Goal: Task Accomplishment & Management: Manage account settings

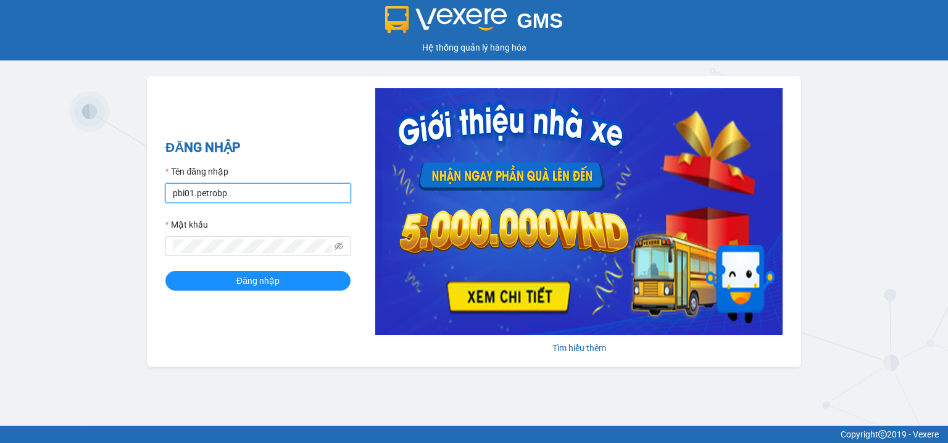
drag, startPoint x: 234, startPoint y: 192, endPoint x: 234, endPoint y: 199, distance: 6.8
click at [234, 192] on input "pbi01.petrobp" at bounding box center [257, 193] width 185 height 20
type input "pl2.petrobp"
click at [333, 242] on span at bounding box center [257, 246] width 185 height 20
click at [342, 246] on icon "eye-invisible" at bounding box center [339, 245] width 9 height 7
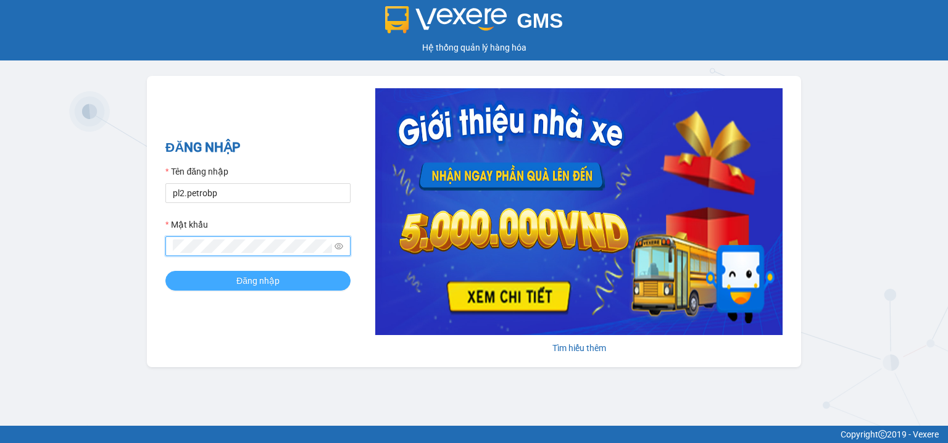
click at [250, 277] on span "Đăng nhập" at bounding box center [257, 281] width 43 height 14
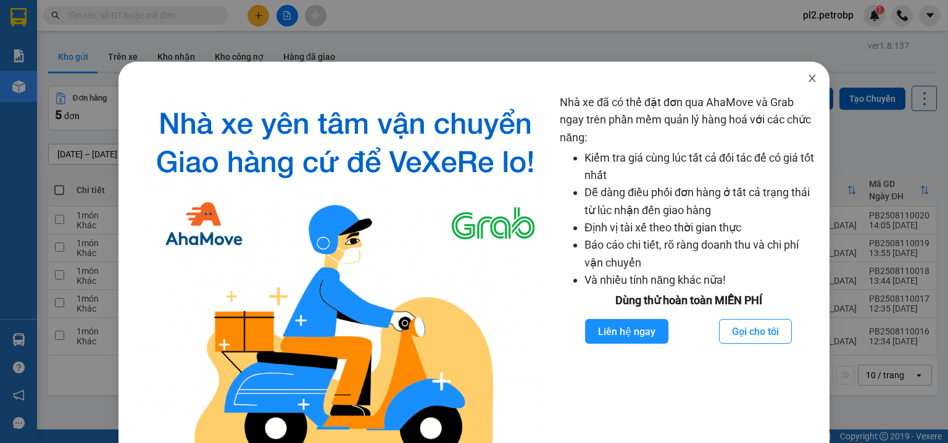
click at [808, 80] on icon "close" at bounding box center [811, 78] width 7 height 7
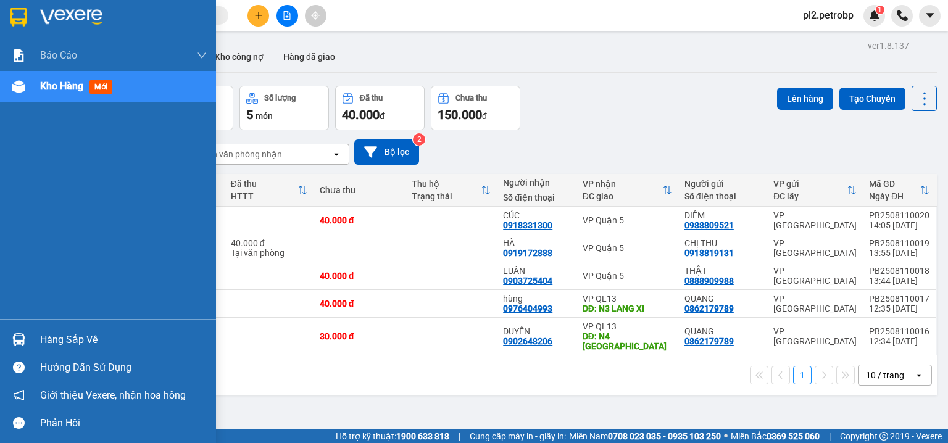
click at [60, 329] on div "Hàng sắp về" at bounding box center [108, 340] width 216 height 28
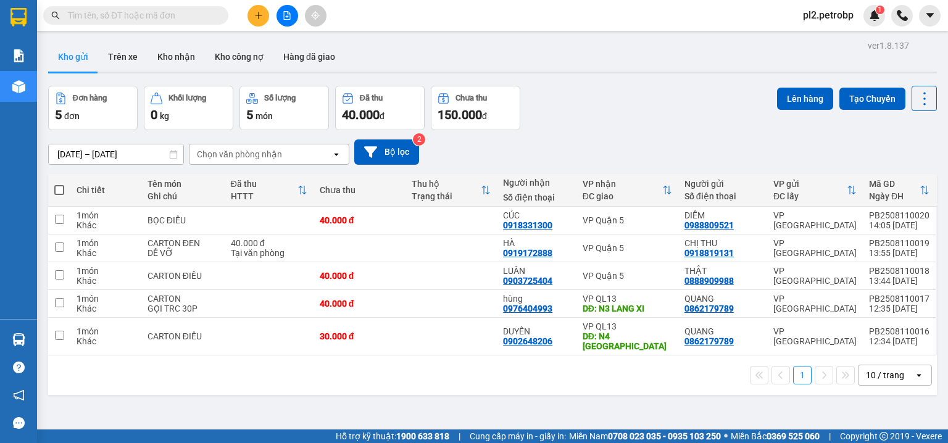
drag, startPoint x: 653, startPoint y: 395, endPoint x: 424, endPoint y: 192, distance: 305.5
click at [653, 389] on section "Kết quả tìm kiếm ( 0 ) Bộ lọc No Data pl2.petrobp 1 Báo cáo BC tiền tận nơi (nh…" at bounding box center [474, 221] width 948 height 443
click at [185, 56] on button "Kho nhận" at bounding box center [175, 57] width 57 height 30
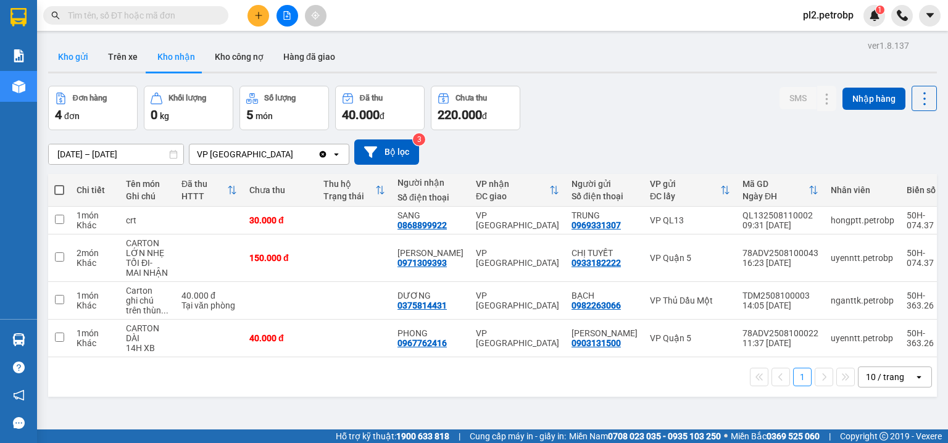
click at [80, 61] on button "Kho gửi" at bounding box center [73, 57] width 50 height 30
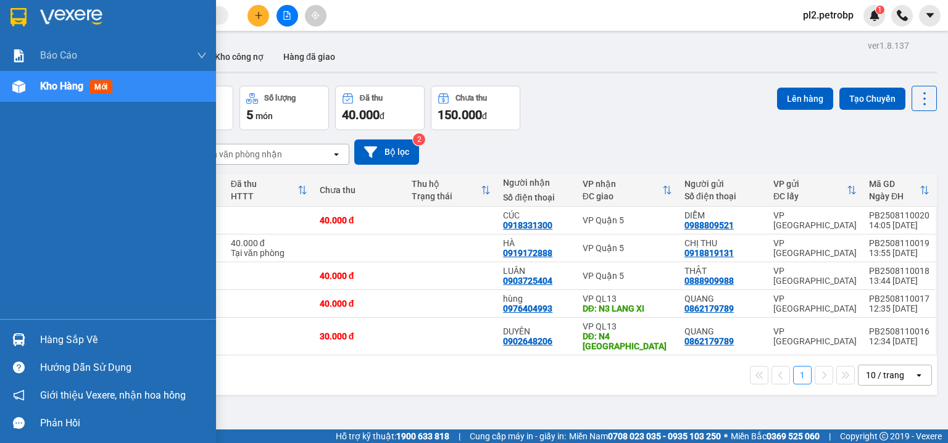
click at [62, 337] on div "Hàng sắp về" at bounding box center [123, 340] width 167 height 19
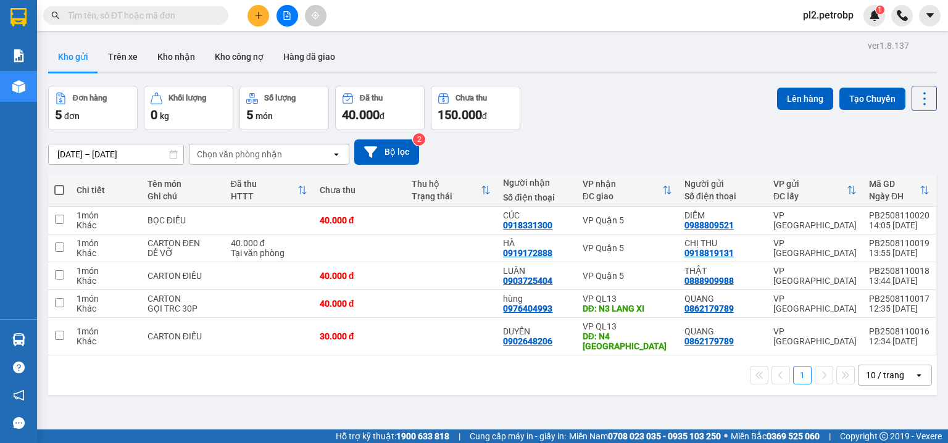
click at [610, 379] on section "Kết quả tìm kiếm ( 0 ) Bộ lọc No Data pl2.petrobp 1 Báo cáo BC tiền tận nơi (nh…" at bounding box center [474, 221] width 948 height 443
click at [176, 61] on button "Kho nhận" at bounding box center [175, 57] width 57 height 30
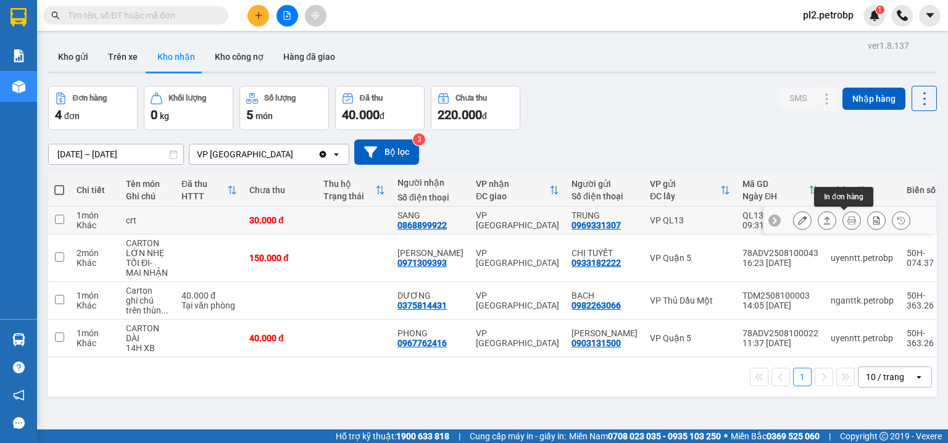
click at [847, 218] on icon at bounding box center [851, 220] width 9 height 9
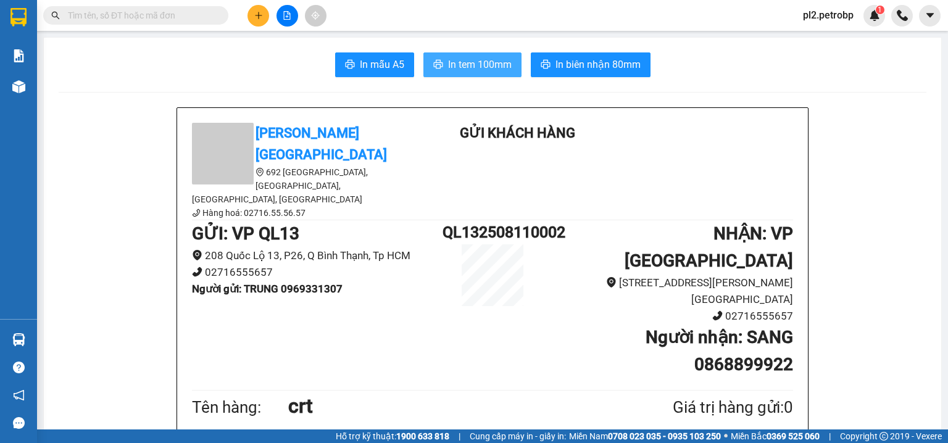
click at [484, 62] on span "In tem 100mm" at bounding box center [480, 64] width 64 height 15
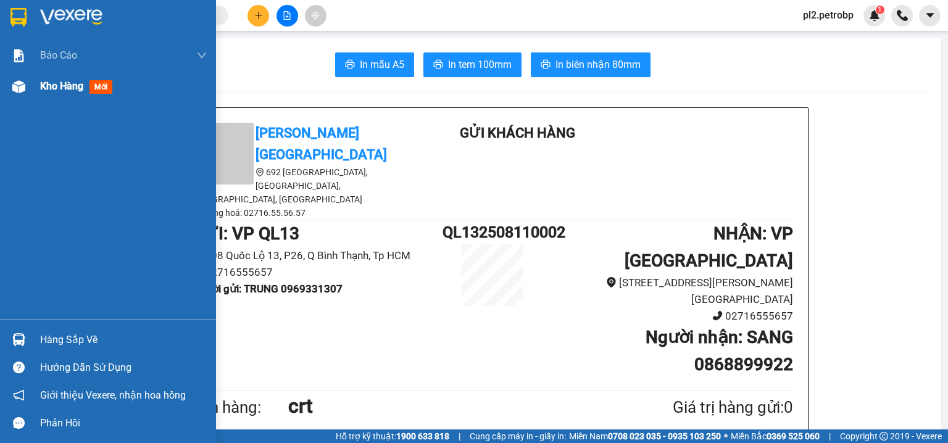
click at [63, 75] on div "Kho hàng mới" at bounding box center [123, 86] width 167 height 31
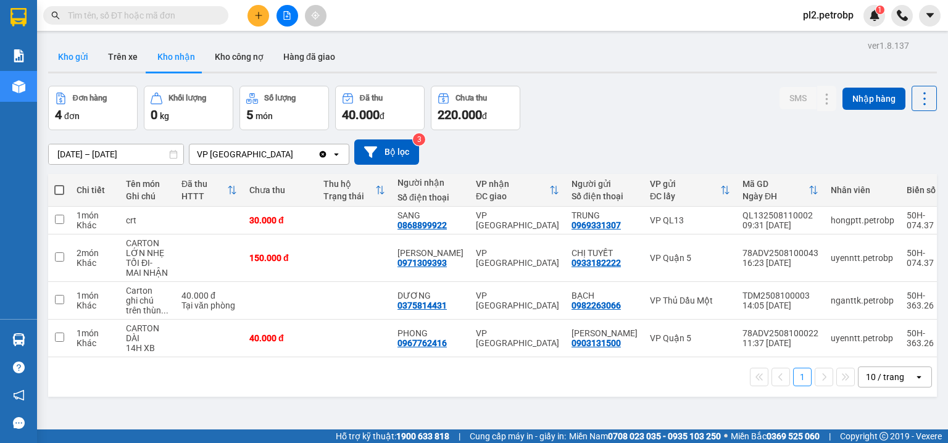
click at [72, 57] on button "Kho gửi" at bounding box center [73, 57] width 50 height 30
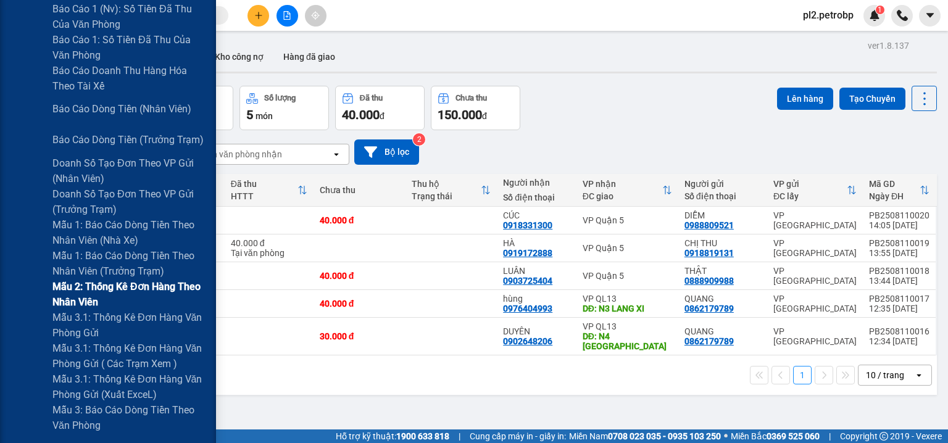
scroll to position [197, 0]
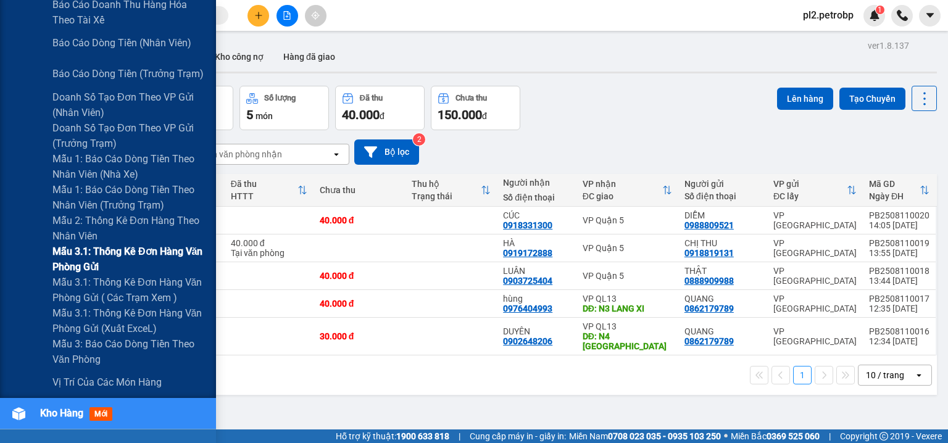
click at [132, 248] on span "Mẫu 3.1: Thống kê đơn hàng văn phòng gửi" at bounding box center [129, 259] width 154 height 31
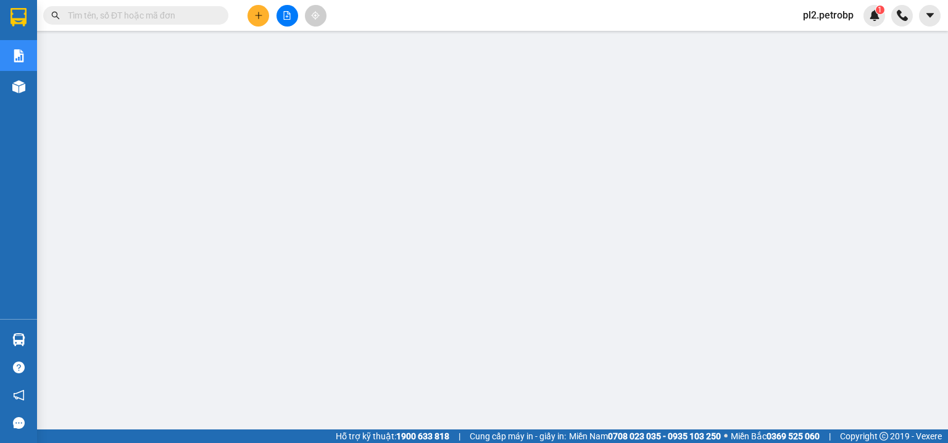
click at [205, 16] on input "text" at bounding box center [141, 16] width 146 height 14
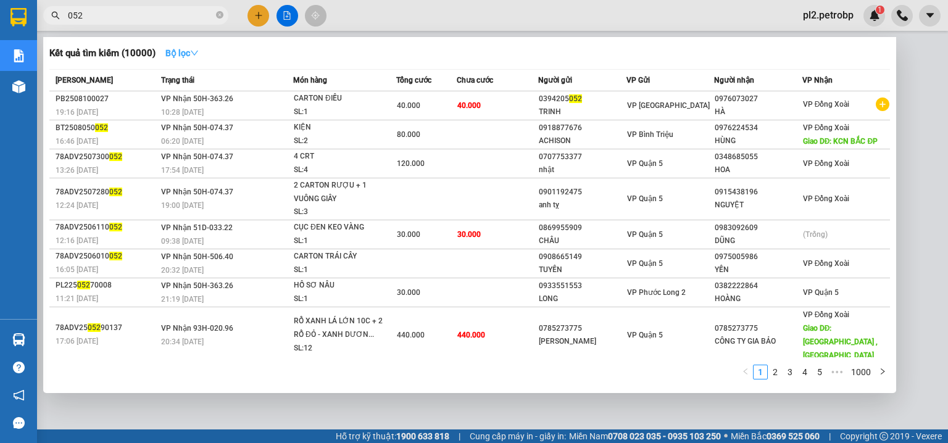
type input "052"
click at [191, 52] on strong "Bộ lọc" at bounding box center [181, 53] width 33 height 10
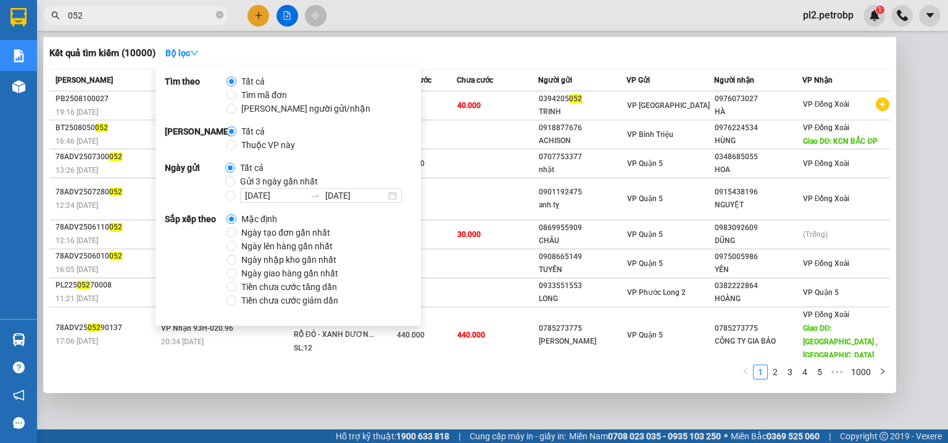
click at [269, 230] on span "Ngày tạo đơn gần nhất" at bounding box center [285, 233] width 99 height 14
click at [231, 232] on input "Ngày tạo đơn gần nhất" at bounding box center [231, 233] width 10 height 10
radio input "true"
radio input "false"
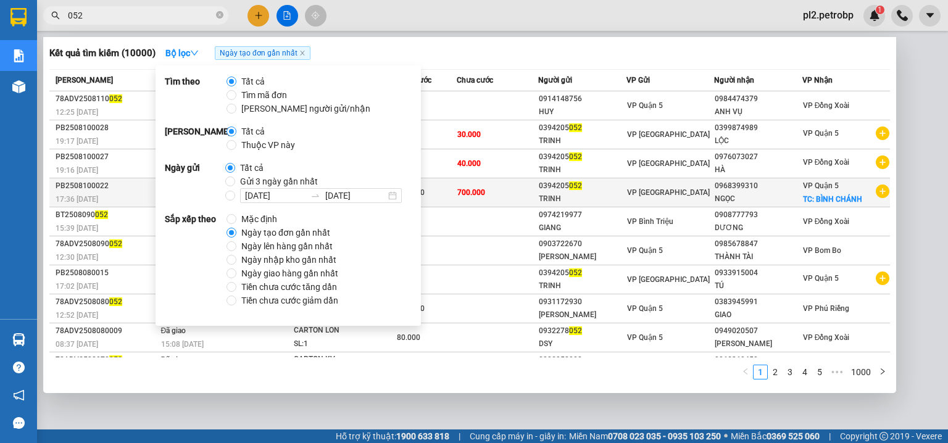
click at [630, 197] on div "VP [GEOGRAPHIC_DATA]" at bounding box center [670, 193] width 87 height 14
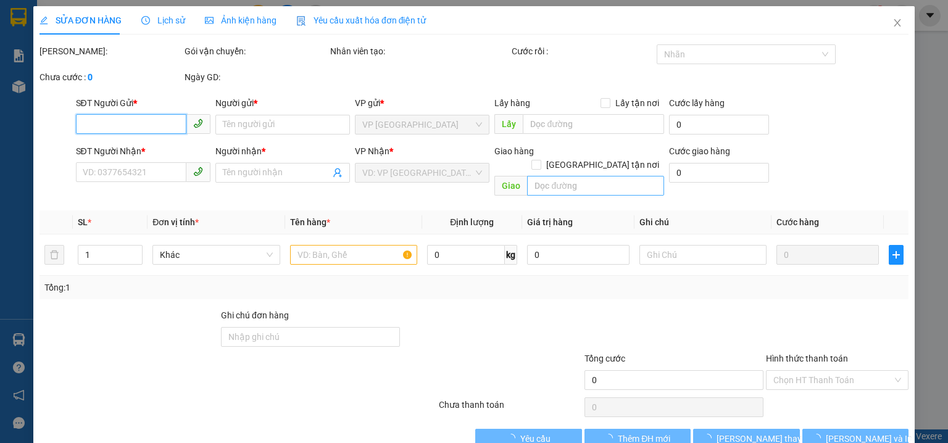
type input "0394205052"
type input "TRINH"
type input "0968399310"
type input "NGỌC"
checkbox input "true"
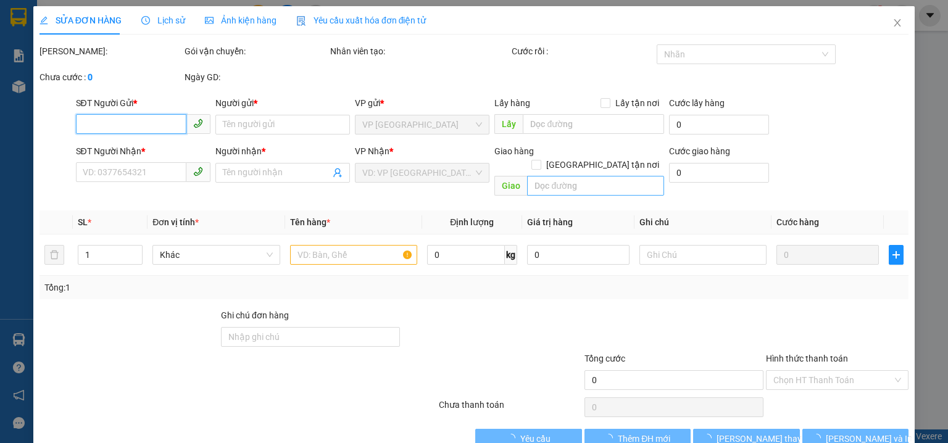
type input "BÌNH CHÁNH"
type input "700.000"
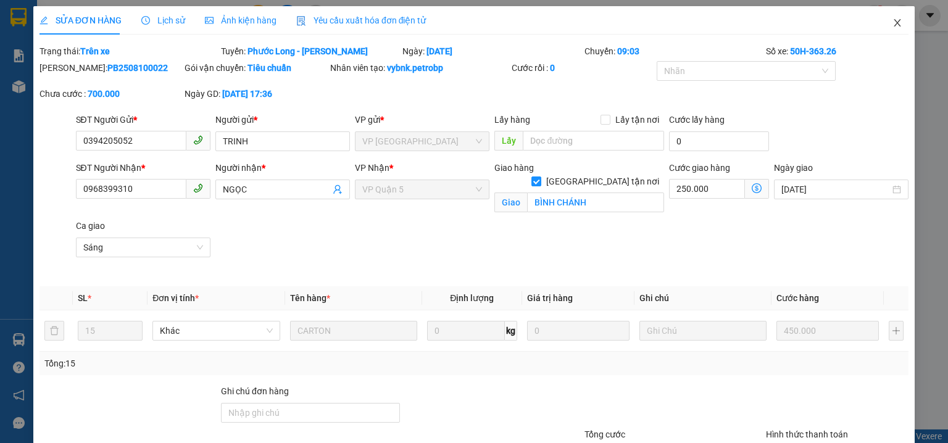
click at [893, 21] on icon "close" at bounding box center [897, 23] width 10 height 10
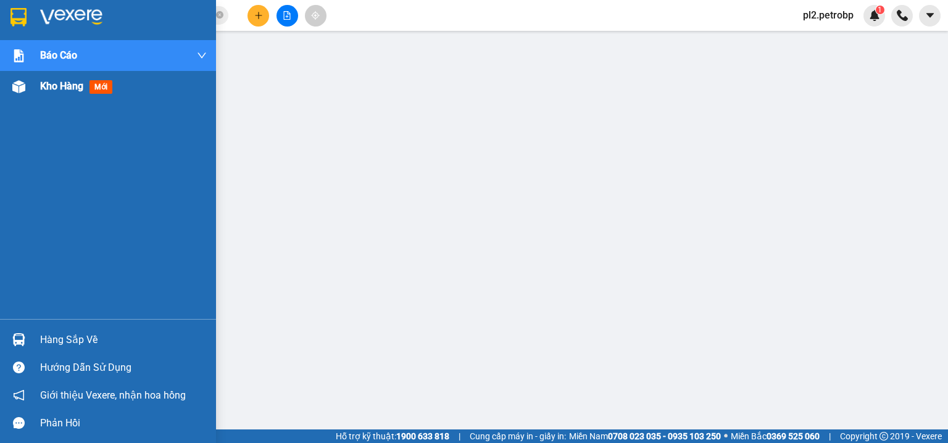
click at [47, 85] on span "Kho hàng" at bounding box center [61, 86] width 43 height 12
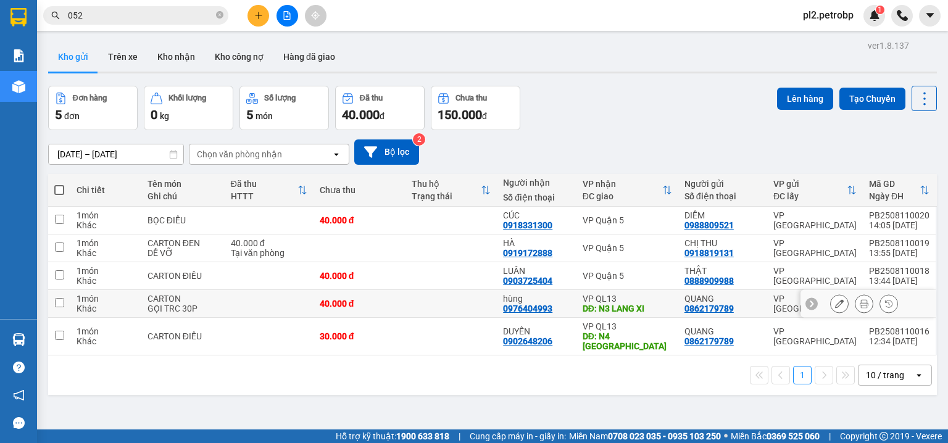
scroll to position [57, 0]
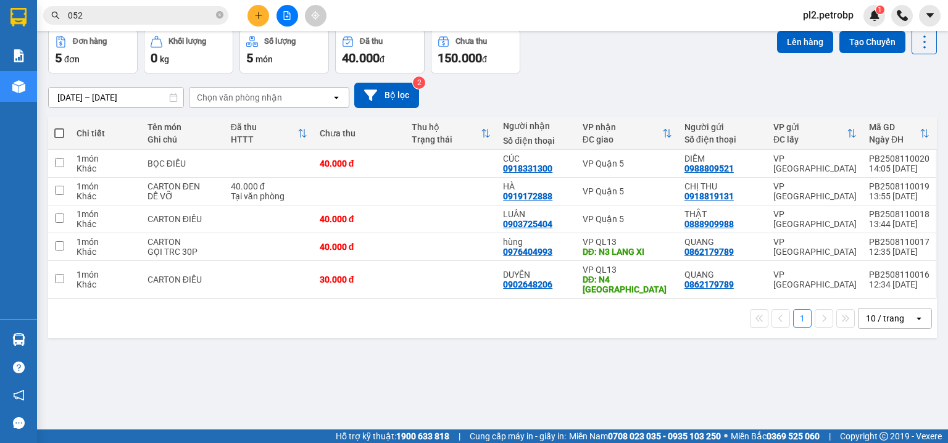
click at [136, 14] on input "052" at bounding box center [141, 16] width 146 height 14
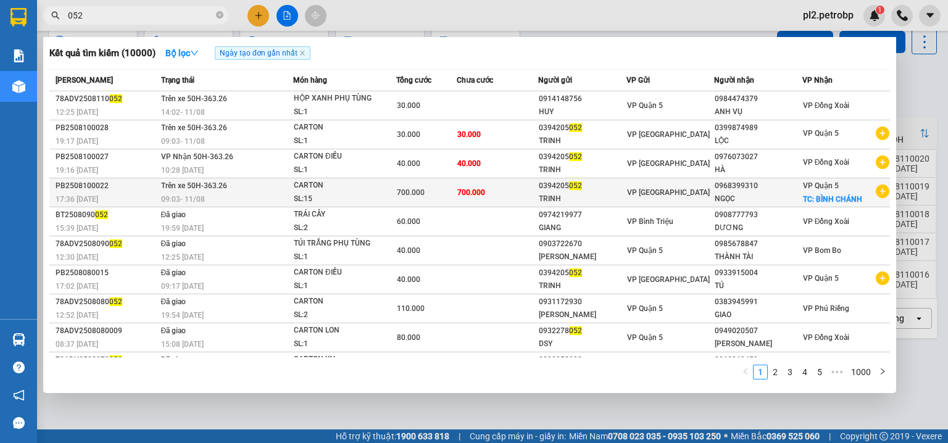
click at [437, 200] on td "700.000" at bounding box center [426, 192] width 61 height 29
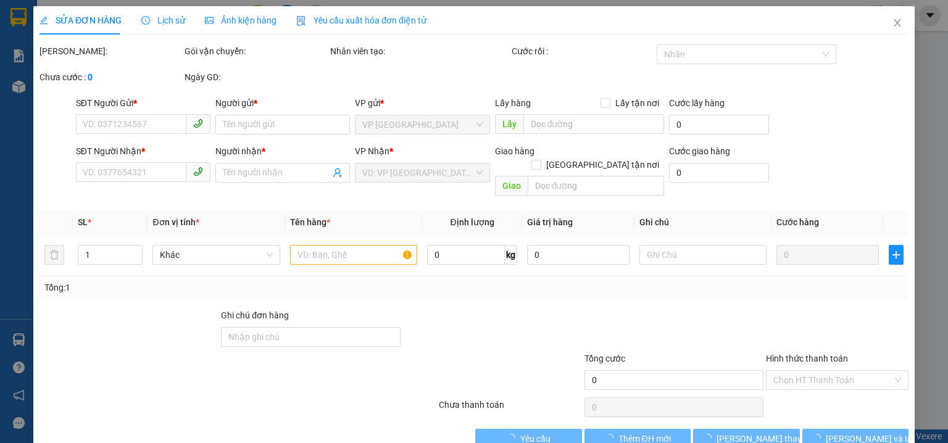
type input "0394205052"
type input "TRINH"
type input "0968399310"
type input "NGỌC"
checkbox input "true"
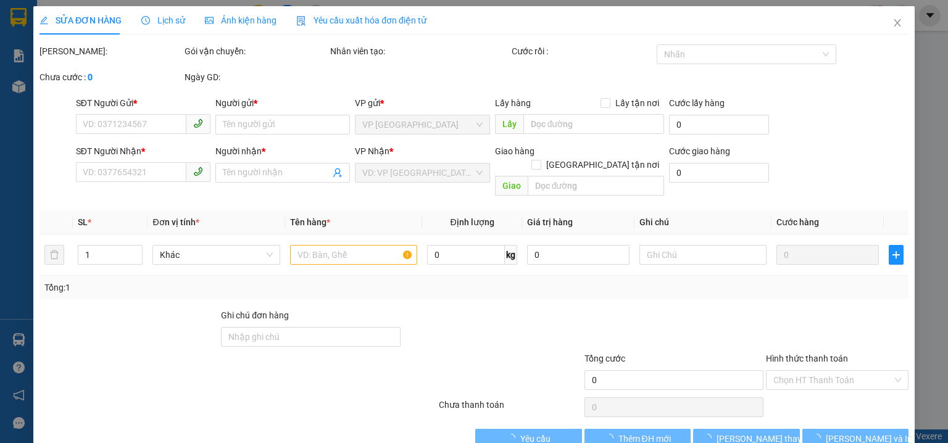
type input "BÌNH CHÁNH"
type input "700.000"
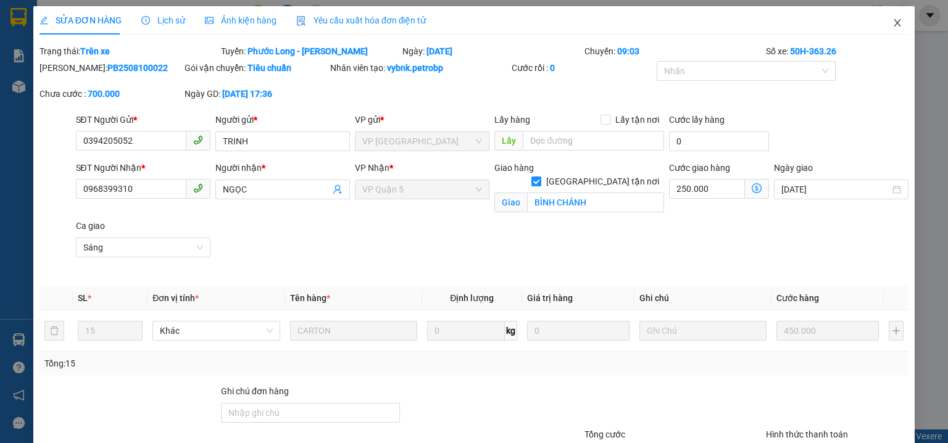
click at [888, 18] on span "Close" at bounding box center [897, 23] width 35 height 35
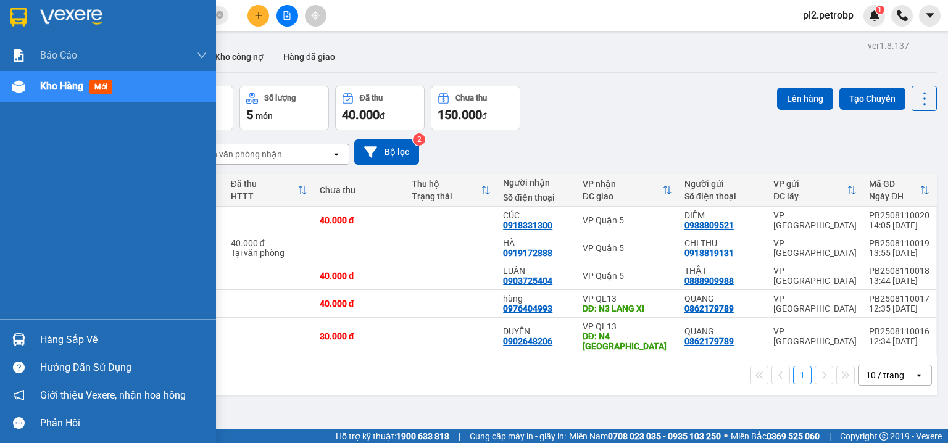
click at [57, 338] on div "Hàng sắp về" at bounding box center [123, 340] width 167 height 19
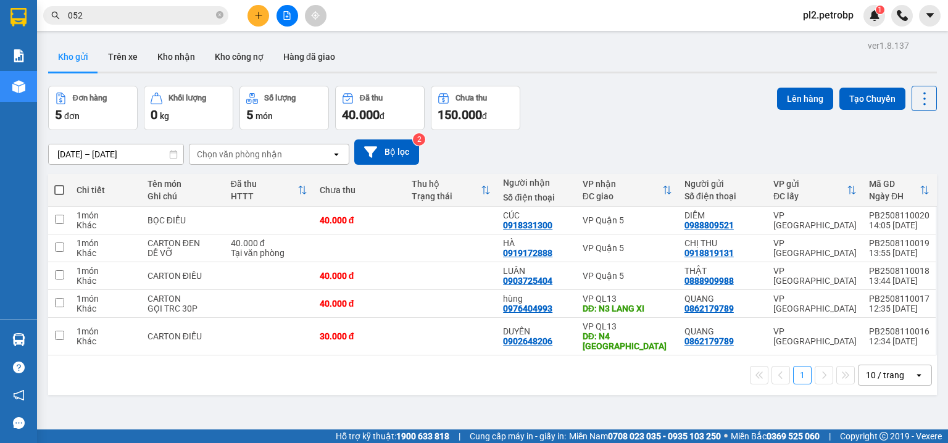
click at [519, 74] on section "Kết quả tìm kiếm ( 10000 ) Bộ lọc Ngày tạo đơn gần nhất Mã ĐH Trạng thái Món hà…" at bounding box center [474, 221] width 948 height 443
click at [258, 12] on icon "plus" at bounding box center [258, 15] width 9 height 9
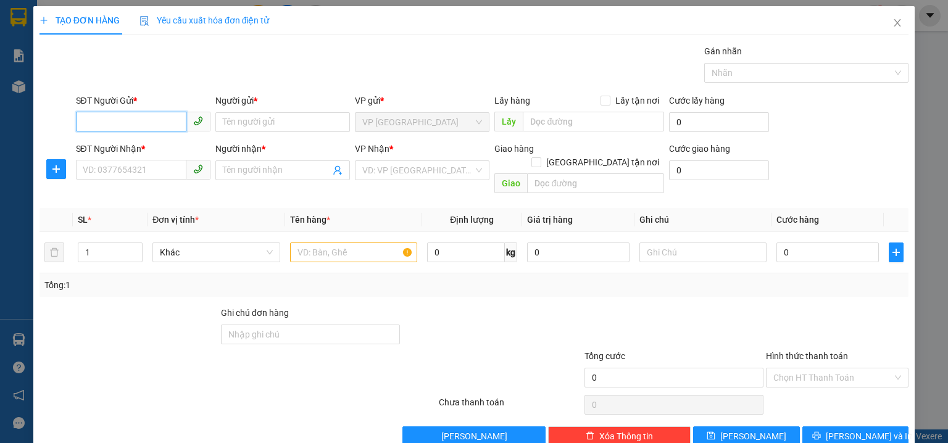
drag, startPoint x: 88, startPoint y: 123, endPoint x: 93, endPoint y: 97, distance: 26.3
click at [89, 118] on input "SĐT Người Gửi *" at bounding box center [131, 122] width 110 height 20
click at [109, 123] on input "SĐT Người Gửi *" at bounding box center [131, 122] width 110 height 20
type input "0989850150"
click at [234, 122] on input "Người gửi *" at bounding box center [282, 122] width 134 height 20
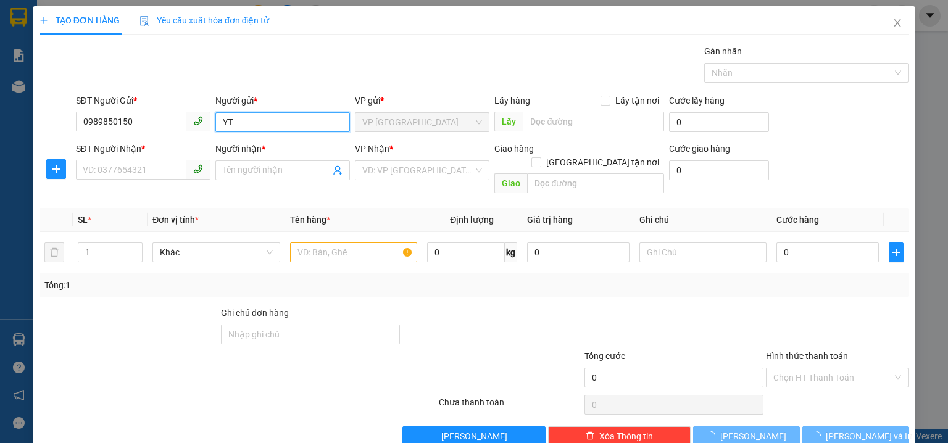
type input "Y"
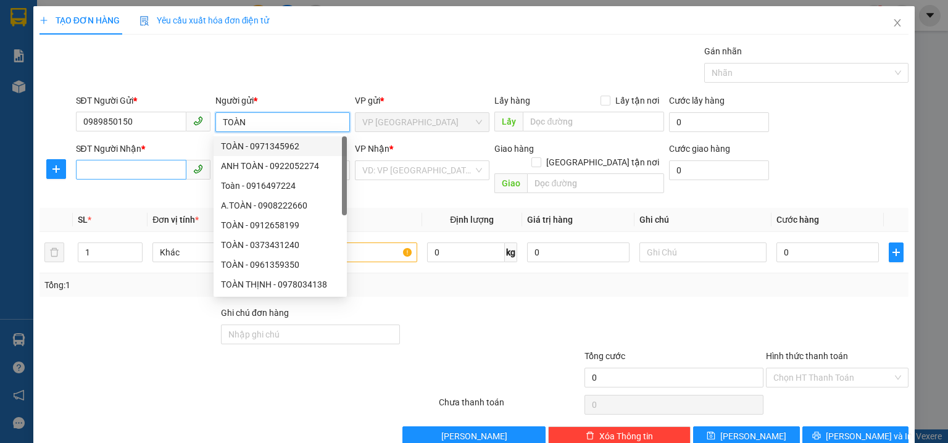
type input "TOÀN"
click at [148, 168] on input "SĐT Người Nhận *" at bounding box center [131, 170] width 110 height 20
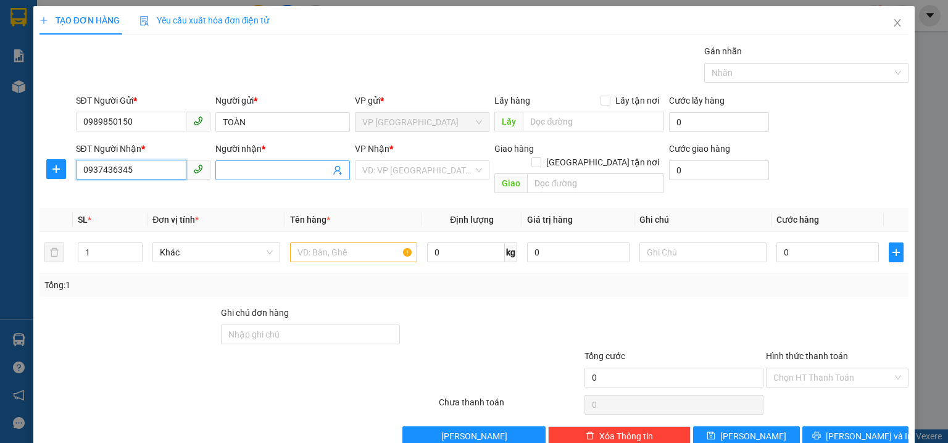
type input "0937436345"
drag, startPoint x: 239, startPoint y: 172, endPoint x: 240, endPoint y: 163, distance: 8.7
click at [239, 165] on input "Người nhận *" at bounding box center [276, 170] width 107 height 14
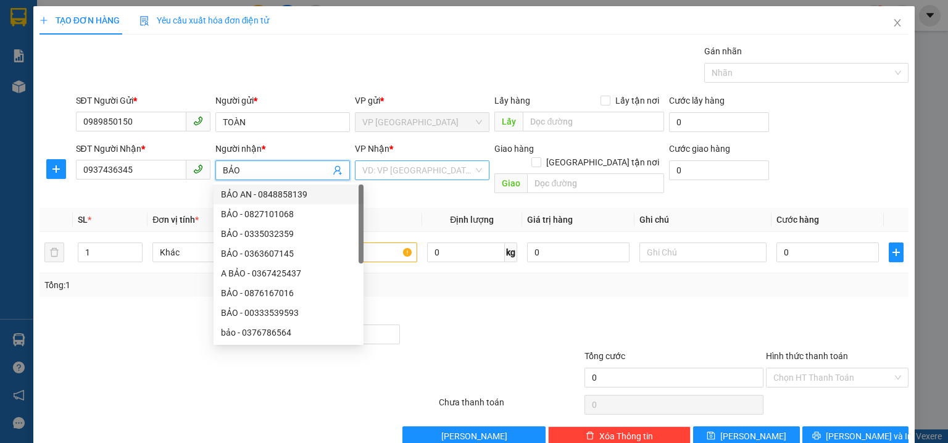
type input "BẢO"
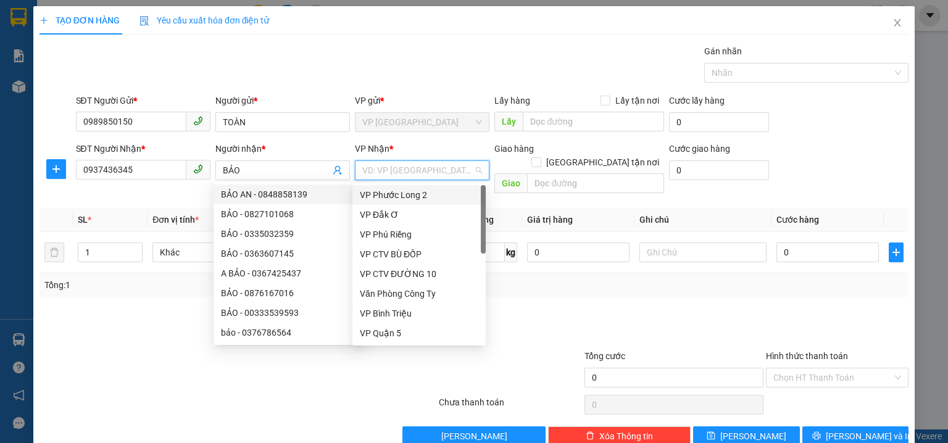
click at [438, 171] on input "search" at bounding box center [417, 170] width 111 height 19
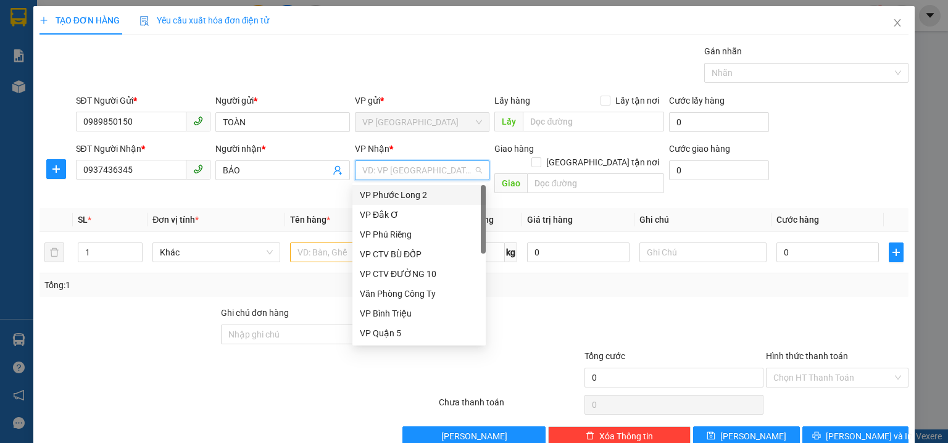
type input "P"
click at [415, 239] on div "VP Phú Riềng" at bounding box center [419, 235] width 118 height 14
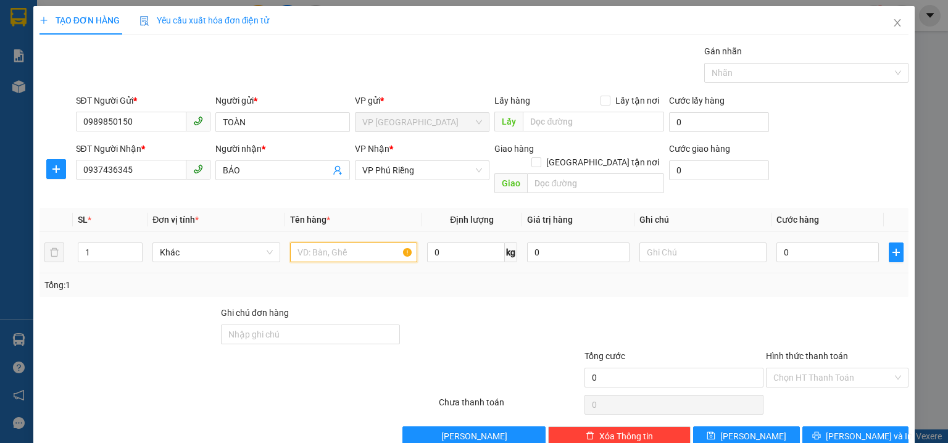
click at [370, 244] on input "text" at bounding box center [353, 252] width 127 height 20
type input "THUNG XANH"
click at [829, 242] on input "0" at bounding box center [827, 252] width 102 height 20
type input "4"
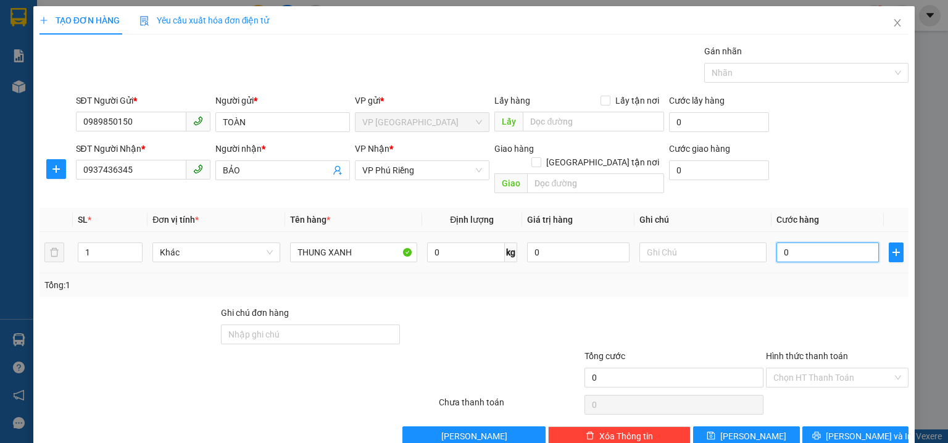
type input "4"
type input "40"
type input "40.000"
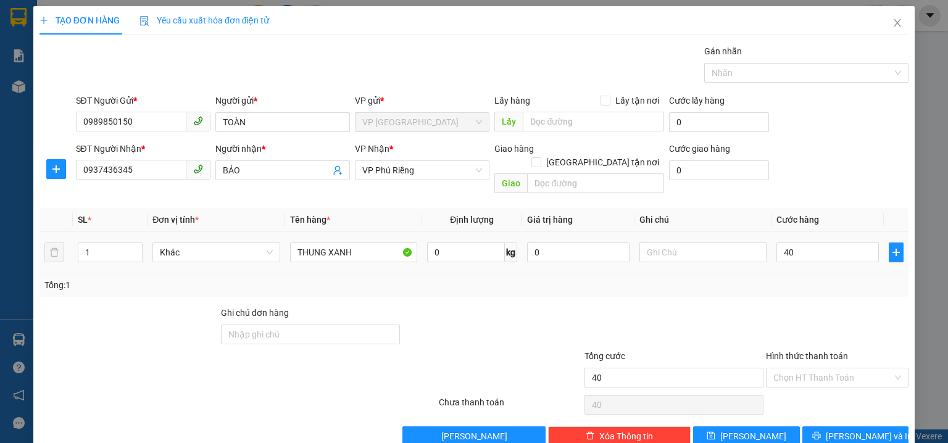
type input "40.000"
click at [816, 208] on th "Cước hàng" at bounding box center [827, 220] width 112 height 24
click at [811, 368] on input "Hình thức thanh toán" at bounding box center [832, 377] width 119 height 19
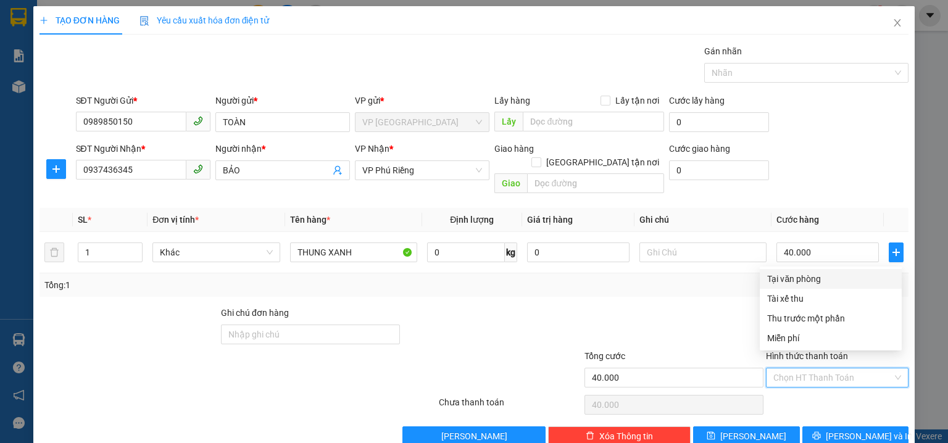
drag, startPoint x: 790, startPoint y: 279, endPoint x: 849, endPoint y: 337, distance: 83.3
click at [791, 278] on div "Tại văn phòng" at bounding box center [830, 279] width 127 height 14
type input "0"
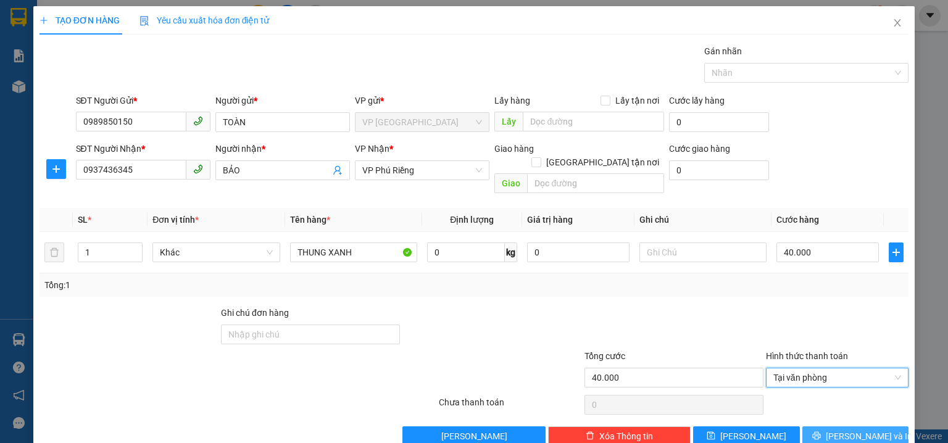
click at [874, 426] on button "[PERSON_NAME] và In" at bounding box center [855, 436] width 107 height 20
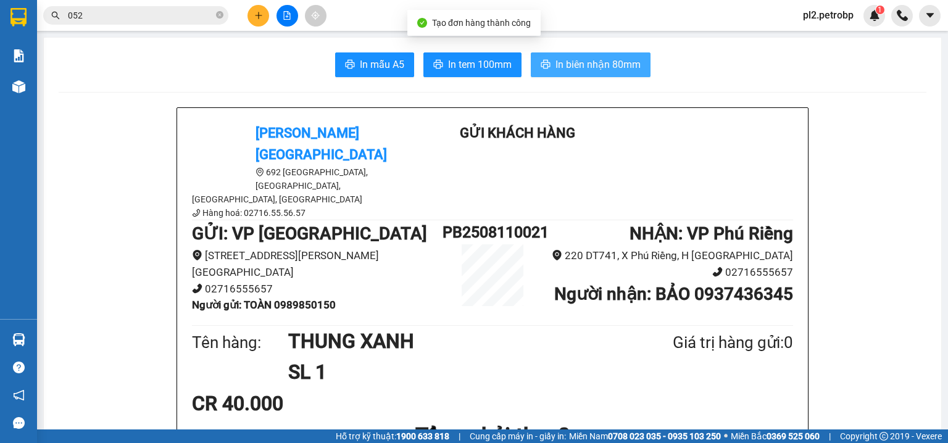
drag, startPoint x: 578, startPoint y: 62, endPoint x: 735, endPoint y: 1, distance: 168.5
click at [579, 63] on span "In biên nhận 80mm" at bounding box center [597, 64] width 85 height 15
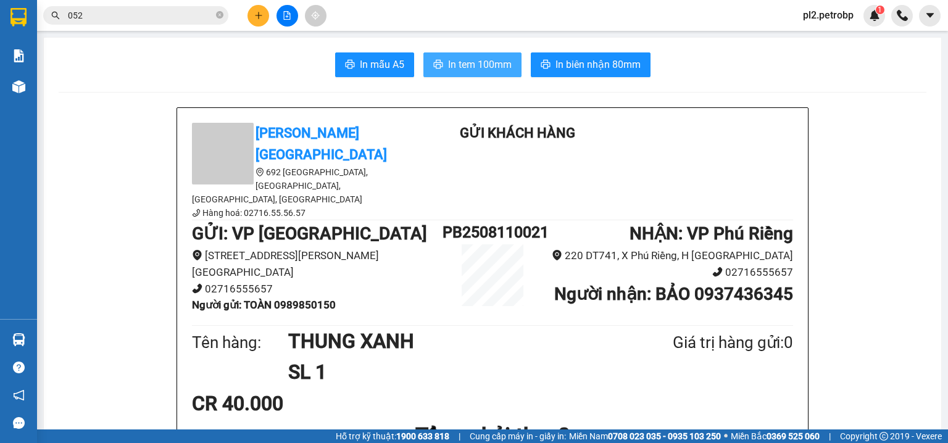
click at [453, 72] on span "In tem 100mm" at bounding box center [480, 64] width 64 height 15
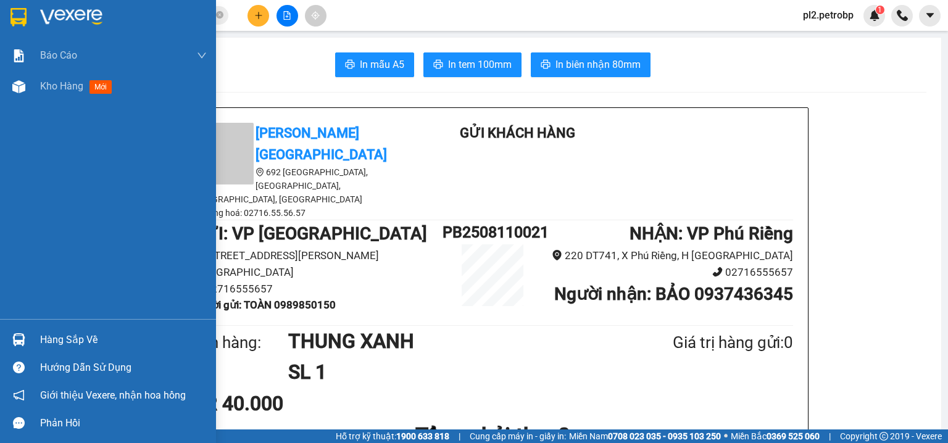
click at [37, 334] on div "Hàng sắp về" at bounding box center [108, 340] width 216 height 28
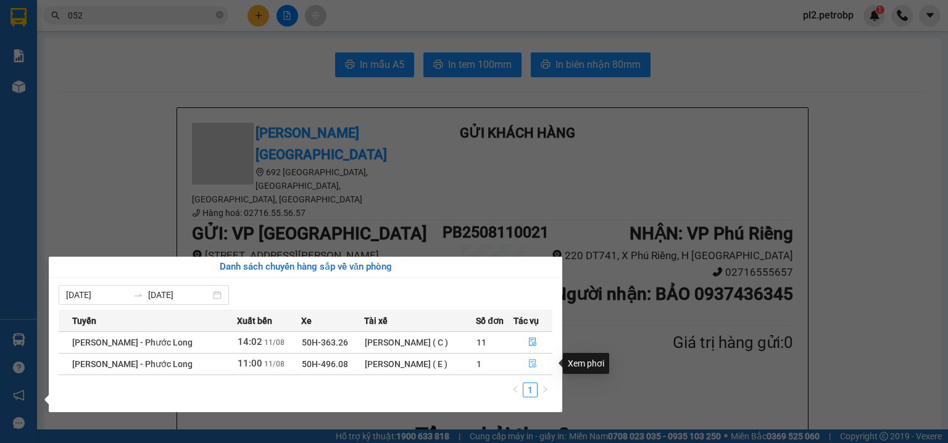
click at [531, 365] on icon "file-done" at bounding box center [532, 363] width 9 height 9
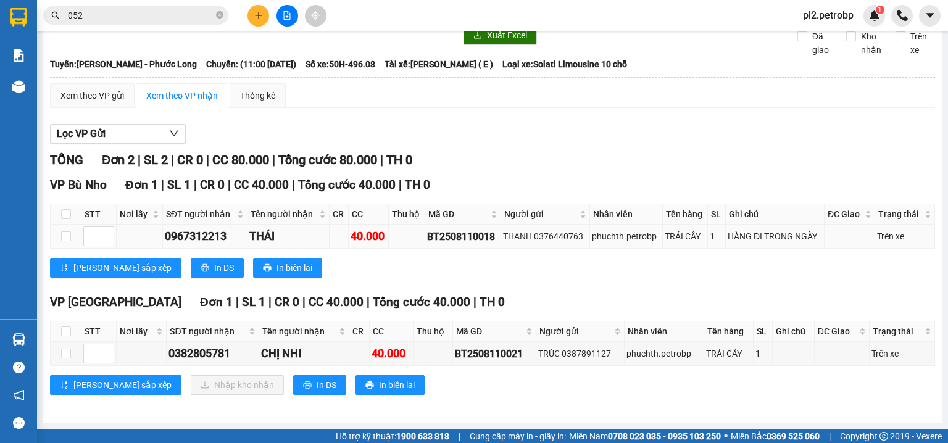
scroll to position [52, 0]
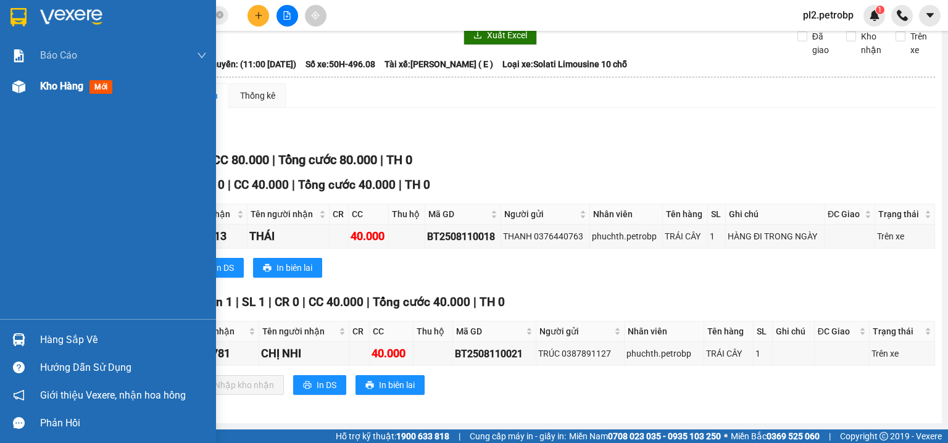
click at [64, 84] on span "Kho hàng" at bounding box center [61, 86] width 43 height 12
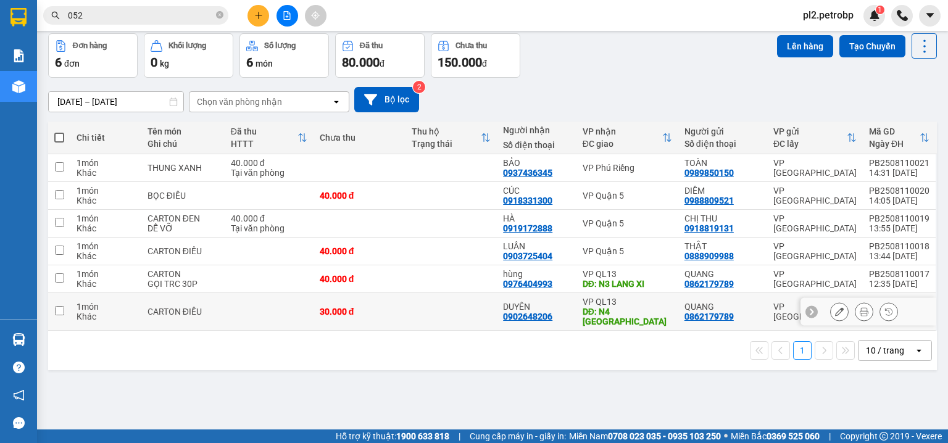
click at [355, 307] on div "30.000 đ" at bounding box center [360, 312] width 80 height 10
checkbox input "true"
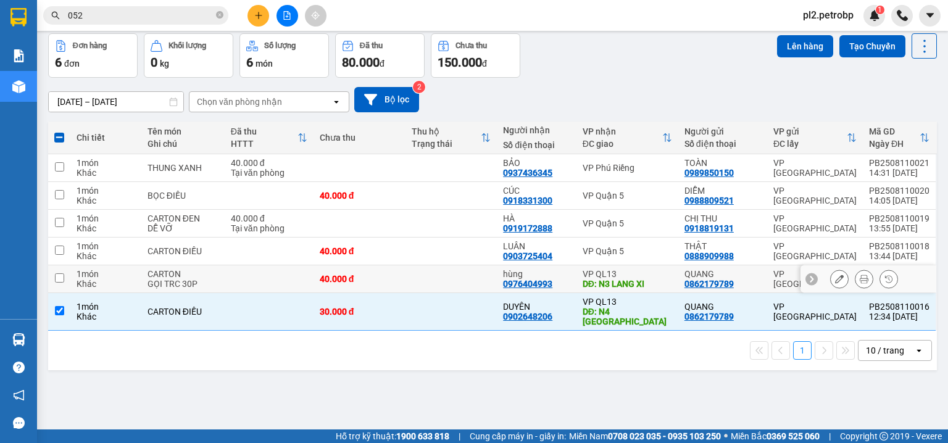
click at [383, 271] on td "40.000 đ" at bounding box center [359, 279] width 92 height 28
checkbox input "true"
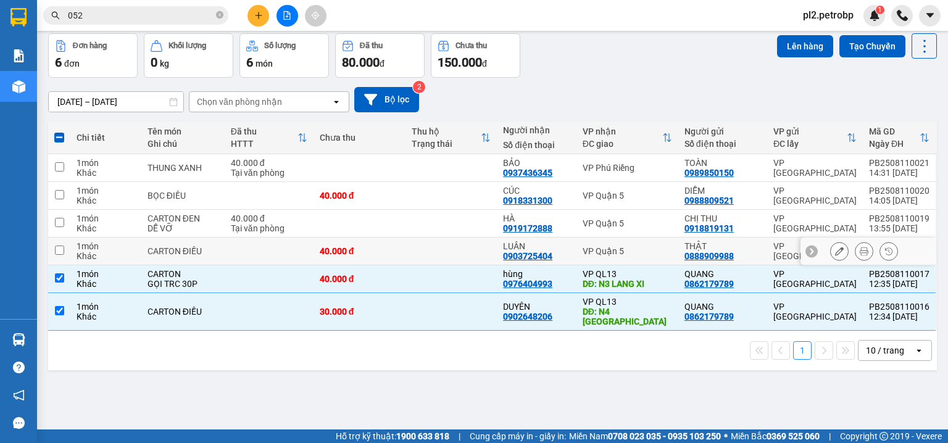
drag, startPoint x: 414, startPoint y: 244, endPoint x: 420, endPoint y: 221, distance: 24.1
click at [413, 242] on td at bounding box center [451, 252] width 92 height 28
checkbox input "true"
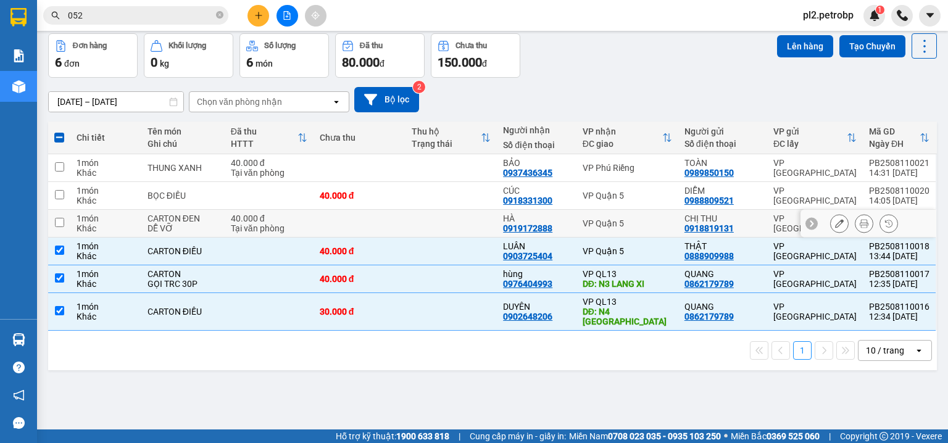
drag, startPoint x: 420, startPoint y: 220, endPoint x: 413, endPoint y: 196, distance: 24.4
click at [420, 215] on td at bounding box center [451, 224] width 92 height 28
checkbox input "true"
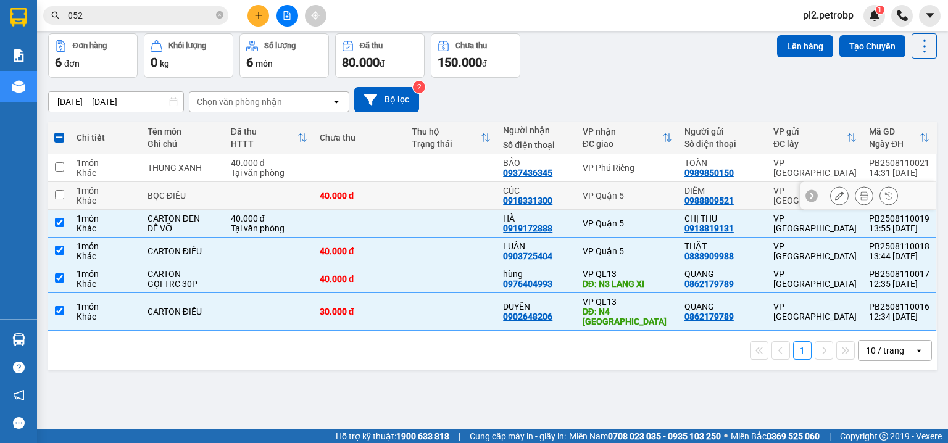
click at [412, 194] on td at bounding box center [451, 196] width 92 height 28
checkbox input "true"
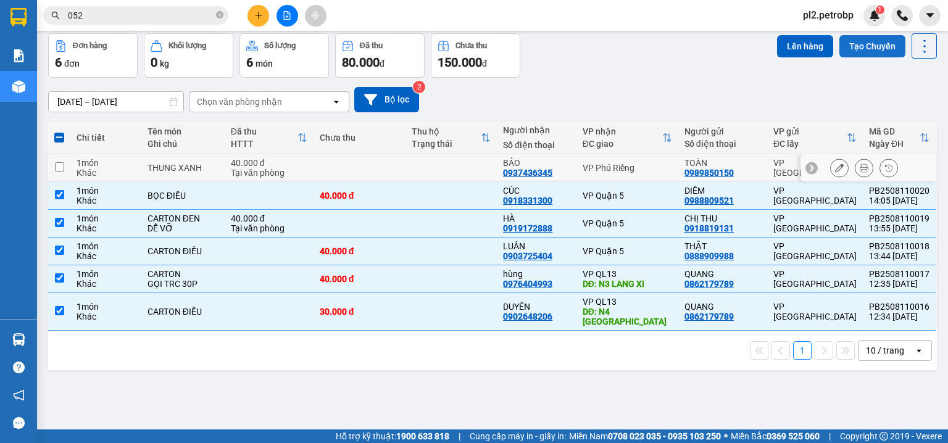
drag, startPoint x: 430, startPoint y: 163, endPoint x: 882, endPoint y: 35, distance: 469.5
click at [434, 158] on td at bounding box center [451, 168] width 92 height 28
checkbox input "true"
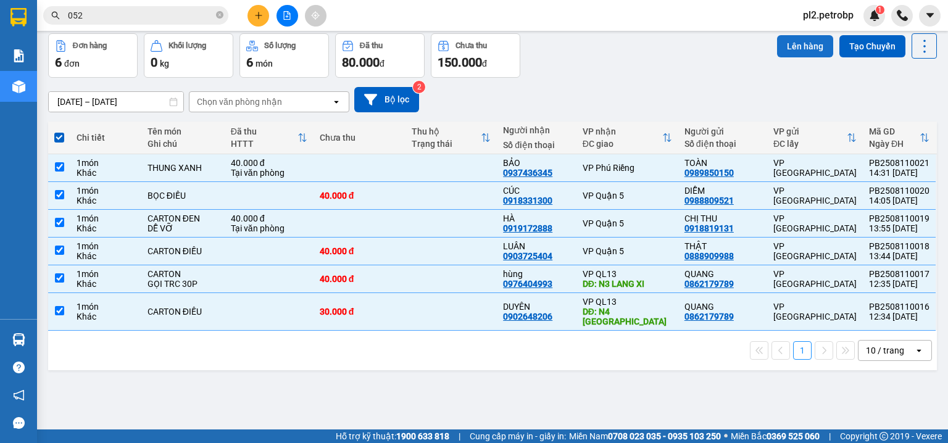
click at [806, 48] on button "Lên hàng" at bounding box center [805, 46] width 56 height 22
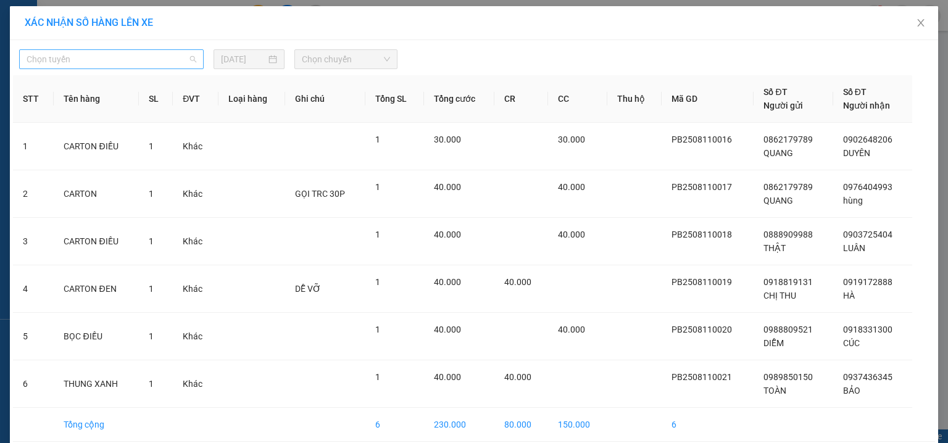
click at [94, 59] on span "Chọn tuyến" at bounding box center [112, 59] width 170 height 19
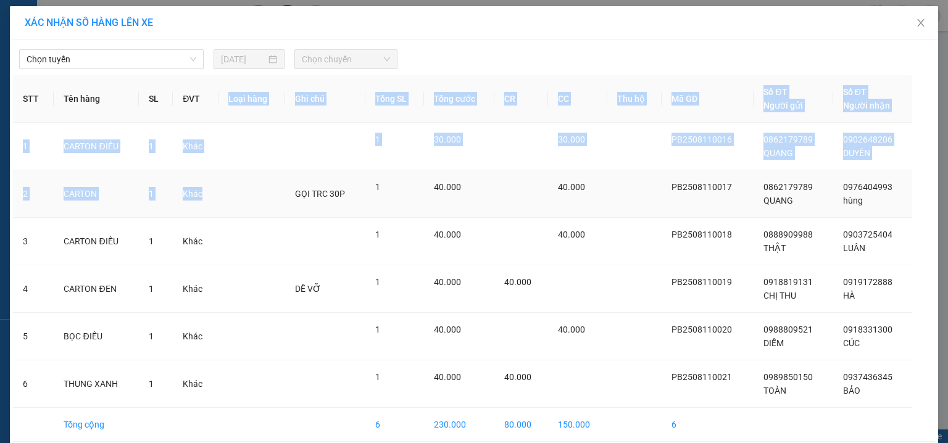
drag, startPoint x: 200, startPoint y: 99, endPoint x: 192, endPoint y: 151, distance: 52.3
click at [201, 175] on table "STT Tên hàng SL ĐVT Loại hàng Ghi chú Tổng SL Tổng cước CR CC Thu hộ Mã GD Số Đ…" at bounding box center [474, 258] width 922 height 366
click at [163, 60] on span "Chọn tuyến" at bounding box center [112, 59] width 170 height 19
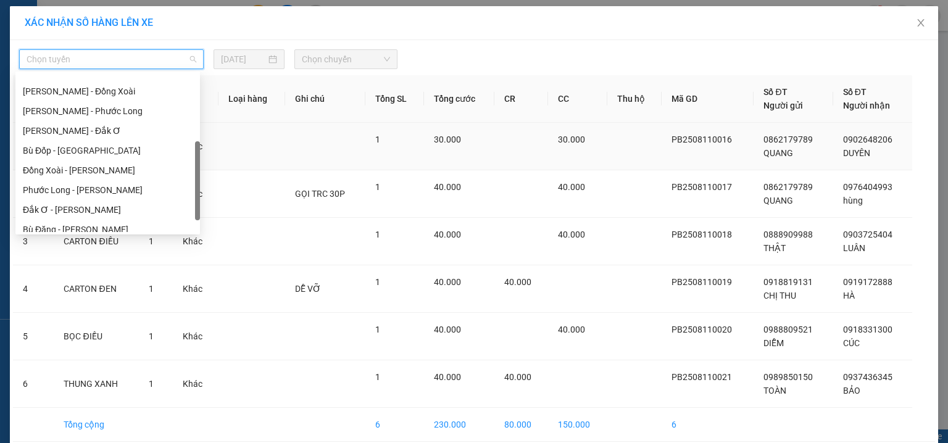
scroll to position [197, 0]
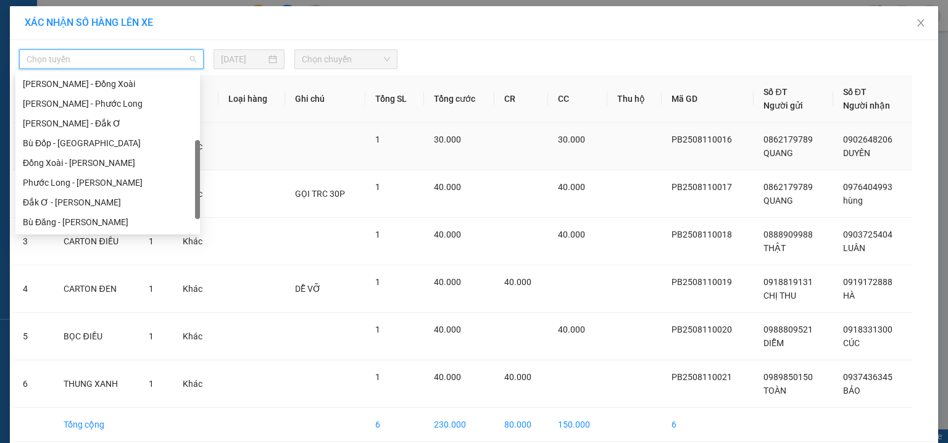
drag, startPoint x: 196, startPoint y: 88, endPoint x: 200, endPoint y: 155, distance: 67.3
click at [200, 155] on body "Kết quả tìm kiếm ( 10000 ) Bộ lọc Ngày tạo đơn gần nhất Mã ĐH Trạng thái Món hà…" at bounding box center [474, 221] width 948 height 443
click at [168, 183] on div "Phước Long - [PERSON_NAME]" at bounding box center [108, 183] width 170 height 14
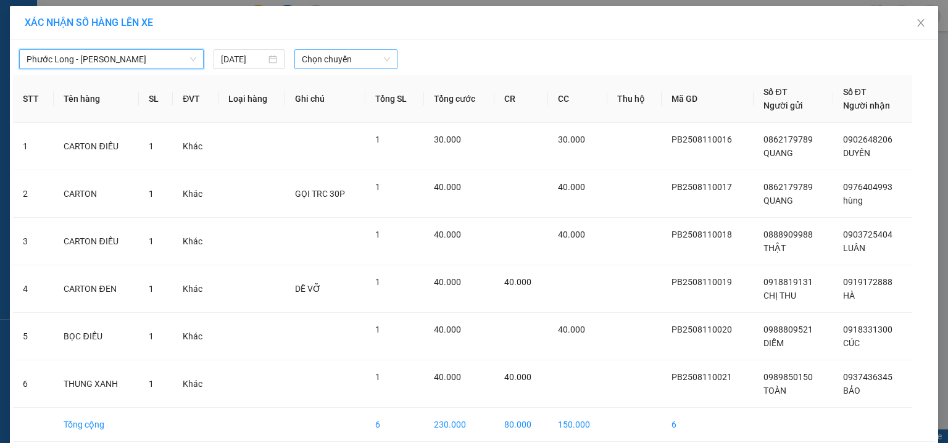
click at [357, 65] on span "Chọn chuyến" at bounding box center [346, 59] width 89 height 19
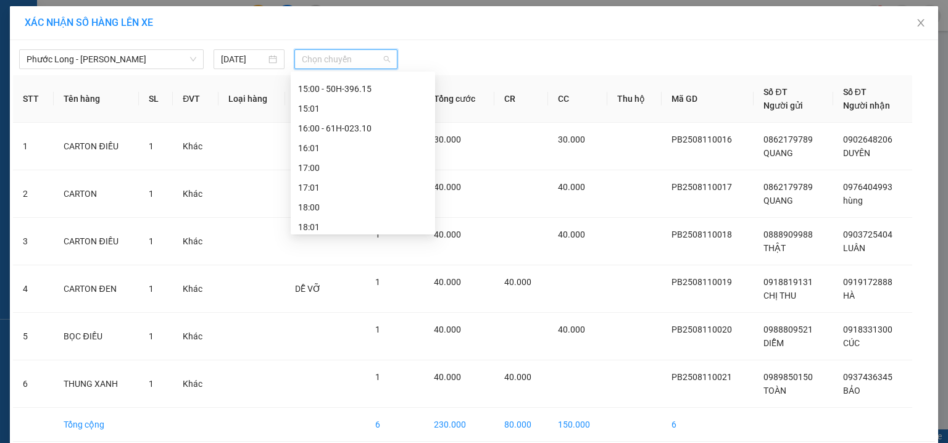
scroll to position [666, 0]
click at [920, 19] on span "Close" at bounding box center [920, 23] width 35 height 35
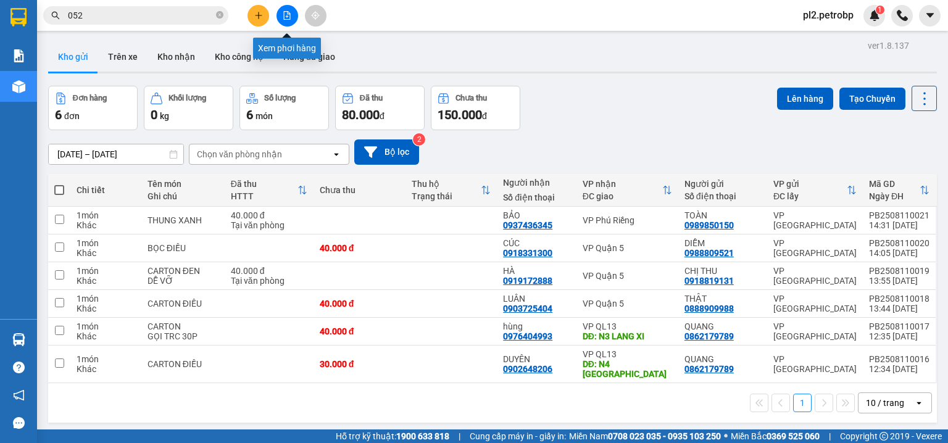
click at [284, 15] on icon "file-add" at bounding box center [287, 15] width 9 height 9
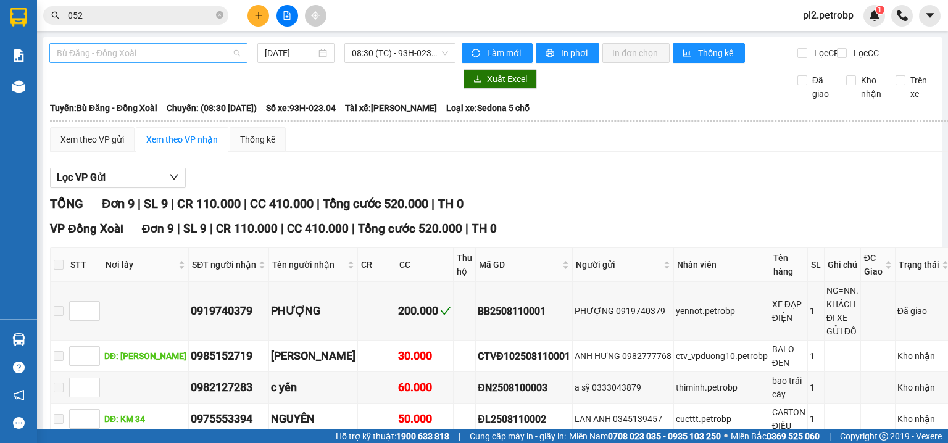
click at [143, 57] on span "Bù Đăng - Đồng Xoài" at bounding box center [148, 53] width 183 height 19
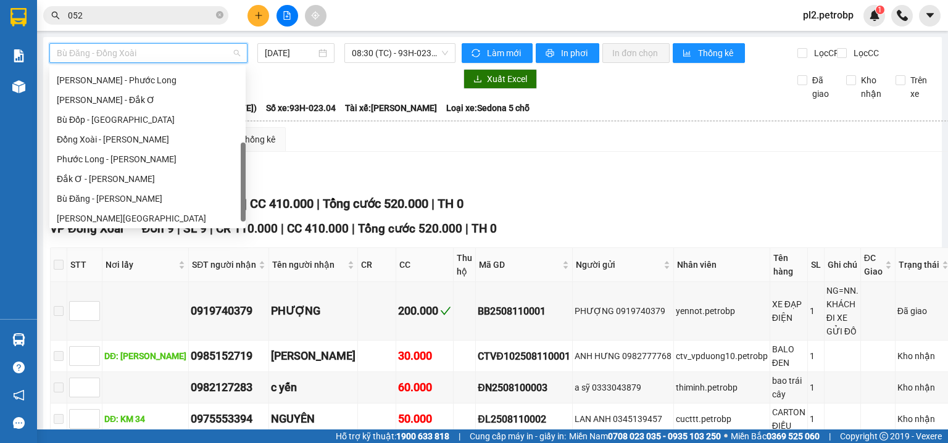
scroll to position [233, 0]
drag, startPoint x: 244, startPoint y: 90, endPoint x: 217, endPoint y: 152, distance: 67.4
click at [246, 165] on body "Kết quả tìm kiếm ( 10000 ) Bộ lọc Ngày tạo đơn gần nhất Mã ĐH Trạng thái Món hà…" at bounding box center [474, 221] width 948 height 443
click at [209, 143] on div "Phước Long - [PERSON_NAME]" at bounding box center [147, 141] width 181 height 14
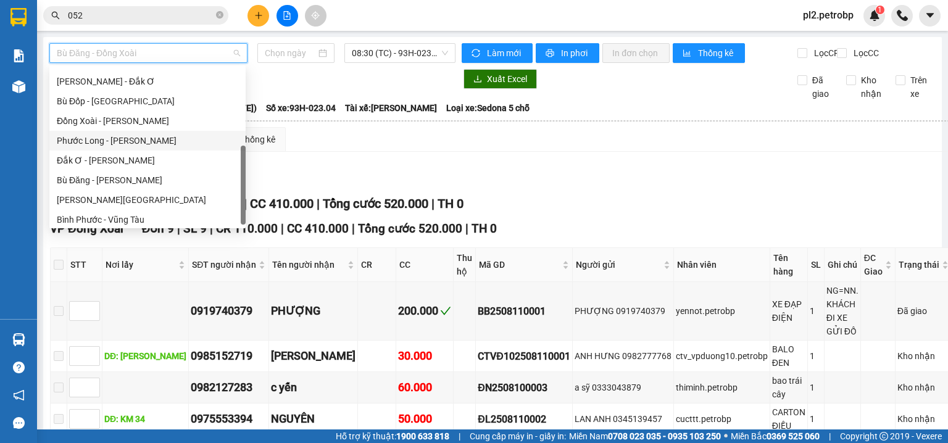
type input "[DATE]"
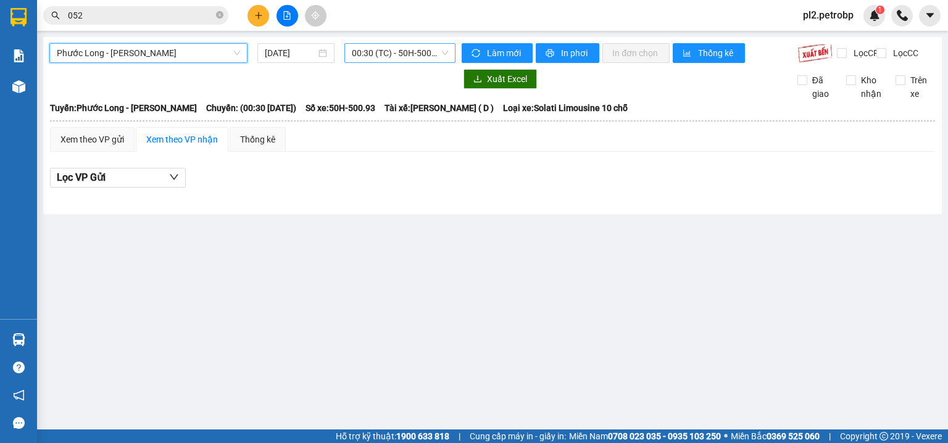
click at [418, 52] on span "00:30 (TC) - 50H-500.93" at bounding box center [400, 53] width 97 height 19
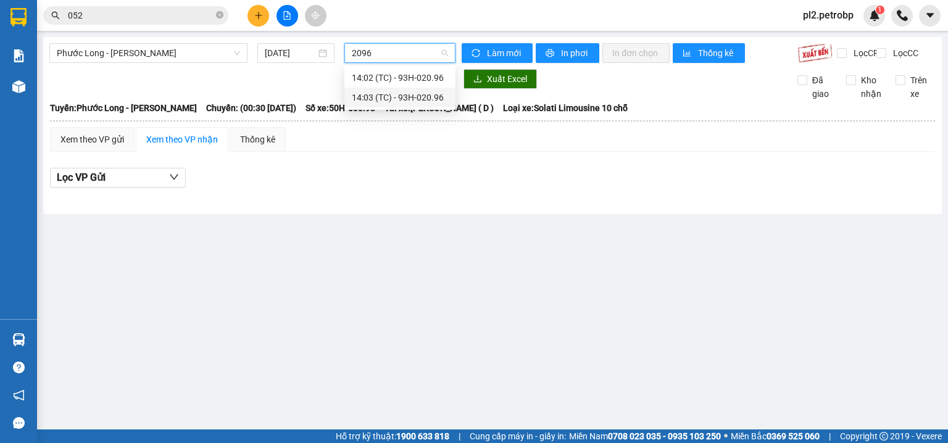
type input "2096"
click at [412, 109] on body "Kết quả tìm kiếm ( 10000 ) Bộ lọc Ngày tạo đơn gần nhất Mã ĐH Trạng thái Món hà…" at bounding box center [474, 221] width 948 height 443
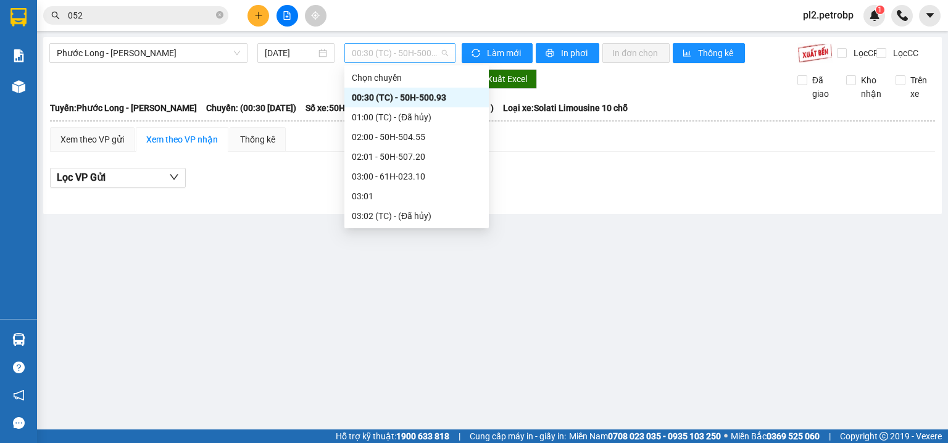
click at [426, 54] on span "00:30 (TC) - 50H-500.93" at bounding box center [400, 53] width 97 height 19
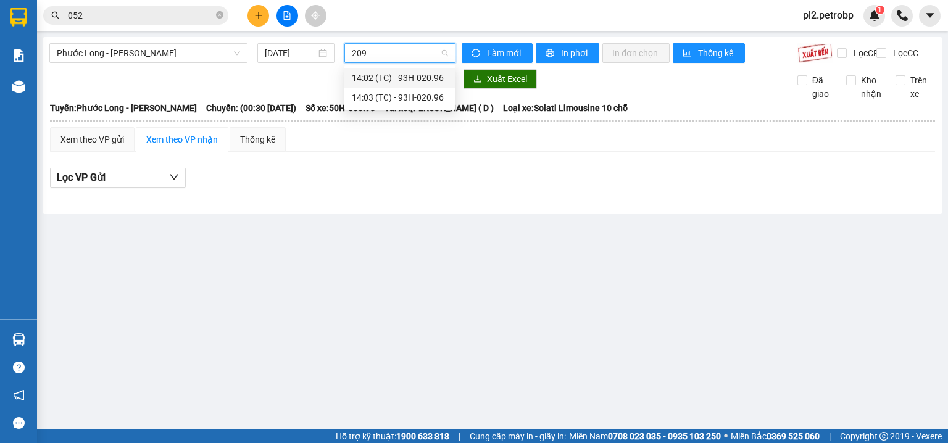
type input "2096"
click at [421, 73] on div "14:02 (TC) - 93H-020.96" at bounding box center [400, 78] width 96 height 14
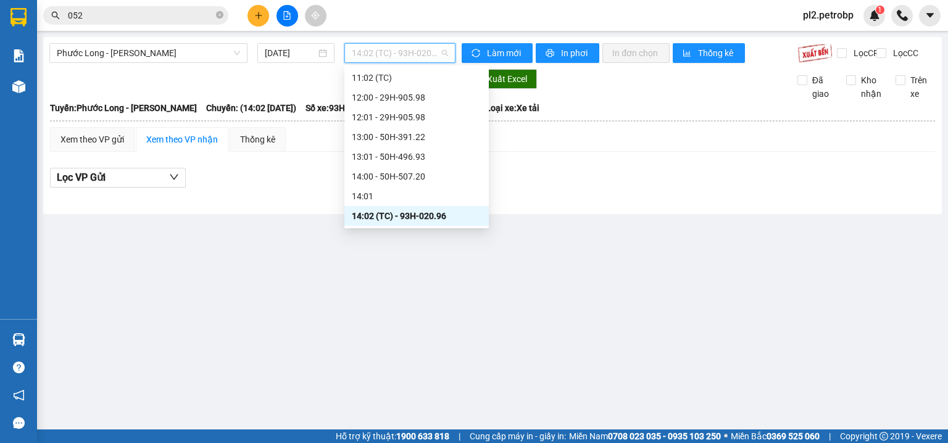
click at [424, 54] on span "14:02 (TC) - 93H-020.96" at bounding box center [400, 53] width 97 height 19
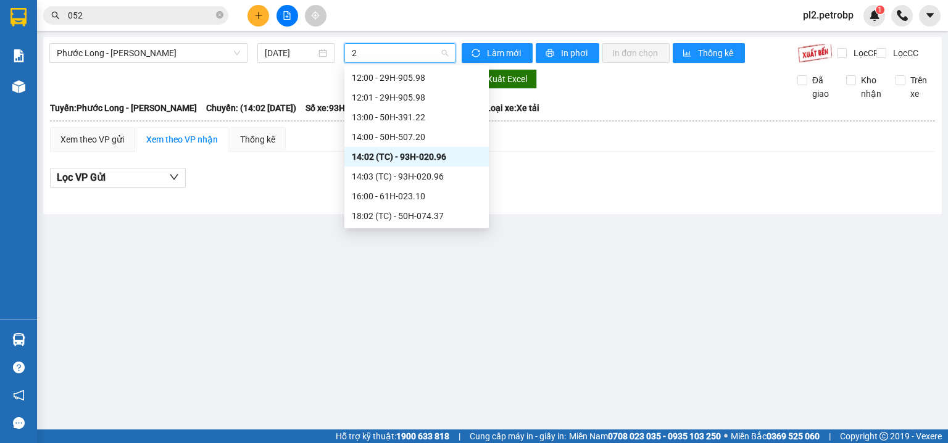
scroll to position [257, 0]
type input "20"
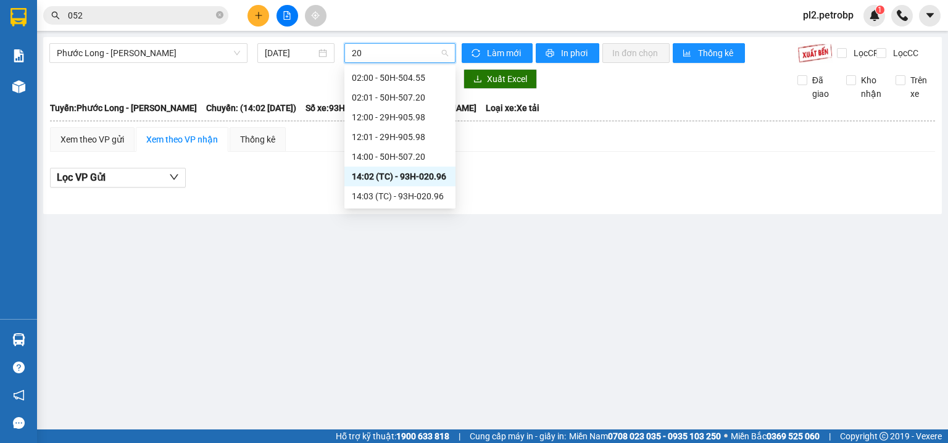
scroll to position [0, 0]
click at [413, 198] on div "14:03 (TC) - 93H-020.96" at bounding box center [400, 196] width 96 height 14
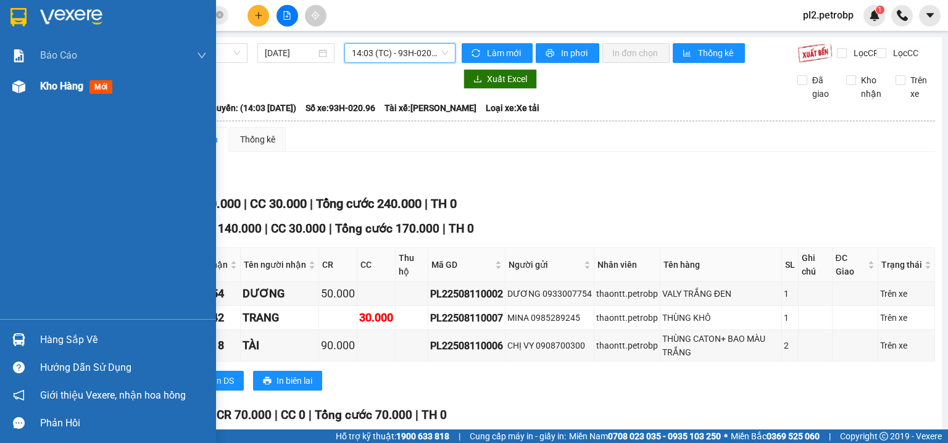
click at [54, 83] on span "Kho hàng" at bounding box center [61, 86] width 43 height 12
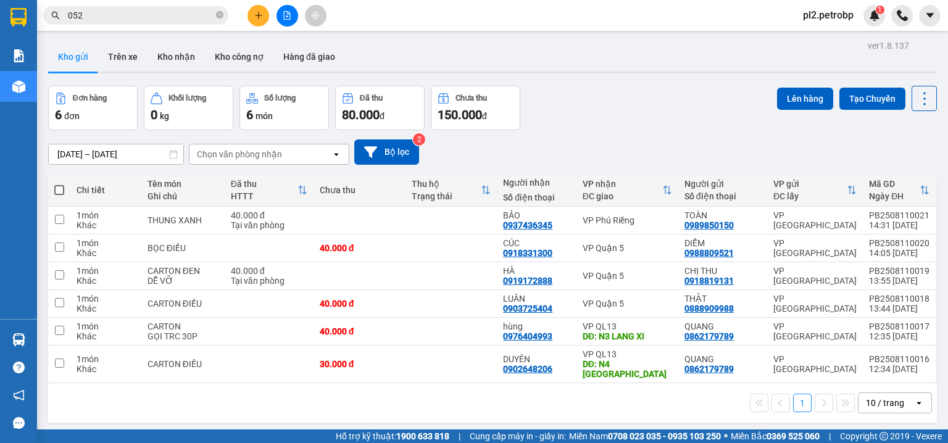
click at [59, 189] on span at bounding box center [59, 190] width 10 height 10
click at [59, 184] on input "checkbox" at bounding box center [59, 184] width 0 height 0
checkbox input "true"
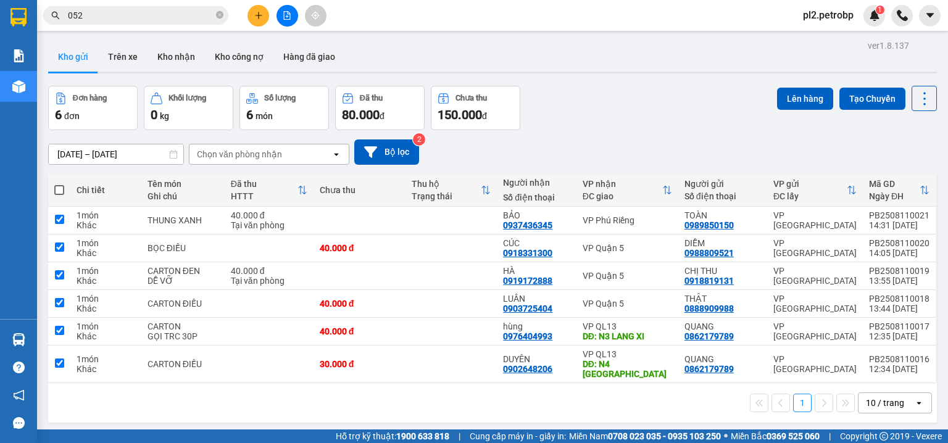
checkbox input "true"
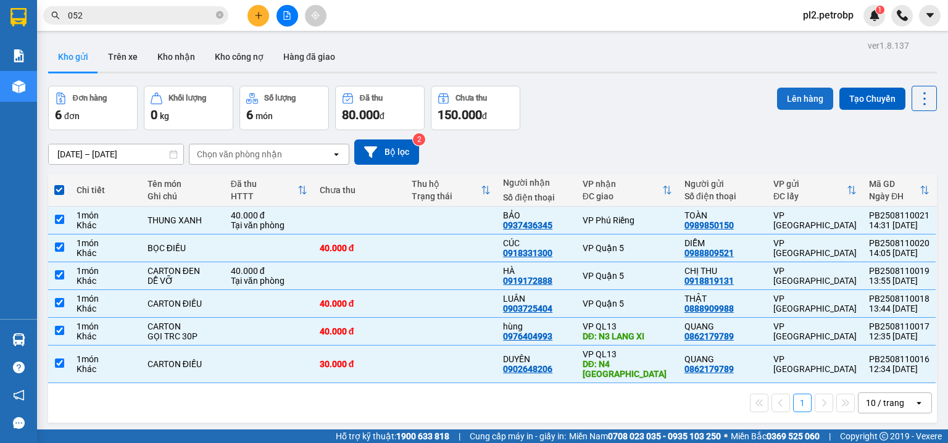
drag, startPoint x: 800, startPoint y: 102, endPoint x: 792, endPoint y: 99, distance: 8.0
click at [796, 101] on button "Lên hàng" at bounding box center [805, 99] width 56 height 22
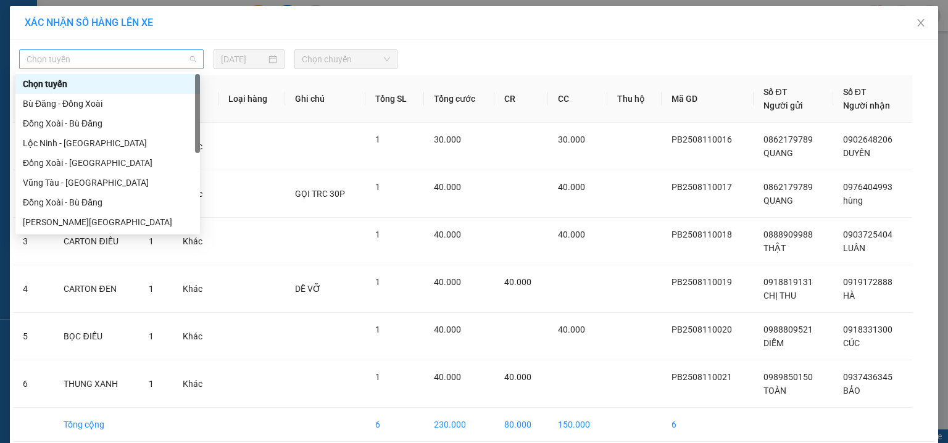
click at [143, 57] on span "Chọn tuyến" at bounding box center [112, 59] width 170 height 19
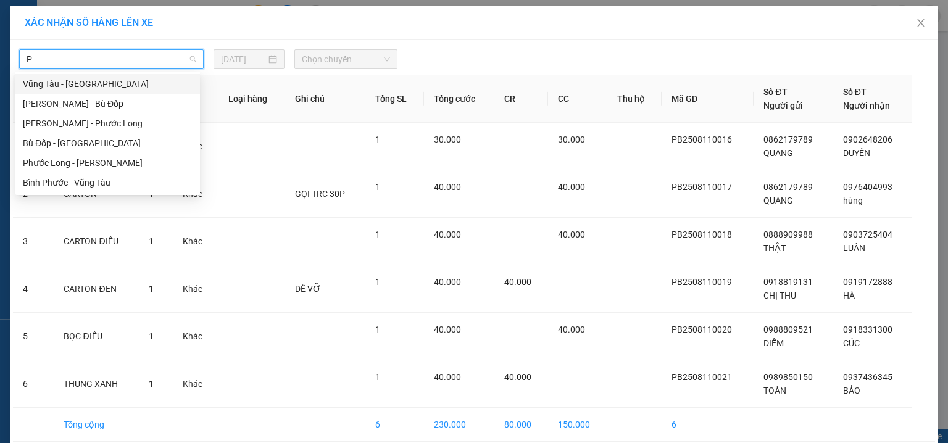
type input "PH"
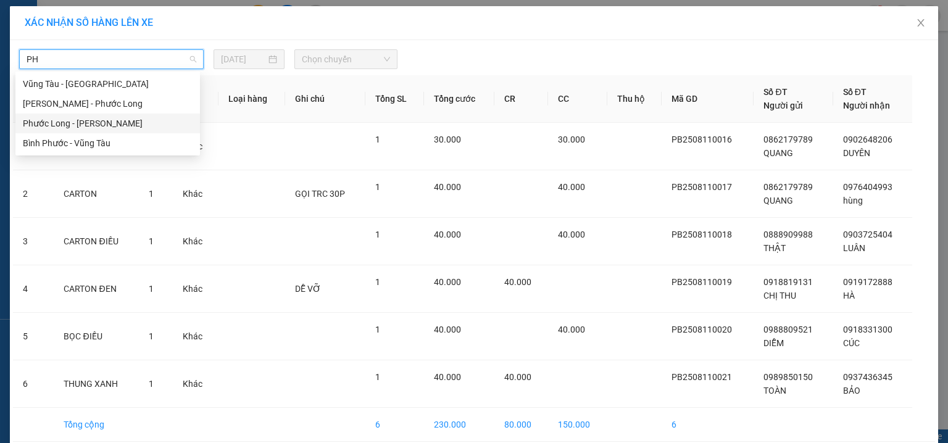
drag, startPoint x: 110, startPoint y: 121, endPoint x: 159, endPoint y: 110, distance: 49.9
click at [110, 121] on div "Phước Long - [PERSON_NAME]" at bounding box center [108, 124] width 170 height 14
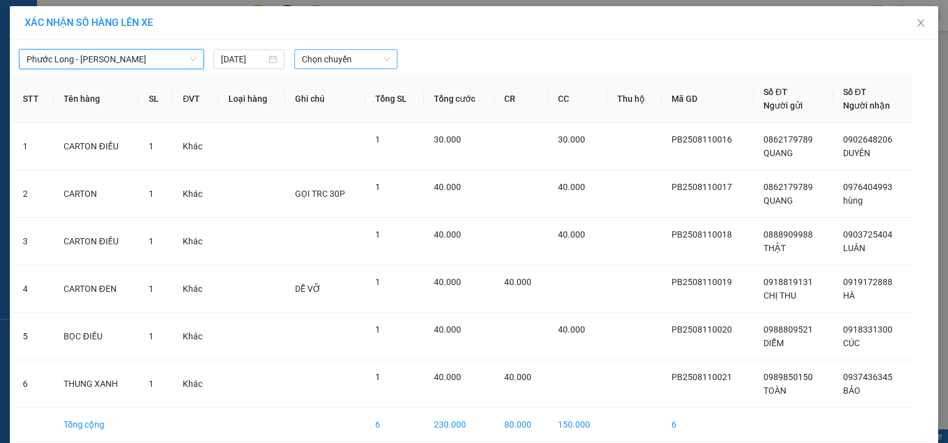
click at [322, 56] on span "Chọn chuyến" at bounding box center [346, 59] width 89 height 19
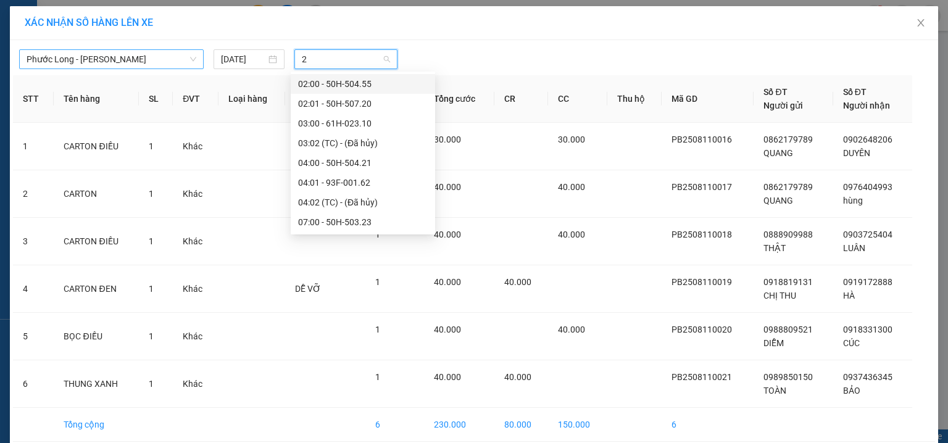
type input "20"
click at [328, 202] on div "14:03 (TC) - 93H-020.96" at bounding box center [346, 203] width 96 height 14
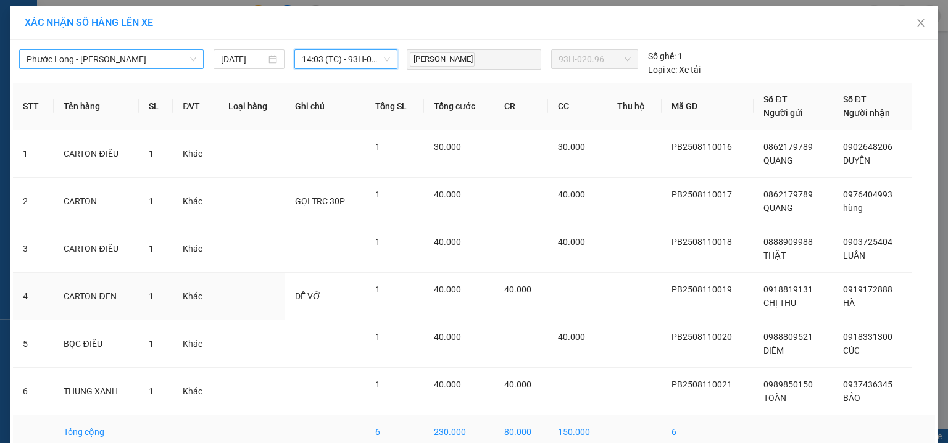
scroll to position [62, 0]
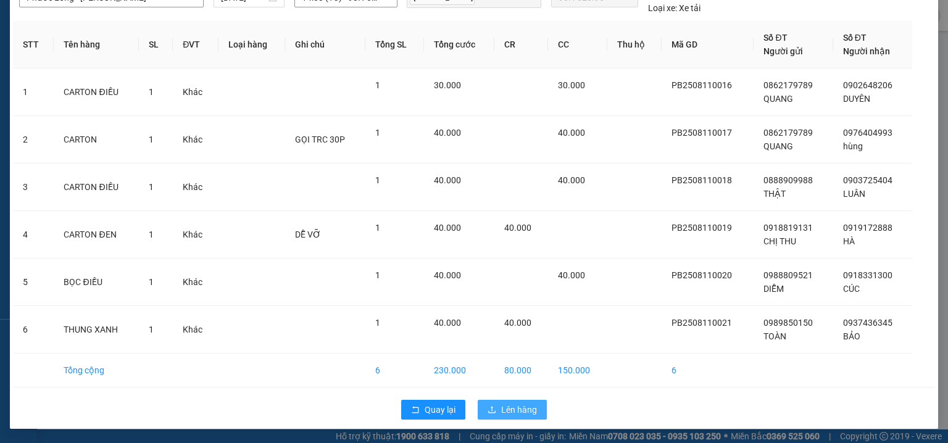
click at [507, 404] on span "Lên hàng" at bounding box center [519, 410] width 36 height 14
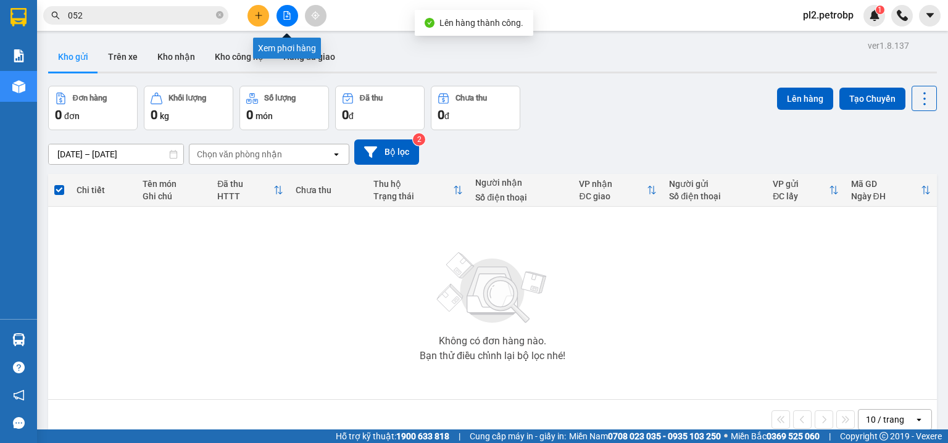
click at [284, 14] on icon "file-add" at bounding box center [287, 15] width 7 height 9
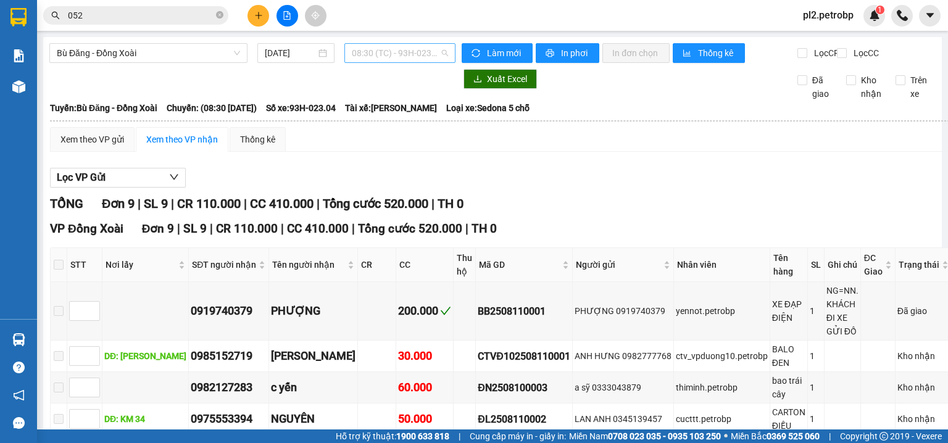
click at [411, 47] on span "08:30 (TC) - 93H-023.04" at bounding box center [400, 53] width 97 height 19
type input "2096"
click at [157, 59] on span "Bù Đăng - Đồng Xoài" at bounding box center [148, 53] width 183 height 19
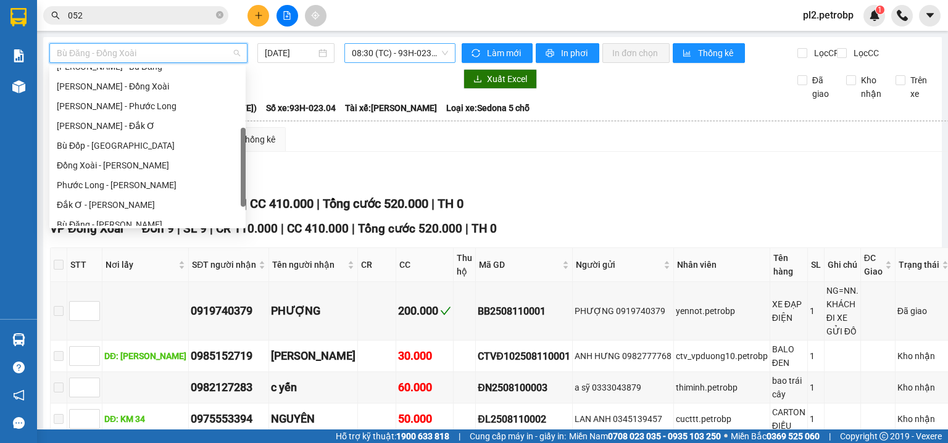
scroll to position [190, 0]
drag, startPoint x: 242, startPoint y: 116, endPoint x: 243, endPoint y: 181, distance: 64.8
click at [243, 181] on div at bounding box center [243, 172] width 5 height 79
click at [212, 181] on div "Phước Long - [PERSON_NAME]" at bounding box center [147, 184] width 181 height 14
type input "[DATE]"
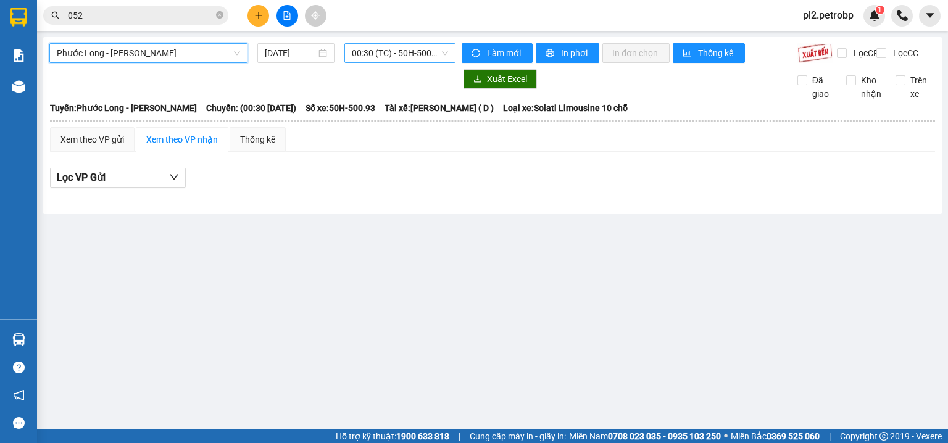
click at [390, 46] on span "00:30 (TC) - 50H-500.93" at bounding box center [400, 53] width 97 height 19
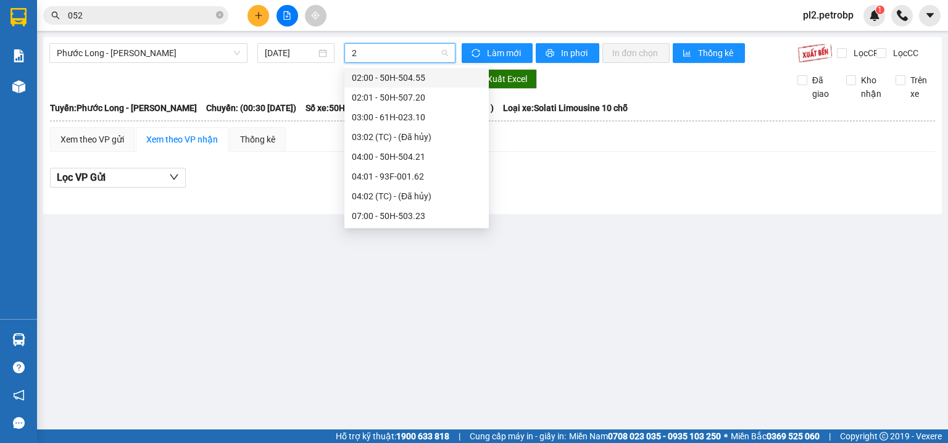
type input "20"
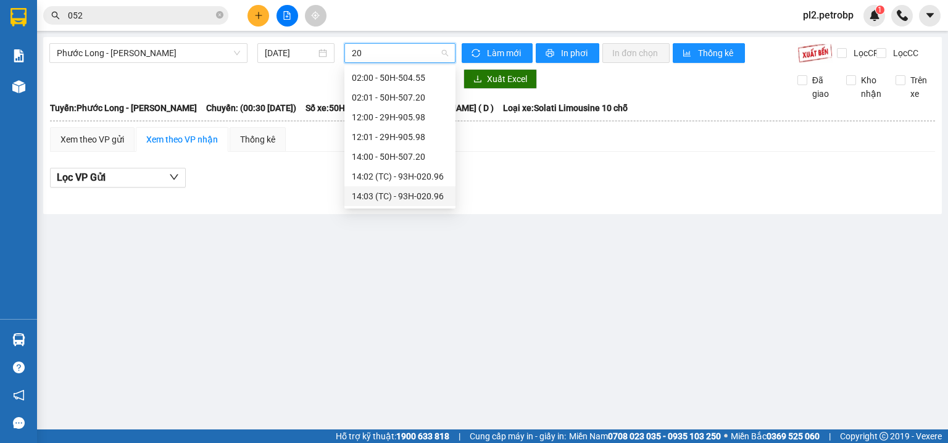
click at [429, 193] on div "14:03 (TC) - 93H-020.96" at bounding box center [400, 196] width 96 height 14
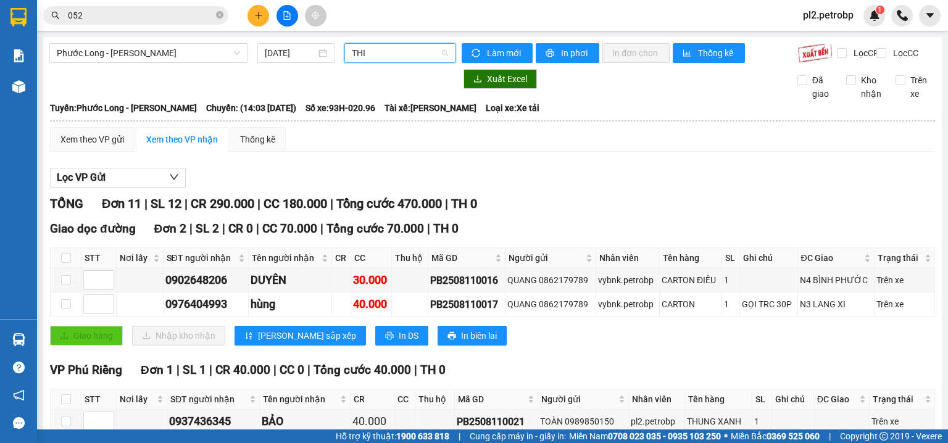
type input "THI"
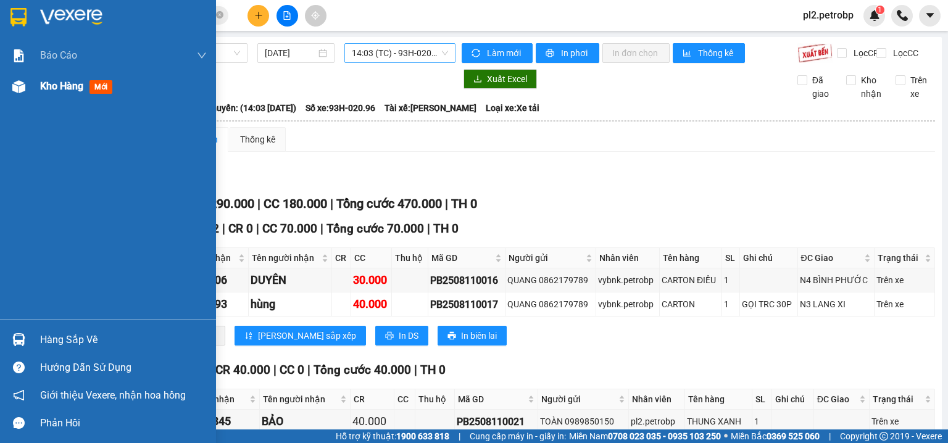
click at [59, 86] on span "Kho hàng" at bounding box center [61, 86] width 43 height 12
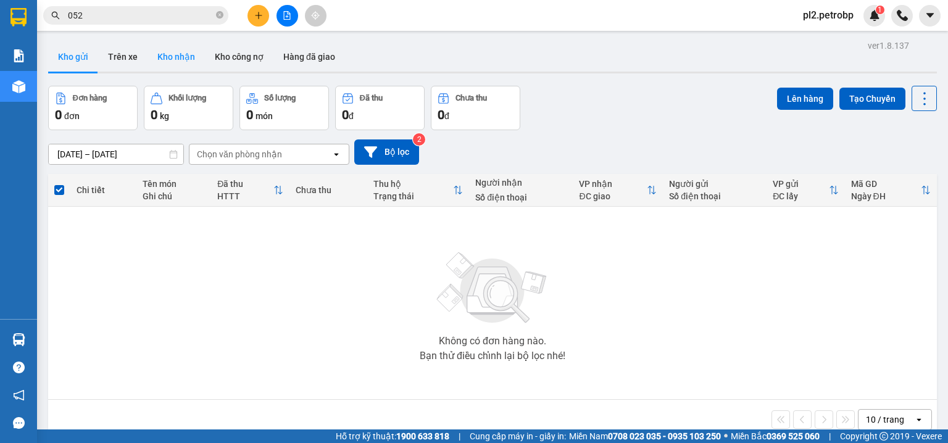
click at [168, 57] on button "Kho nhận" at bounding box center [175, 57] width 57 height 30
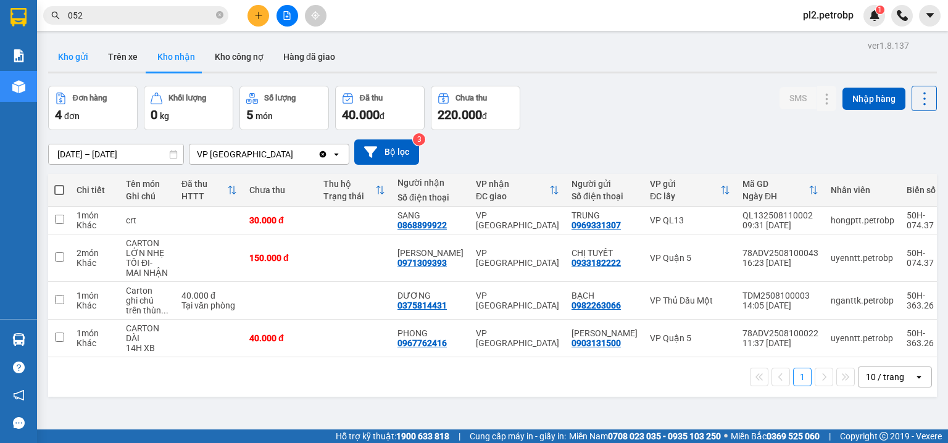
drag, startPoint x: 72, startPoint y: 55, endPoint x: 67, endPoint y: 59, distance: 7.0
click at [70, 56] on button "Kho gửi" at bounding box center [73, 57] width 50 height 30
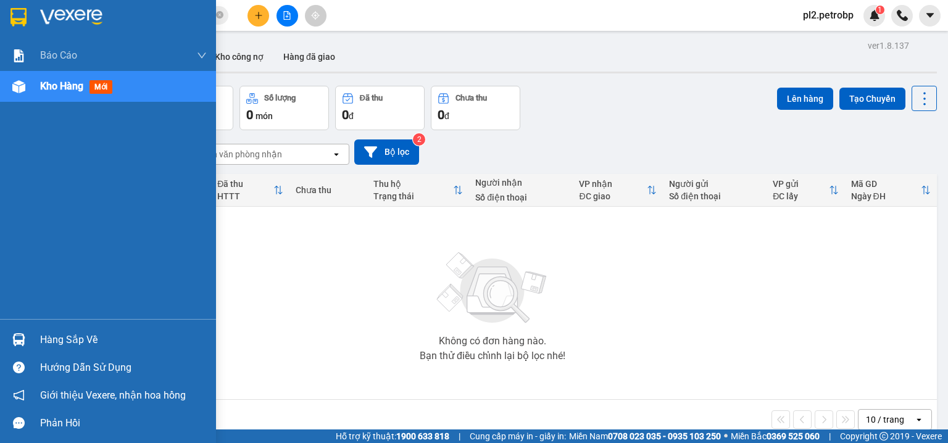
click at [56, 333] on div "Hàng sắp về" at bounding box center [123, 340] width 167 height 19
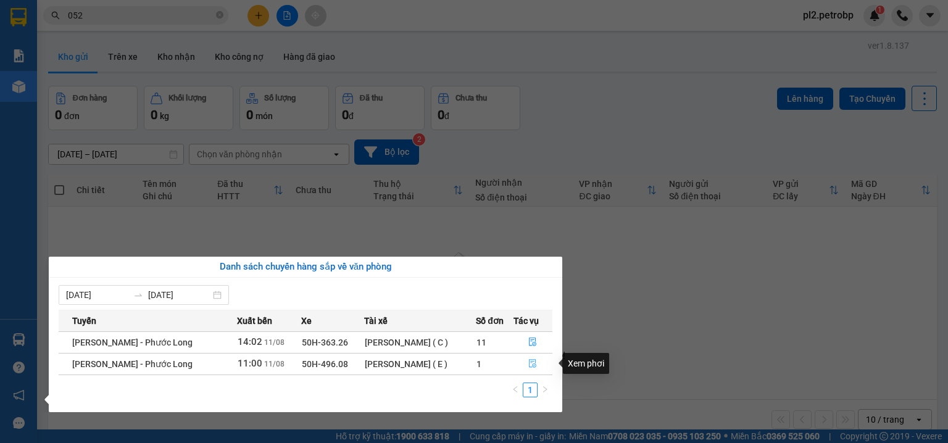
click at [536, 360] on icon "file-done" at bounding box center [532, 363] width 9 height 9
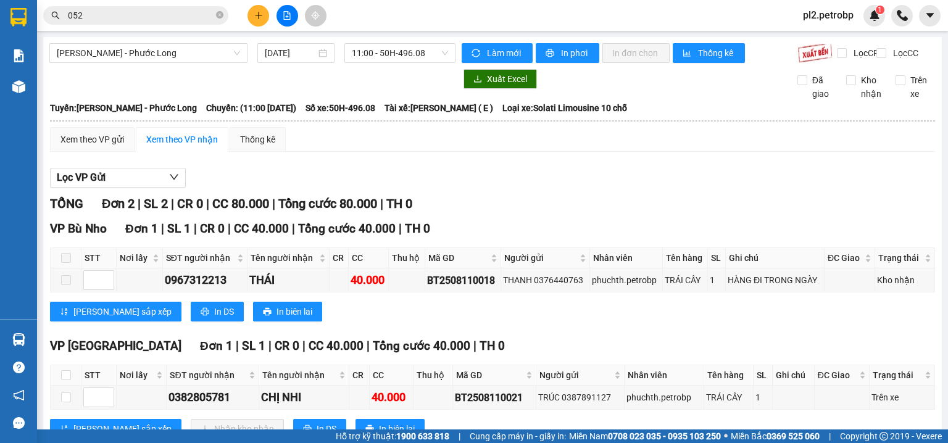
scroll to position [52, 0]
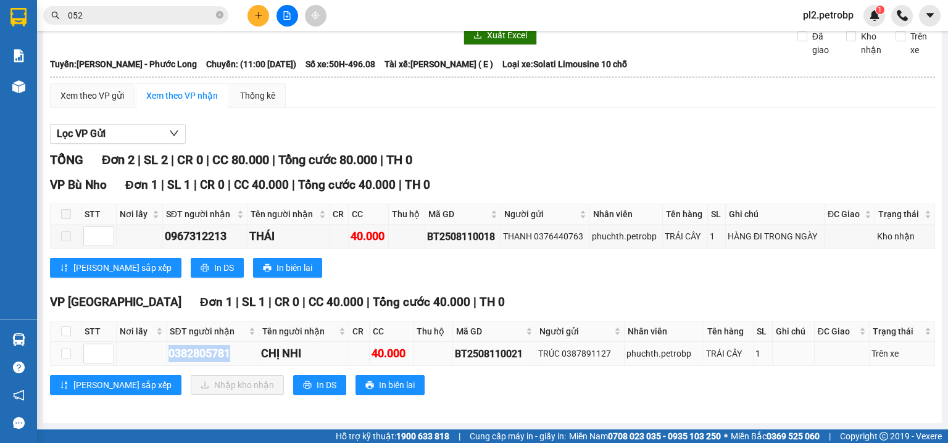
drag, startPoint x: 236, startPoint y: 353, endPoint x: 168, endPoint y: 359, distance: 67.5
click at [168, 359] on div "0382805781" at bounding box center [212, 353] width 88 height 17
copy div "0382805781"
drag, startPoint x: 67, startPoint y: 329, endPoint x: 151, endPoint y: 381, distance: 97.8
click at [67, 331] on input "checkbox" at bounding box center [66, 331] width 10 height 10
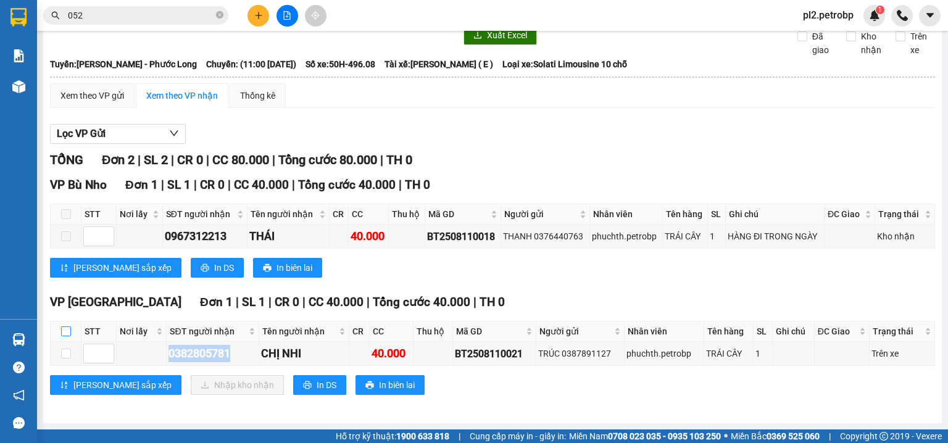
checkbox input "true"
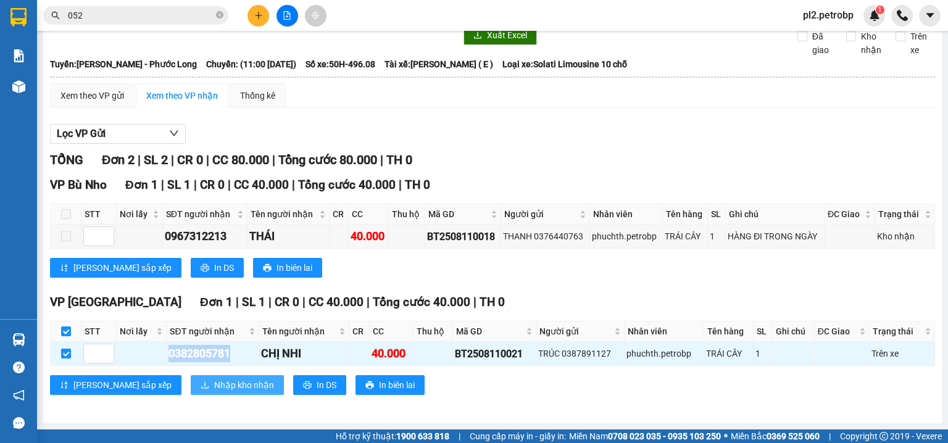
click at [214, 386] on span "Nhập kho nhận" at bounding box center [244, 385] width 60 height 14
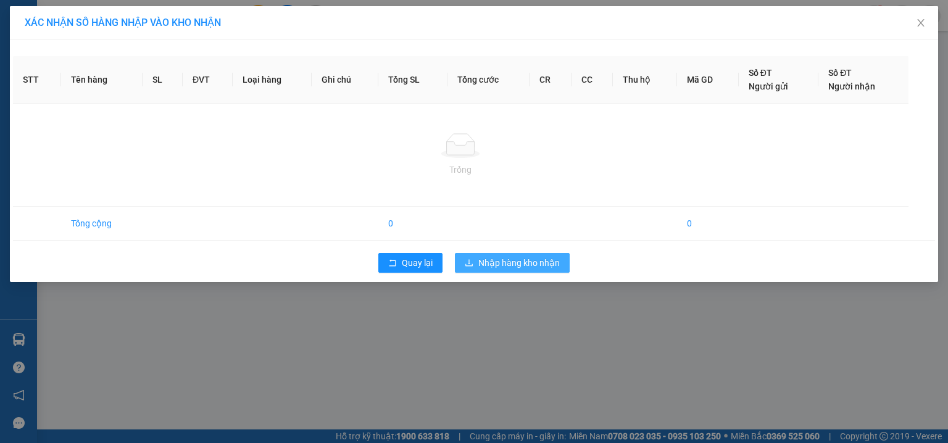
click at [519, 260] on div "XÁC NHẬN SỐ HÀNG NHẬP VÀO KHO NHẬN STT Tên hàng SL ĐVT Loại hàng Ghi chú Tổng S…" at bounding box center [474, 221] width 948 height 443
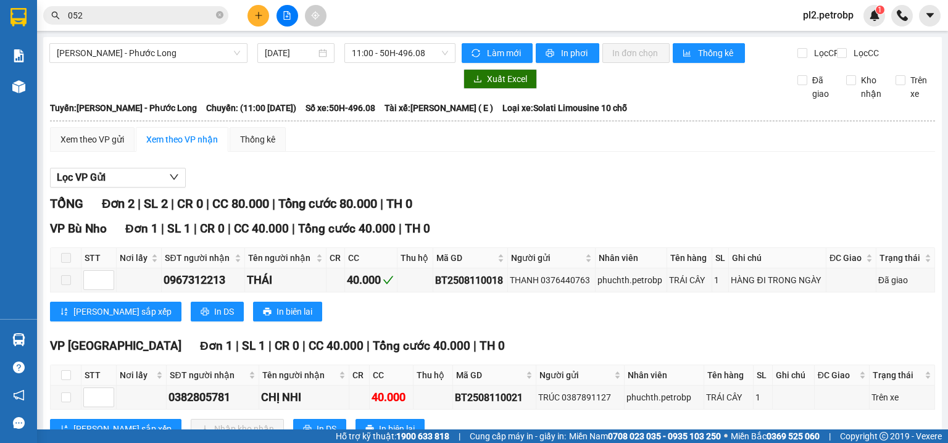
scroll to position [52, 0]
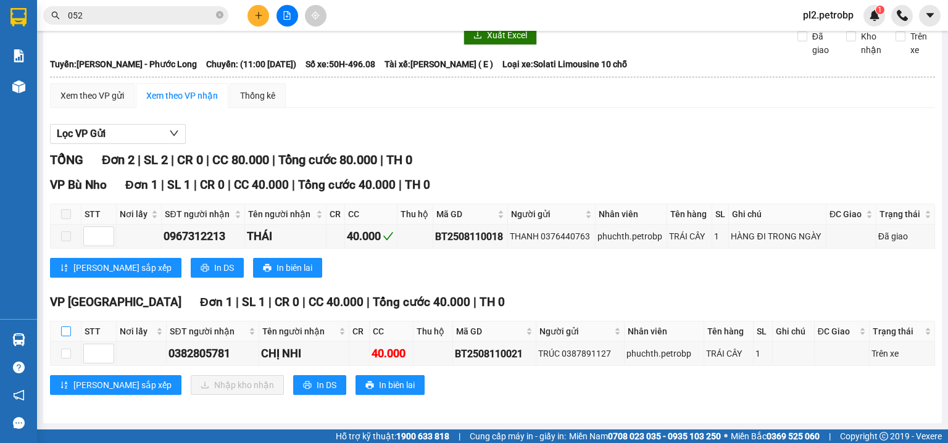
drag, startPoint x: 63, startPoint y: 331, endPoint x: 96, endPoint y: 353, distance: 40.0
click at [63, 331] on input "checkbox" at bounding box center [66, 331] width 10 height 10
checkbox input "true"
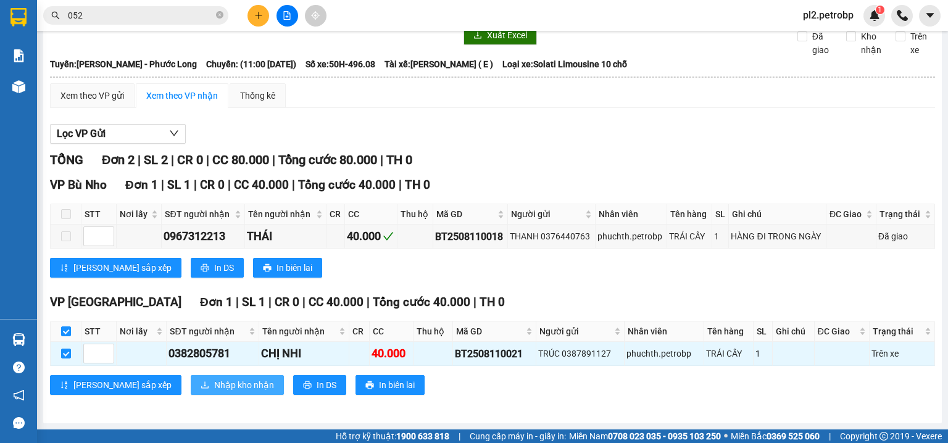
click at [191, 389] on button "Nhập kho nhận" at bounding box center [237, 385] width 93 height 20
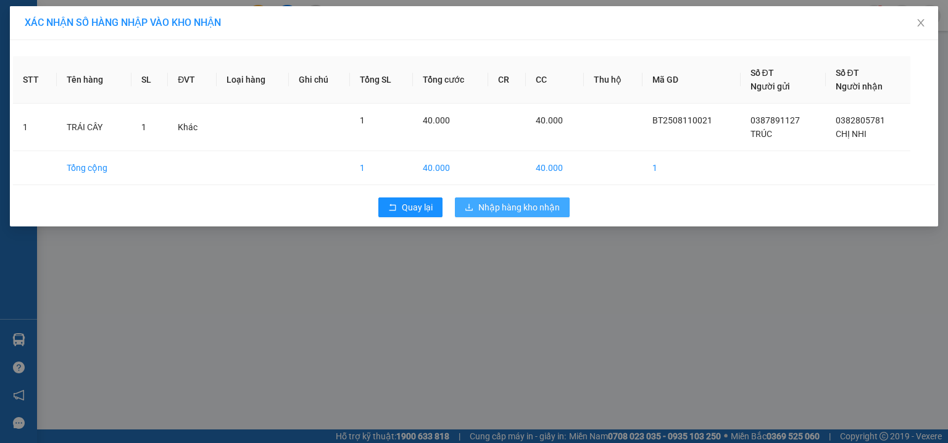
click at [486, 205] on span "Nhập hàng kho nhận" at bounding box center [518, 208] width 81 height 14
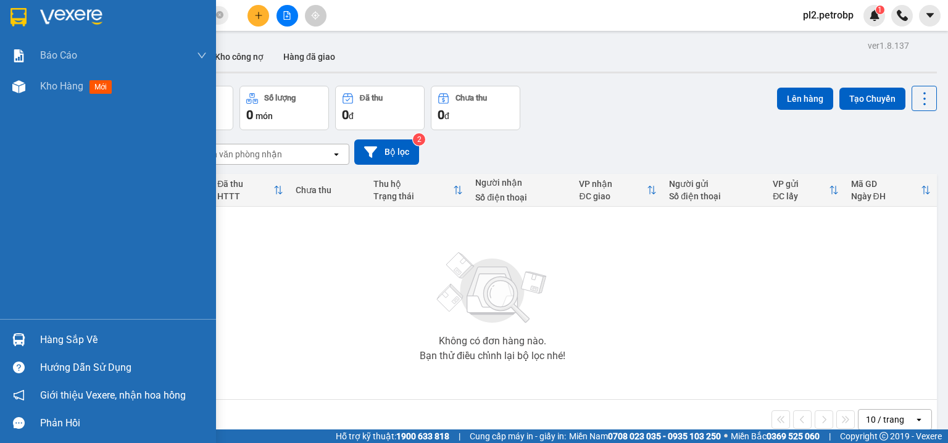
click at [89, 336] on div "Hàng sắp về" at bounding box center [123, 340] width 167 height 19
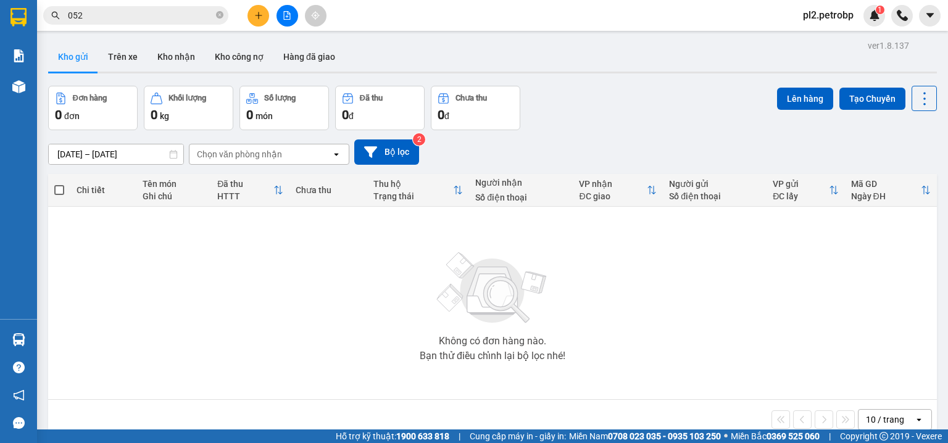
click at [606, 35] on section "Kết quả tìm kiếm ( 10000 ) Bộ lọc Ngày tạo đơn gần nhất Mã ĐH Trạng thái Món hà…" at bounding box center [474, 221] width 948 height 443
click at [256, 16] on icon "plus" at bounding box center [258, 15] width 9 height 9
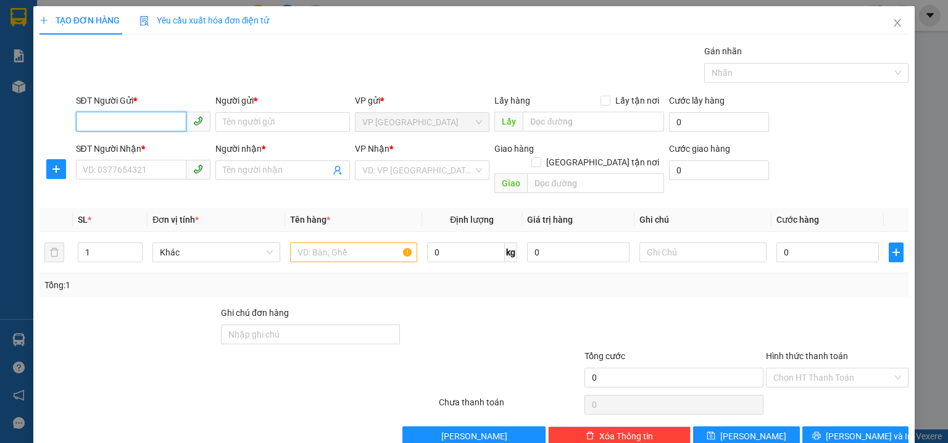
drag, startPoint x: 110, startPoint y: 122, endPoint x: 116, endPoint y: 115, distance: 9.3
click at [112, 120] on input "SĐT Người Gửi *" at bounding box center [131, 122] width 110 height 20
click at [138, 152] on div "0987380804 - HẰNG" at bounding box center [142, 146] width 118 height 14
type input "0987380804"
type input "HẰNG"
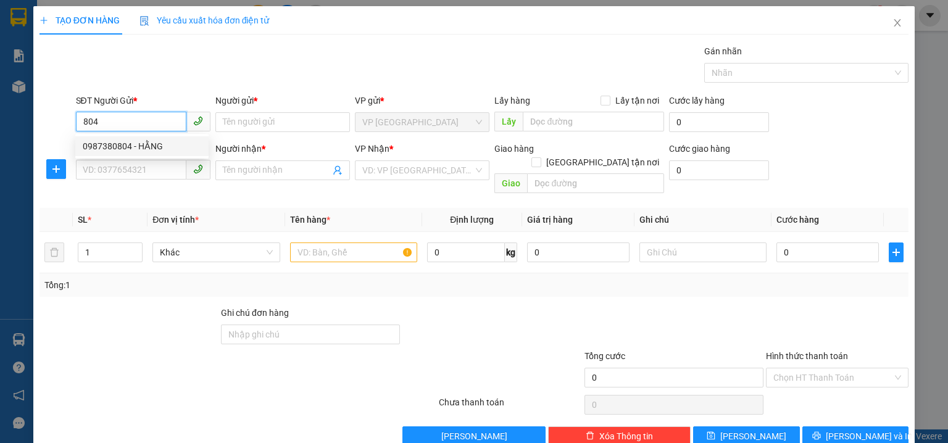
type input "0962813018"
type input "THÁI"
type input "N3 PHÚ HÒA"
type input "300.000"
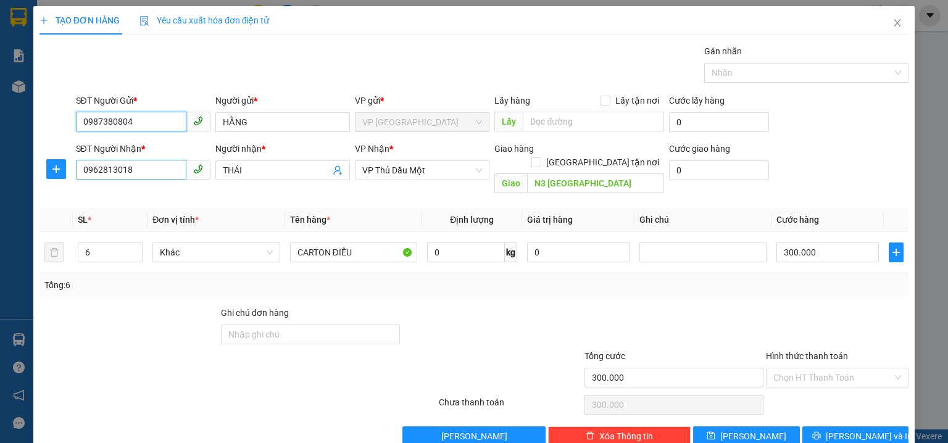
type input "0987380804"
drag, startPoint x: 147, startPoint y: 169, endPoint x: 0, endPoint y: 145, distance: 148.8
click at [0, 145] on div "TẠO ĐƠN HÀNG Yêu cầu xuất hóa đơn điện tử Transit Pickup Surcharge Ids Transit …" at bounding box center [474, 221] width 948 height 443
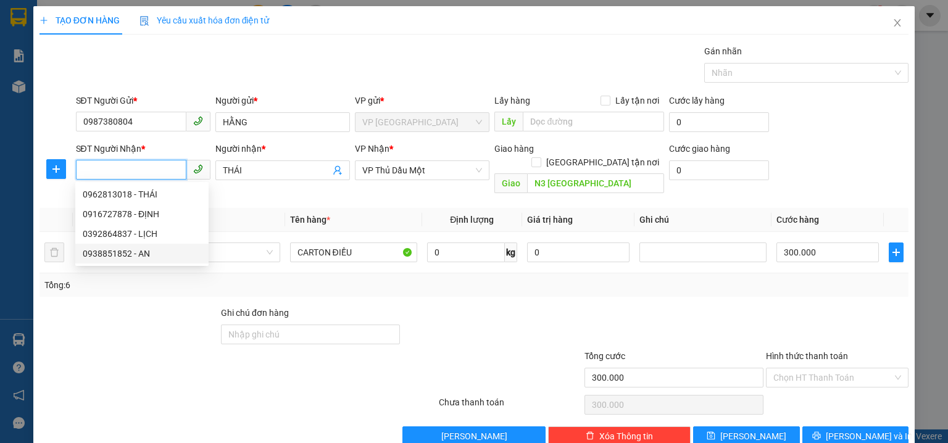
click at [126, 258] on div "0938851852 - AN" at bounding box center [142, 254] width 118 height 14
type input "0938851852"
type input "AN"
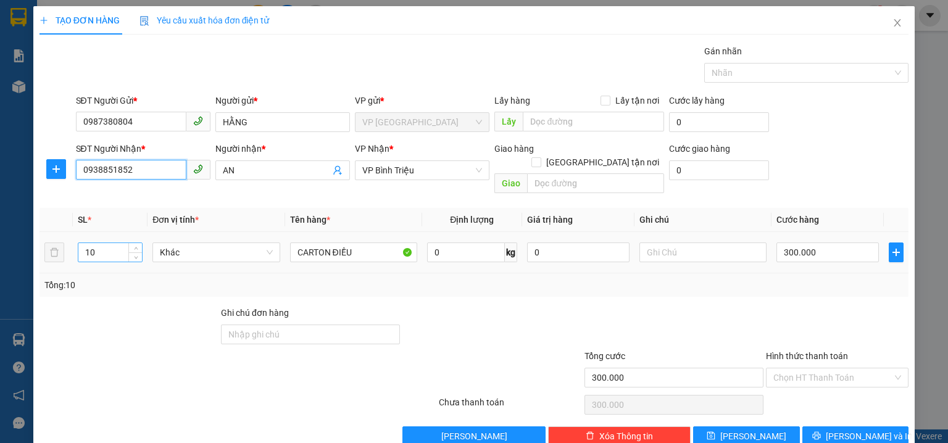
type input "0938851852"
click at [100, 243] on input "10" at bounding box center [110, 252] width 64 height 19
type input "17"
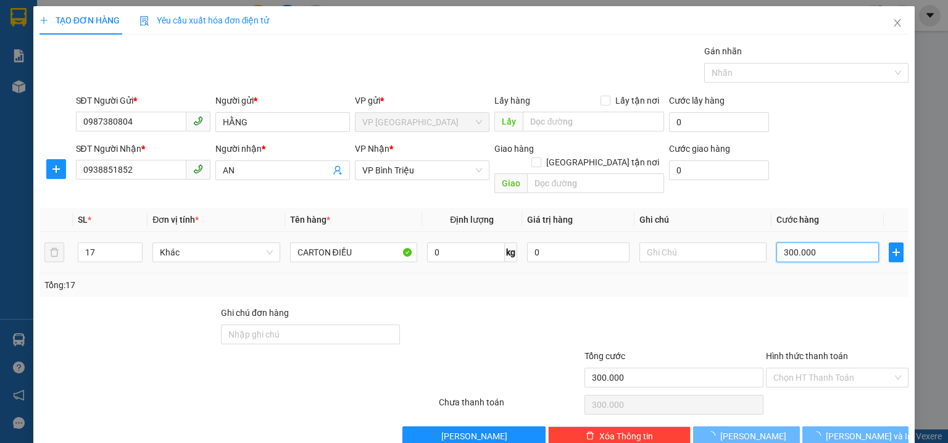
click at [859, 242] on input "300.000" at bounding box center [827, 252] width 102 height 20
type input "0"
type input "5"
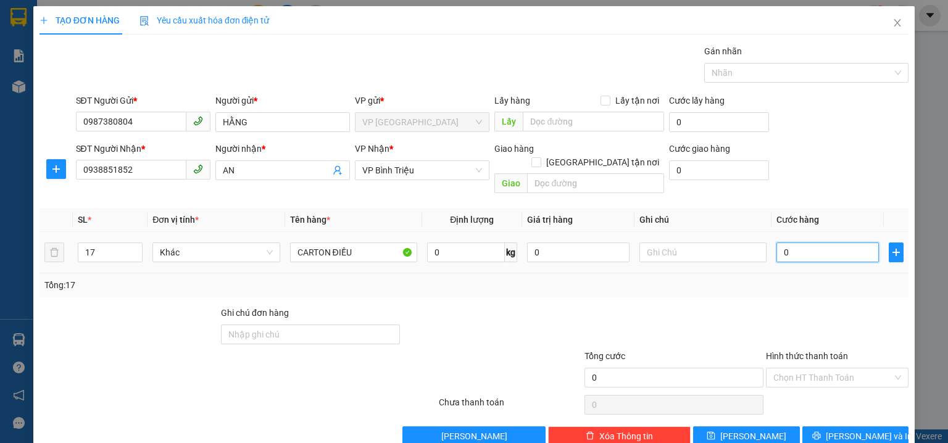
type input "5"
type input "05"
type input "51"
type input "051"
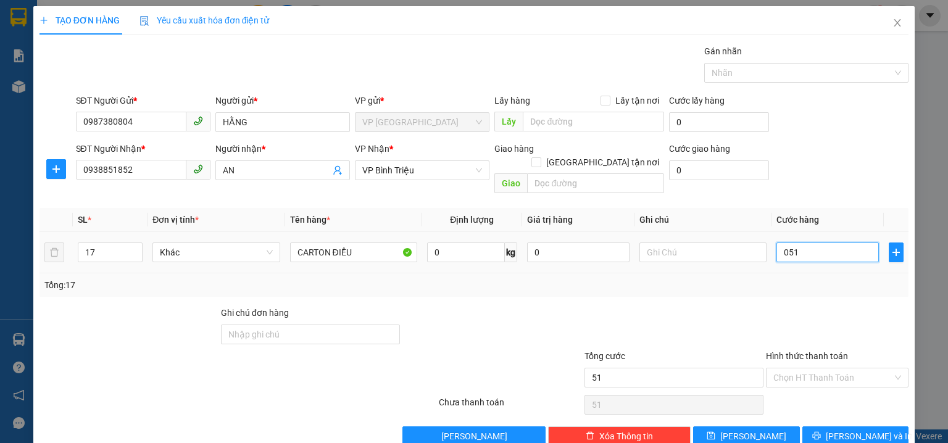
type input "510"
type input "0.510"
type input "510.000"
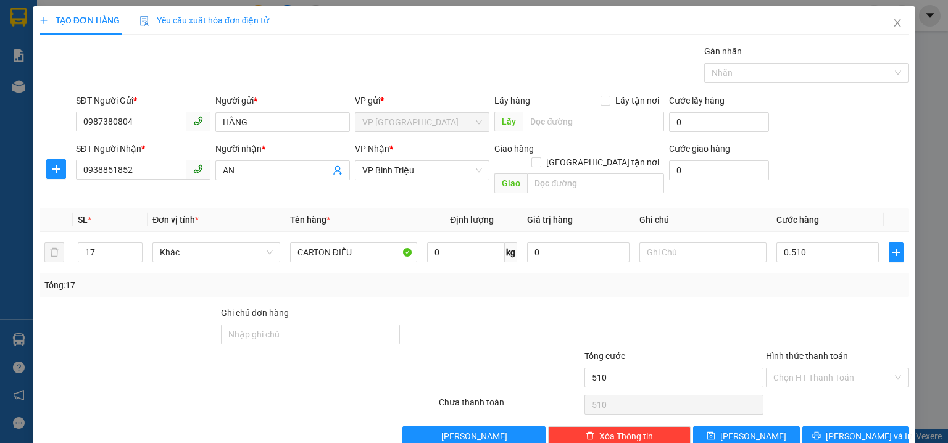
type input "510.000"
drag, startPoint x: 879, startPoint y: 160, endPoint x: 795, endPoint y: 181, distance: 87.1
click at [879, 157] on div "SĐT Người Nhận * 0938851852 Người nhận * AN VP Nhận * VP Bình Triệu Giao hàng G…" at bounding box center [492, 170] width 838 height 57
click at [849, 429] on span "[PERSON_NAME] và In" at bounding box center [868, 436] width 86 height 14
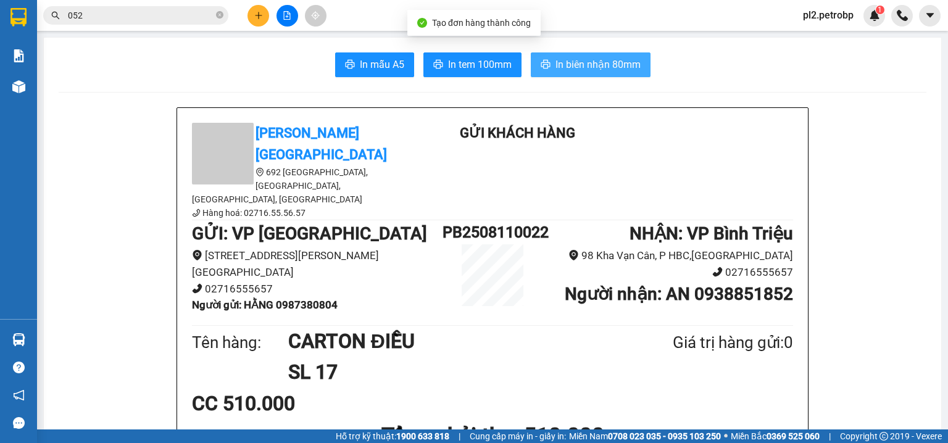
click at [577, 67] on span "In biên nhận 80mm" at bounding box center [597, 64] width 85 height 15
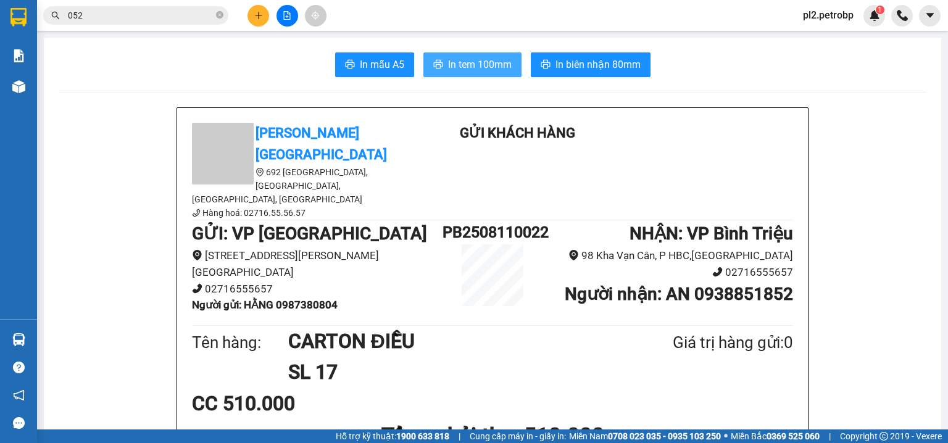
click at [468, 62] on span "In tem 100mm" at bounding box center [480, 64] width 64 height 15
click at [257, 17] on icon "plus" at bounding box center [258, 15] width 9 height 9
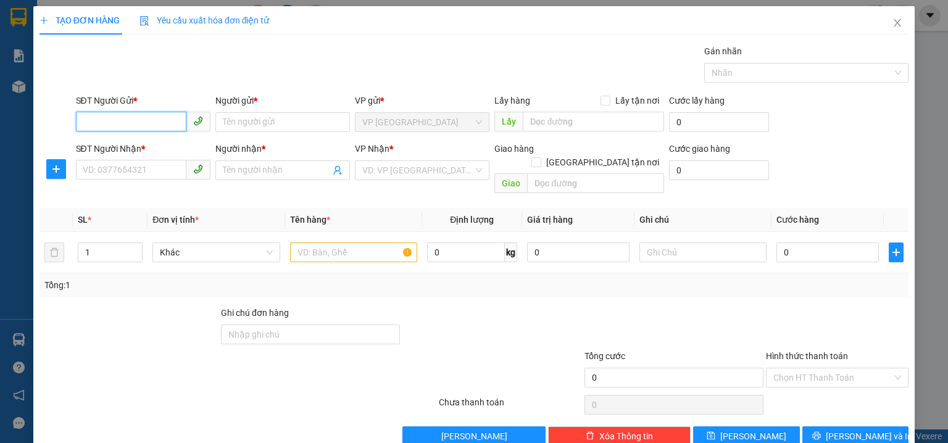
click at [116, 122] on input "SĐT Người Gửi *" at bounding box center [131, 122] width 110 height 20
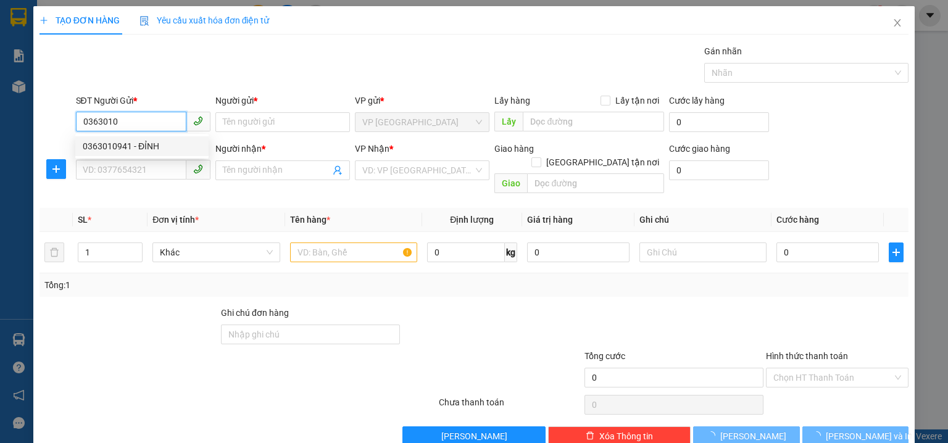
click at [139, 141] on div "0363010941 - ĐỈNH" at bounding box center [142, 146] width 118 height 14
type input "0363010941"
type input "ĐỈNH"
type input "0918252222"
type input "TÂM NGUYÊN"
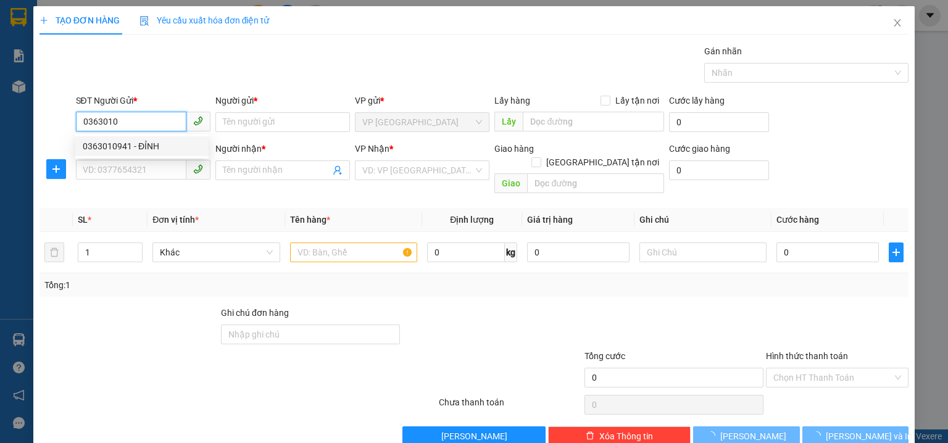
checkbox input "true"
type input "80 BHTQ"
type input "20.000"
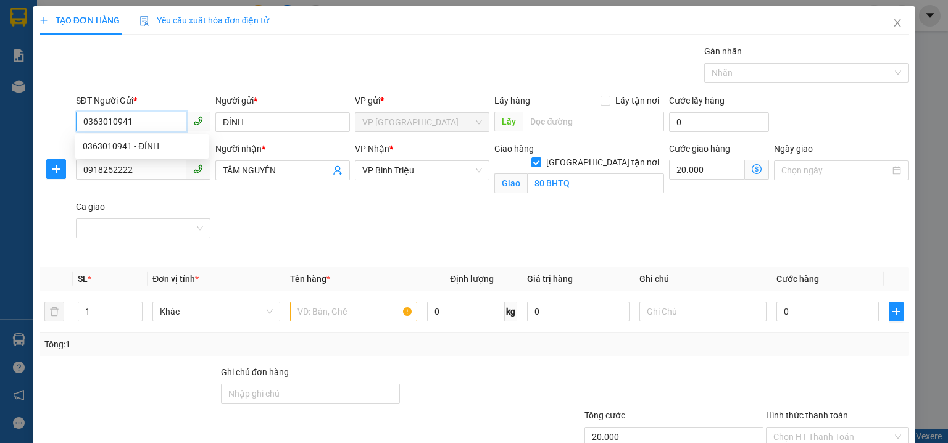
type input "80.000"
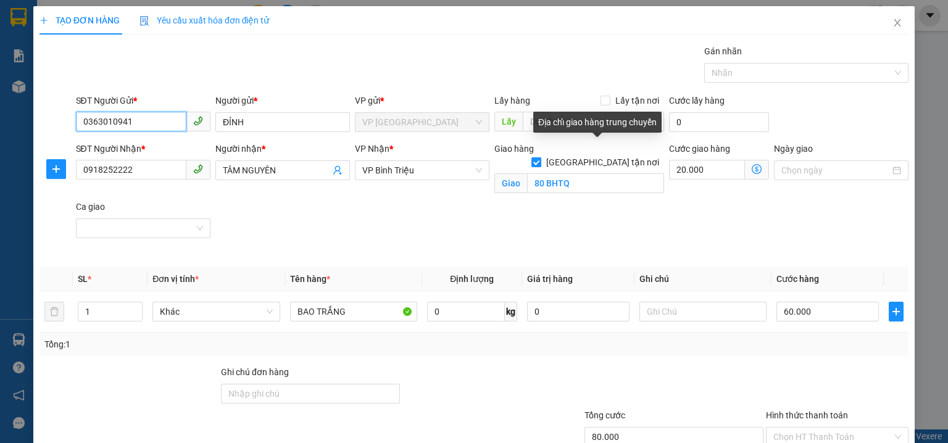
type input "0363010941"
click at [541, 157] on span at bounding box center [536, 162] width 10 height 10
click at [540, 157] on input "[GEOGRAPHIC_DATA] tận nơi" at bounding box center [535, 161] width 9 height 9
checkbox input "false"
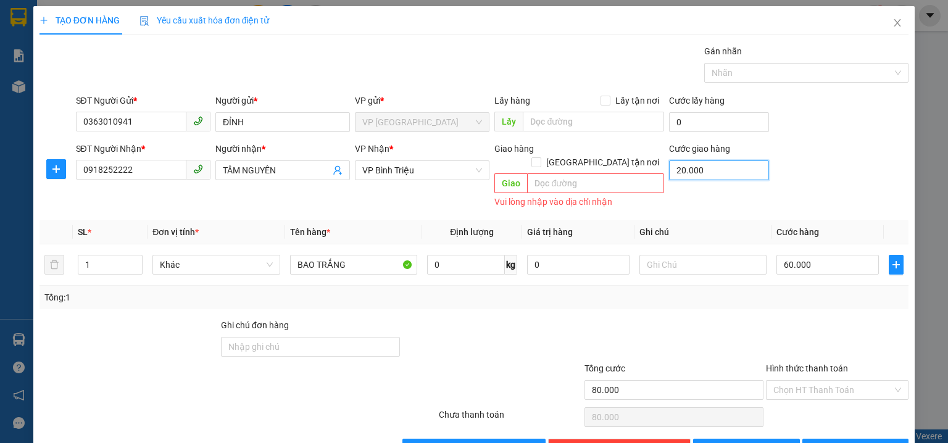
click at [730, 175] on input "20.000" at bounding box center [719, 170] width 100 height 20
type input "60.000"
type input "0"
click at [851, 257] on input "60.000" at bounding box center [827, 265] width 102 height 20
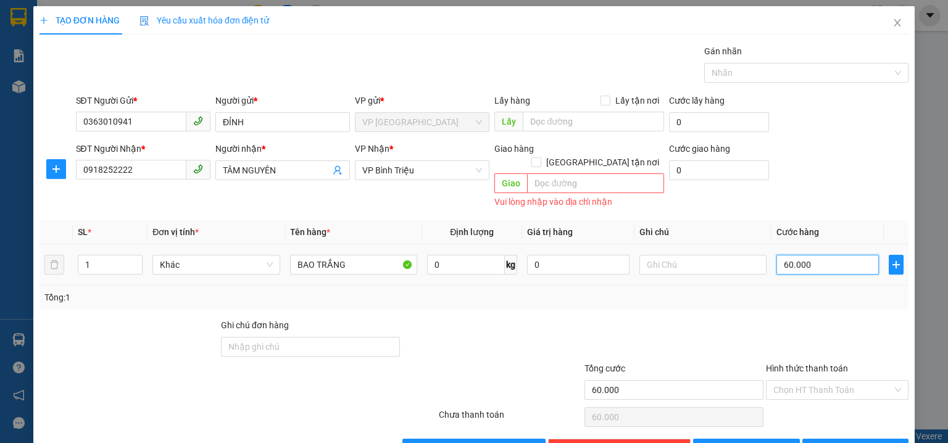
type input "4"
type input "40"
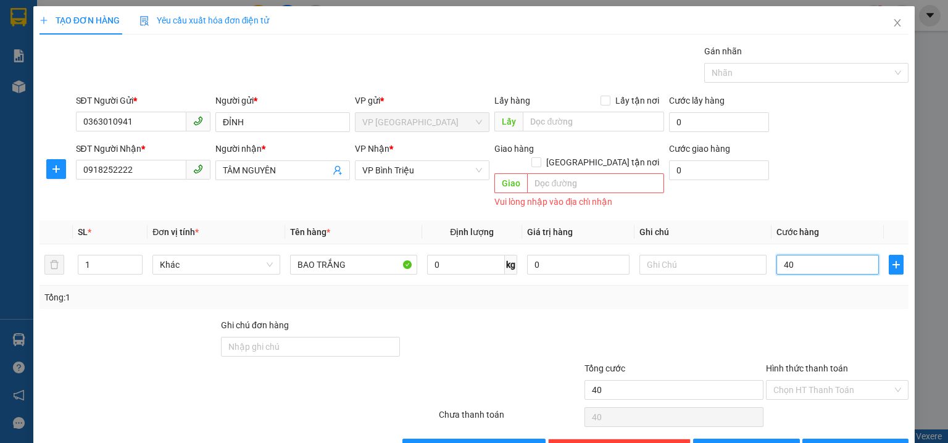
type input "40"
type input "40.000"
click at [828, 197] on div "Transit Pickup Surcharge Ids Transit Deliver Surcharge Ids Transit Deliver Surc…" at bounding box center [473, 251] width 869 height 414
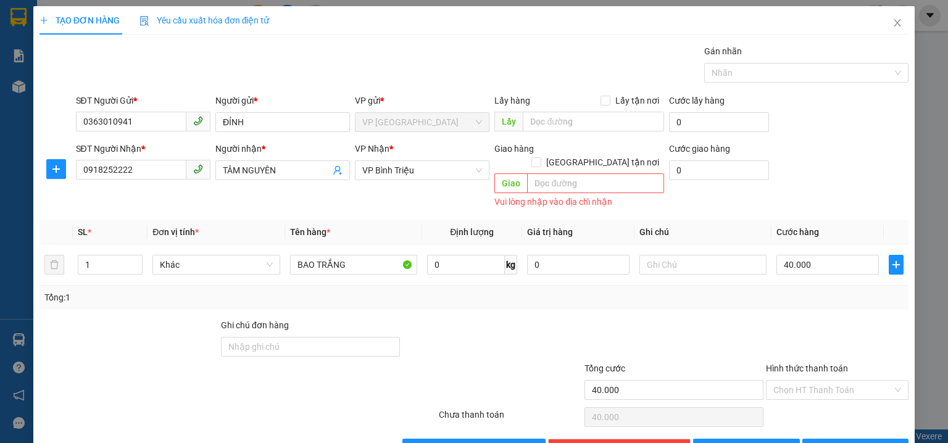
click at [785, 136] on div "SĐT Người Gửi * 0363010941 Người gửi * ĐỈNH VP gửi * VP Phước Bình Lấy hàng Lấy…" at bounding box center [492, 115] width 838 height 43
click at [785, 381] on input "Hình thức thanh toán" at bounding box center [832, 390] width 119 height 19
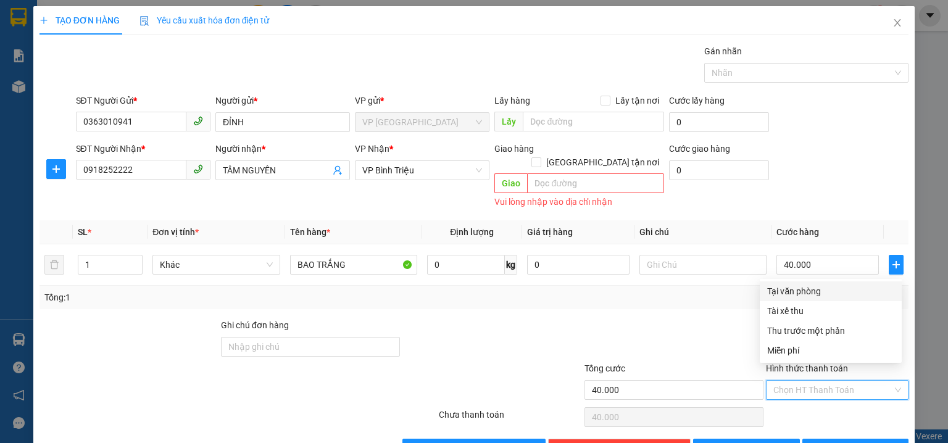
drag, startPoint x: 787, startPoint y: 286, endPoint x: 850, endPoint y: 297, distance: 63.8
click at [787, 287] on div "Tại văn phòng" at bounding box center [830, 291] width 127 height 14
type input "0"
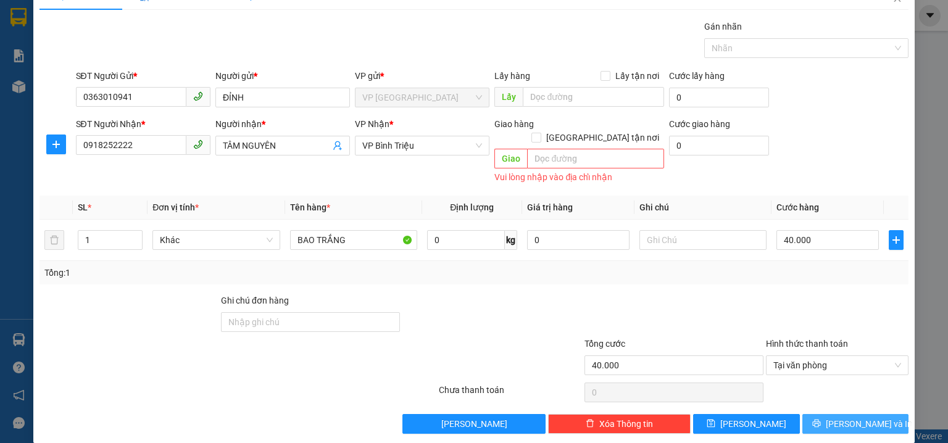
click at [843, 417] on span "[PERSON_NAME] và In" at bounding box center [868, 424] width 86 height 14
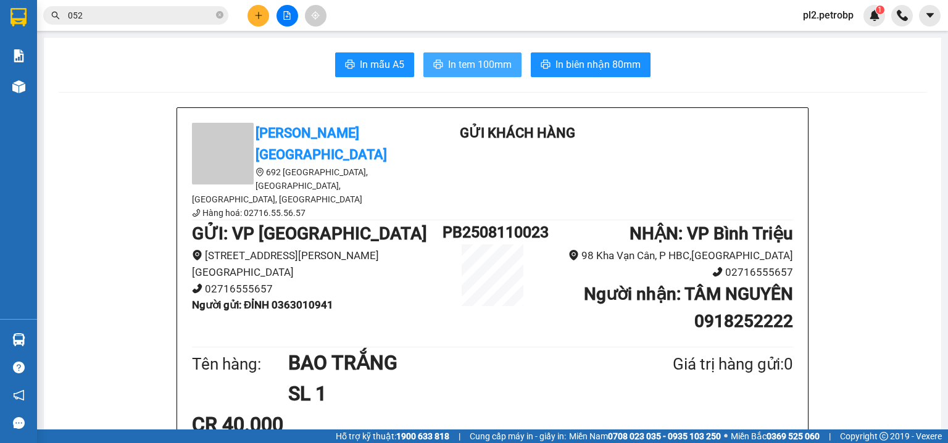
drag, startPoint x: 468, startPoint y: 64, endPoint x: 515, endPoint y: 6, distance: 74.6
click at [469, 59] on span "In tem 100mm" at bounding box center [480, 64] width 64 height 15
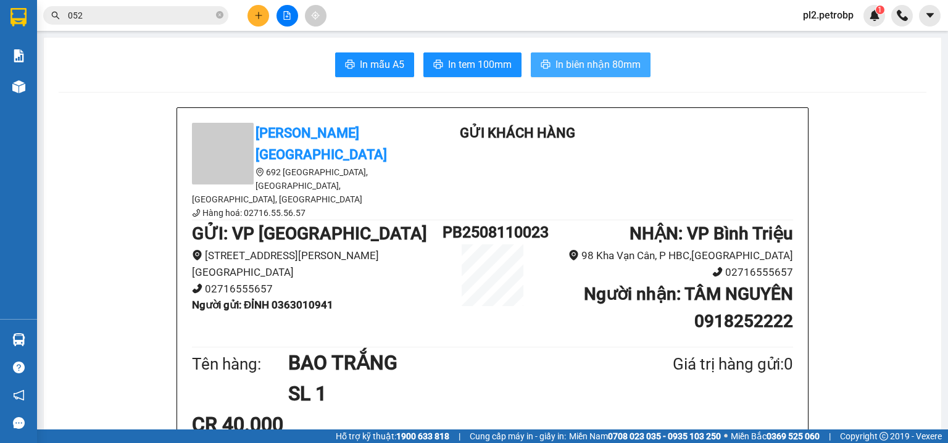
click at [555, 60] on span "In biên nhận 80mm" at bounding box center [597, 64] width 85 height 15
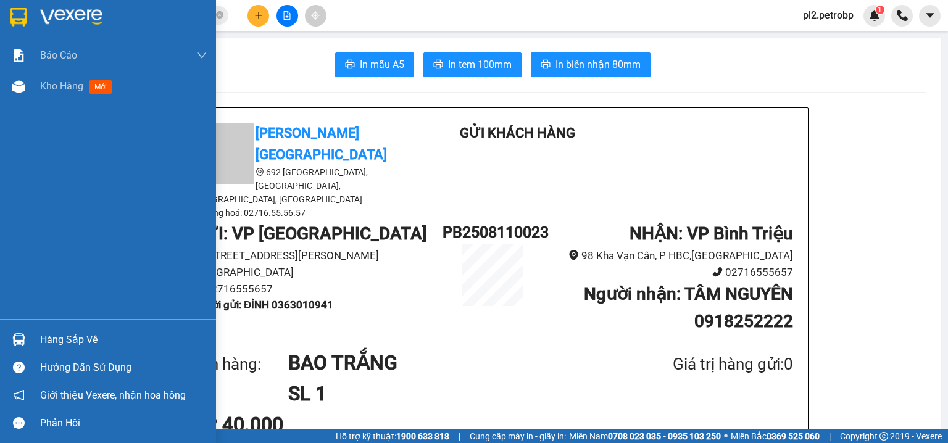
click at [40, 345] on div "Hàng sắp về" at bounding box center [123, 340] width 167 height 19
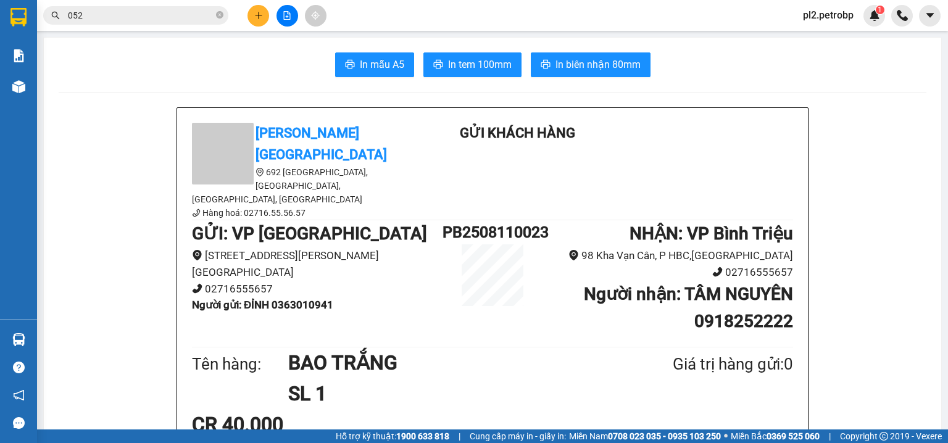
drag, startPoint x: 230, startPoint y: 82, endPoint x: 204, endPoint y: 5, distance: 81.4
click at [229, 81] on section "Kết quả tìm kiếm ( 10000 ) Bộ lọc Ngày tạo đơn gần nhất Mã ĐH Trạng thái Món hà…" at bounding box center [474, 221] width 948 height 443
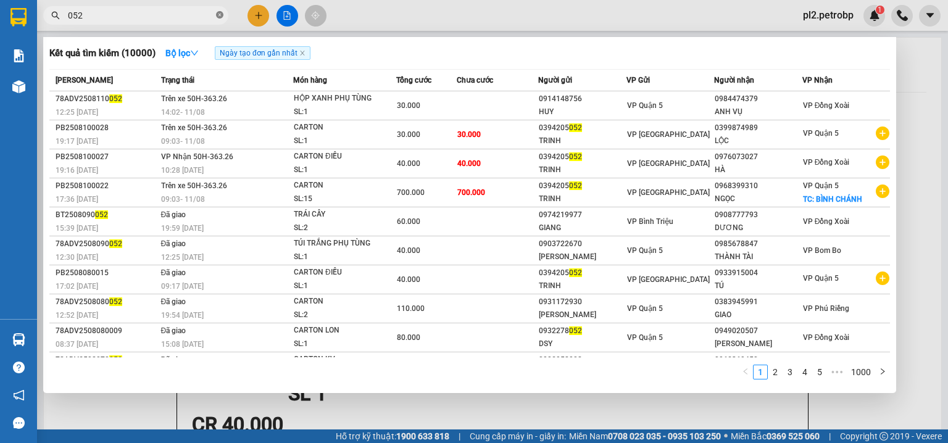
click at [219, 14] on icon "close-circle" at bounding box center [219, 14] width 7 height 7
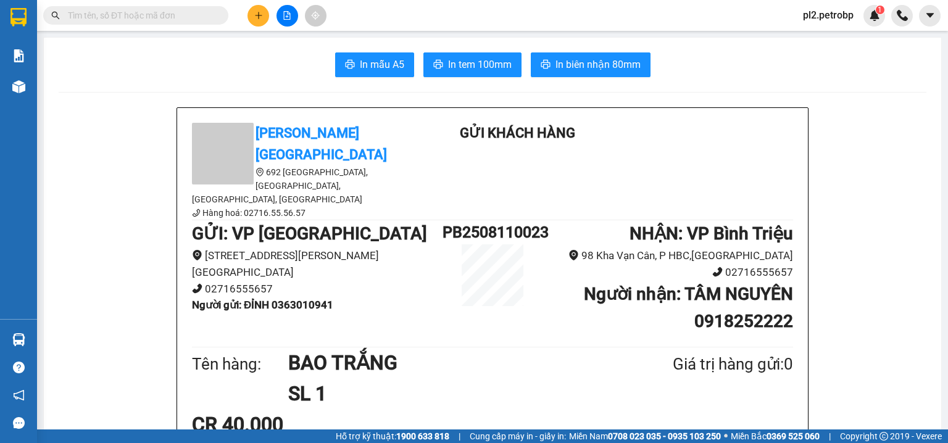
click at [205, 13] on input "text" at bounding box center [141, 16] width 146 height 14
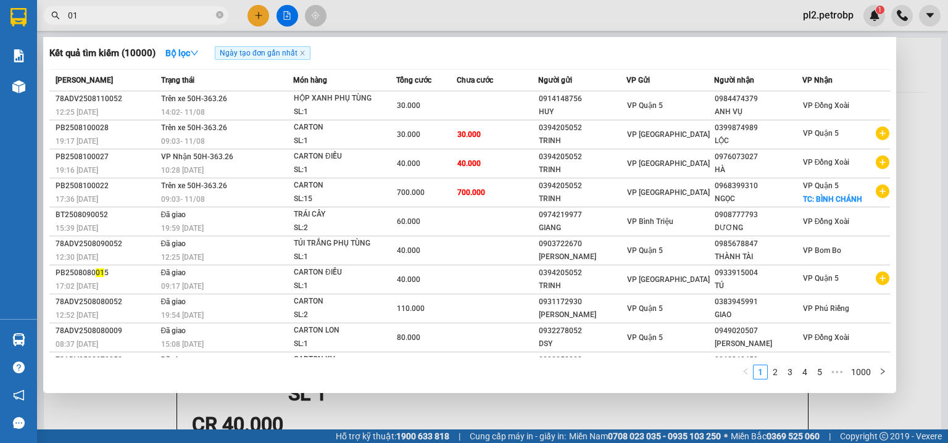
type input "015"
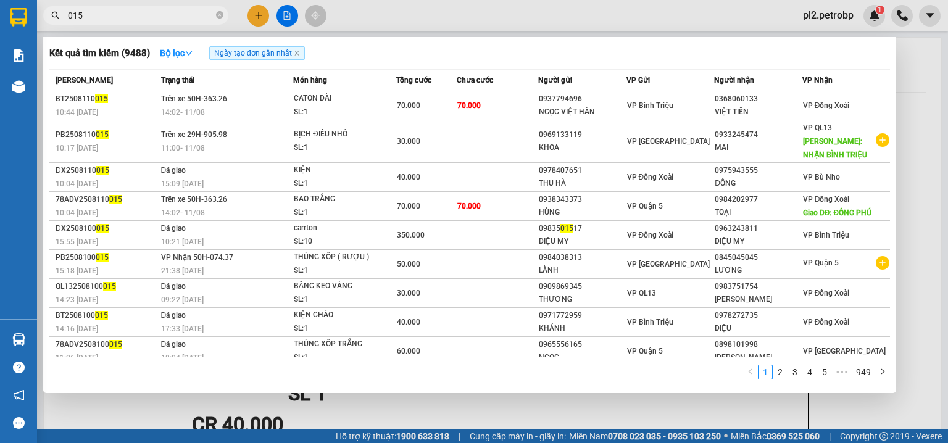
drag, startPoint x: 222, startPoint y: 17, endPoint x: 212, endPoint y: 15, distance: 10.6
click at [221, 16] on icon "close-circle" at bounding box center [219, 14] width 7 height 7
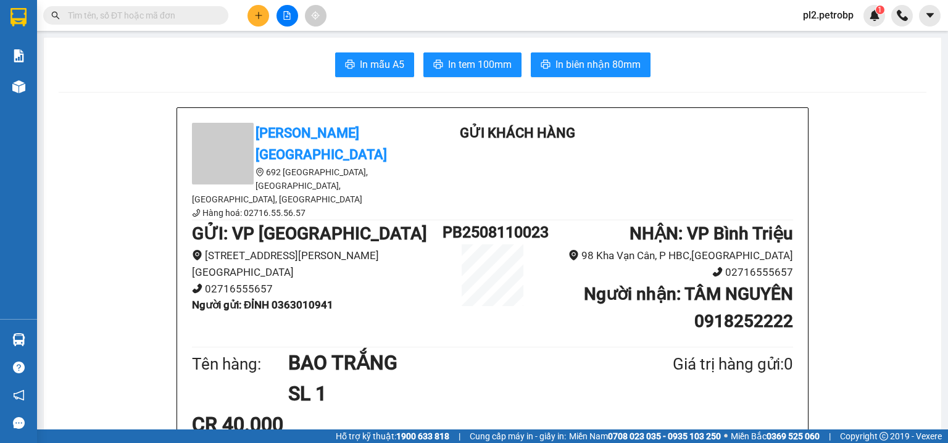
click at [210, 15] on input "text" at bounding box center [141, 16] width 146 height 14
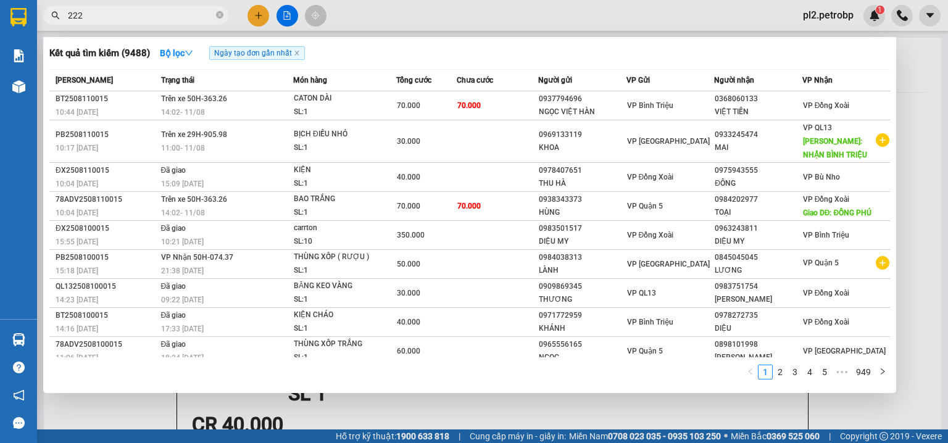
type input "2222"
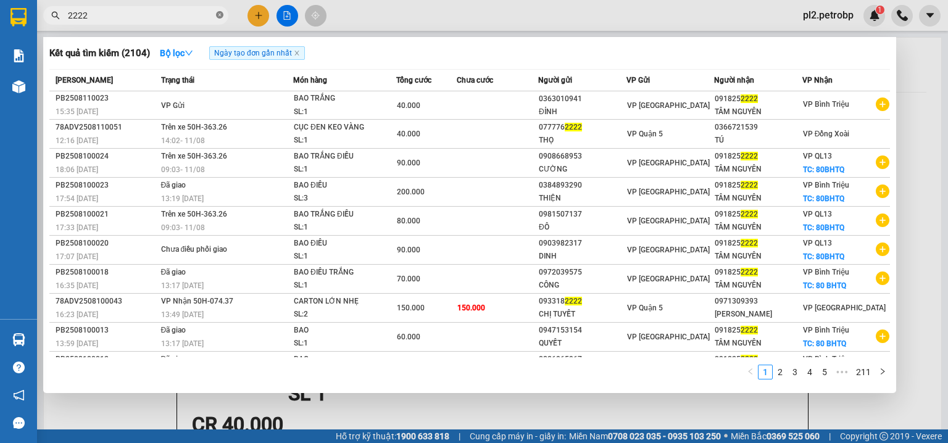
drag, startPoint x: 220, startPoint y: 14, endPoint x: 210, endPoint y: 17, distance: 10.9
click at [220, 14] on icon "close-circle" at bounding box center [219, 14] width 7 height 7
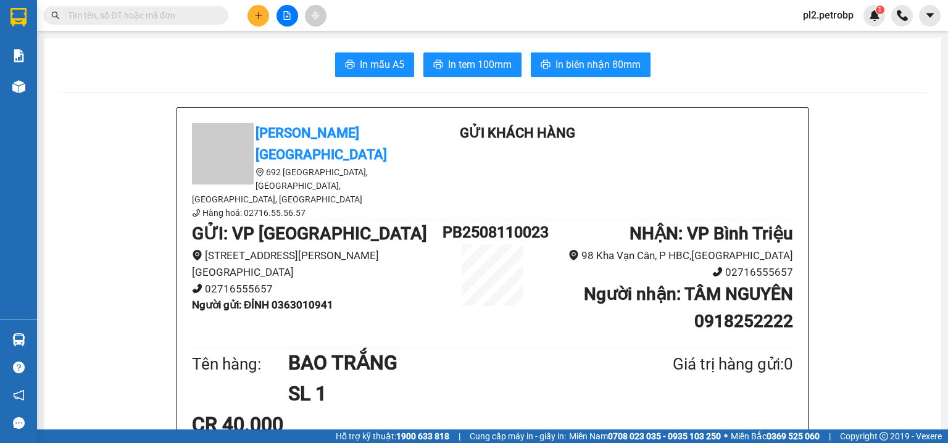
click at [209, 17] on input "text" at bounding box center [141, 16] width 146 height 14
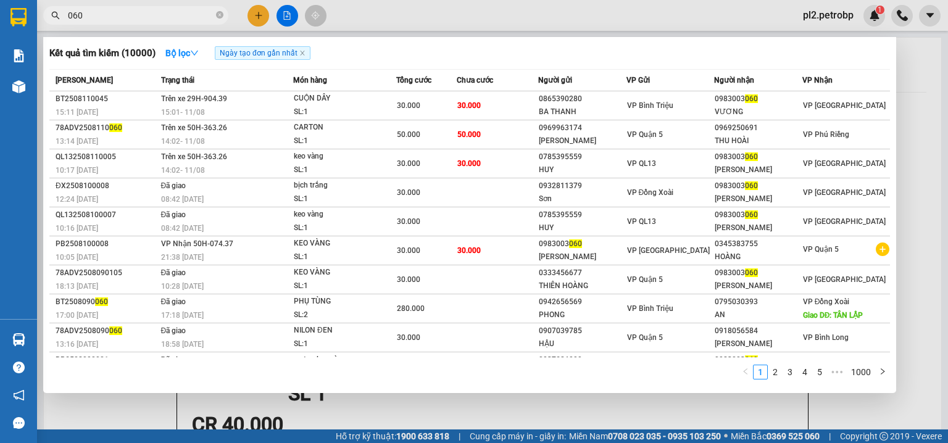
type input "060"
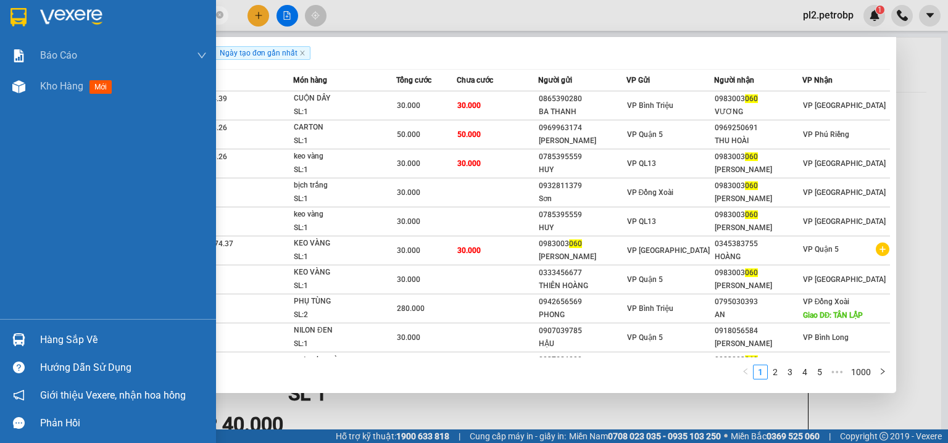
click at [81, 333] on div "Hàng sắp về" at bounding box center [123, 340] width 167 height 19
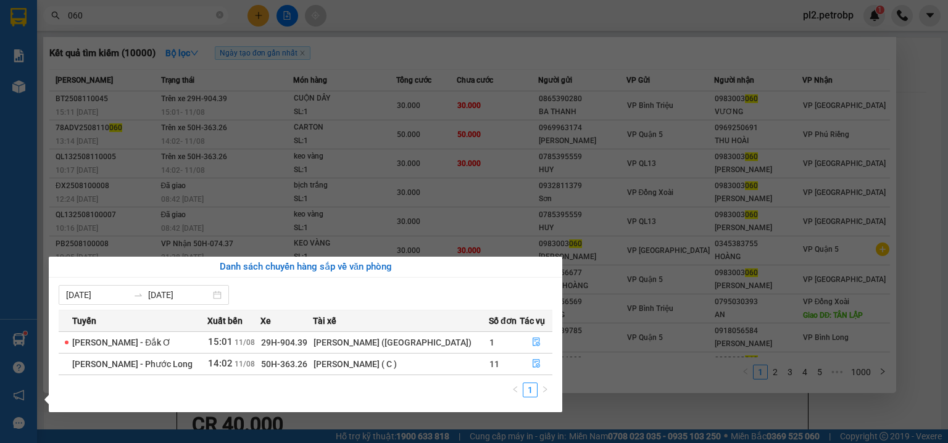
click at [420, 11] on section "Kết quả tìm kiếm ( 10000 ) Bộ lọc Ngày tạo đơn gần nhất Mã ĐH Trạng thái Món hà…" at bounding box center [474, 221] width 948 height 443
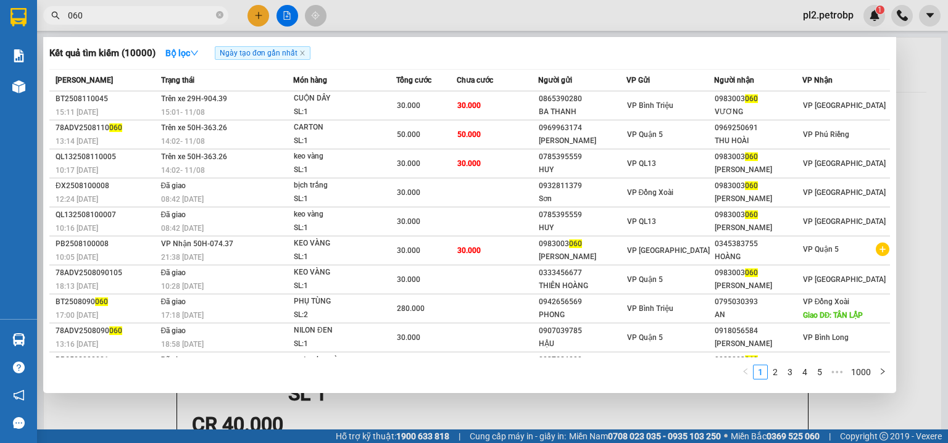
click at [258, 10] on div at bounding box center [474, 221] width 948 height 443
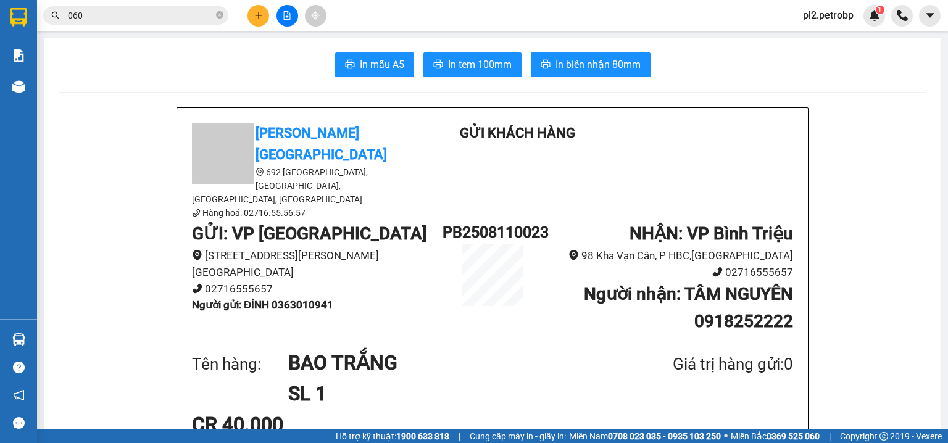
click at [254, 15] on icon "plus" at bounding box center [258, 15] width 9 height 9
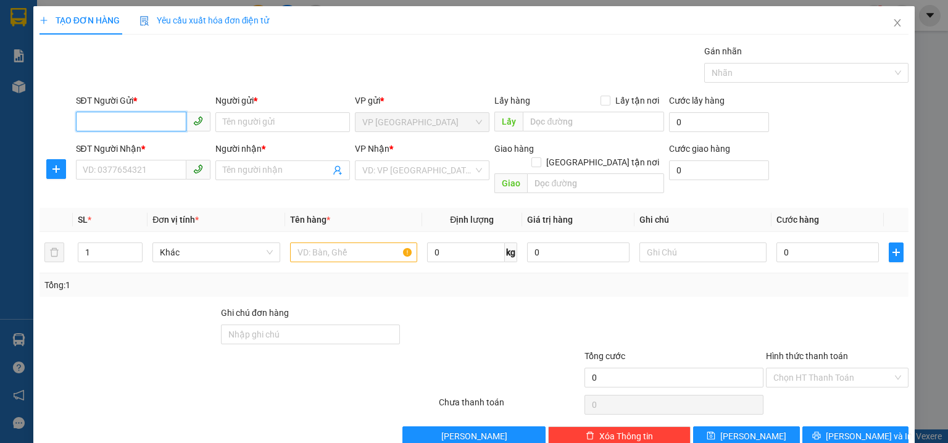
click at [110, 126] on input "SĐT Người Gửi *" at bounding box center [131, 122] width 110 height 20
click at [140, 141] on div "0986073774 - PHƯỚC" at bounding box center [142, 146] width 118 height 14
type input "0986073774"
type input "PHƯỚC"
type input "0338969962"
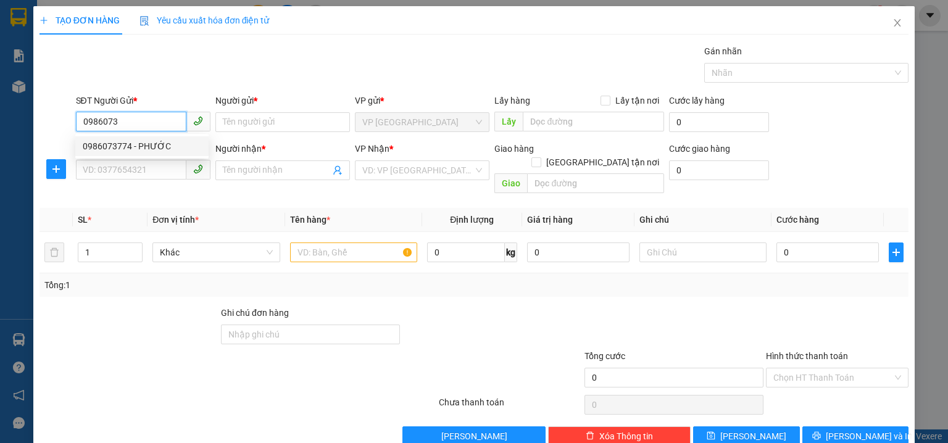
type input "NGÂN"
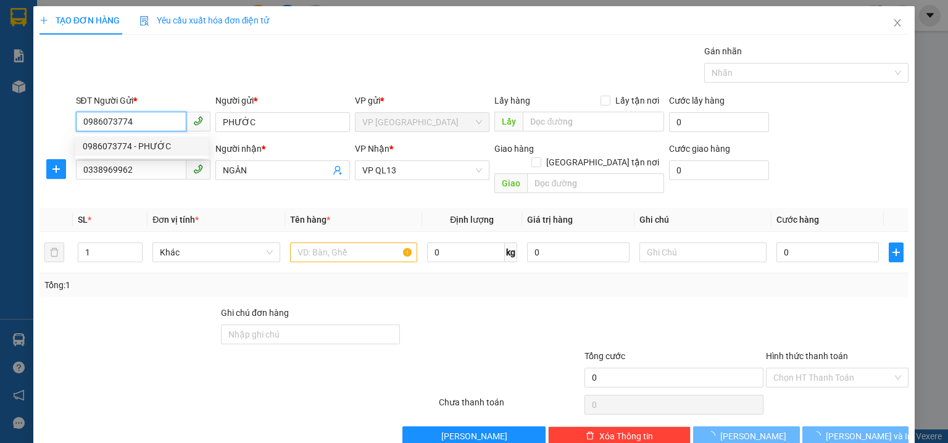
type input "30.000"
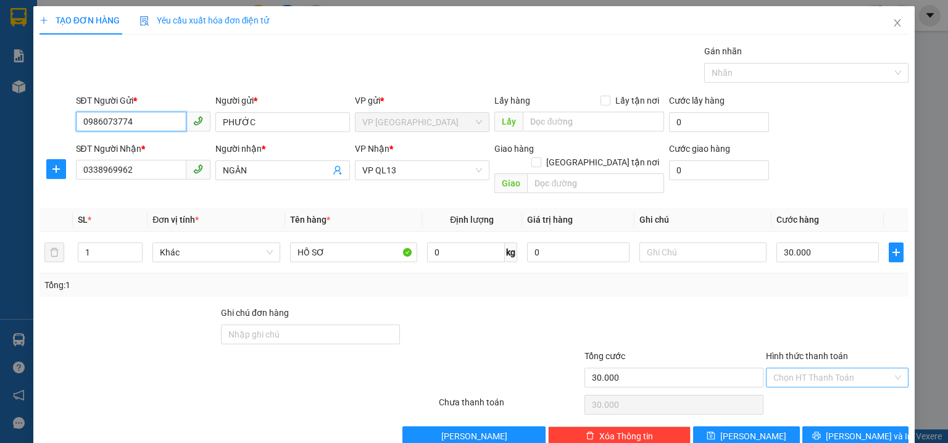
type input "0986073774"
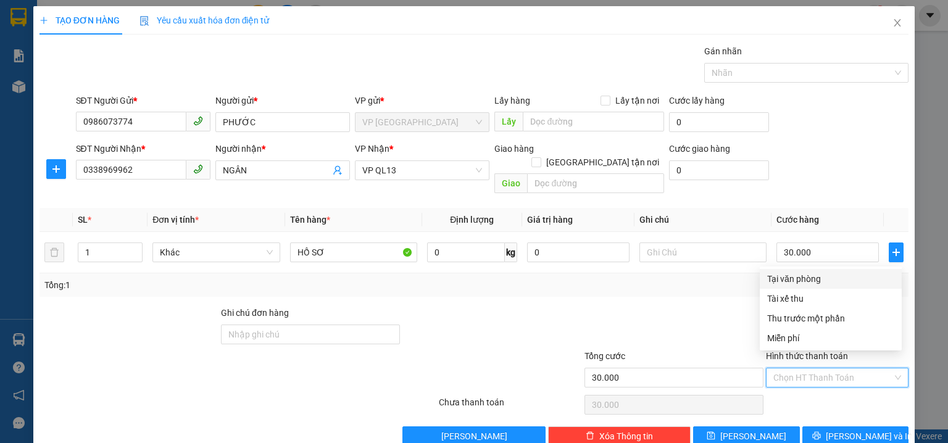
drag, startPoint x: 808, startPoint y: 361, endPoint x: 816, endPoint y: 259, distance: 102.2
click at [808, 368] on input "Hình thức thanh toán" at bounding box center [832, 377] width 119 height 19
click at [819, 275] on div "Tại văn phòng" at bounding box center [830, 279] width 127 height 14
type input "0"
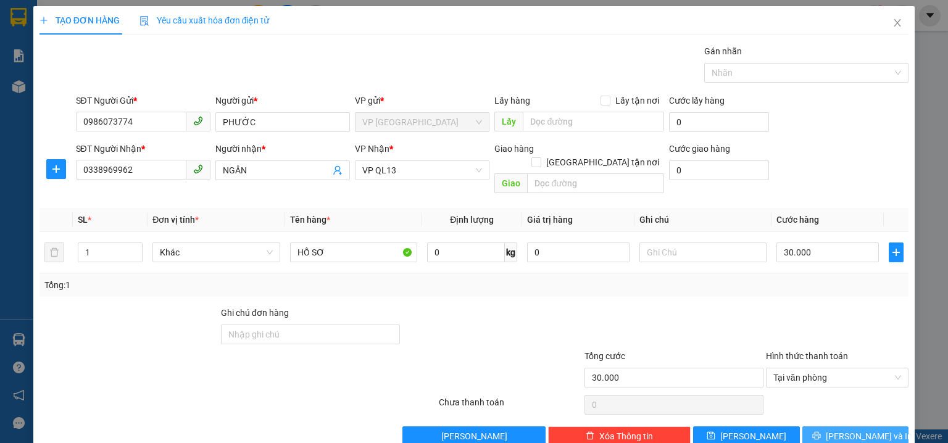
click at [854, 429] on span "[PERSON_NAME] và In" at bounding box center [868, 436] width 86 height 14
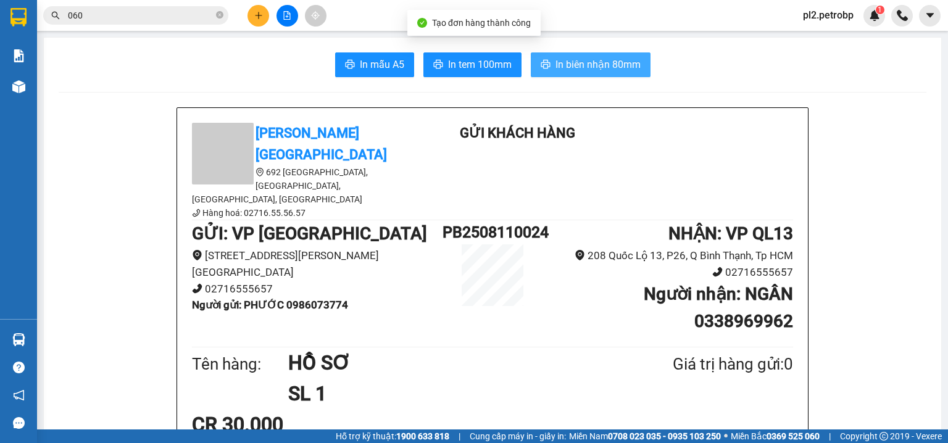
drag, startPoint x: 560, startPoint y: 57, endPoint x: 640, endPoint y: 12, distance: 92.8
click at [560, 57] on span "In biên nhận 80mm" at bounding box center [597, 64] width 85 height 15
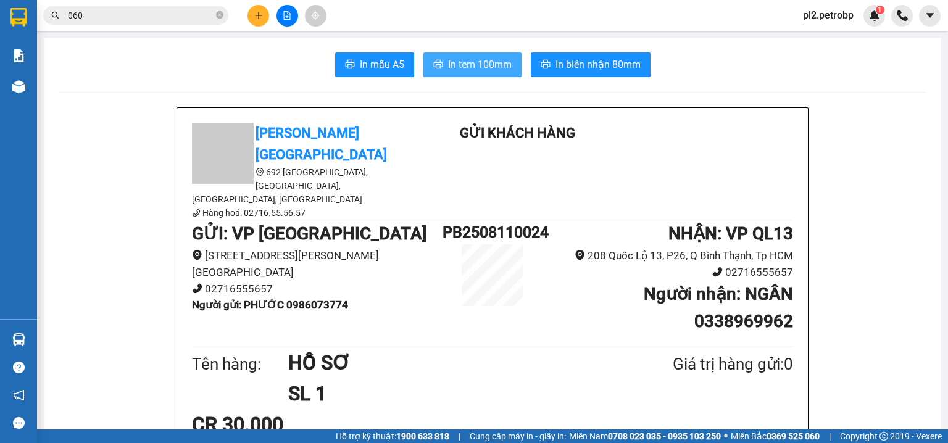
click at [453, 66] on span "In tem 100mm" at bounding box center [480, 64] width 64 height 15
click at [260, 12] on icon "plus" at bounding box center [258, 15] width 9 height 9
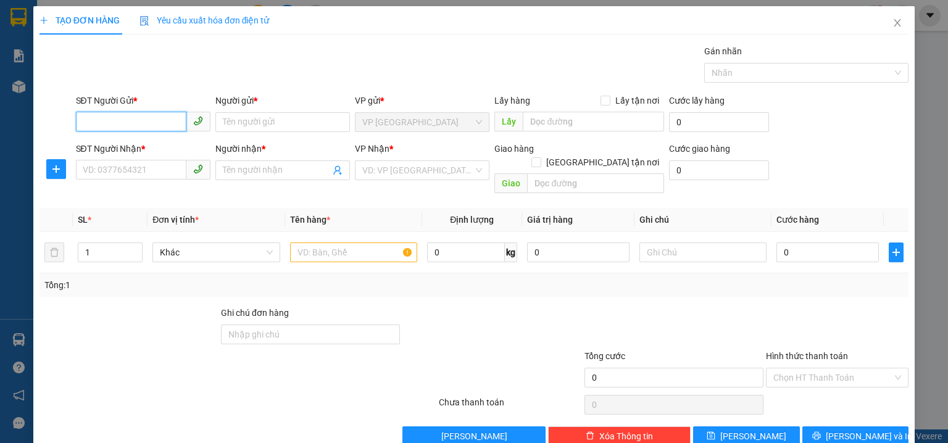
click at [159, 120] on input "SĐT Người Gửi *" at bounding box center [131, 122] width 110 height 20
type input "0826416333"
click at [254, 116] on input "Người gửi *" at bounding box center [282, 122] width 134 height 20
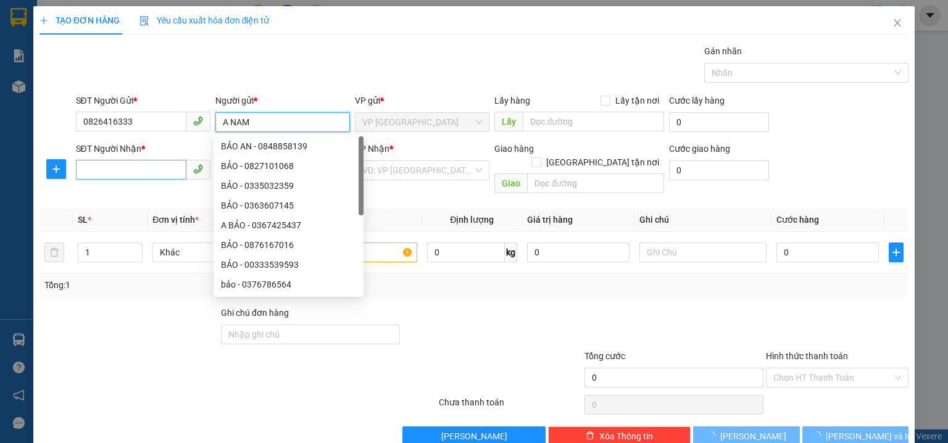
type input "A NAM"
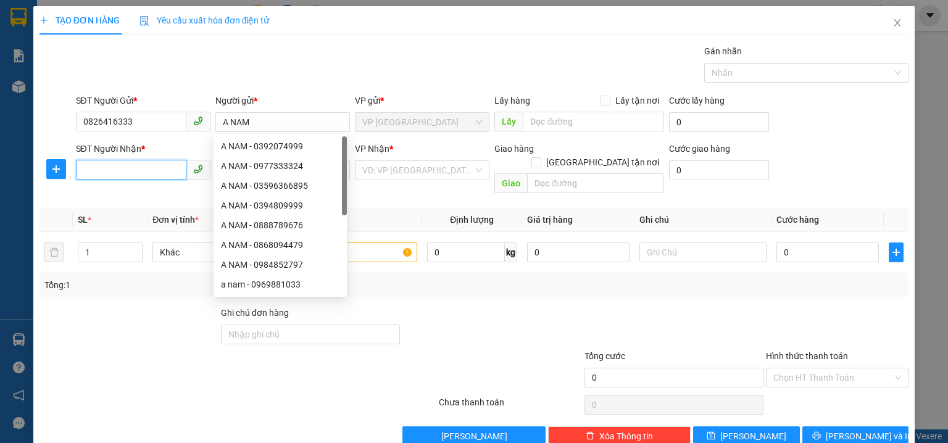
click at [113, 175] on input "SĐT Người Nhận *" at bounding box center [131, 170] width 110 height 20
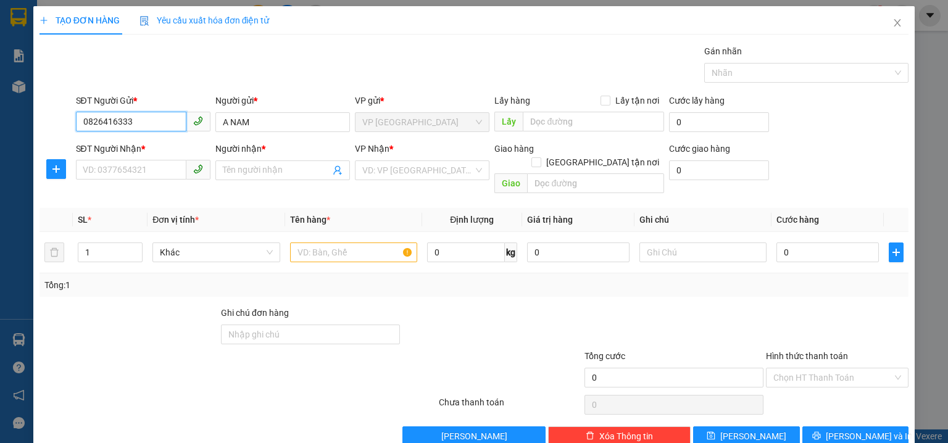
drag, startPoint x: 140, startPoint y: 119, endPoint x: 5, endPoint y: 115, distance: 135.2
click at [5, 115] on div "TẠO ĐƠN HÀNG Yêu cầu xuất hóa đơn điện tử Transit Pickup Surcharge Ids Transit …" at bounding box center [474, 221] width 948 height 443
paste input "0826416333"
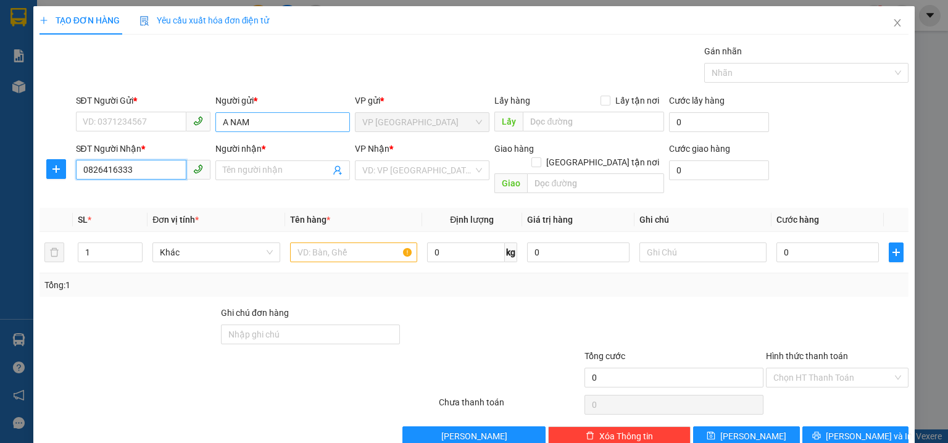
type input "0826416333"
drag, startPoint x: 269, startPoint y: 123, endPoint x: 217, endPoint y: 128, distance: 52.7
click at [217, 128] on input "A NAM" at bounding box center [282, 122] width 134 height 20
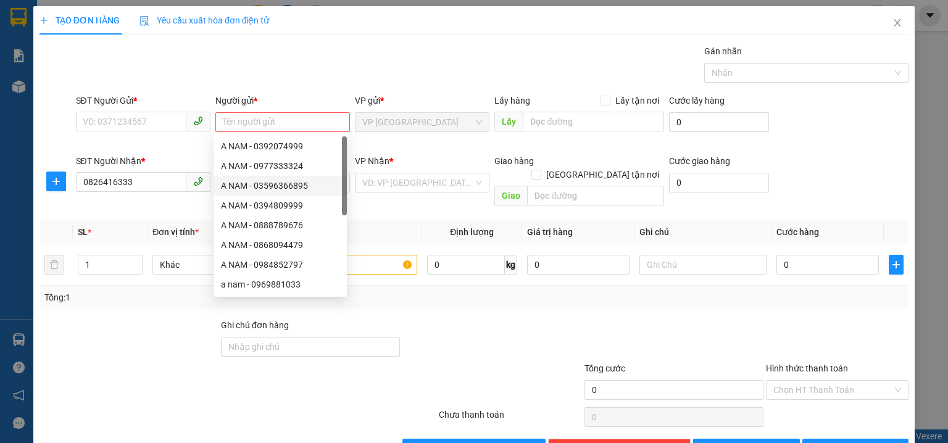
click at [172, 220] on th "Đơn vị tính *" at bounding box center [215, 232] width 137 height 24
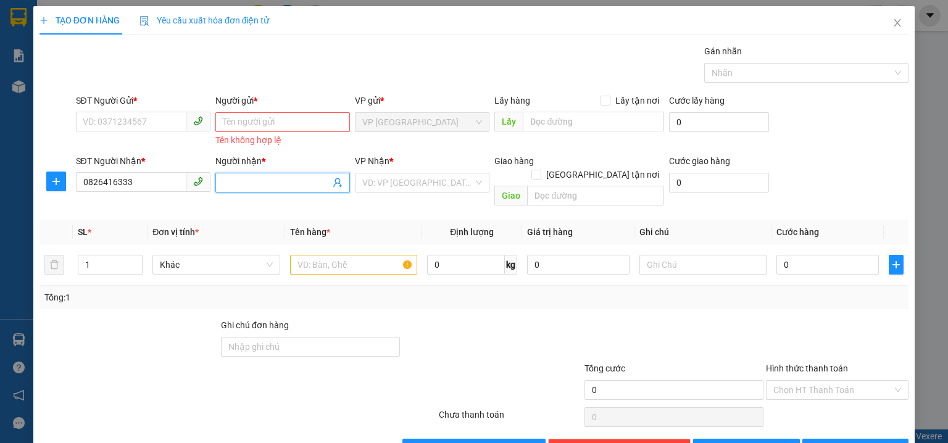
click at [256, 184] on input "Người nhận *" at bounding box center [276, 183] width 107 height 14
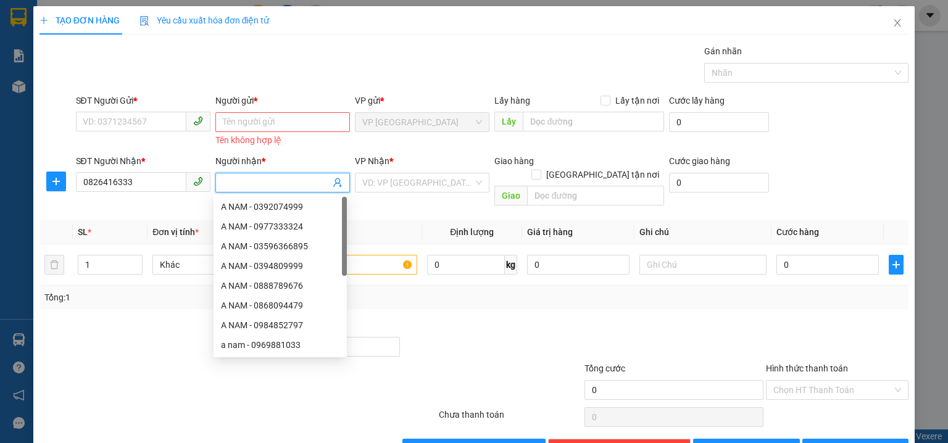
paste input "A NAM"
type input "A NAM"
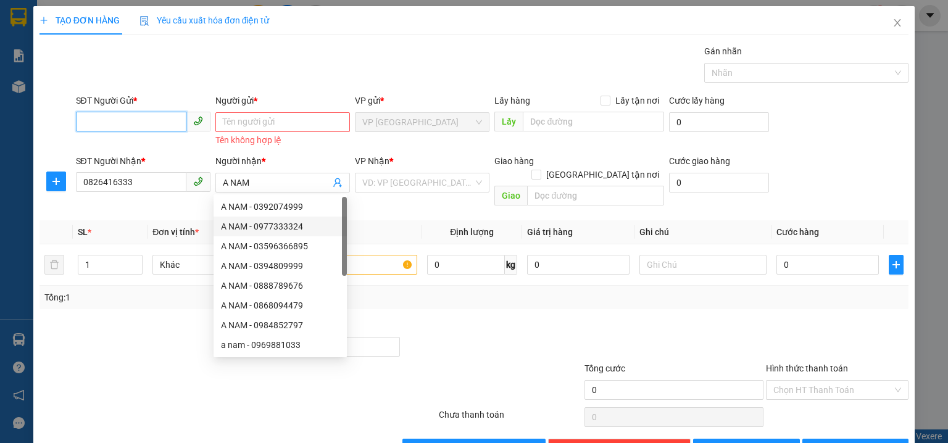
click at [145, 115] on input "SĐT Người Gửi *" at bounding box center [131, 122] width 110 height 20
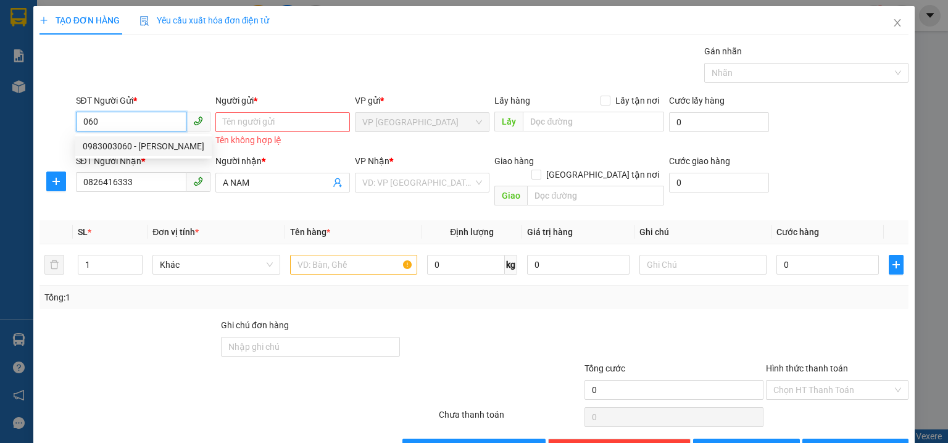
click at [141, 144] on div "0983003060 - Anh Vương" at bounding box center [144, 146] width 122 height 14
type input "0983003060"
type input "Anh Vương"
type input "30.000"
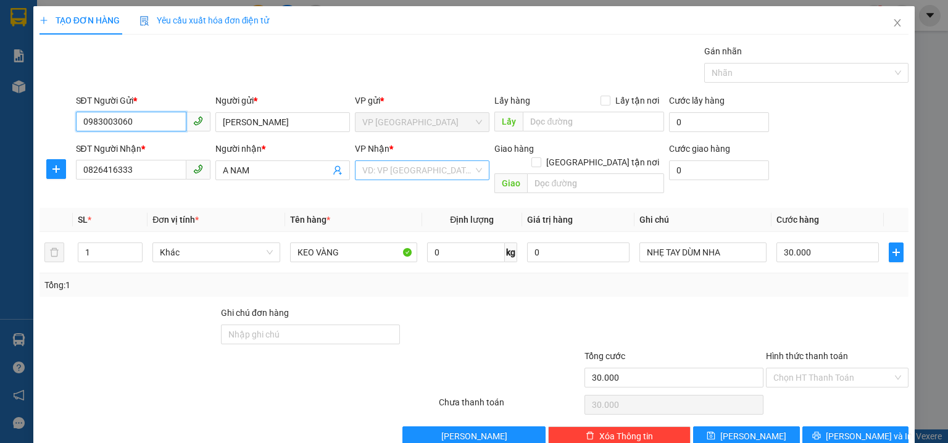
type input "0983003060"
click at [414, 176] on input "search" at bounding box center [417, 170] width 111 height 19
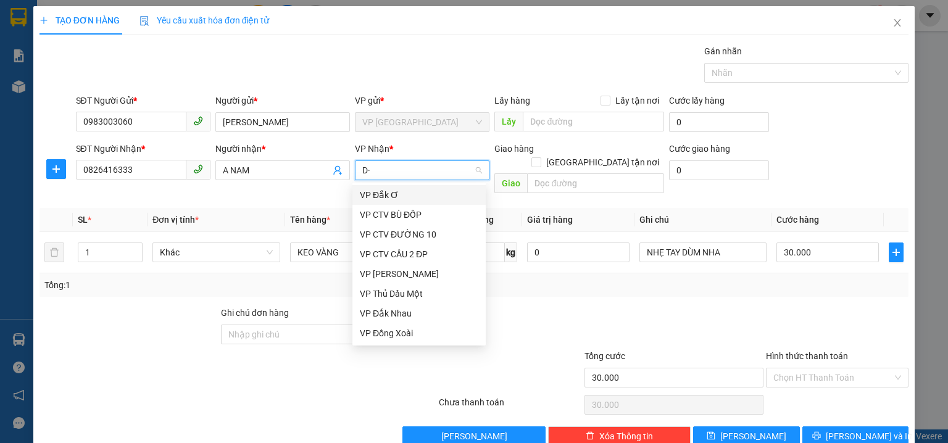
type input "D"
type input "Đ"
drag, startPoint x: 393, startPoint y: 333, endPoint x: 183, endPoint y: 261, distance: 222.4
click at [392, 333] on div "VP Đồng Xoài" at bounding box center [419, 333] width 118 height 14
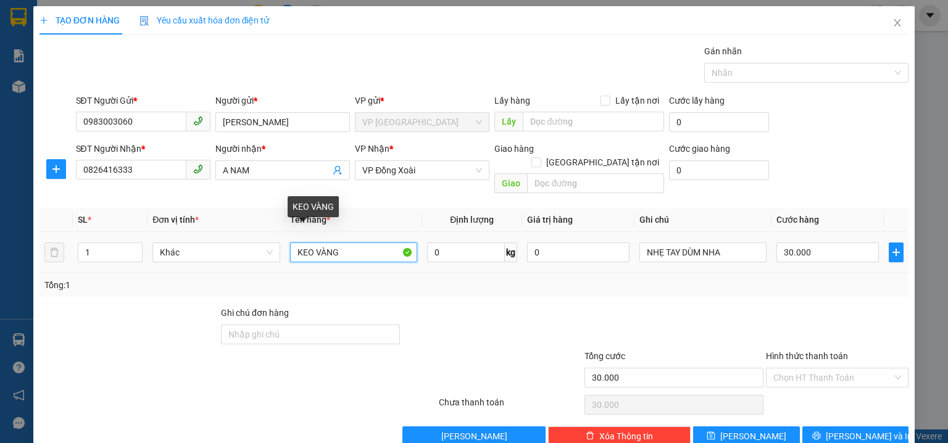
drag, startPoint x: 360, startPoint y: 236, endPoint x: 0, endPoint y: 205, distance: 361.0
click at [0, 205] on div "TẠO ĐƠN HÀNG Yêu cầu xuất hóa đơn điện tử Transit Pickup Surcharge Ids Transit …" at bounding box center [474, 221] width 948 height 443
type input "KÍNH DỄ VỠ"
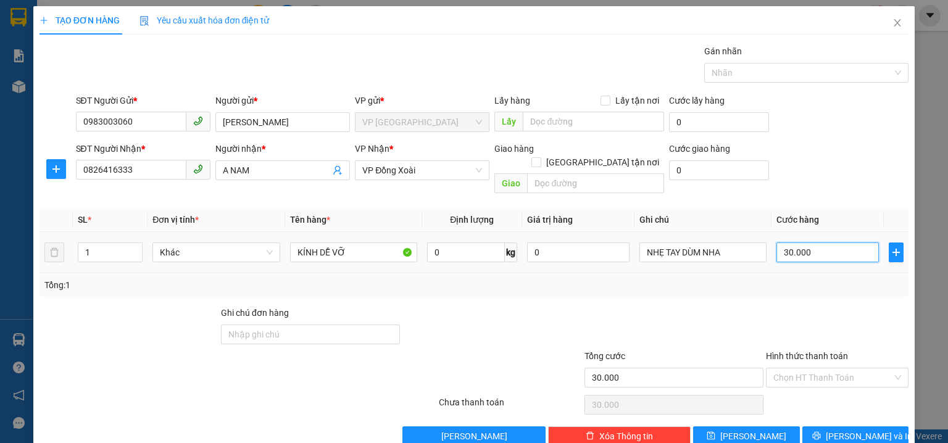
click at [827, 246] on input "30.000" at bounding box center [827, 252] width 102 height 20
type input "4"
type input "40"
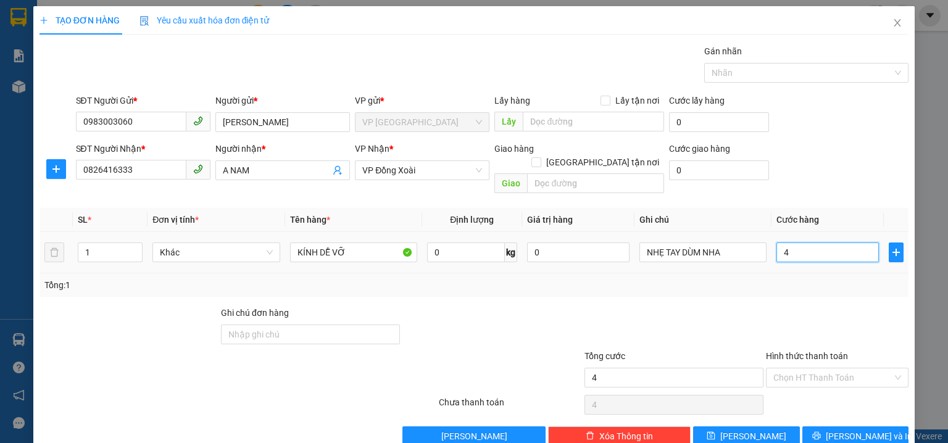
type input "40"
type input "40.000"
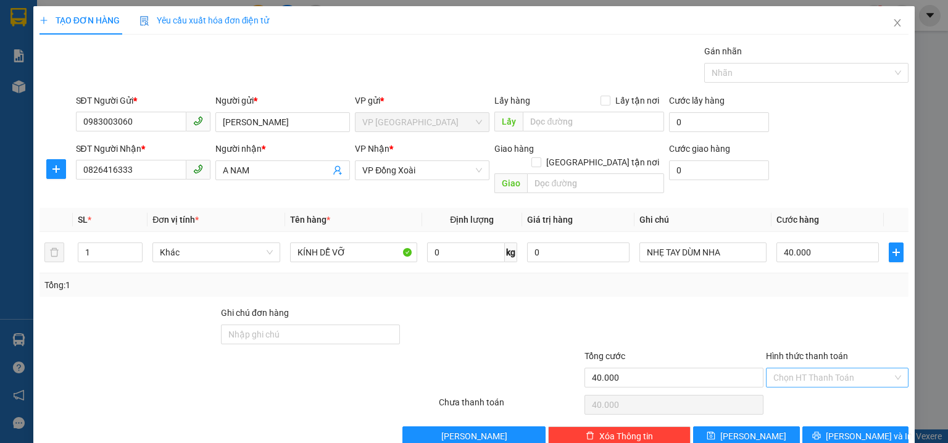
drag, startPoint x: 783, startPoint y: 157, endPoint x: 898, endPoint y: 358, distance: 232.4
click at [787, 155] on div "SĐT Người Nhận * 0826416333 Người nhận * A NAM VP Nhận * VP Đồng Xoài Giao hàng…" at bounding box center [492, 170] width 838 height 57
drag, startPoint x: 804, startPoint y: 358, endPoint x: 795, endPoint y: 289, distance: 69.8
click at [804, 368] on input "Hình thức thanh toán" at bounding box center [832, 377] width 119 height 19
drag, startPoint x: 792, startPoint y: 278, endPoint x: 850, endPoint y: 342, distance: 86.1
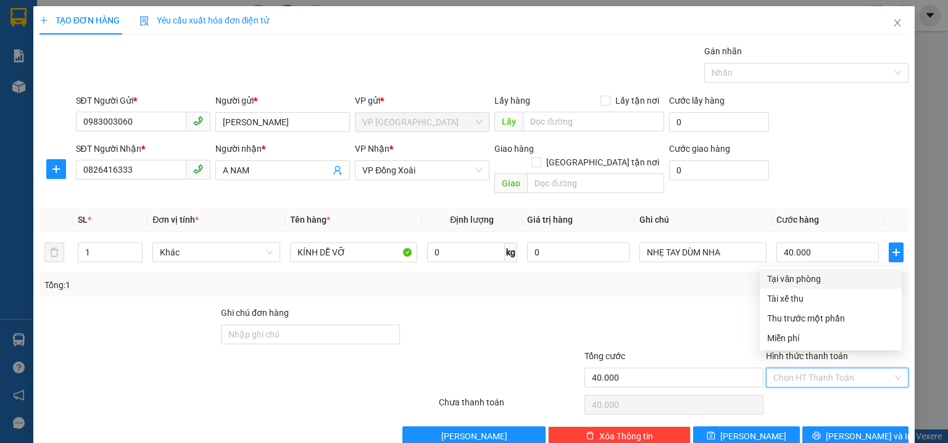
click at [792, 278] on div "Tại văn phòng" at bounding box center [830, 279] width 127 height 14
type input "0"
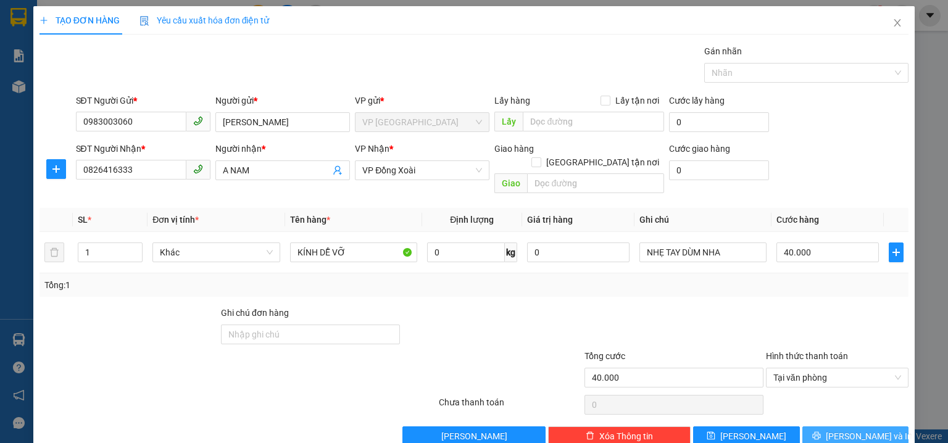
click at [821, 431] on icon "printer" at bounding box center [816, 435] width 9 height 9
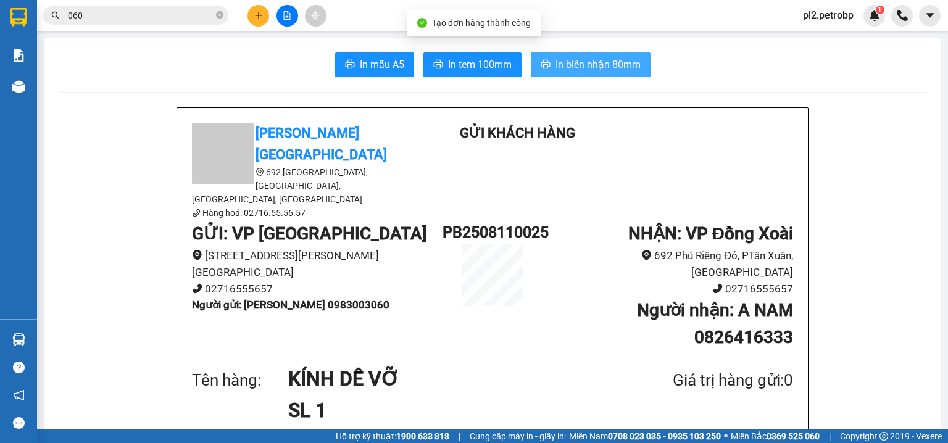
drag, startPoint x: 567, startPoint y: 54, endPoint x: 703, endPoint y: 2, distance: 145.1
click at [571, 53] on button "In biên nhận 80mm" at bounding box center [591, 64] width 120 height 25
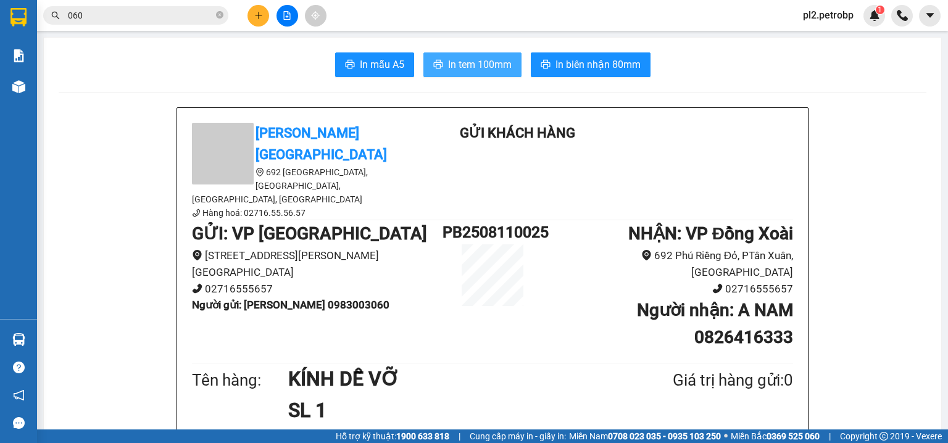
click at [476, 69] on span "In tem 100mm" at bounding box center [480, 64] width 64 height 15
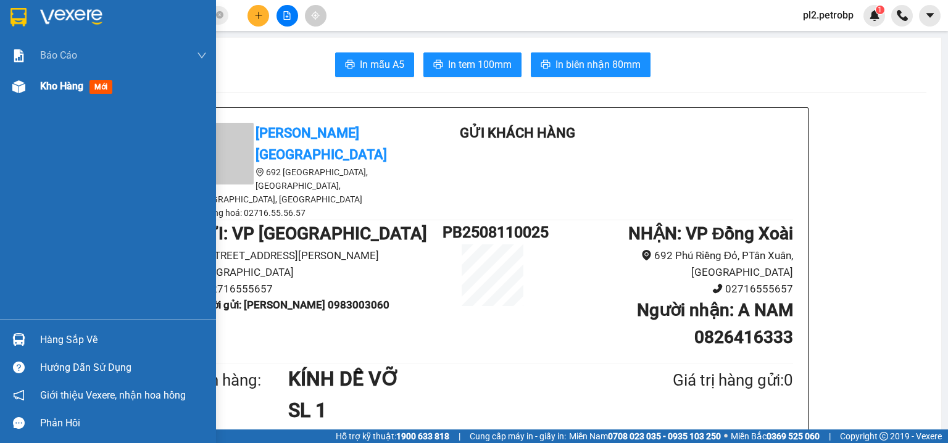
click at [55, 84] on span "Kho hàng" at bounding box center [61, 86] width 43 height 12
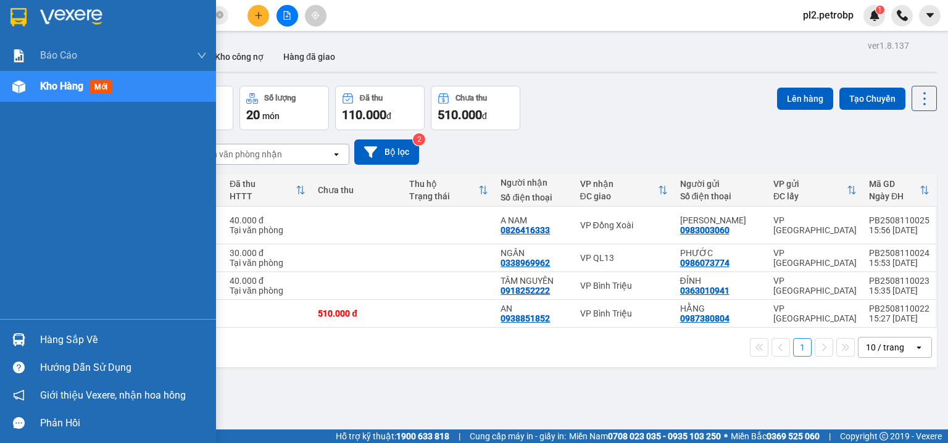
click at [37, 339] on div "Hàng sắp về" at bounding box center [108, 340] width 216 height 28
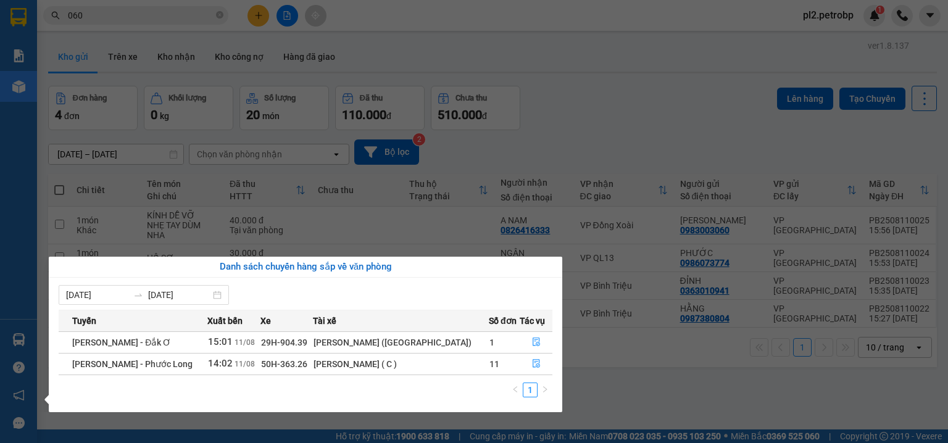
click at [392, 32] on section "Kết quả tìm kiếm ( 10000 ) Bộ lọc Ngày tạo đơn gần nhất Mã ĐH Trạng thái Món hà…" at bounding box center [474, 221] width 948 height 443
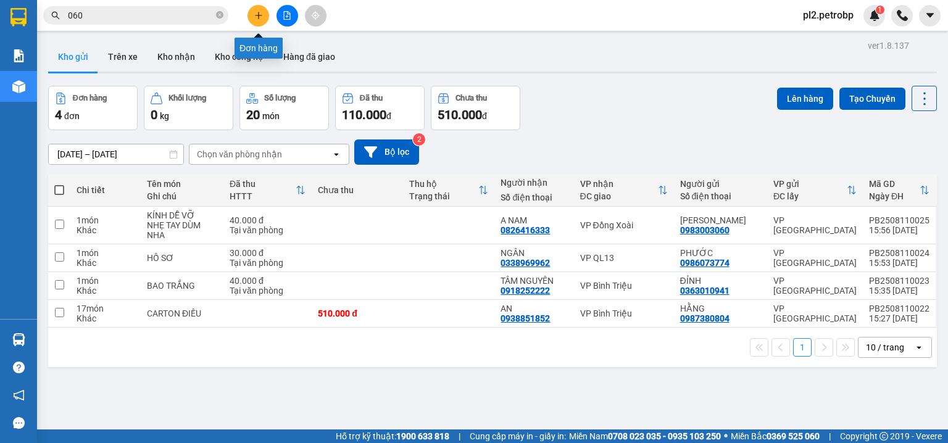
click at [256, 12] on icon "plus" at bounding box center [258, 15] width 9 height 9
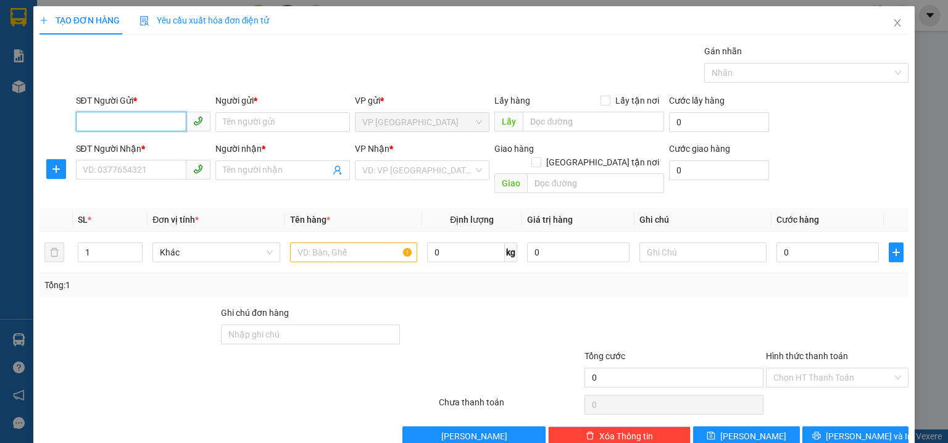
drag, startPoint x: 123, startPoint y: 126, endPoint x: 124, endPoint y: 119, distance: 6.8
click at [124, 119] on input "SĐT Người Gửi *" at bounding box center [131, 122] width 110 height 20
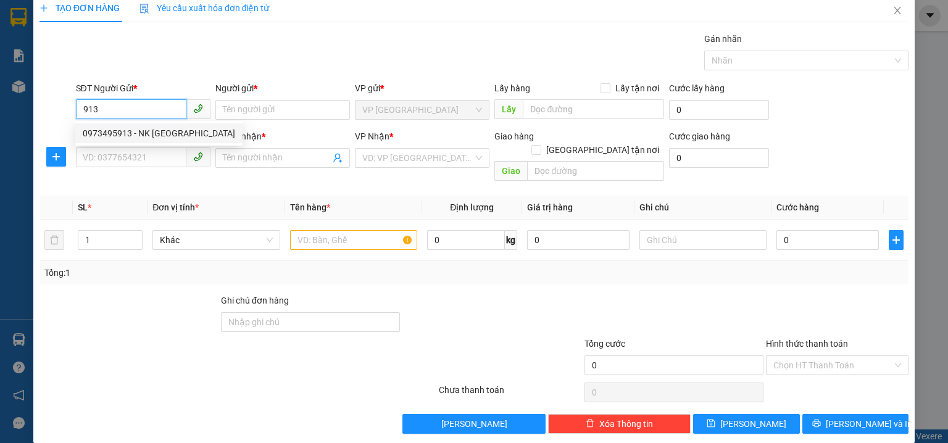
click at [138, 141] on div "0973495913 - NK VIỆT MỸ" at bounding box center [158, 133] width 167 height 20
type input "0973495913"
type input "NK VIỆT MỸ"
type input "0976810459"
type input "HÂN"
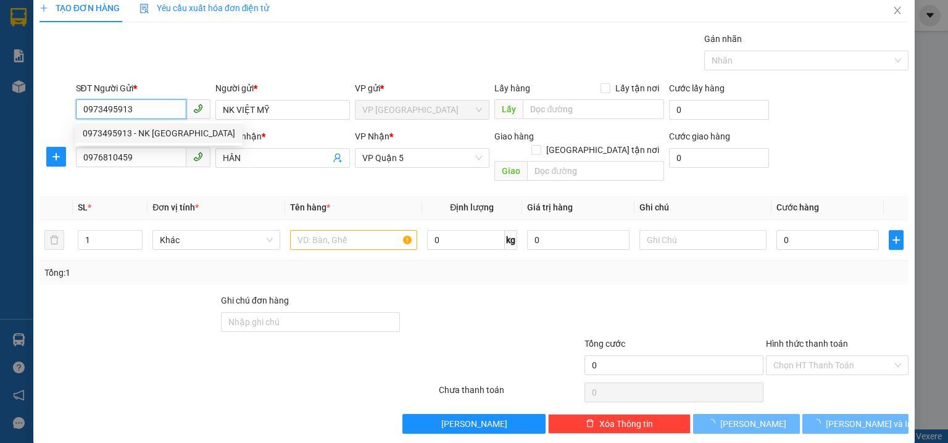
type input "30.000"
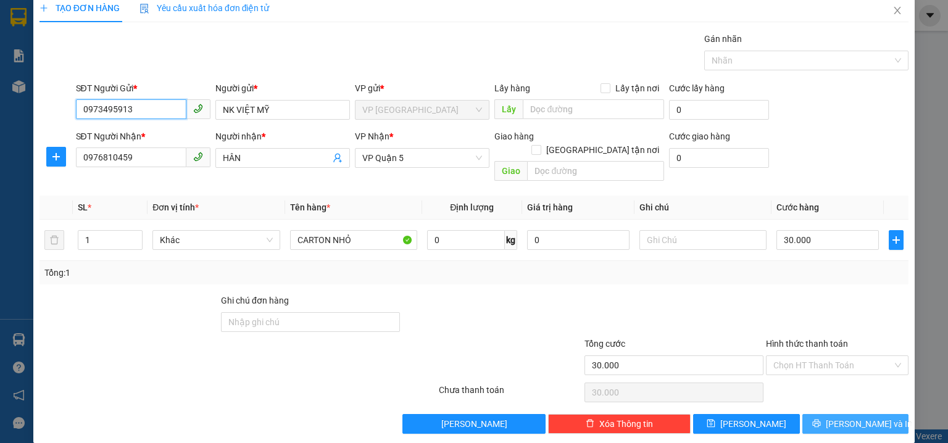
type input "0973495913"
drag, startPoint x: 841, startPoint y: 407, endPoint x: 632, endPoint y: 151, distance: 329.7
click at [834, 394] on div "Transit Pickup Surcharge Ids Transit Deliver Surcharge Ids Transit Deliver Surc…" at bounding box center [473, 233] width 869 height 402
click at [837, 414] on button "[PERSON_NAME] và In" at bounding box center [855, 424] width 107 height 20
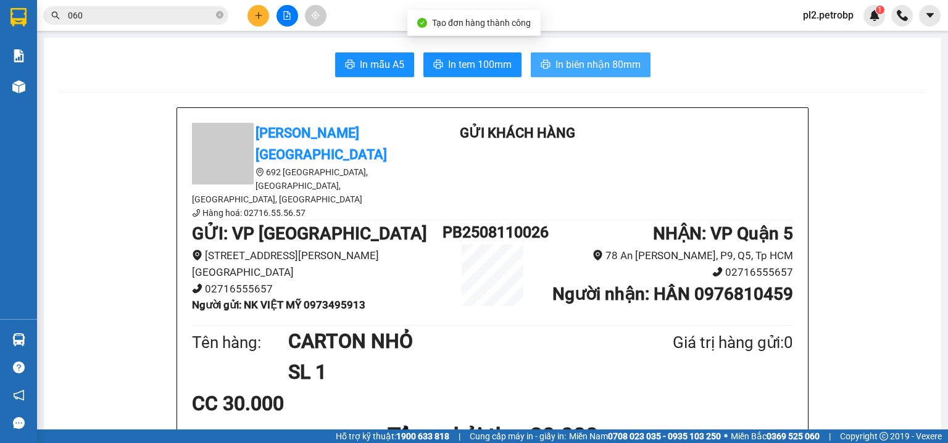
drag, startPoint x: 579, startPoint y: 64, endPoint x: 651, endPoint y: 12, distance: 89.4
click at [579, 64] on span "In biên nhận 80mm" at bounding box center [597, 64] width 85 height 15
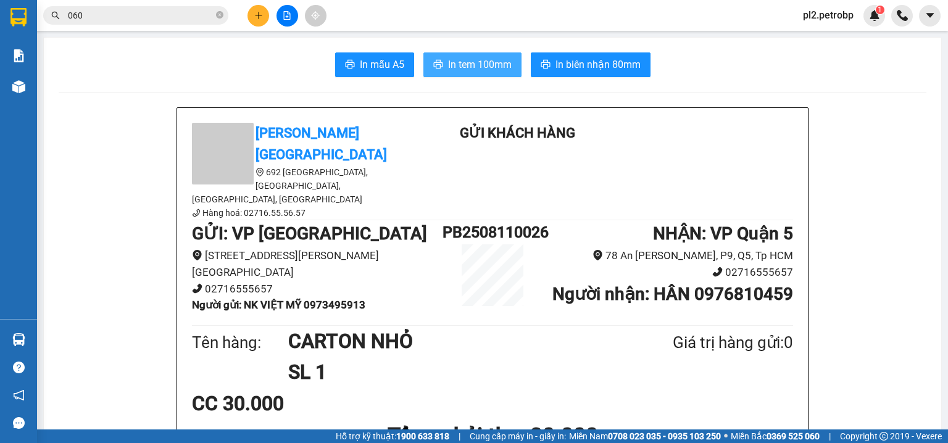
click at [494, 56] on button "In tem 100mm" at bounding box center [472, 64] width 98 height 25
click at [250, 15] on button at bounding box center [258, 16] width 22 height 22
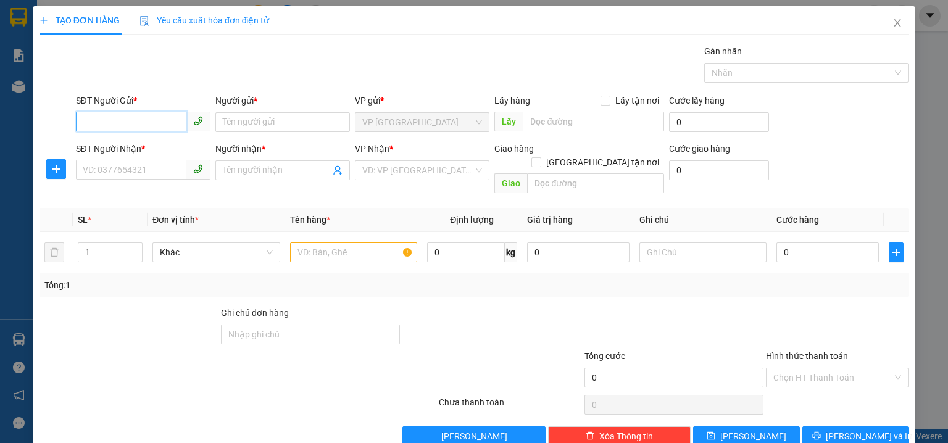
click at [148, 119] on input "SĐT Người Gửi *" at bounding box center [131, 122] width 110 height 20
click at [136, 144] on div "0865496689 - TRINH" at bounding box center [142, 146] width 118 height 14
type input "0865496689"
type input "TRINH"
type input "0938040663"
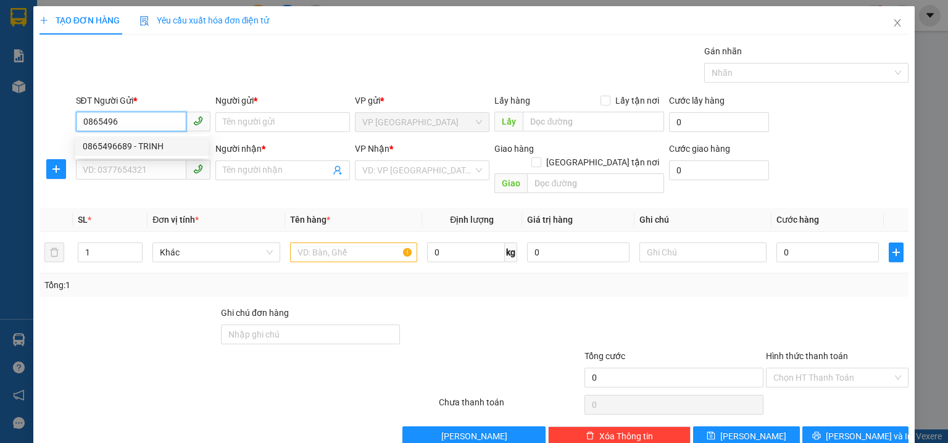
type input "TRANG"
type input "CẦU ÔNG BỐ"
type input "40.000"
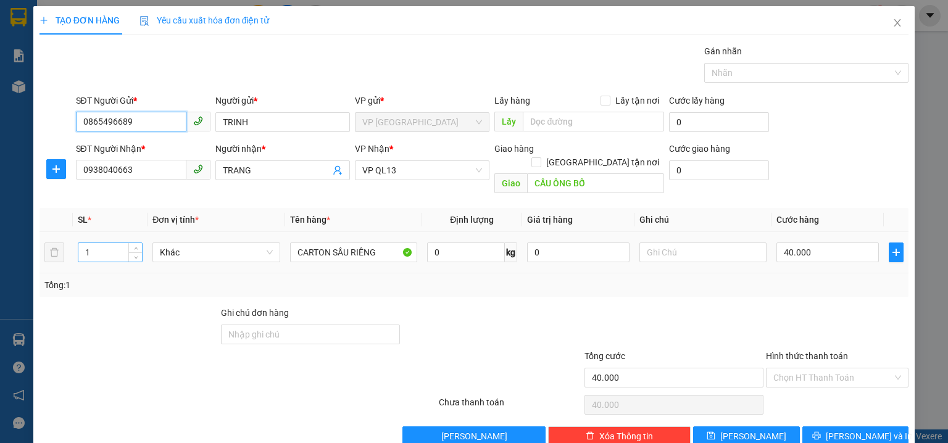
type input "0865496689"
click at [102, 243] on input "1" at bounding box center [110, 252] width 64 height 19
type input "10"
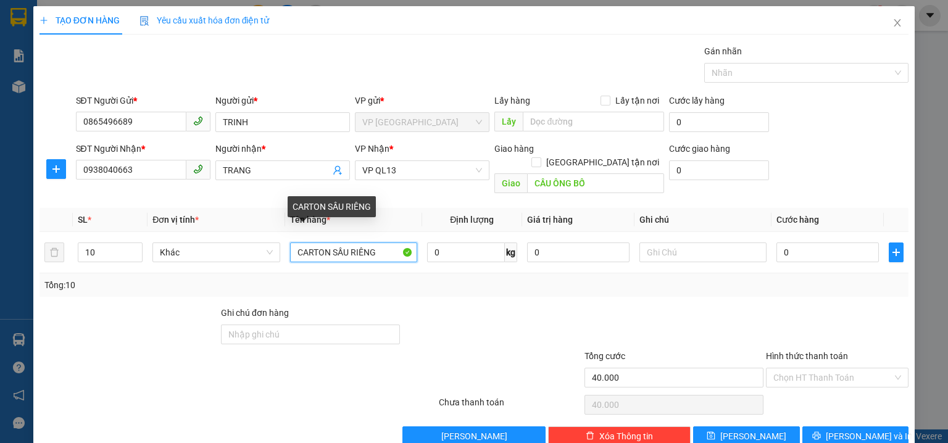
type input "0"
drag, startPoint x: 382, startPoint y: 242, endPoint x: 151, endPoint y: 217, distance: 233.3
click at [151, 217] on table "SL * Đơn vị tính * Tên hàng * Định lượng Giá trị hàng Ghi chú Cước hàng 10 Khác…" at bounding box center [473, 240] width 869 height 65
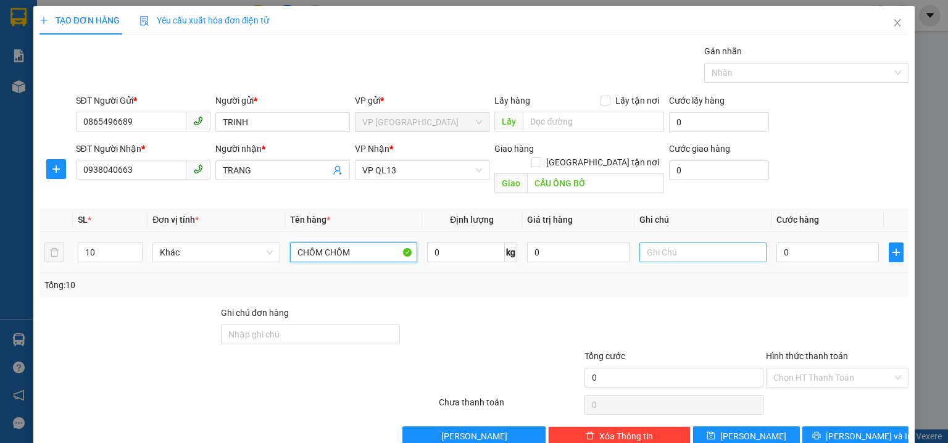
type input "CHÔM CHÔM"
click at [696, 242] on input "text" at bounding box center [702, 252] width 127 height 20
click at [413, 172] on span "VP QL13" at bounding box center [422, 170] width 120 height 19
type input "1 KÍ 2K"
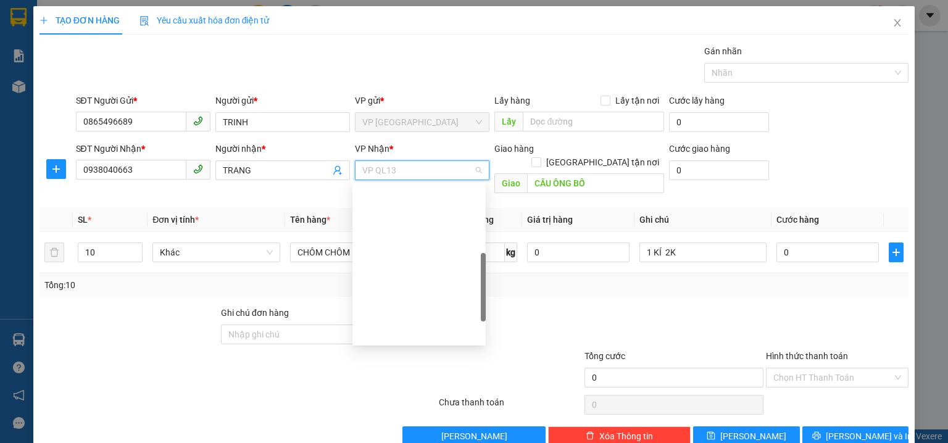
scroll to position [217, 0]
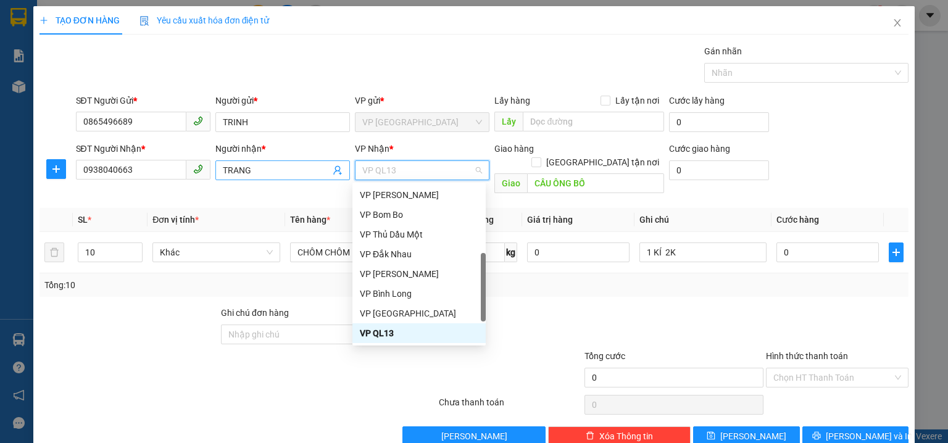
click at [284, 175] on input "TRANG" at bounding box center [276, 170] width 107 height 14
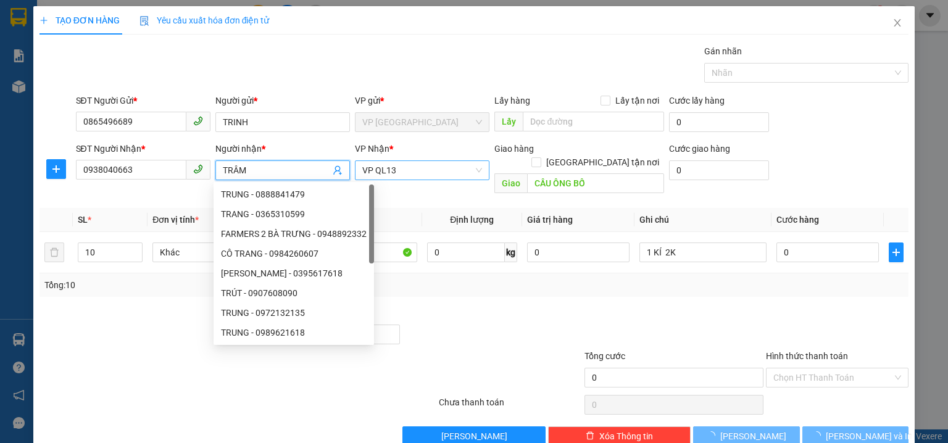
click at [440, 180] on div "VP QL13" at bounding box center [422, 170] width 134 height 20
type input "TRÂM"
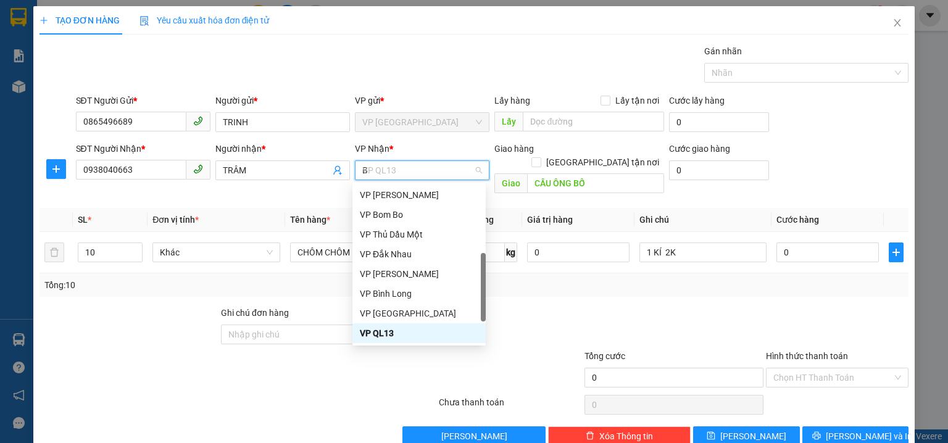
scroll to position [0, 0]
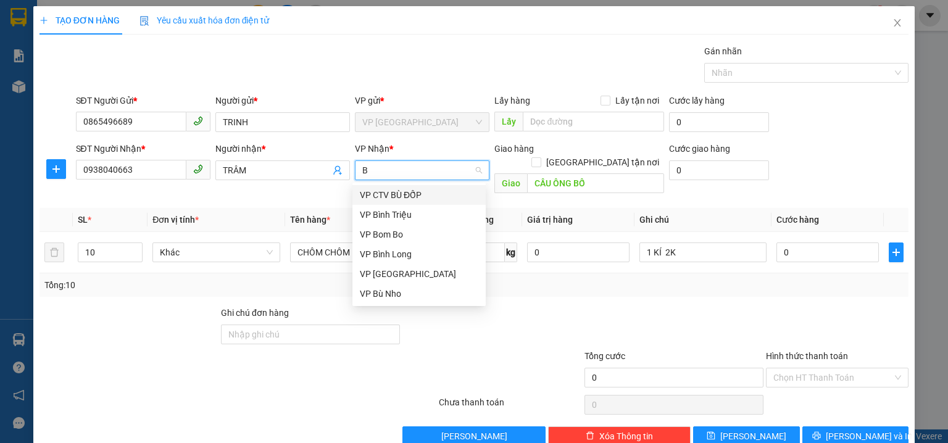
type input "BI"
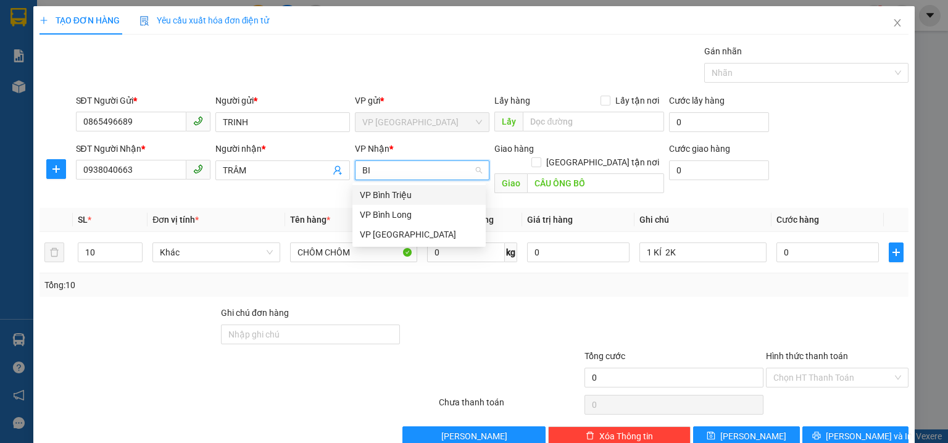
click at [424, 188] on div "VP Bình Triệu" at bounding box center [419, 195] width 118 height 14
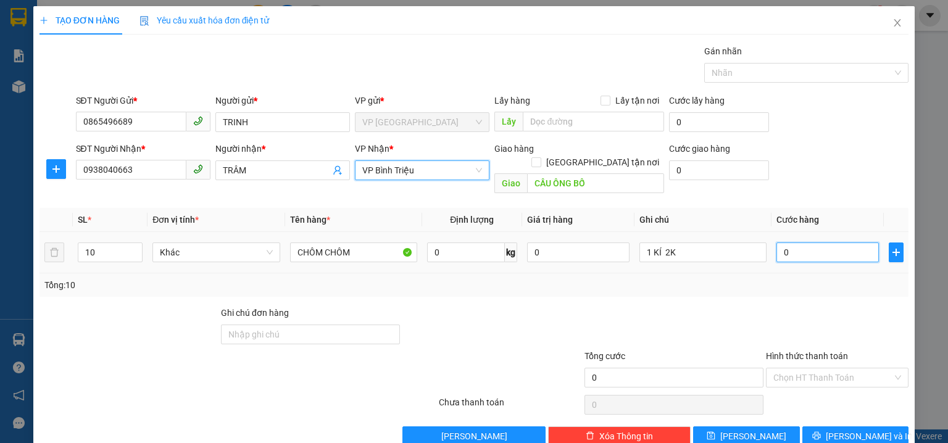
click at [829, 242] on input "0" at bounding box center [827, 252] width 102 height 20
type input "2"
type input "20"
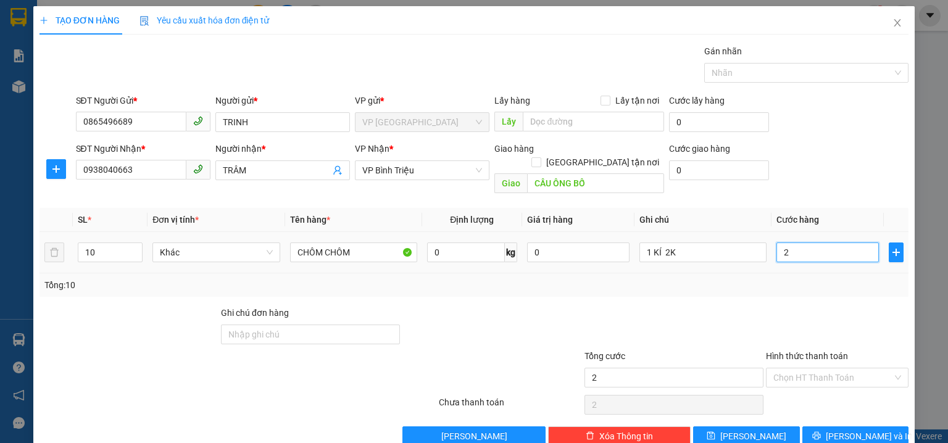
type input "20"
type input "200"
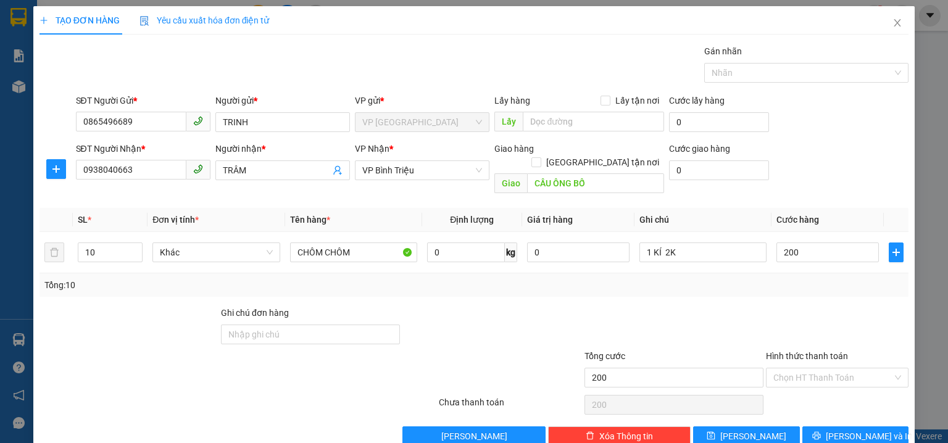
type input "200.000"
click at [861, 160] on div "SĐT Người Nhận * 0938040663 Người nhận * TRÂM VP Nhận * VP Bình Triệu Giao hàng…" at bounding box center [492, 170] width 838 height 57
drag, startPoint x: 861, startPoint y: 427, endPoint x: 861, endPoint y: 414, distance: 13.0
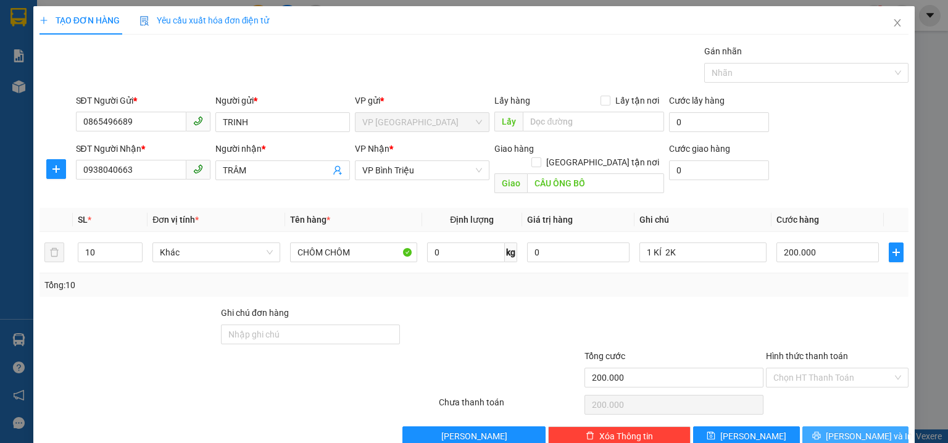
click at [861, 429] on span "[PERSON_NAME] và In" at bounding box center [868, 436] width 86 height 14
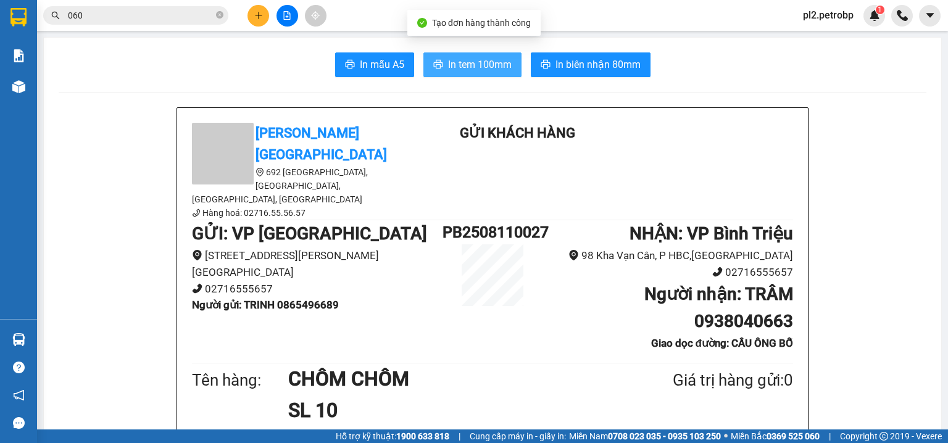
drag, startPoint x: 472, startPoint y: 55, endPoint x: 542, endPoint y: 3, distance: 86.9
click at [473, 54] on button "In tem 100mm" at bounding box center [472, 64] width 98 height 25
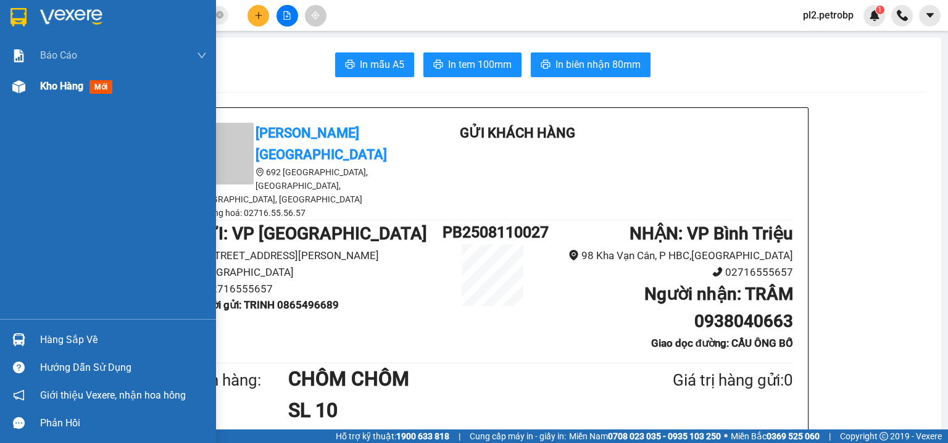
click at [56, 83] on span "Kho hàng" at bounding box center [61, 86] width 43 height 12
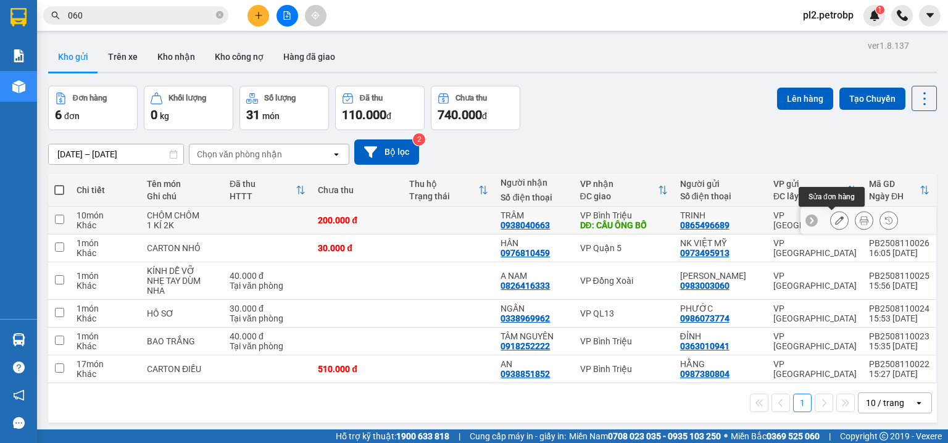
click at [835, 218] on icon at bounding box center [839, 220] width 9 height 9
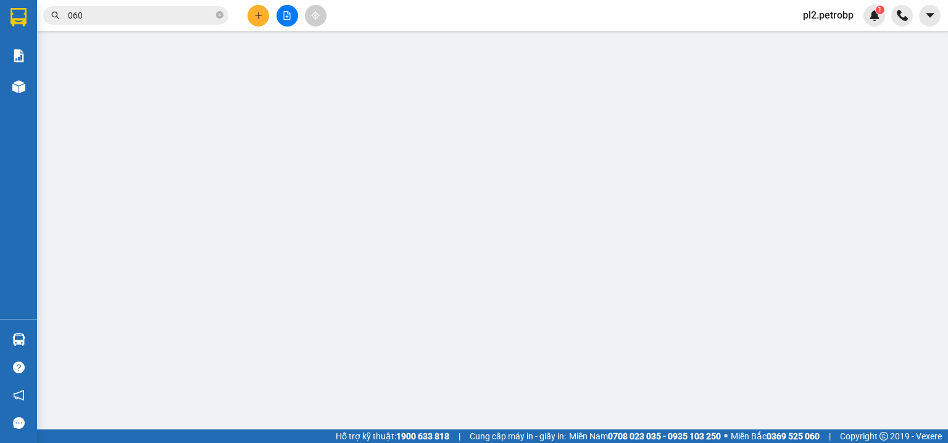
type input "0865496689"
type input "TRINH"
type input "0938040663"
type input "TRÂM"
type input "CẦU ÔNG BỐ"
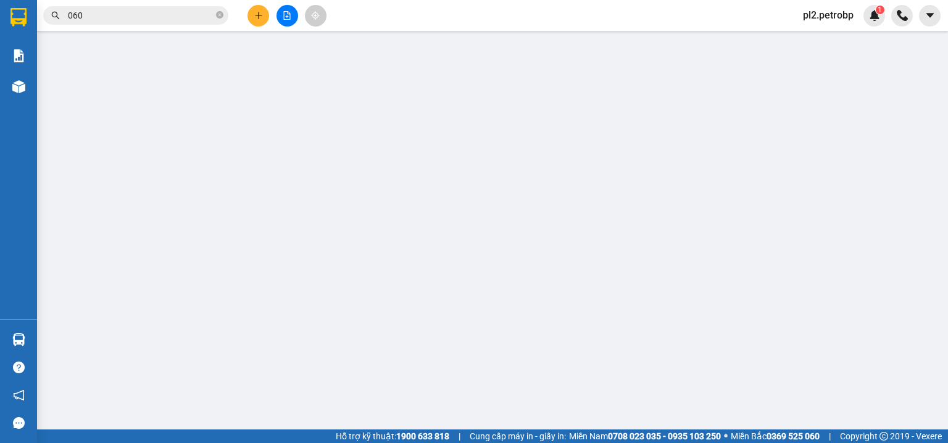
type input "200.000"
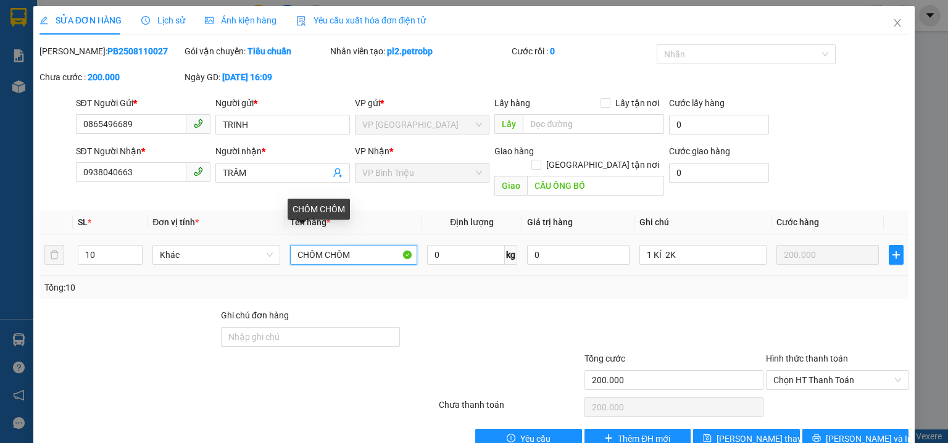
click at [296, 245] on input "CHÔM CHÔM" at bounding box center [353, 255] width 127 height 20
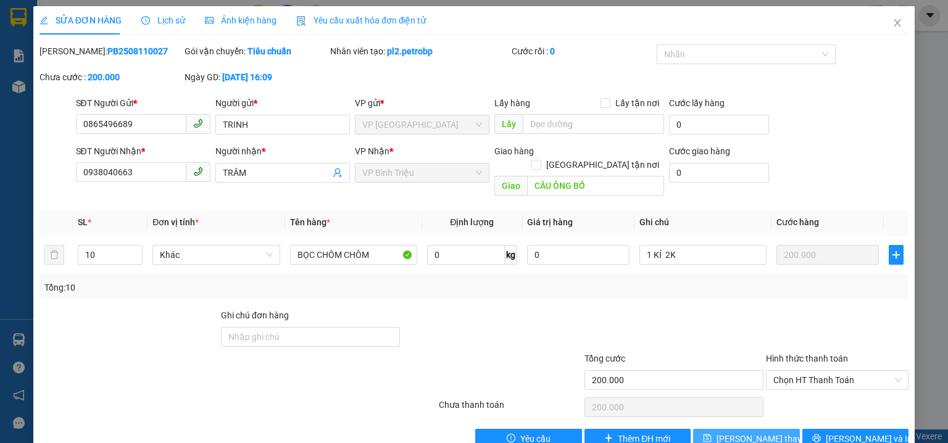
click at [768, 432] on span "[PERSON_NAME] thay đổi" at bounding box center [765, 439] width 99 height 14
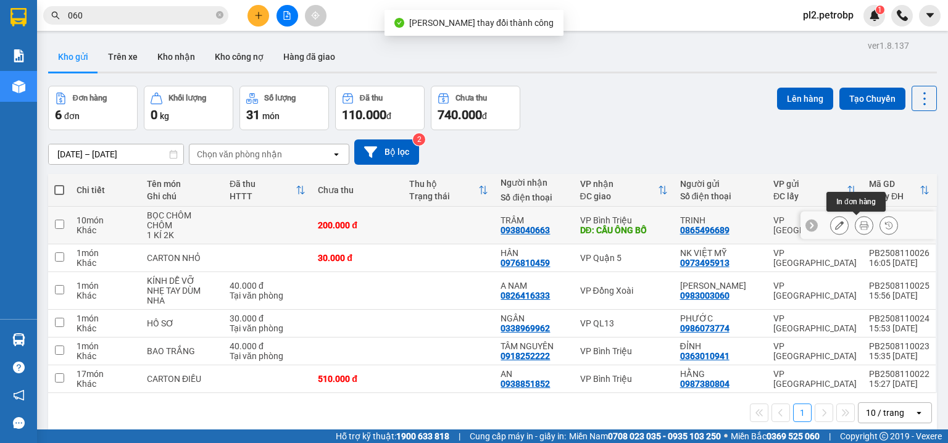
drag, startPoint x: 856, startPoint y: 223, endPoint x: 501, endPoint y: 4, distance: 416.9
click at [855, 220] on button at bounding box center [863, 226] width 17 height 22
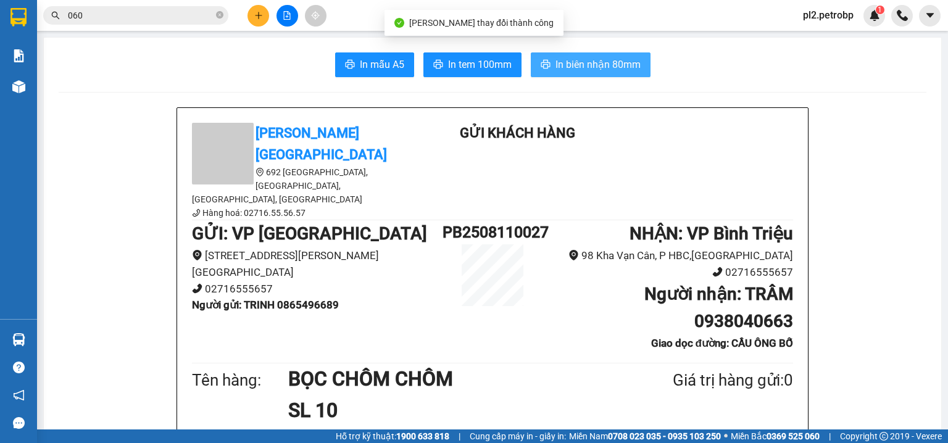
drag, startPoint x: 575, startPoint y: 57, endPoint x: 653, endPoint y: 2, distance: 95.3
click at [580, 54] on button "In biên nhận 80mm" at bounding box center [591, 64] width 120 height 25
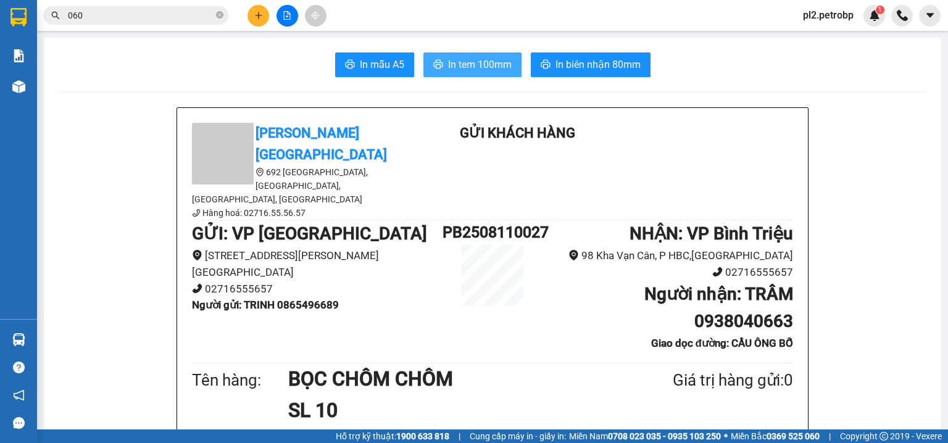
click at [478, 65] on span "In tem 100mm" at bounding box center [480, 64] width 64 height 15
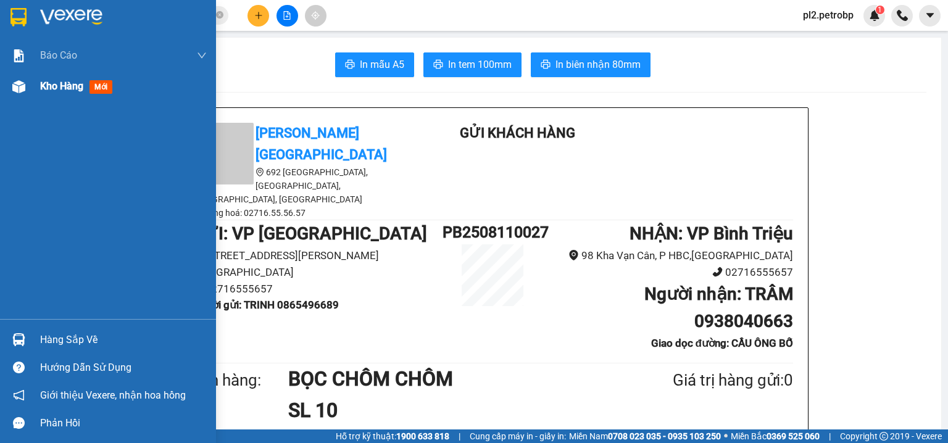
click at [73, 84] on span "Kho hàng" at bounding box center [61, 86] width 43 height 12
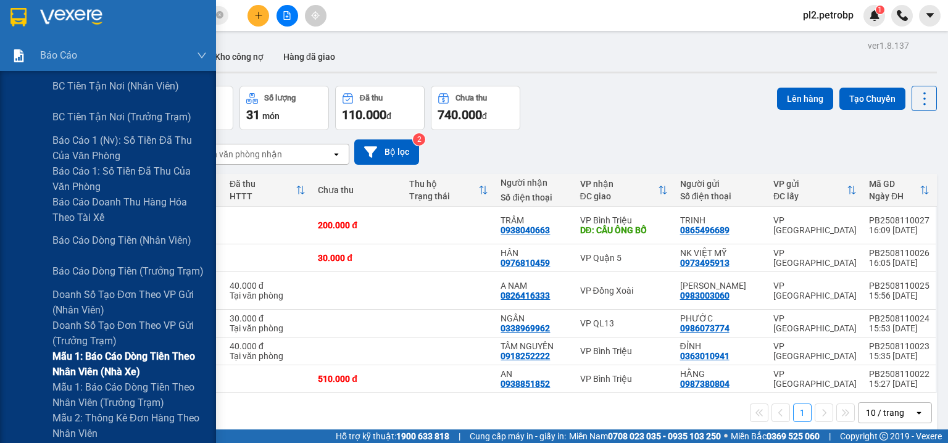
click at [97, 357] on span "Mẫu 1: Báo cáo dòng tiền theo nhân viên (nhà xe)" at bounding box center [129, 364] width 154 height 31
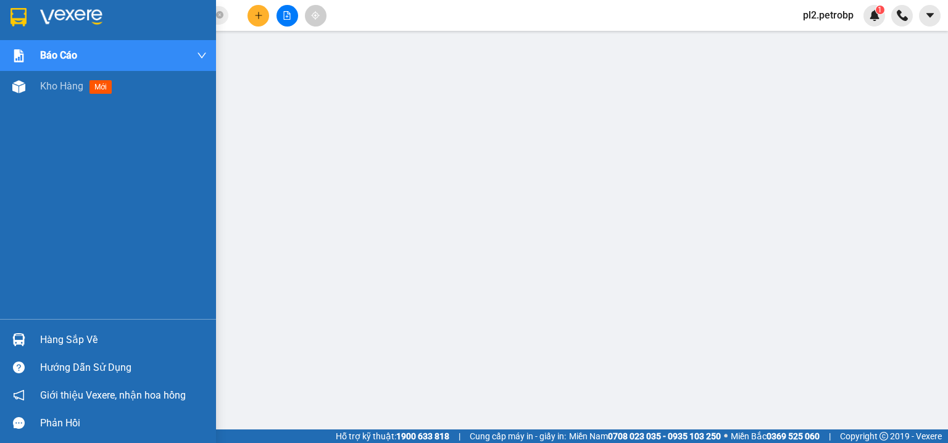
click at [62, 336] on div "Hàng sắp về" at bounding box center [123, 340] width 167 height 19
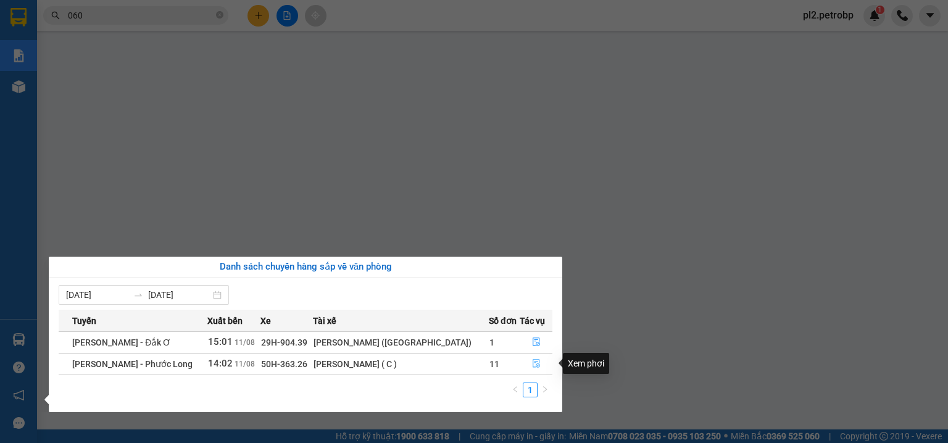
click at [532, 360] on icon "file-done" at bounding box center [536, 363] width 9 height 9
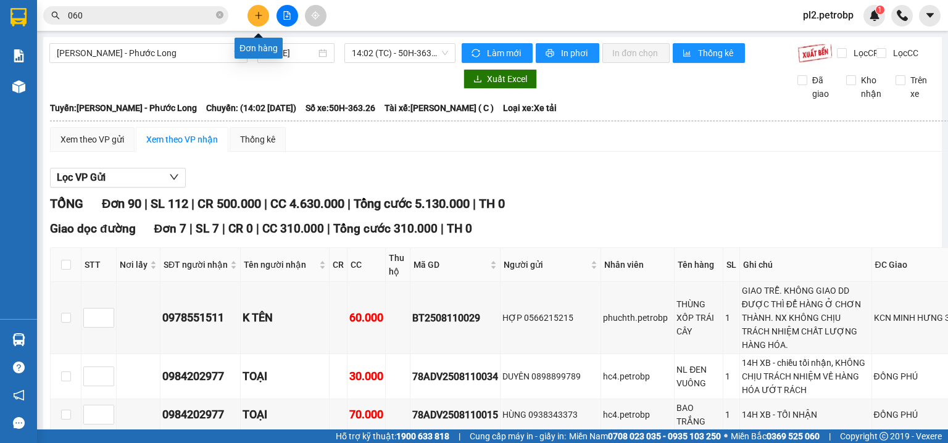
click at [258, 19] on icon "plus" at bounding box center [258, 15] width 1 height 7
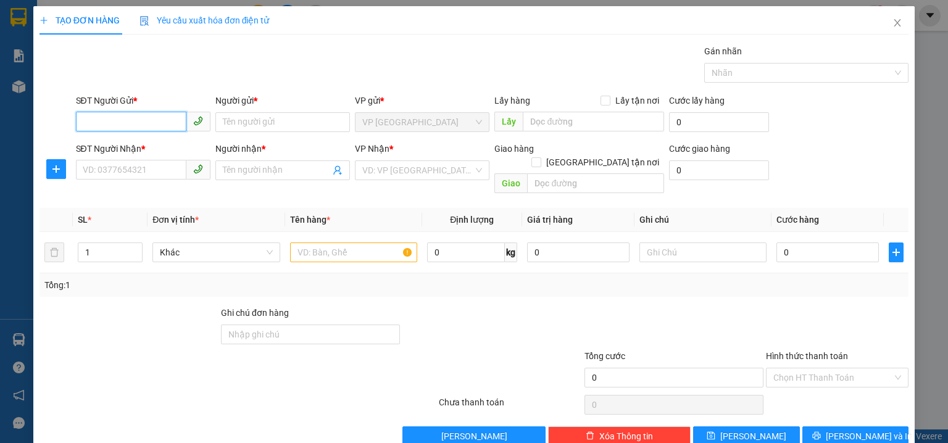
click at [130, 125] on input "SĐT Người Gửi *" at bounding box center [131, 122] width 110 height 20
click at [130, 141] on div "0948422669 - ANH HIỆP PCH" at bounding box center [142, 146] width 118 height 14
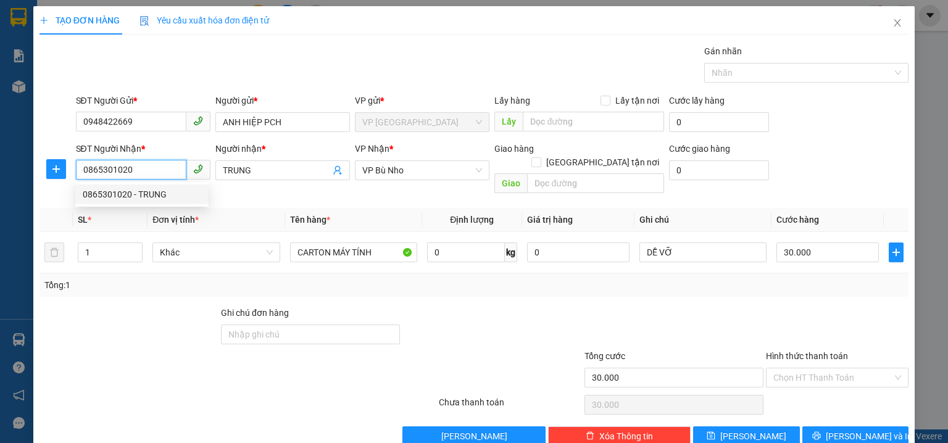
drag, startPoint x: 139, startPoint y: 168, endPoint x: 0, endPoint y: 141, distance: 142.0
click at [0, 141] on div "TẠO ĐƠN HÀNG Yêu cầu xuất hóa đơn điện tử Transit Pickup Surcharge Ids Transit …" at bounding box center [474, 221] width 948 height 443
click at [98, 196] on div "0707298964 - THẮNG" at bounding box center [142, 195] width 118 height 14
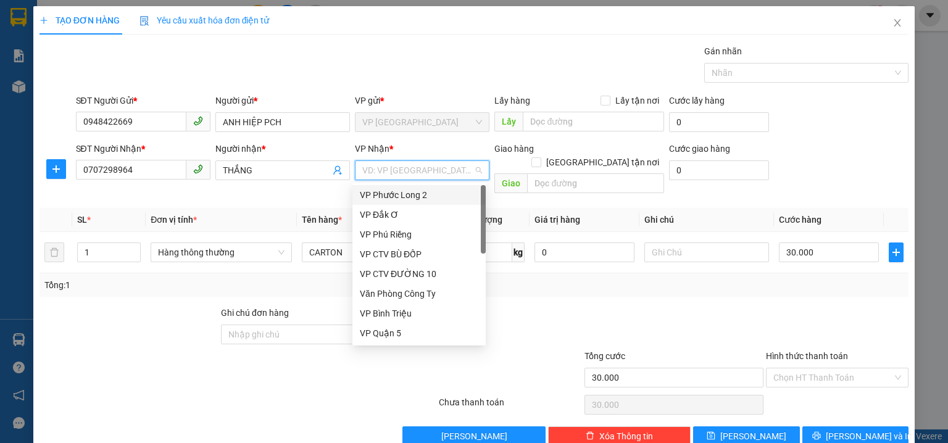
click at [394, 173] on input "search" at bounding box center [417, 170] width 111 height 19
click at [422, 336] on div "VP Quận 5" at bounding box center [419, 333] width 118 height 14
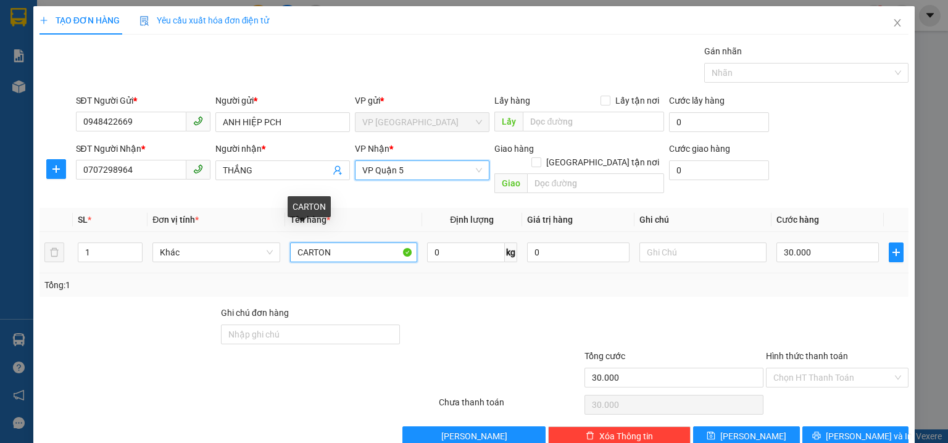
drag, startPoint x: 341, startPoint y: 241, endPoint x: 57, endPoint y: 219, distance: 285.2
click at [57, 232] on tr "1 Khác CARTON 0 kg 0 30.000" at bounding box center [473, 252] width 869 height 41
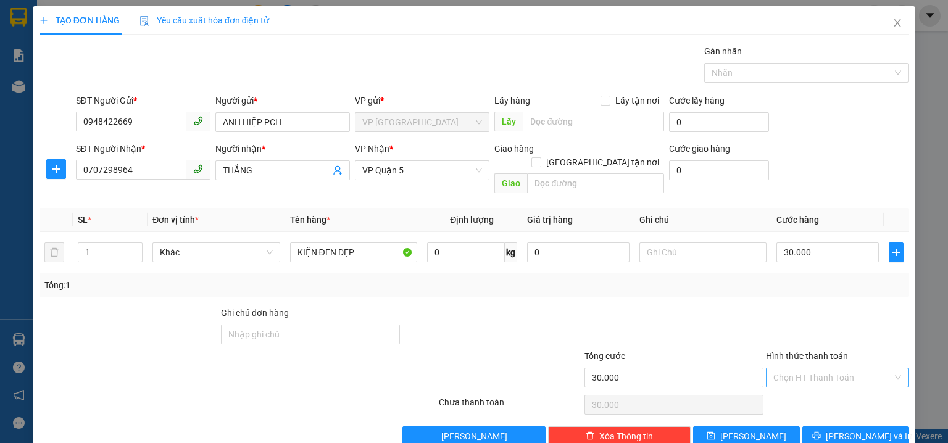
click at [799, 368] on input "Hình thức thanh toán" at bounding box center [832, 377] width 119 height 19
click at [837, 269] on div "Tại văn phòng" at bounding box center [830, 279] width 142 height 20
drag, startPoint x: 838, startPoint y: 427, endPoint x: 822, endPoint y: 397, distance: 34.0
click at [838, 429] on span "[PERSON_NAME] và In" at bounding box center [868, 436] width 86 height 14
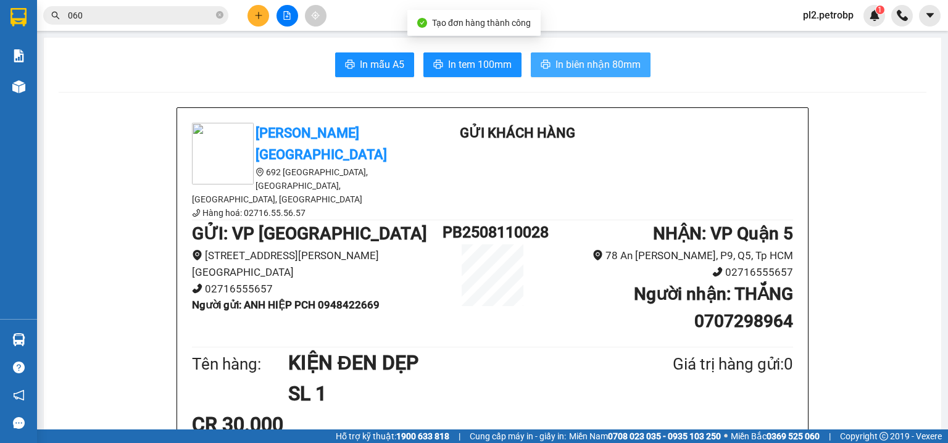
drag, startPoint x: 542, startPoint y: 62, endPoint x: 713, endPoint y: 7, distance: 179.5
click at [560, 56] on button "In biên nhận 80mm" at bounding box center [591, 64] width 120 height 25
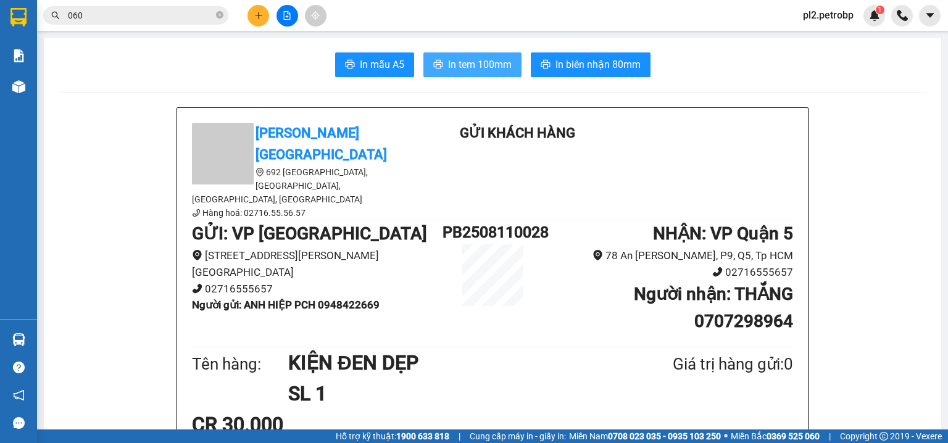
drag, startPoint x: 479, startPoint y: 64, endPoint x: 722, endPoint y: 20, distance: 246.4
click at [479, 62] on span "In tem 100mm" at bounding box center [480, 64] width 64 height 15
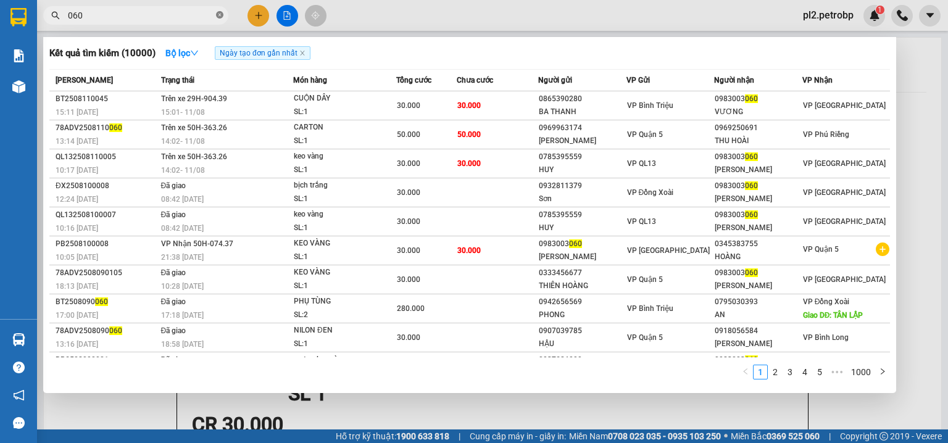
click at [220, 12] on icon "close-circle" at bounding box center [219, 14] width 7 height 7
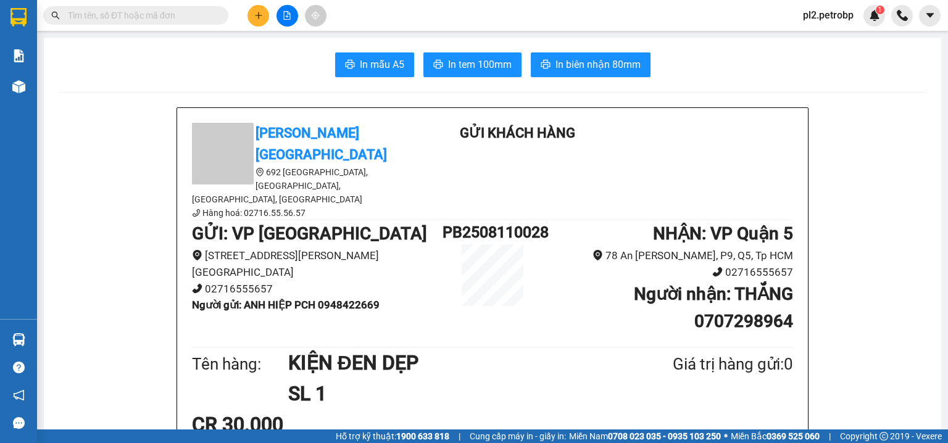
click at [177, 15] on input "text" at bounding box center [141, 16] width 146 height 14
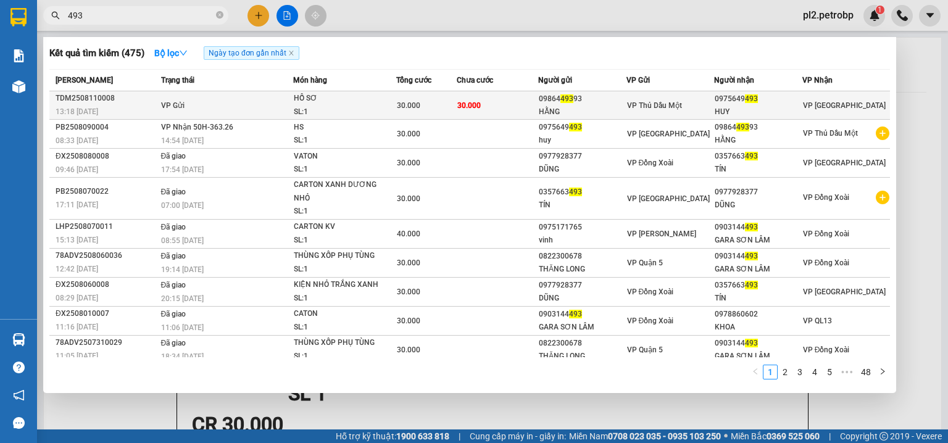
click at [573, 109] on div "HẰNG" at bounding box center [582, 111] width 87 height 13
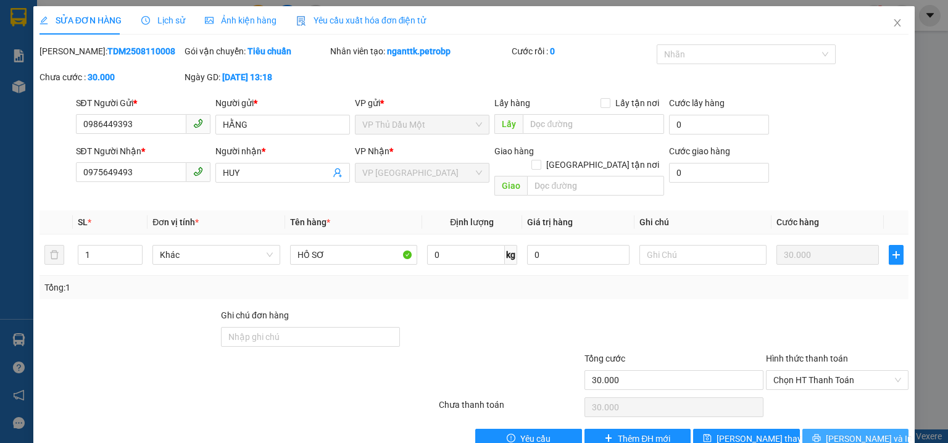
click at [858, 432] on span "[PERSON_NAME] và In" at bounding box center [868, 439] width 86 height 14
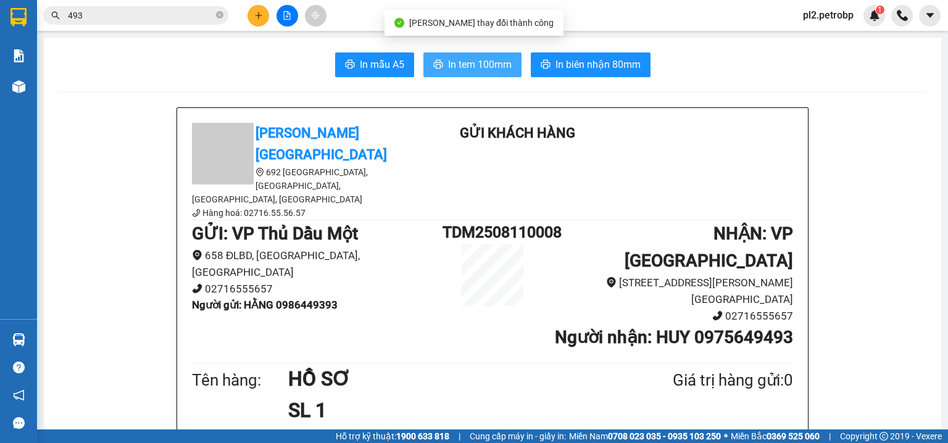
drag, startPoint x: 453, startPoint y: 72, endPoint x: 580, endPoint y: 0, distance: 145.9
click at [471, 57] on span "In tem 100mm" at bounding box center [480, 64] width 64 height 15
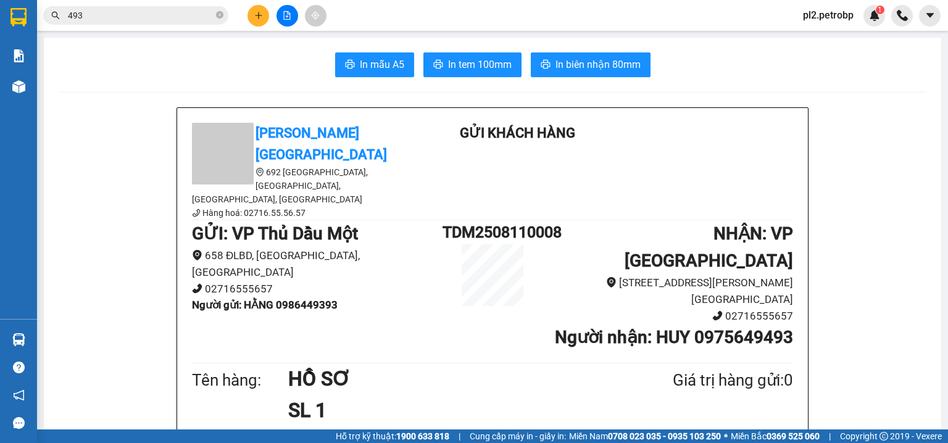
click at [158, 14] on input "493" at bounding box center [141, 16] width 146 height 14
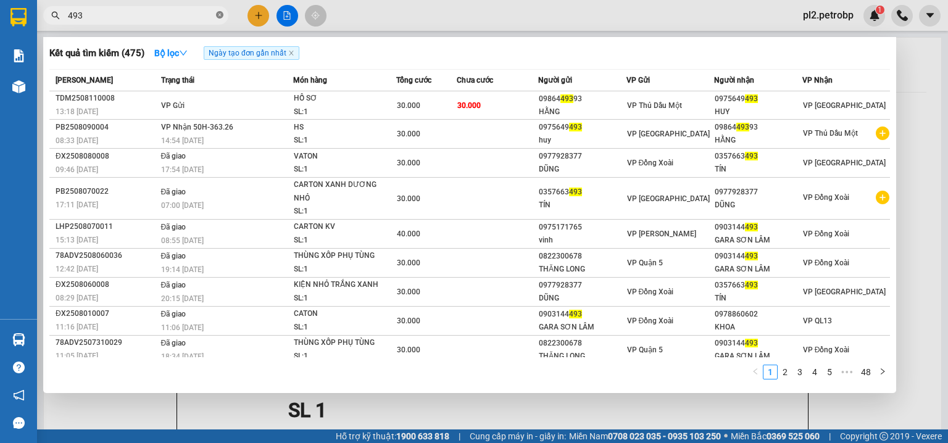
click at [221, 12] on icon "close-circle" at bounding box center [219, 14] width 7 height 7
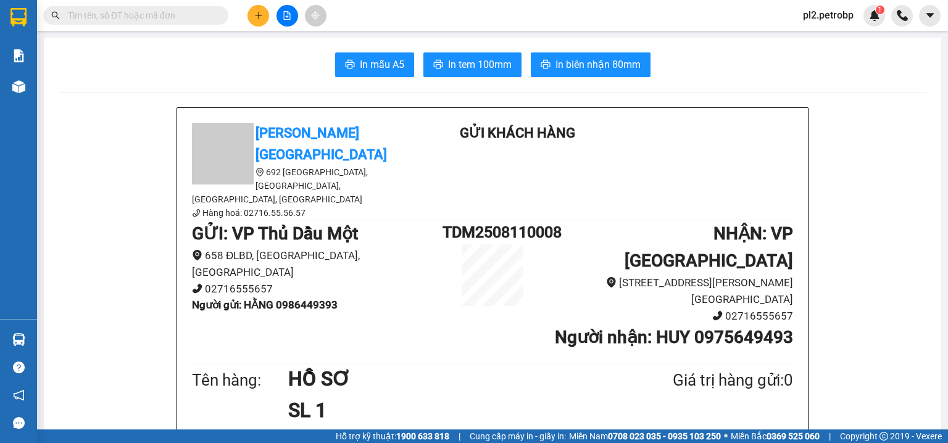
click at [184, 19] on input "text" at bounding box center [141, 16] width 146 height 14
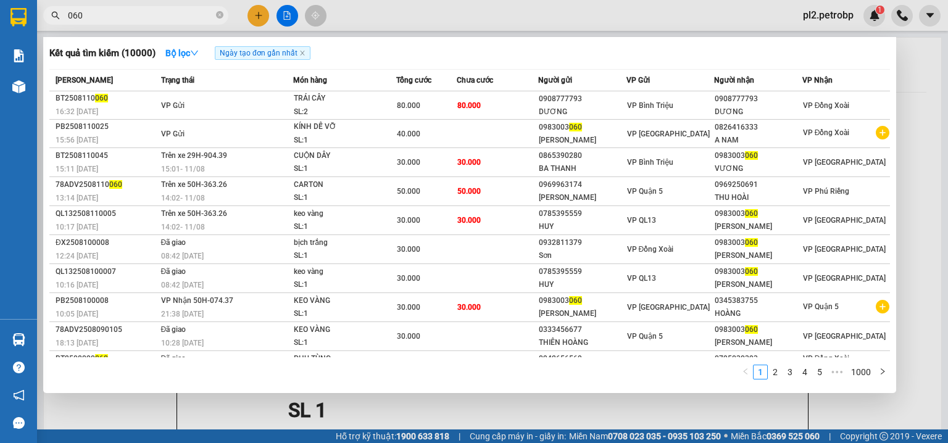
drag, startPoint x: 221, startPoint y: 12, endPoint x: 213, endPoint y: 14, distance: 8.7
click at [221, 13] on icon "close-circle" at bounding box center [219, 14] width 7 height 7
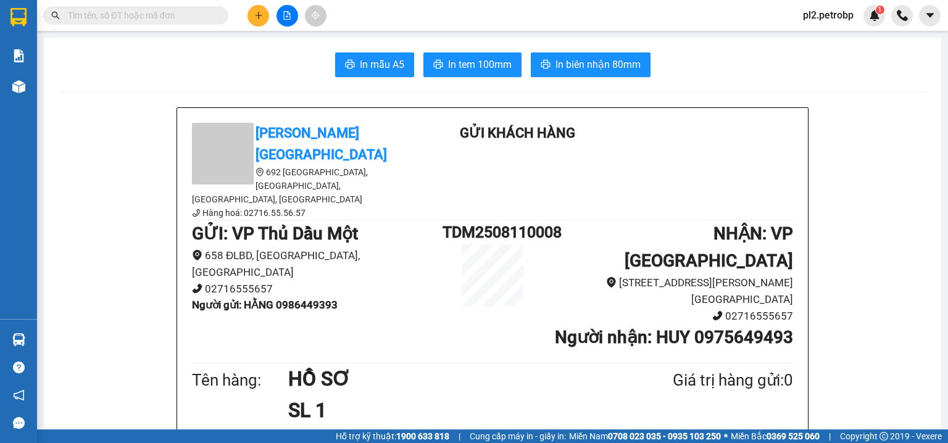
click at [187, 15] on input "text" at bounding box center [141, 16] width 146 height 14
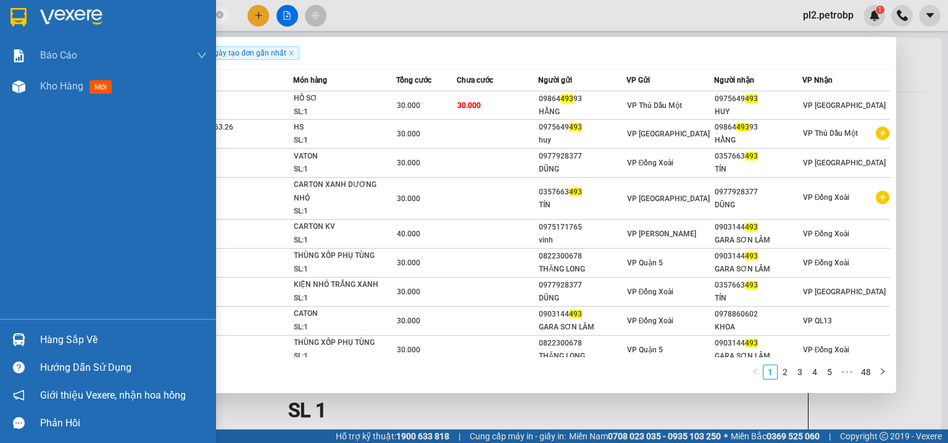
drag, startPoint x: 44, startPoint y: 343, endPoint x: 0, endPoint y: 331, distance: 45.9
click at [44, 342] on div "Hàng sắp về" at bounding box center [123, 340] width 167 height 19
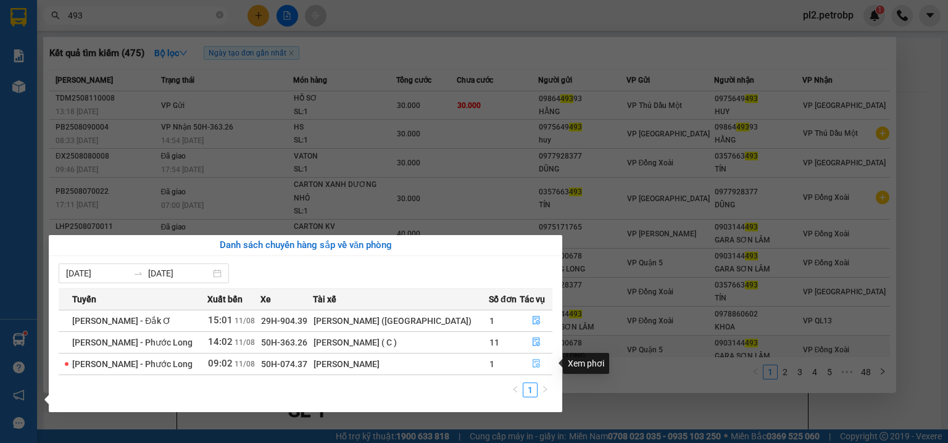
drag, startPoint x: 531, startPoint y: 363, endPoint x: 462, endPoint y: 345, distance: 71.5
click at [532, 362] on icon "file-done" at bounding box center [536, 363] width 9 height 9
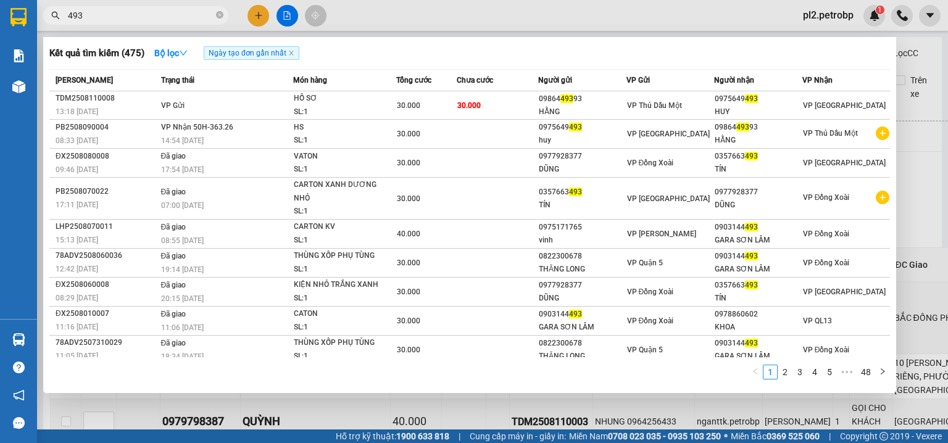
click at [474, 22] on div at bounding box center [474, 221] width 948 height 443
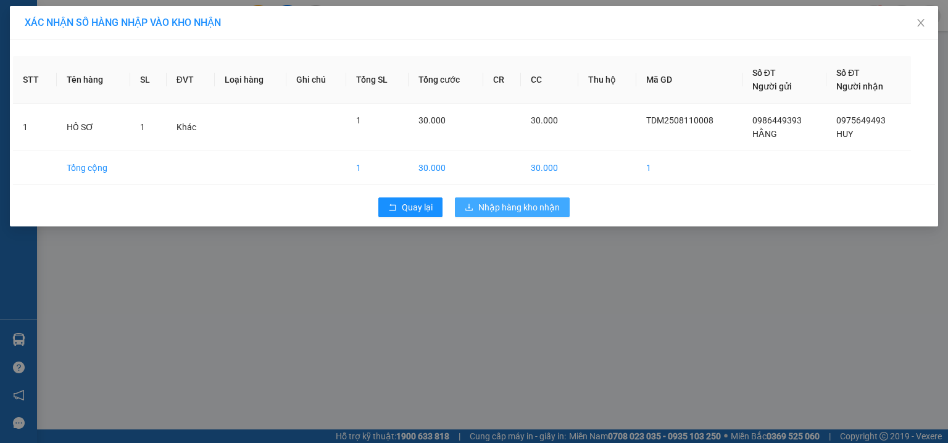
click at [501, 202] on span "Nhập hàng kho nhận" at bounding box center [518, 208] width 81 height 14
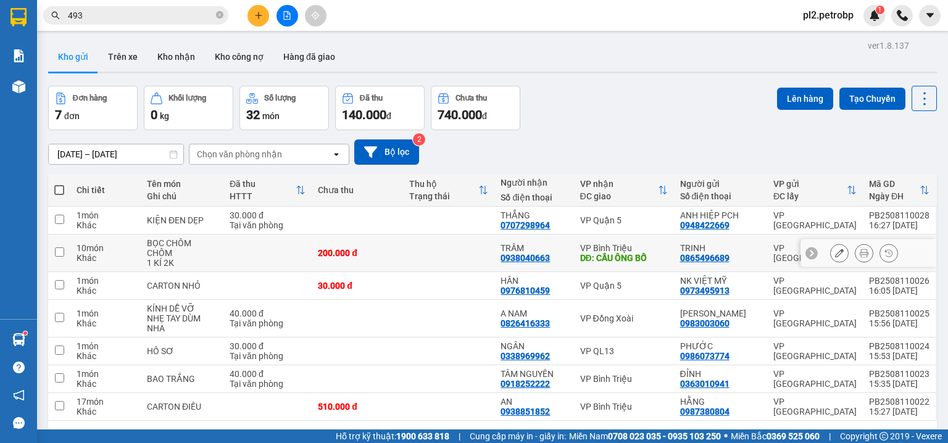
drag, startPoint x: 740, startPoint y: 254, endPoint x: 680, endPoint y: 263, distance: 61.2
click at [680, 263] on td "TRINH 0865496689" at bounding box center [720, 253] width 93 height 38
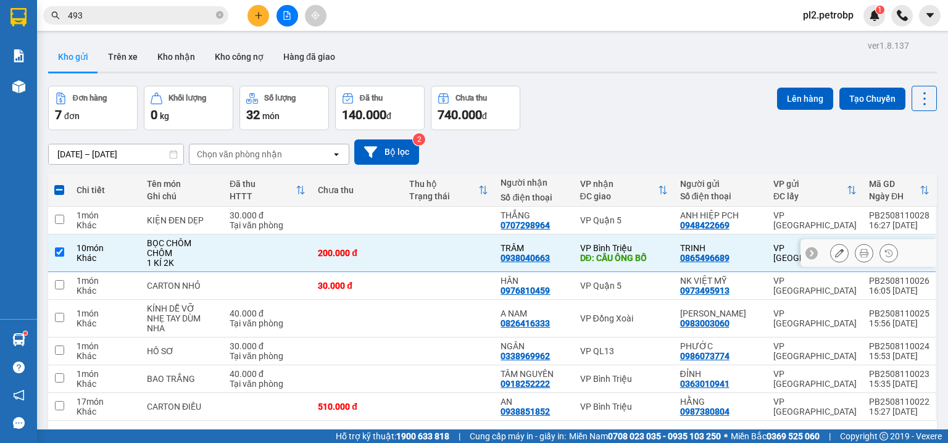
drag, startPoint x: 455, startPoint y: 250, endPoint x: 368, endPoint y: 374, distance: 151.0
click at [453, 250] on td at bounding box center [448, 253] width 91 height 38
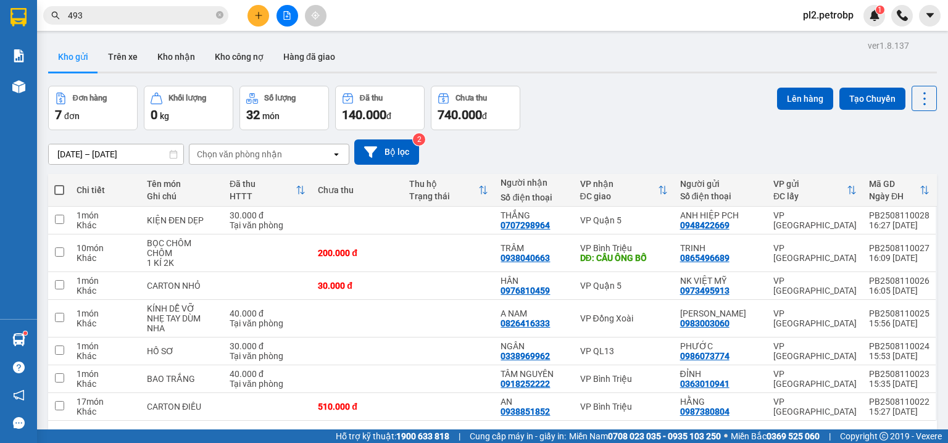
click at [258, 12] on icon "plus" at bounding box center [258, 15] width 1 height 7
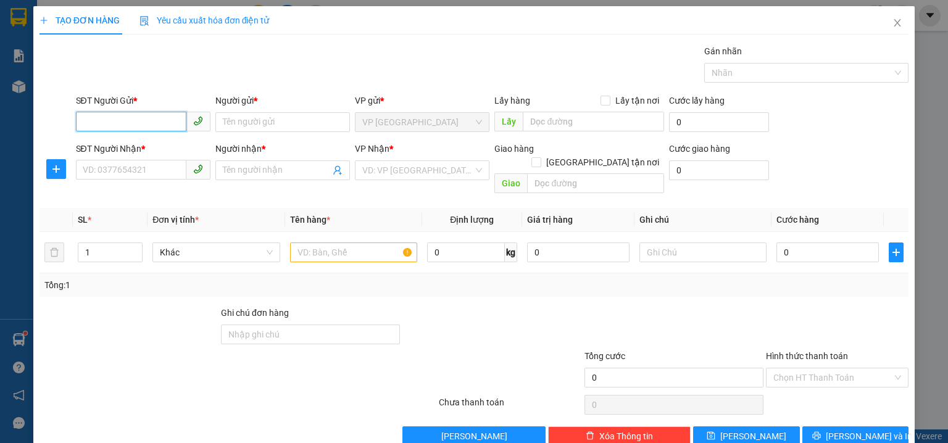
click at [114, 123] on input "SĐT Người Gửi *" at bounding box center [131, 122] width 110 height 20
click at [124, 147] on div "0326565190 - LOAN" at bounding box center [142, 146] width 118 height 14
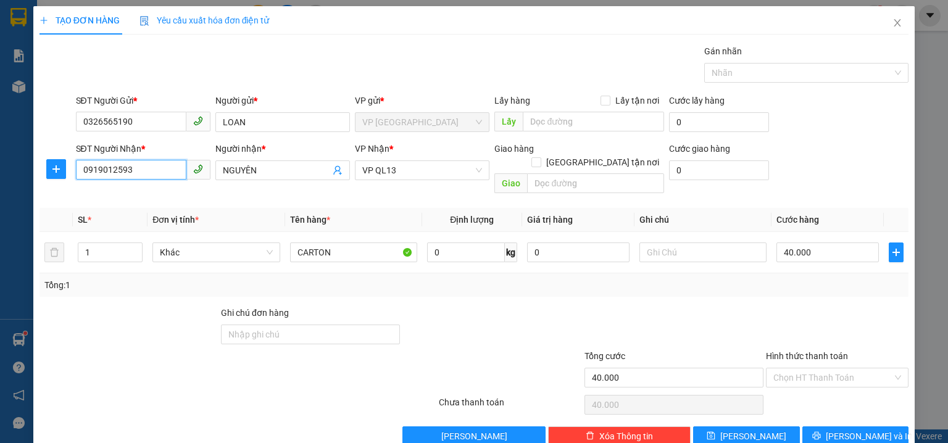
drag, startPoint x: 138, startPoint y: 162, endPoint x: 0, endPoint y: 165, distance: 138.2
click at [0, 165] on div "TẠO ĐƠN HÀNG Yêu cầu xuất hóa đơn điện tử Transit Pickup Surcharge Ids Transit …" at bounding box center [474, 221] width 948 height 443
click at [112, 190] on div "0903828594 - GIANG" at bounding box center [152, 195] width 139 height 14
drag, startPoint x: 790, startPoint y: 362, endPoint x: 799, endPoint y: 310, distance: 53.2
click at [790, 368] on input "Hình thức thanh toán" at bounding box center [832, 377] width 119 height 19
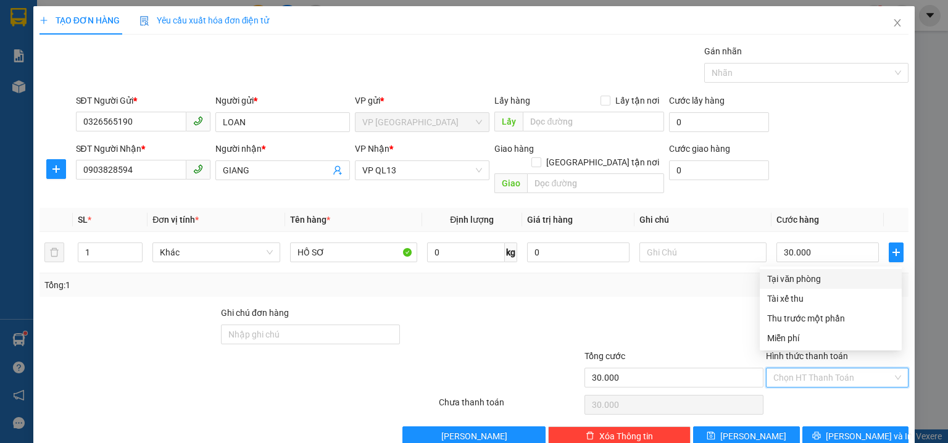
drag, startPoint x: 799, startPoint y: 276, endPoint x: 849, endPoint y: 380, distance: 115.1
click at [799, 277] on div "Tại văn phòng" at bounding box center [830, 279] width 127 height 14
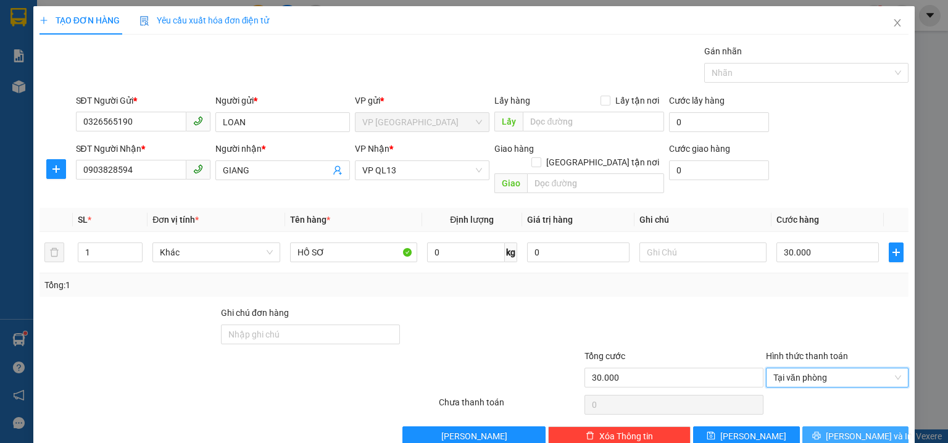
click at [850, 429] on span "[PERSON_NAME] và In" at bounding box center [868, 436] width 86 height 14
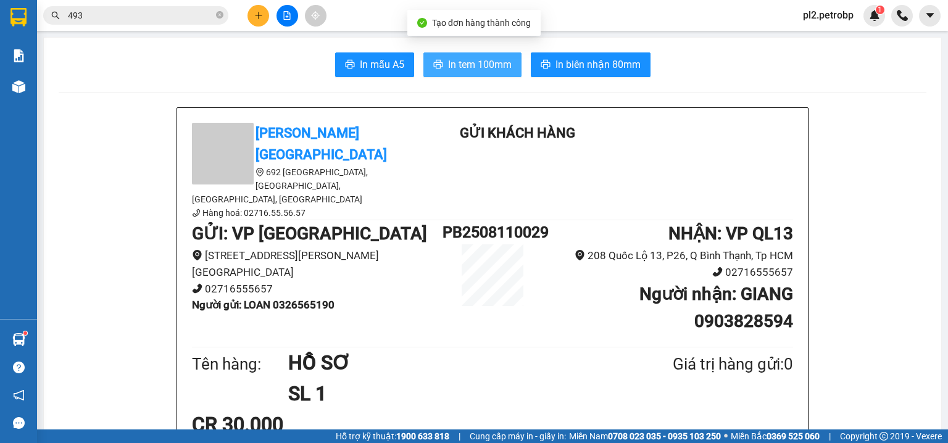
click at [474, 64] on span "In tem 100mm" at bounding box center [480, 64] width 64 height 15
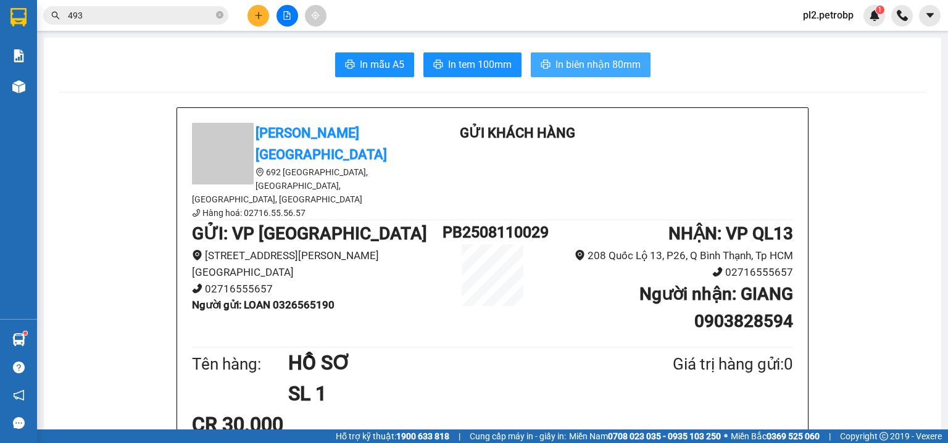
click at [568, 70] on span "In biên nhận 80mm" at bounding box center [597, 64] width 85 height 15
click at [252, 14] on button at bounding box center [258, 16] width 22 height 22
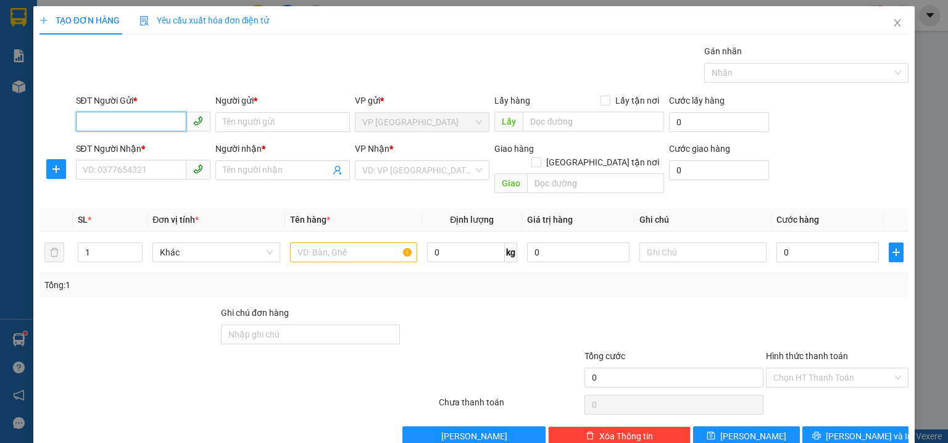
click at [154, 121] on input "SĐT Người Gửi *" at bounding box center [131, 122] width 110 height 20
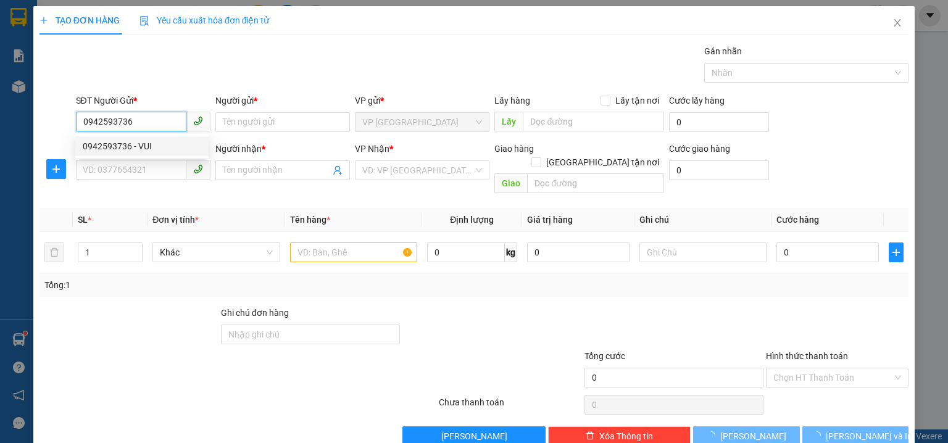
click at [122, 146] on div "0942593736 - VUI" at bounding box center [142, 146] width 118 height 14
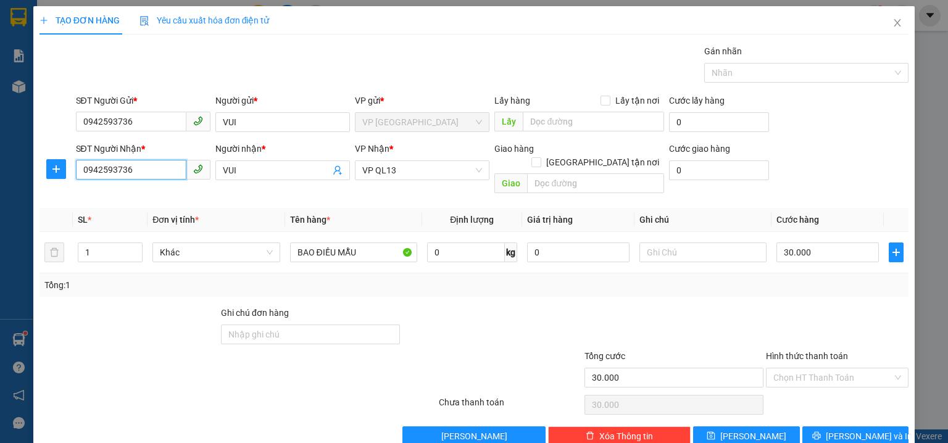
drag, startPoint x: 98, startPoint y: 171, endPoint x: 0, endPoint y: 152, distance: 99.8
click at [0, 152] on div "TẠO ĐƠN HÀNG Yêu cầu xuất hóa đơn điện tử Transit Pickup Surcharge Ids Transit …" at bounding box center [474, 221] width 948 height 443
click at [141, 188] on div "0901444401 - PHÁT" at bounding box center [142, 195] width 118 height 14
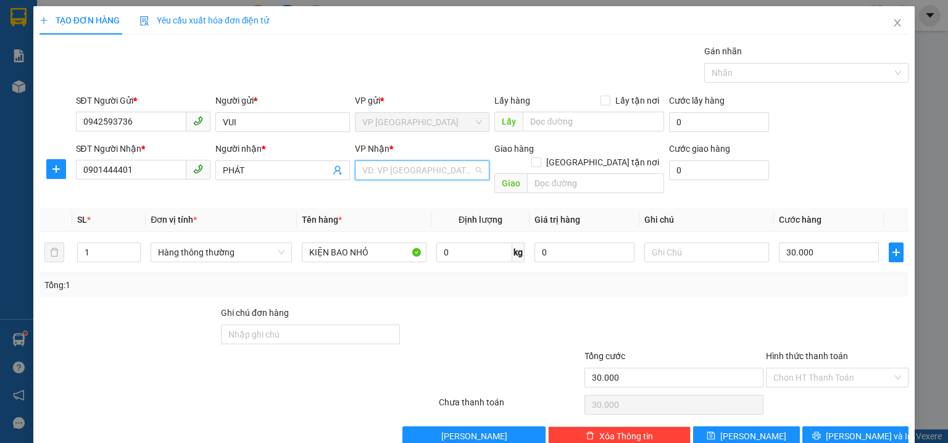
click at [392, 173] on input "search" at bounding box center [417, 170] width 111 height 19
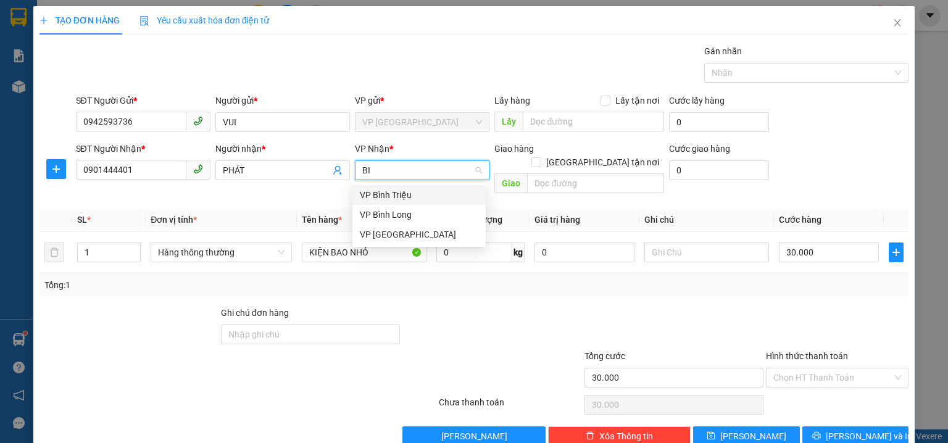
click at [405, 192] on div "VP Bình Triệu" at bounding box center [419, 195] width 118 height 14
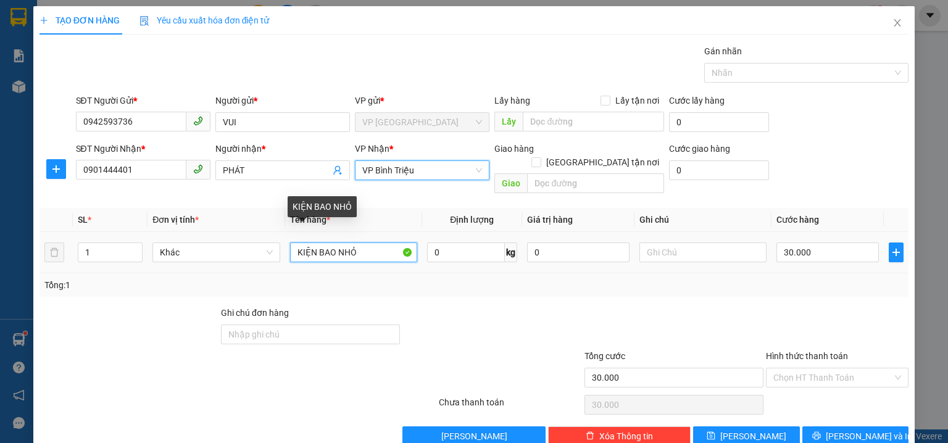
click at [383, 242] on input "KIỆN BAO NHỎ" at bounding box center [353, 252] width 127 height 20
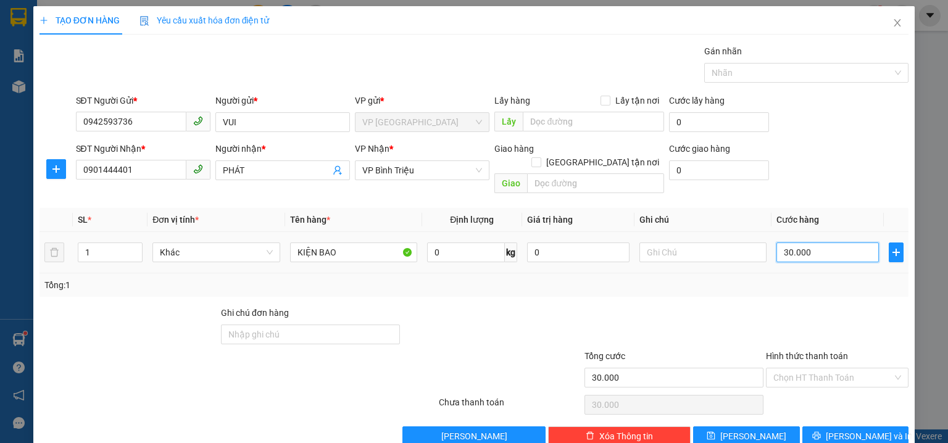
click at [816, 242] on input "30.000" at bounding box center [827, 252] width 102 height 20
click at [821, 208] on th "Cước hàng" at bounding box center [827, 220] width 112 height 24
drag, startPoint x: 802, startPoint y: 359, endPoint x: 801, endPoint y: 350, distance: 8.7
click at [803, 368] on input "Hình thức thanh toán" at bounding box center [832, 377] width 119 height 19
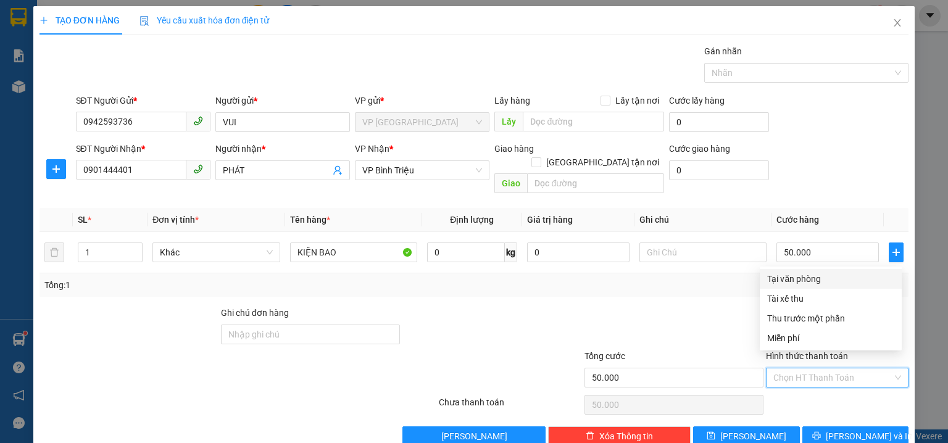
click at [794, 282] on div "Tại văn phòng" at bounding box center [830, 279] width 127 height 14
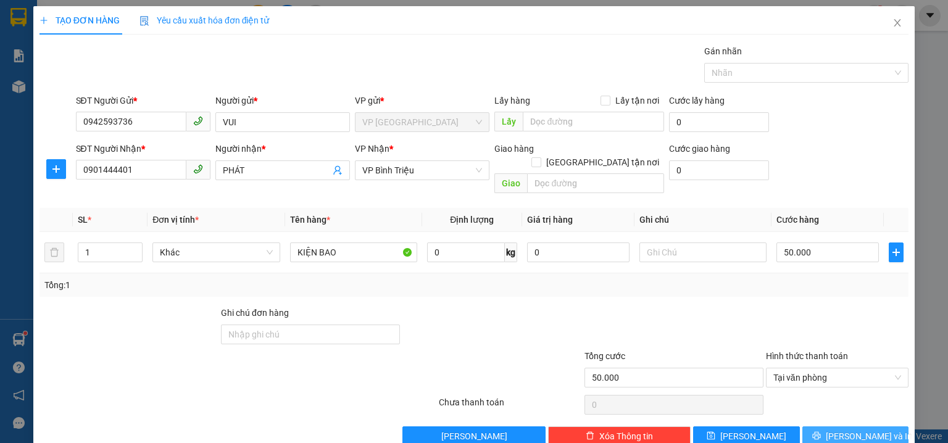
click at [843, 429] on span "[PERSON_NAME] và In" at bounding box center [868, 436] width 86 height 14
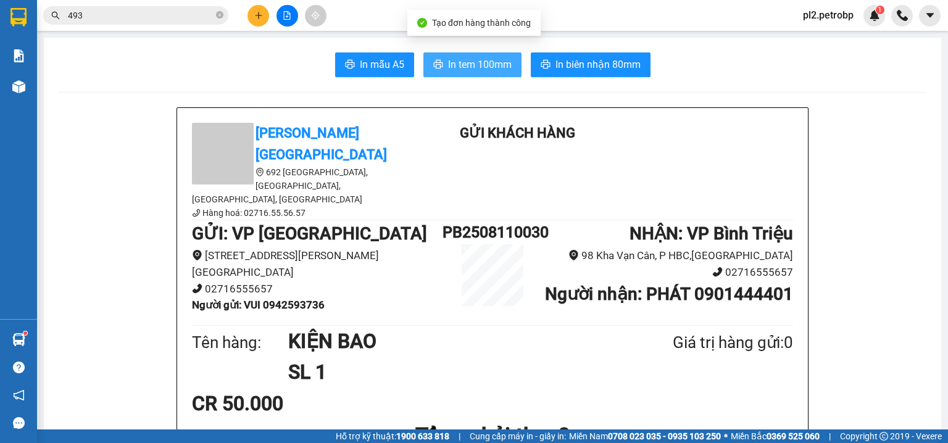
drag, startPoint x: 481, startPoint y: 62, endPoint x: 527, endPoint y: 38, distance: 51.3
click at [482, 60] on span "In tem 100mm" at bounding box center [480, 64] width 64 height 15
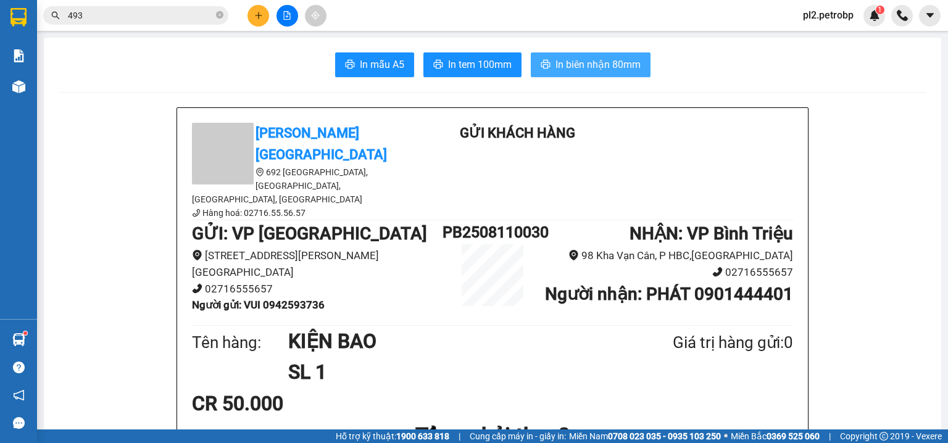
drag, startPoint x: 568, startPoint y: 67, endPoint x: 597, endPoint y: 37, distance: 41.9
click at [568, 67] on span "In biên nhận 80mm" at bounding box center [597, 64] width 85 height 15
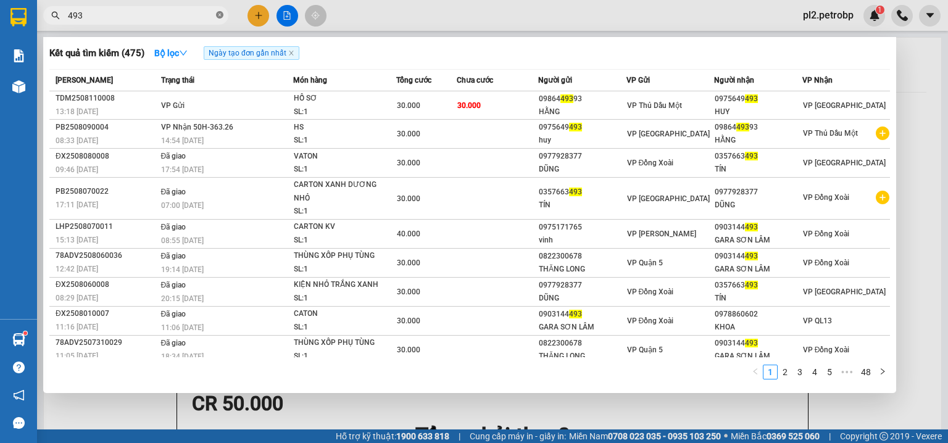
click at [221, 15] on icon "close-circle" at bounding box center [219, 14] width 7 height 7
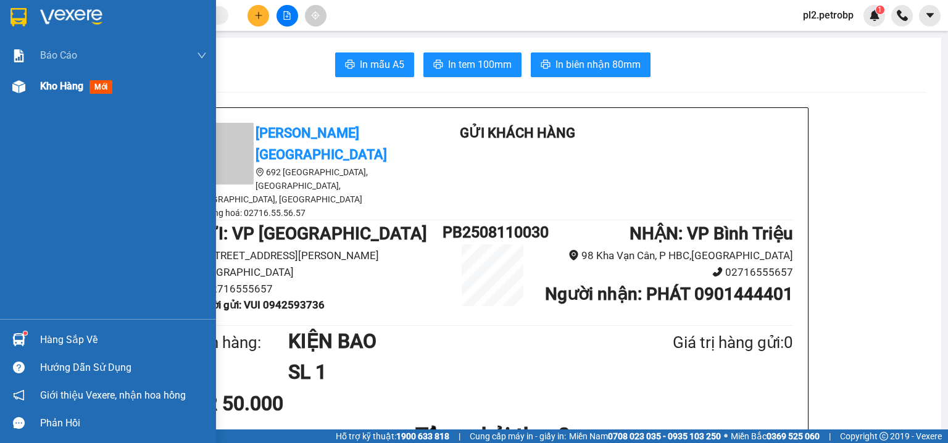
drag, startPoint x: 51, startPoint y: 81, endPoint x: 215, endPoint y: 85, distance: 164.1
click at [51, 81] on span "Kho hàng" at bounding box center [61, 86] width 43 height 12
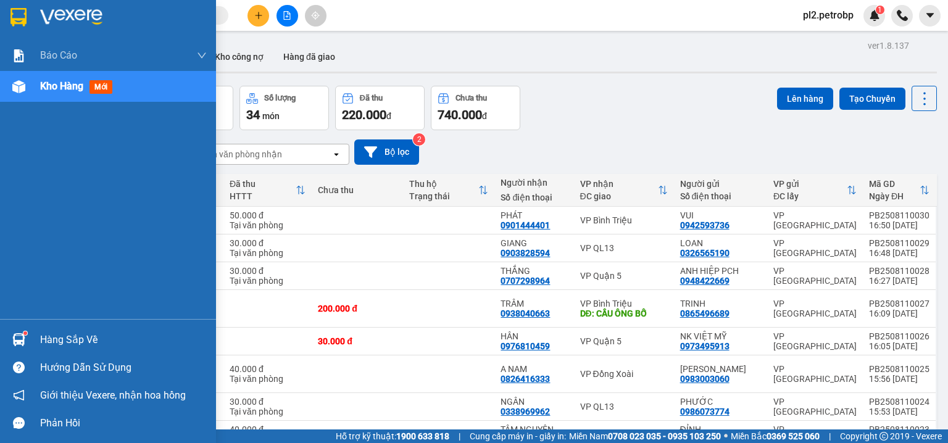
click at [37, 350] on div "Hàng sắp về" at bounding box center [108, 340] width 216 height 28
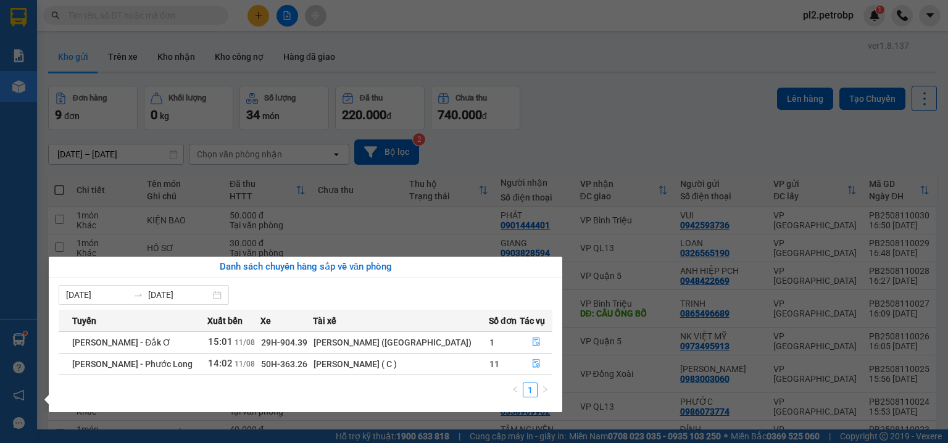
click at [221, 39] on section "Kết quả tìm kiếm ( 475 ) Bộ lọc Ngày tạo đơn gần nhất Mã ĐH Trạng thái Món hàng…" at bounding box center [474, 221] width 948 height 443
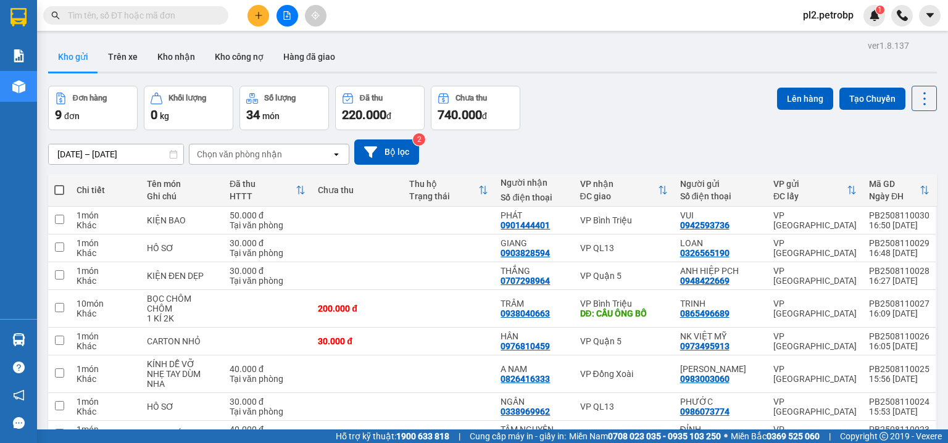
click at [192, 10] on input "text" at bounding box center [141, 16] width 146 height 14
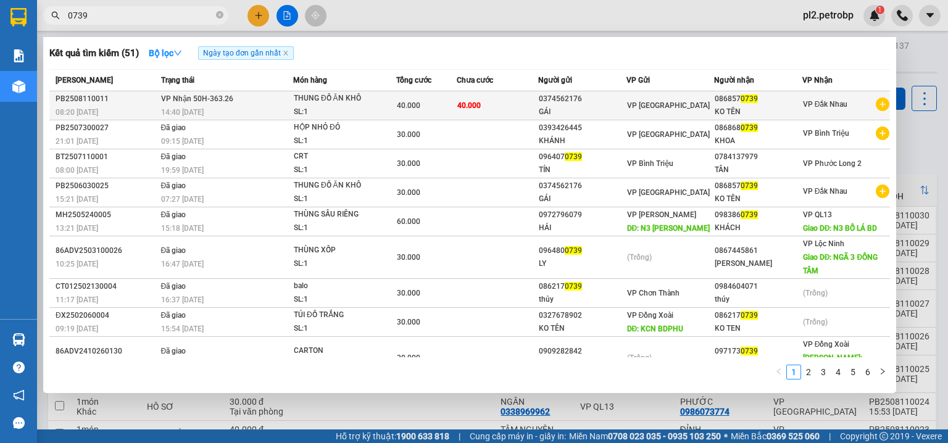
drag, startPoint x: 586, startPoint y: 100, endPoint x: 535, endPoint y: 94, distance: 51.5
click at [539, 94] on div "0374562176" at bounding box center [582, 99] width 87 height 13
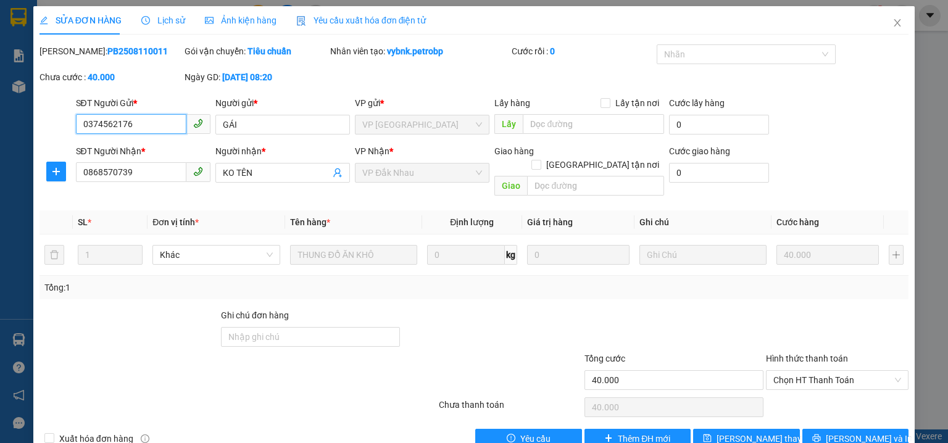
drag, startPoint x: 170, startPoint y: 123, endPoint x: 22, endPoint y: 102, distance: 150.2
click at [22, 102] on div "SỬA ĐƠN HÀNG Lịch sử Ảnh kiện hàng Yêu cầu xuất hóa đơn điện tử Total Paid Fee …" at bounding box center [474, 221] width 948 height 443
drag, startPoint x: 136, startPoint y: 174, endPoint x: 42, endPoint y: 168, distance: 94.0
click at [42, 168] on div "SĐT Người Nhận * 0868570739 0868570739 Người nhận * KO TÊN VP Nhận * VP Đắk Nha…" at bounding box center [473, 172] width 871 height 57
drag, startPoint x: 884, startPoint y: 25, endPoint x: 751, endPoint y: 32, distance: 133.5
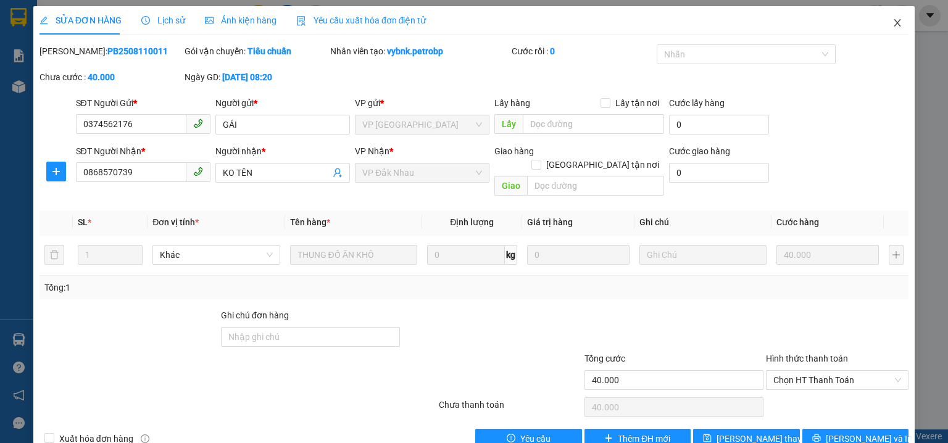
click at [883, 24] on span "Close" at bounding box center [897, 23] width 35 height 35
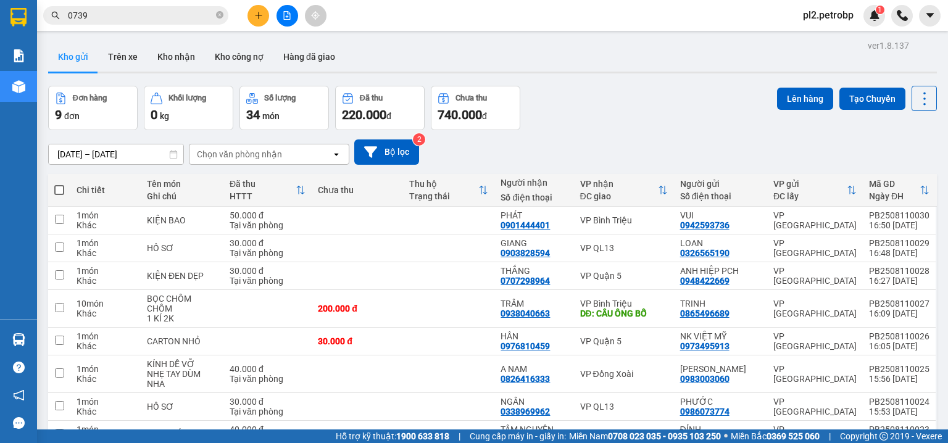
click at [212, 12] on input "0739" at bounding box center [141, 16] width 146 height 14
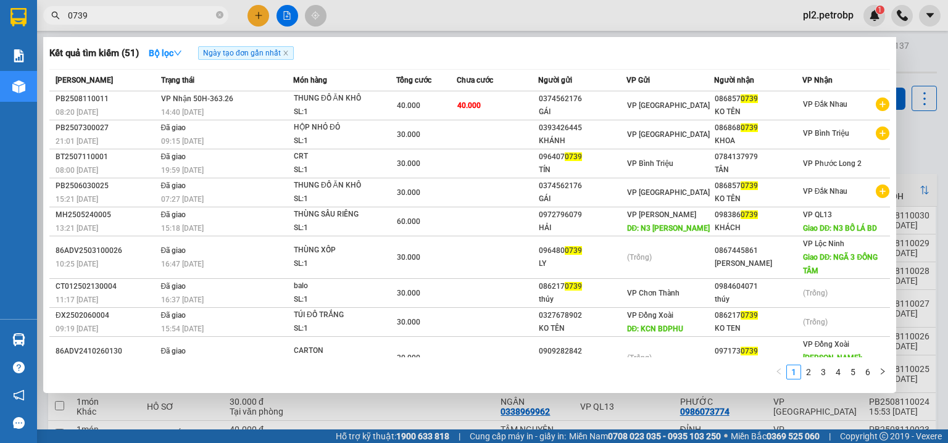
drag, startPoint x: 175, startPoint y: 9, endPoint x: 427, endPoint y: 13, distance: 251.7
click at [442, 15] on div at bounding box center [474, 221] width 948 height 443
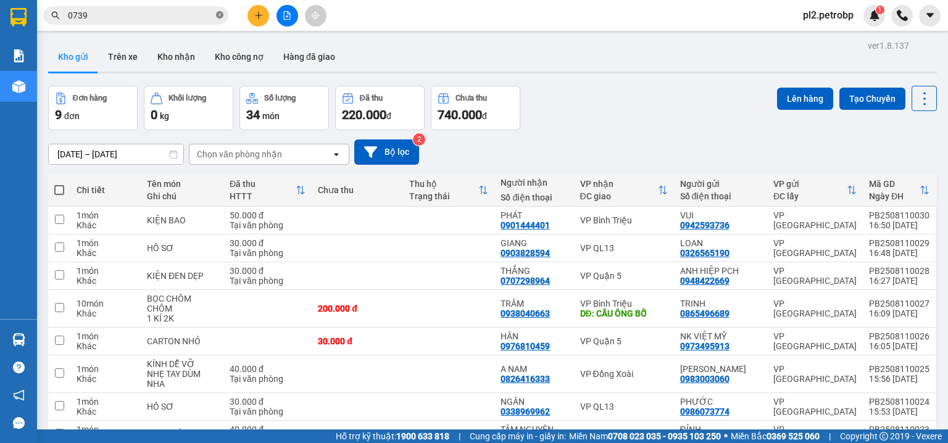
click at [219, 11] on icon "close-circle" at bounding box center [219, 14] width 7 height 7
paste input "0868570739"
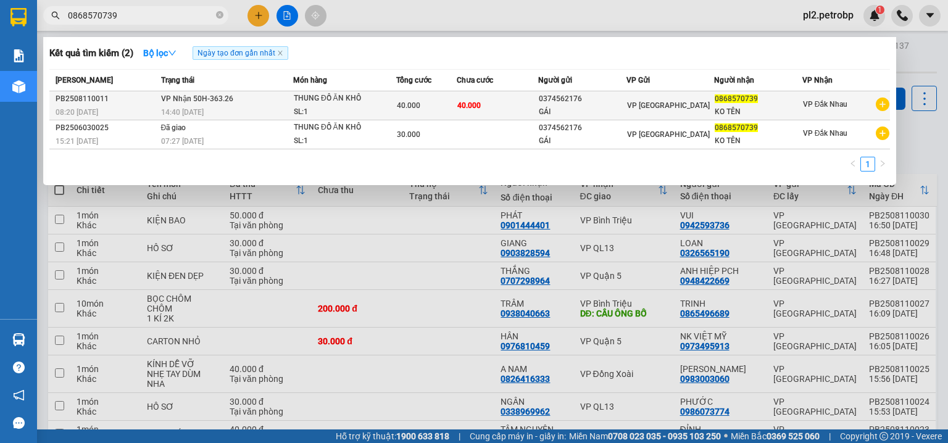
click at [366, 106] on div "SL: 1" at bounding box center [340, 112] width 93 height 14
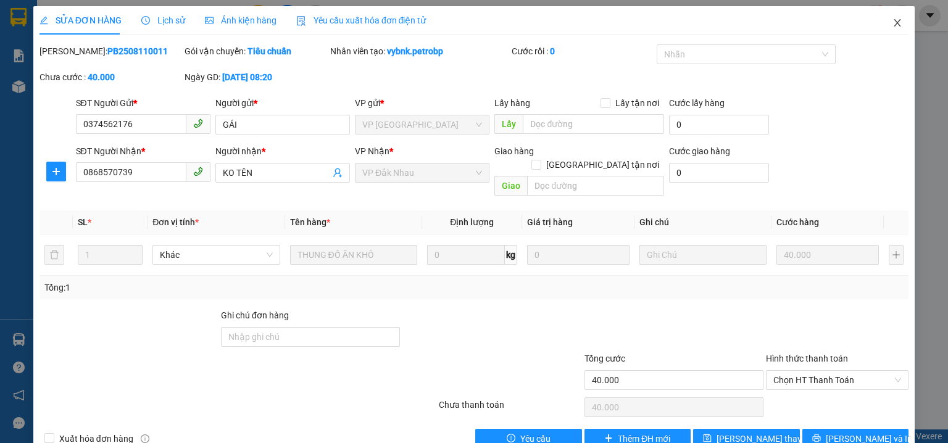
click at [892, 27] on icon "close" at bounding box center [897, 23] width 10 height 10
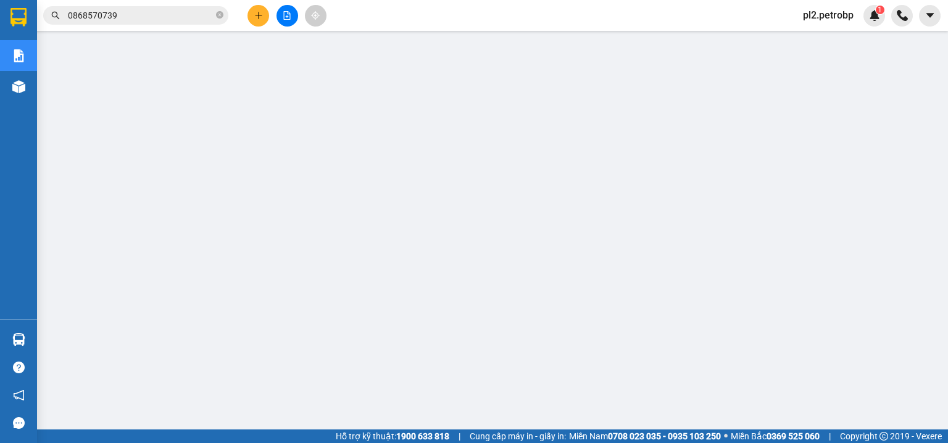
drag, startPoint x: 220, startPoint y: 15, endPoint x: 184, endPoint y: 18, distance: 35.9
click at [220, 15] on icon "close-circle" at bounding box center [219, 14] width 7 height 7
click at [175, 18] on input "text" at bounding box center [141, 16] width 146 height 14
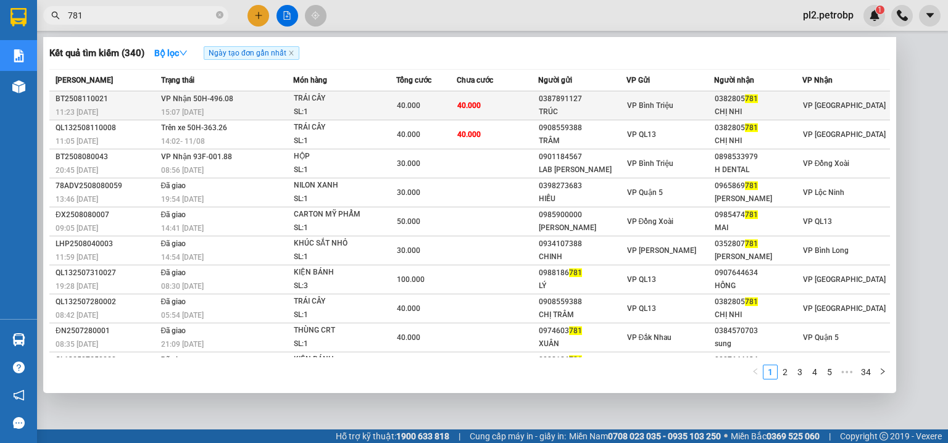
click at [405, 104] on span "40.000" at bounding box center [408, 105] width 23 height 9
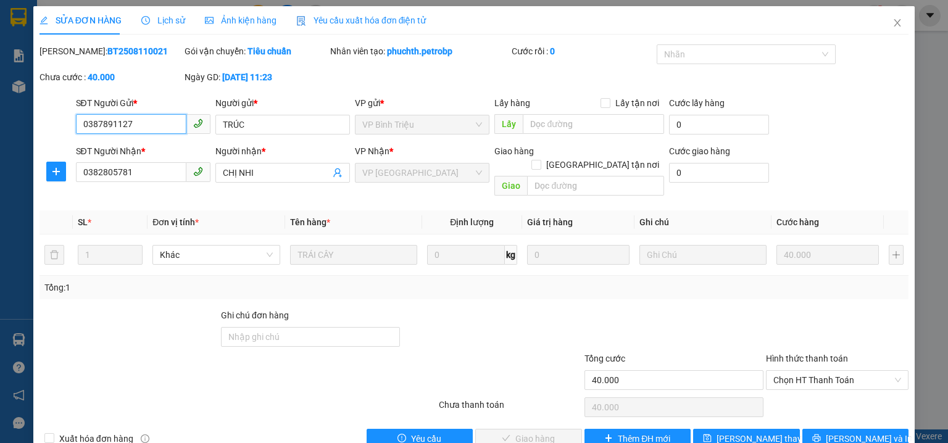
drag, startPoint x: 787, startPoint y: 365, endPoint x: 787, endPoint y: 381, distance: 16.7
click at [787, 371] on span "Chọn HT Thanh Toán" at bounding box center [837, 380] width 128 height 19
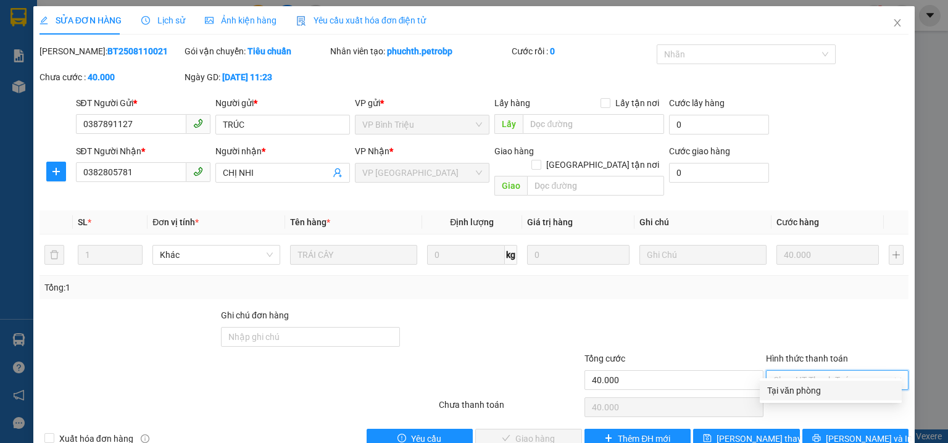
drag, startPoint x: 787, startPoint y: 381, endPoint x: 582, endPoint y: 414, distance: 207.4
click at [784, 393] on div "Tại văn phòng" at bounding box center [830, 391] width 127 height 14
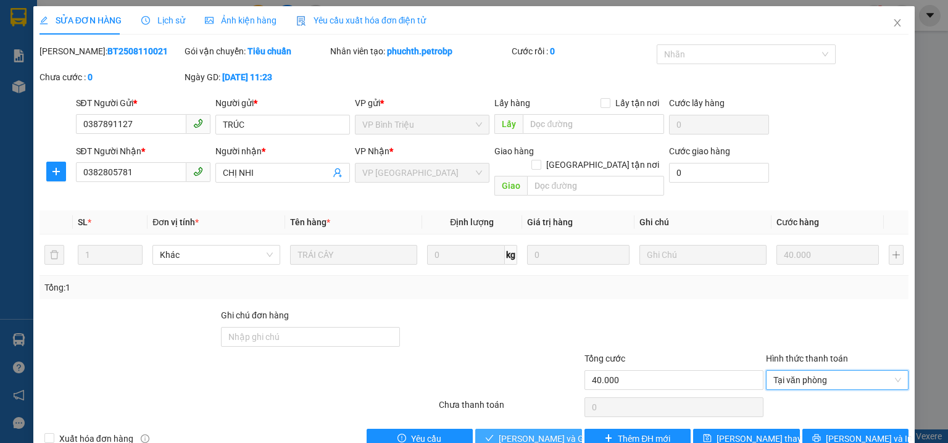
drag, startPoint x: 538, startPoint y: 422, endPoint x: 582, endPoint y: 342, distance: 91.7
click at [539, 432] on span "Lưu và Giao hàng" at bounding box center [557, 439] width 118 height 14
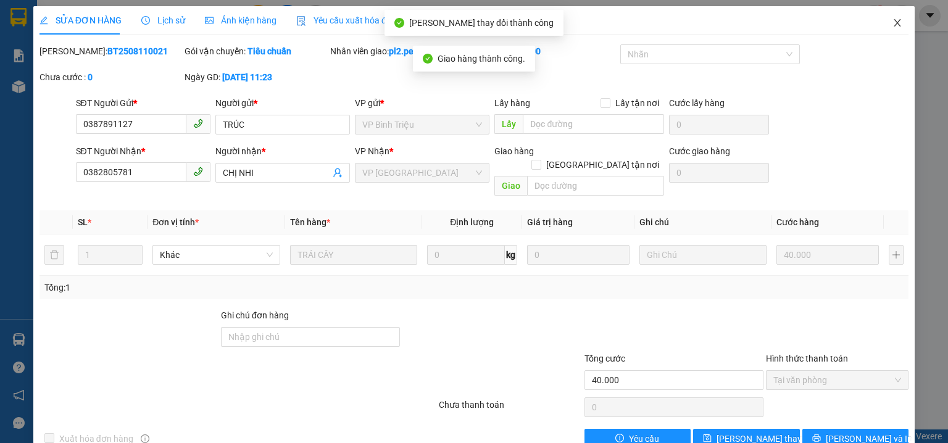
click at [893, 25] on icon "close" at bounding box center [897, 23] width 10 height 10
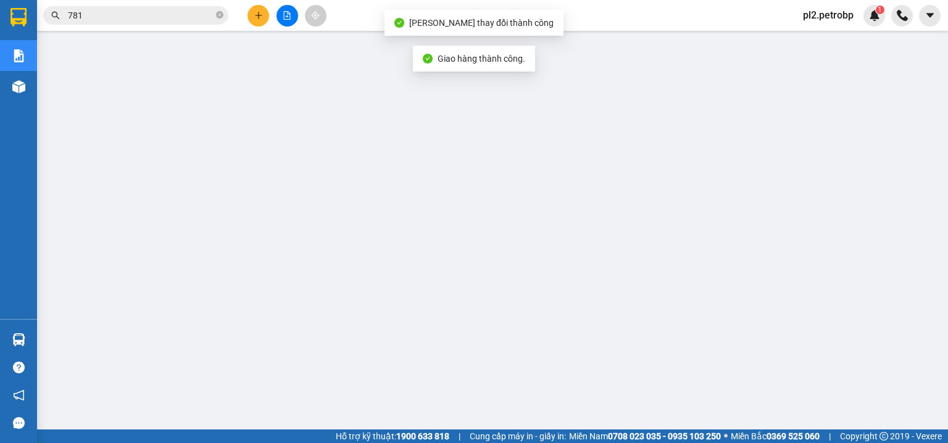
click at [143, 14] on input "781" at bounding box center [141, 16] width 146 height 14
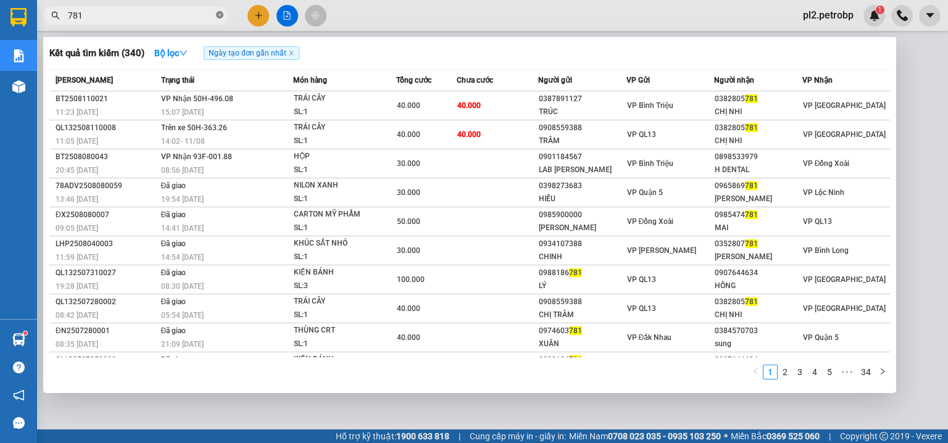
click at [219, 14] on icon "close-circle" at bounding box center [219, 14] width 7 height 7
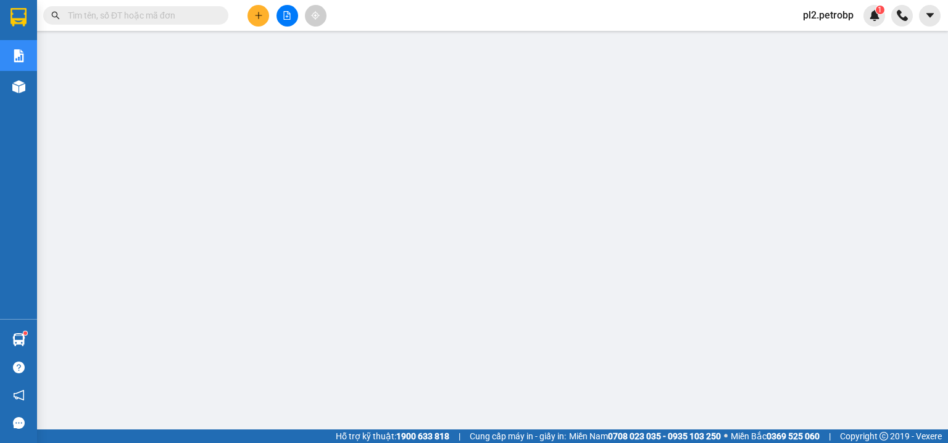
click at [207, 17] on input "text" at bounding box center [141, 16] width 146 height 14
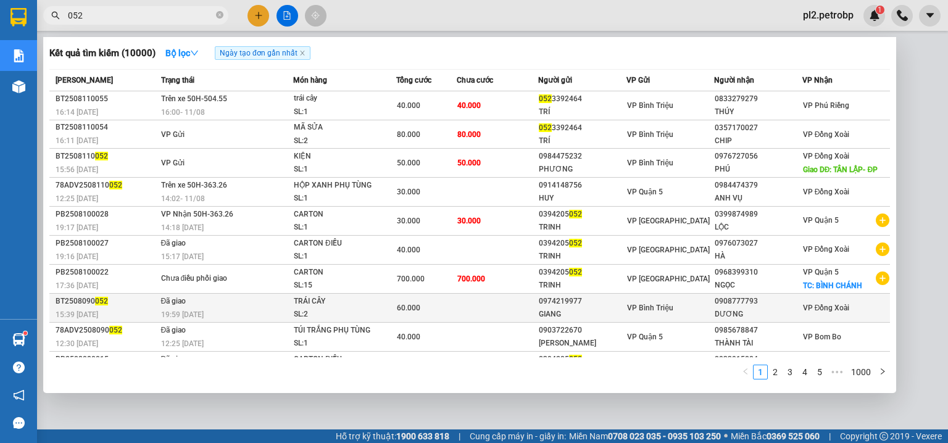
scroll to position [20, 0]
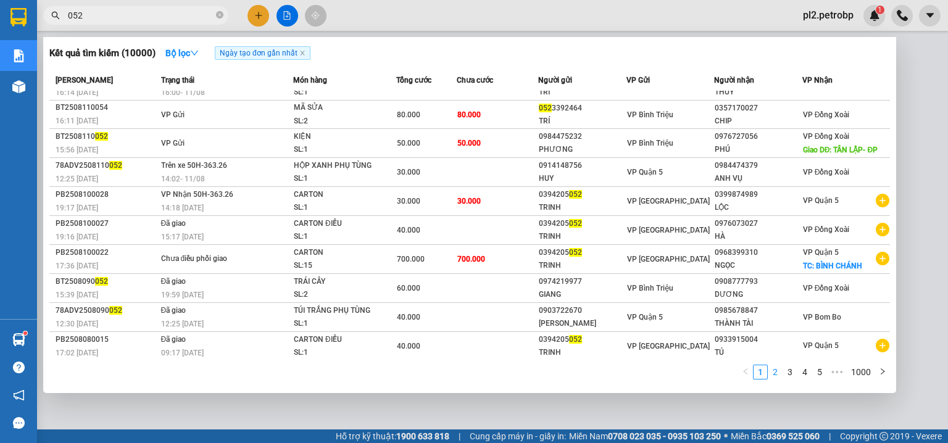
type input "052"
click at [775, 375] on link "2" at bounding box center [775, 372] width 14 height 14
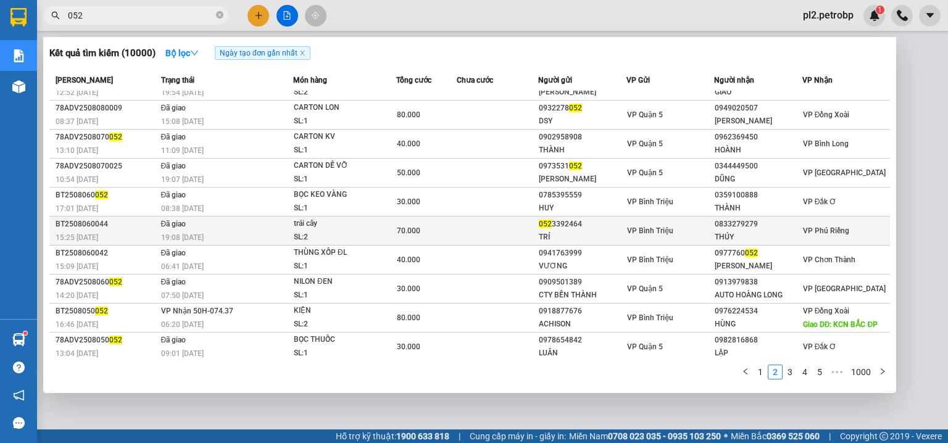
scroll to position [0, 0]
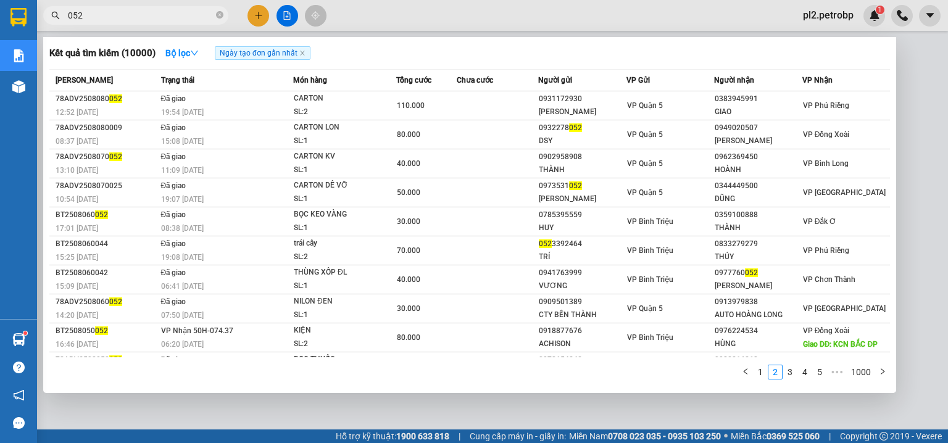
click at [65, 17] on span "052" at bounding box center [135, 15] width 185 height 19
click at [220, 15] on icon "close-circle" at bounding box center [219, 14] width 7 height 7
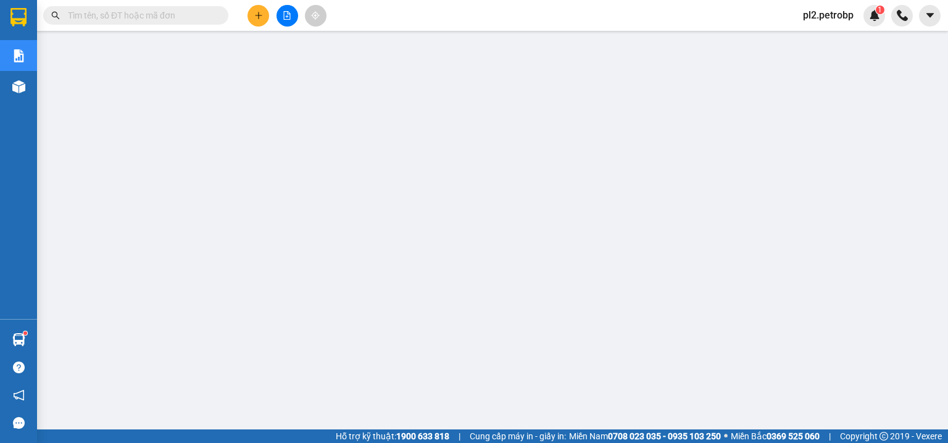
click at [204, 14] on input "text" at bounding box center [141, 16] width 146 height 14
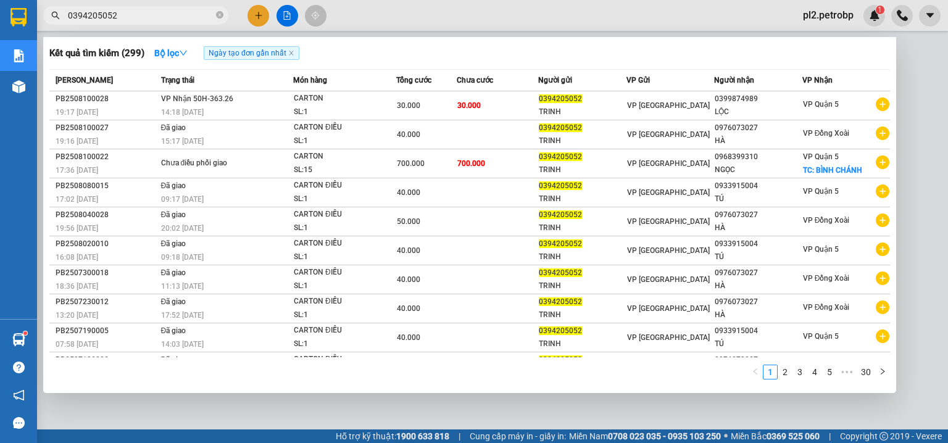
type input "0394205052"
click at [256, 14] on div at bounding box center [474, 221] width 948 height 443
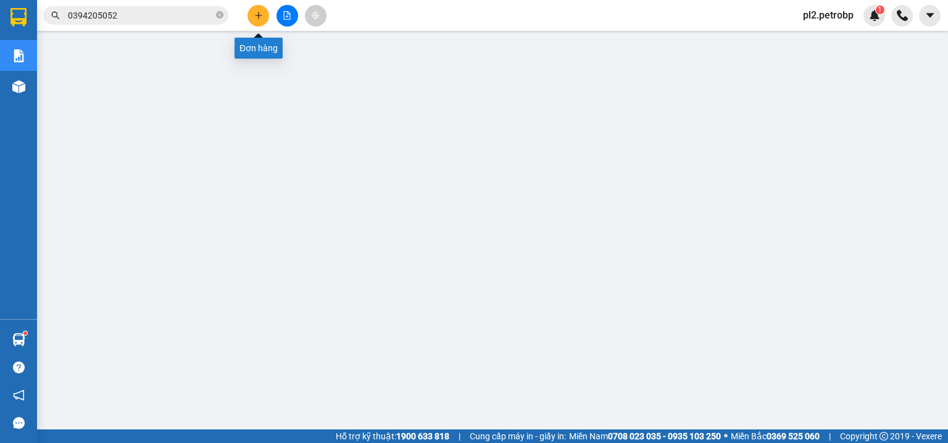
click at [251, 12] on button at bounding box center [258, 16] width 22 height 22
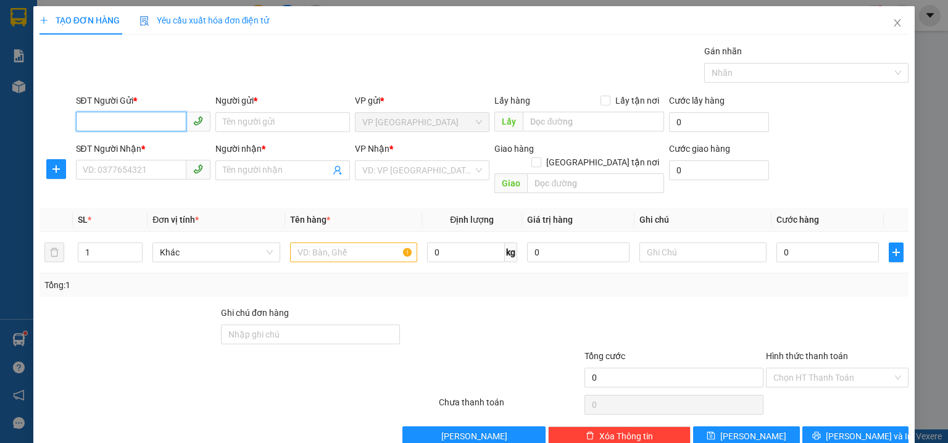
click at [162, 112] on input "SĐT Người Gửi *" at bounding box center [131, 122] width 110 height 20
click at [146, 162] on div "0908696022 - HÀ" at bounding box center [152, 166] width 139 height 14
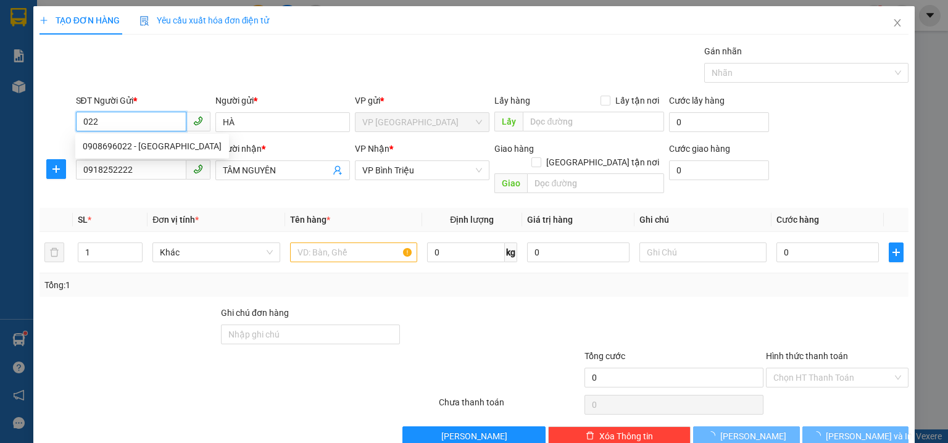
type input "0908696022"
type input "HÀ"
type input "0918252222"
type input "TÂM NGUYÊN"
type input "50.000"
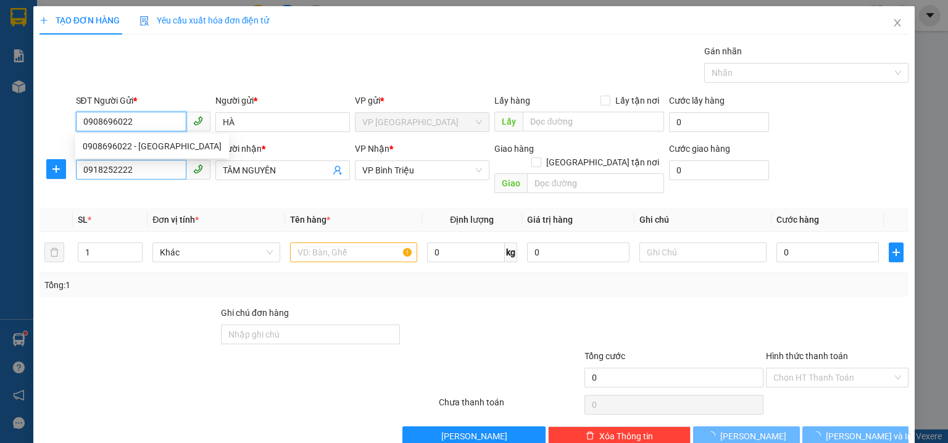
type input "50.000"
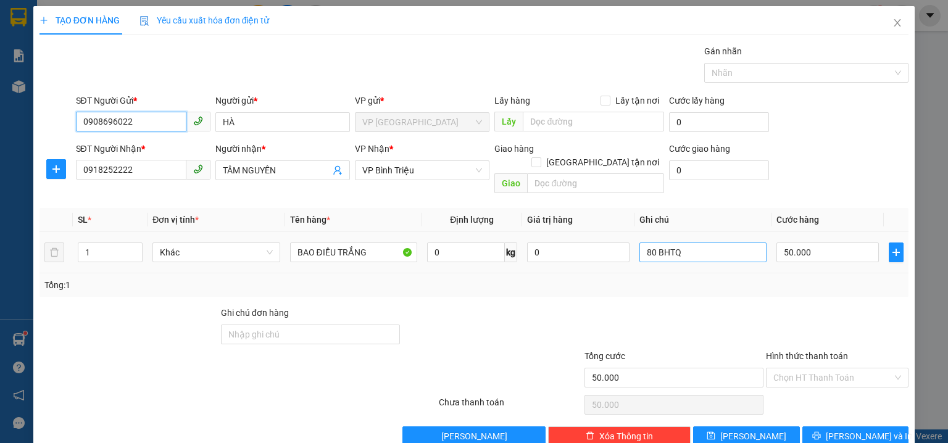
type input "0908696022"
drag, startPoint x: 708, startPoint y: 244, endPoint x: 503, endPoint y: 239, distance: 204.9
click at [513, 234] on tr "1 Khác BAO ĐIỀU TRẮNG 0 kg 0 80 BHTQ 50.000" at bounding box center [473, 252] width 869 height 41
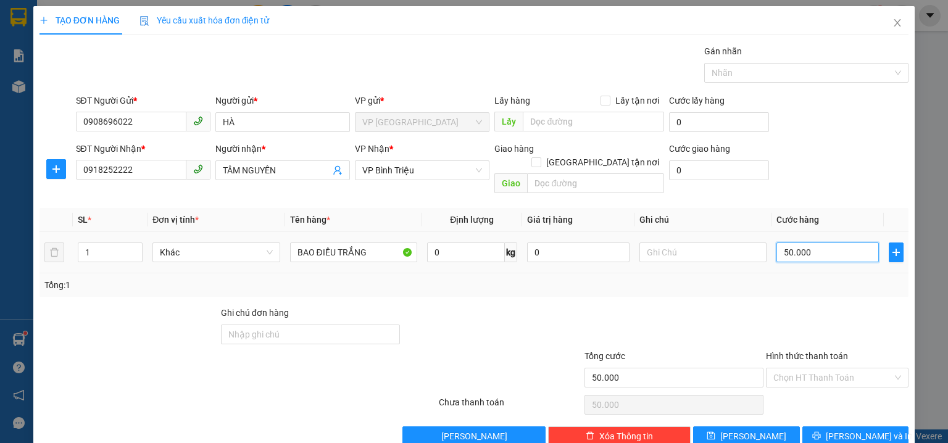
click at [840, 242] on input "50.000" at bounding box center [827, 252] width 102 height 20
type input "7"
type input "70"
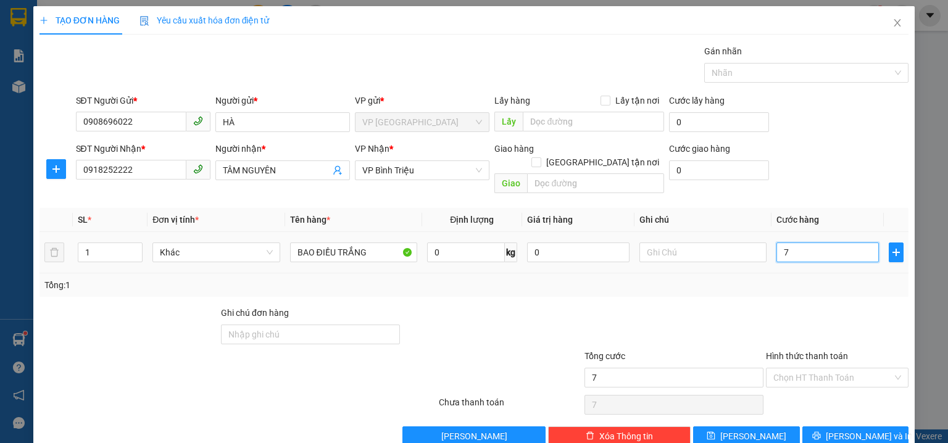
type input "70"
type input "70.000"
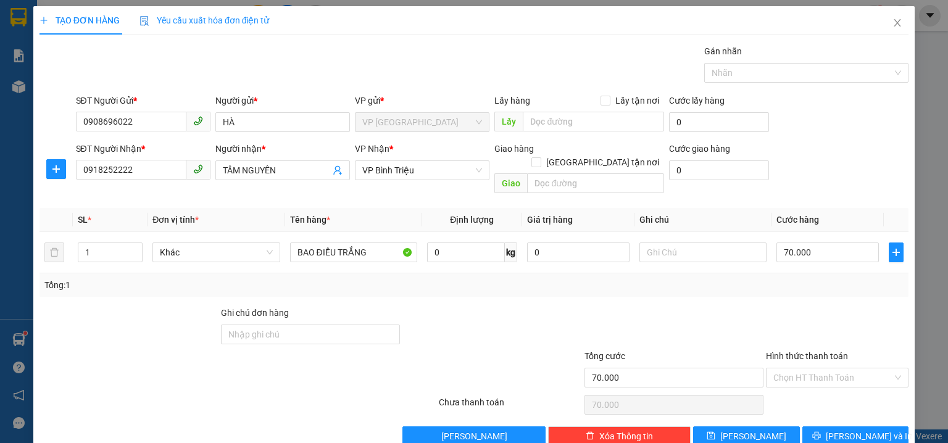
click at [822, 186] on div "Transit Pickup Surcharge Ids Transit Deliver Surcharge Ids Transit Deliver Surc…" at bounding box center [473, 245] width 869 height 402
click at [817, 243] on input "70.000" at bounding box center [827, 252] width 102 height 20
type input "6"
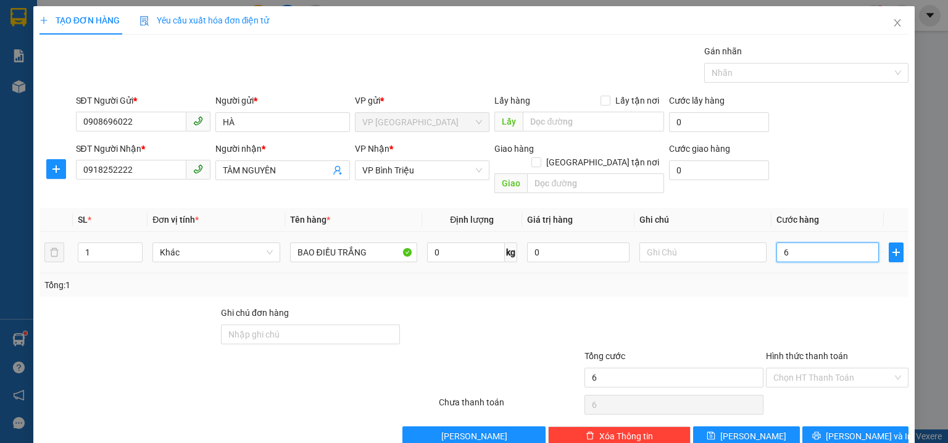
type input "60"
type input "60.000"
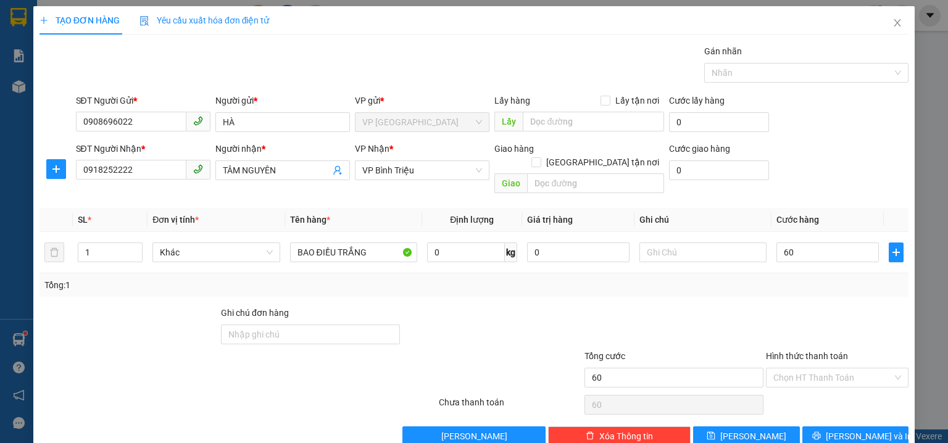
type input "60.000"
click at [837, 208] on th "Cước hàng" at bounding box center [827, 220] width 112 height 24
click at [808, 368] on input "Hình thức thanh toán" at bounding box center [832, 377] width 119 height 19
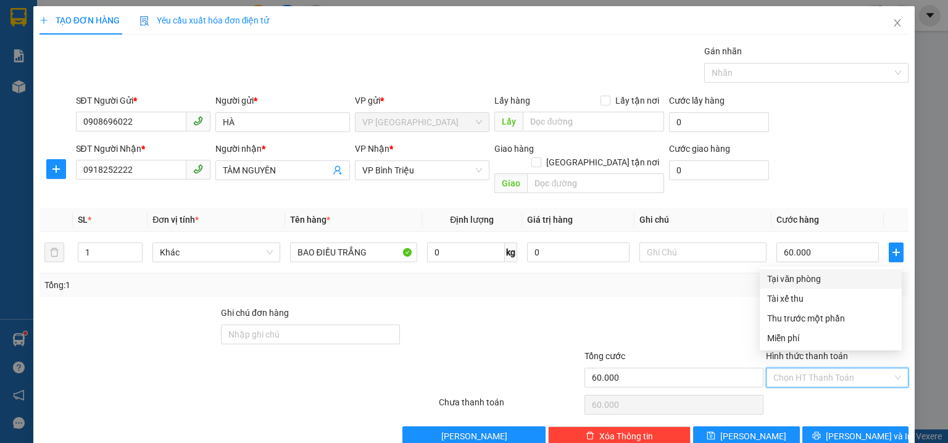
click at [809, 284] on div "Tại văn phòng" at bounding box center [830, 279] width 127 height 14
type input "0"
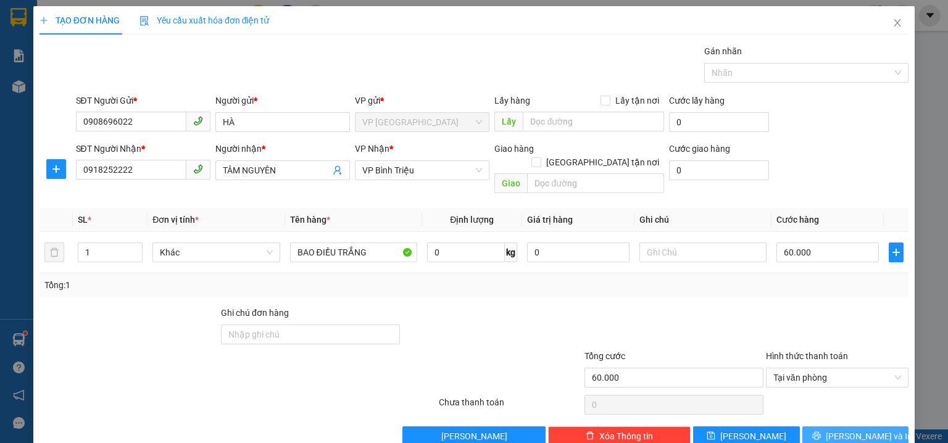
click at [847, 429] on span "[PERSON_NAME] và In" at bounding box center [868, 436] width 86 height 14
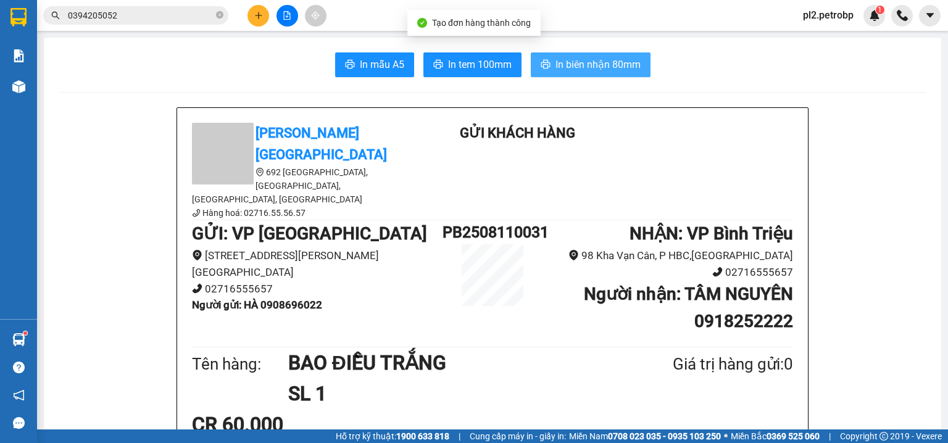
click at [574, 68] on span "In biên nhận 80mm" at bounding box center [597, 64] width 85 height 15
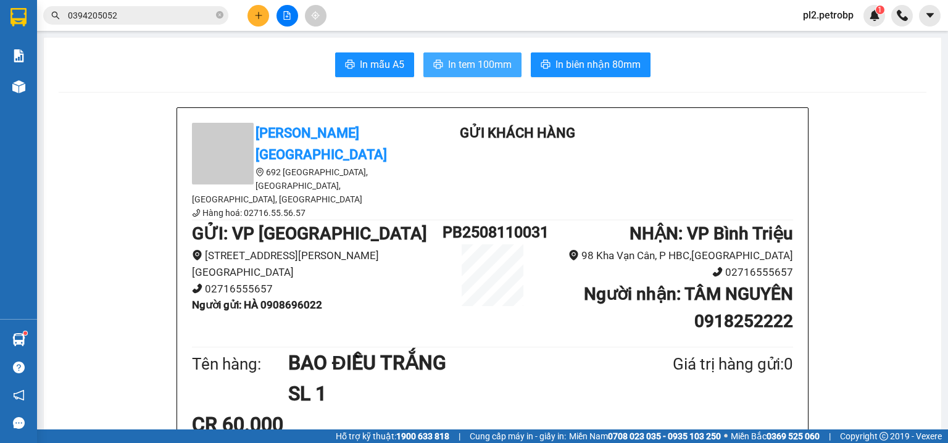
click at [486, 70] on span "In tem 100mm" at bounding box center [480, 64] width 64 height 15
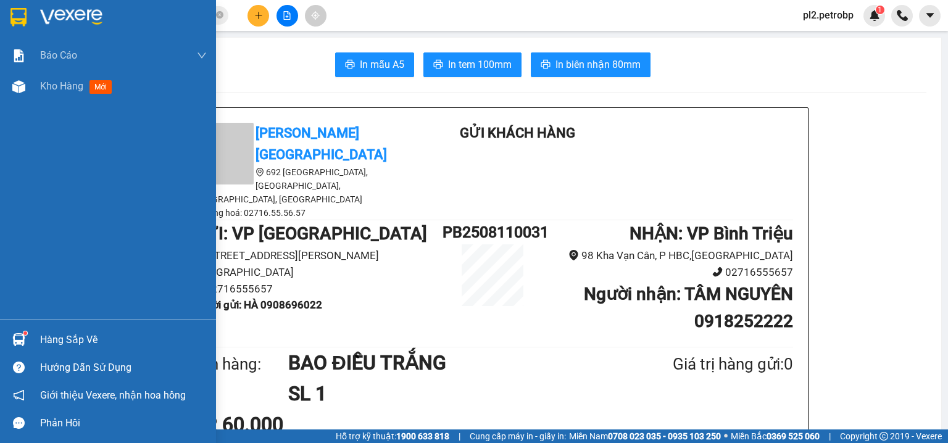
click at [89, 335] on div "Hàng sắp về" at bounding box center [123, 340] width 167 height 19
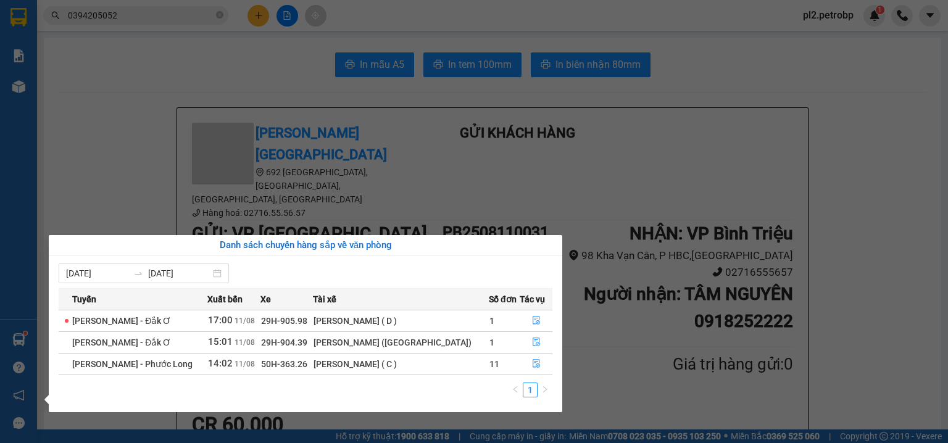
click at [201, 74] on section "Kết quả tìm kiếm ( 299 ) Bộ lọc Ngày tạo đơn gần nhất Mã ĐH Trạng thái Món hàng…" at bounding box center [474, 221] width 948 height 443
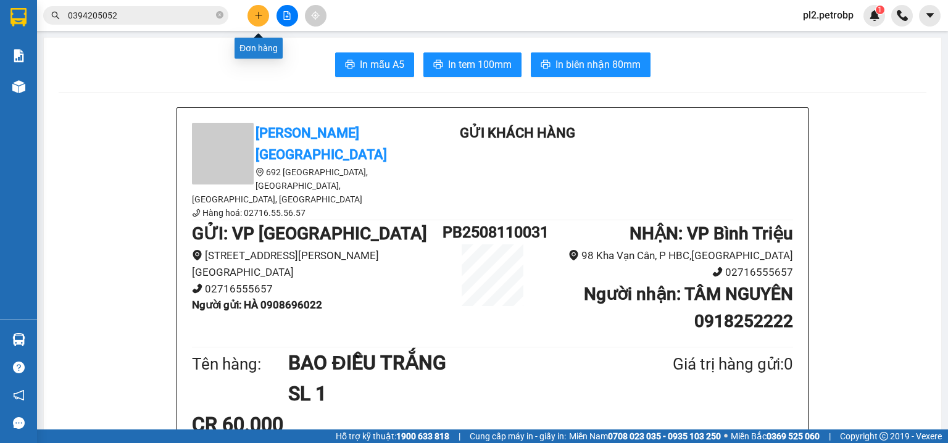
click at [264, 4] on div "Kết quả tìm kiếm ( 299 ) Bộ lọc Ngày tạo đơn gần nhất Mã ĐH Trạng thái Món hàng…" at bounding box center [474, 15] width 948 height 31
click at [254, 15] on icon "plus" at bounding box center [258, 15] width 9 height 9
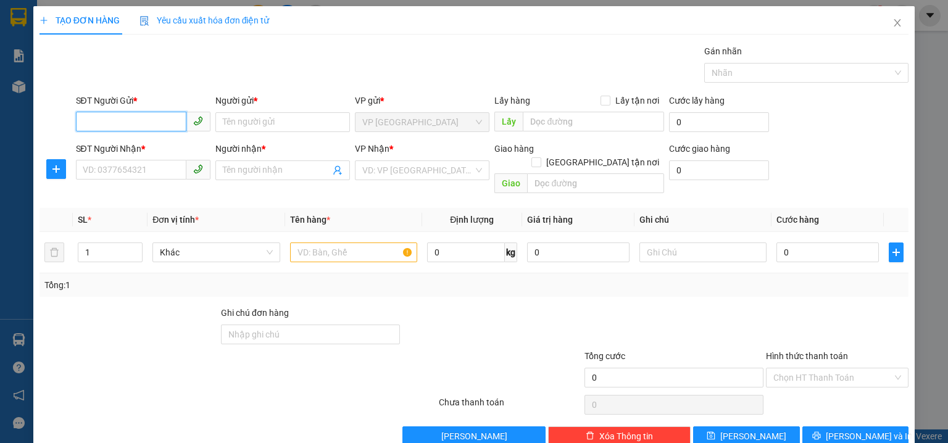
click at [160, 115] on input "SĐT Người Gửi *" at bounding box center [131, 122] width 110 height 20
click at [126, 146] on div "0915715793 - A & A" at bounding box center [142, 146] width 118 height 14
type input "0915715793"
type input "A & A"
type input "0933810368"
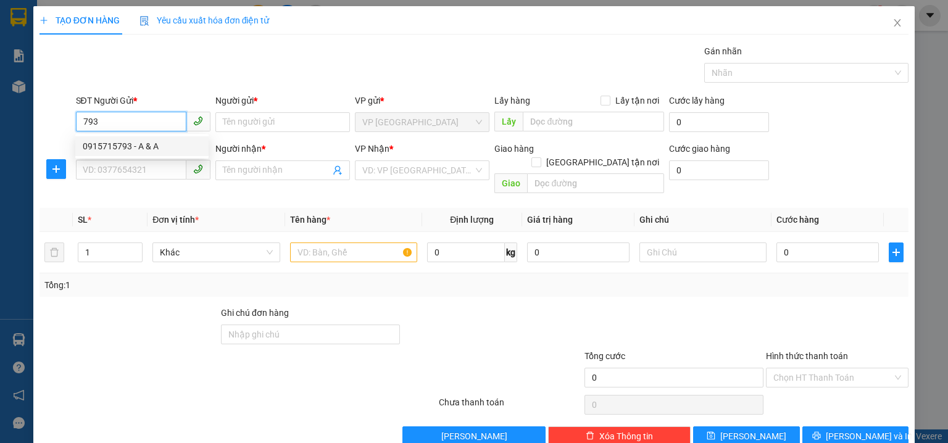
type input "5G"
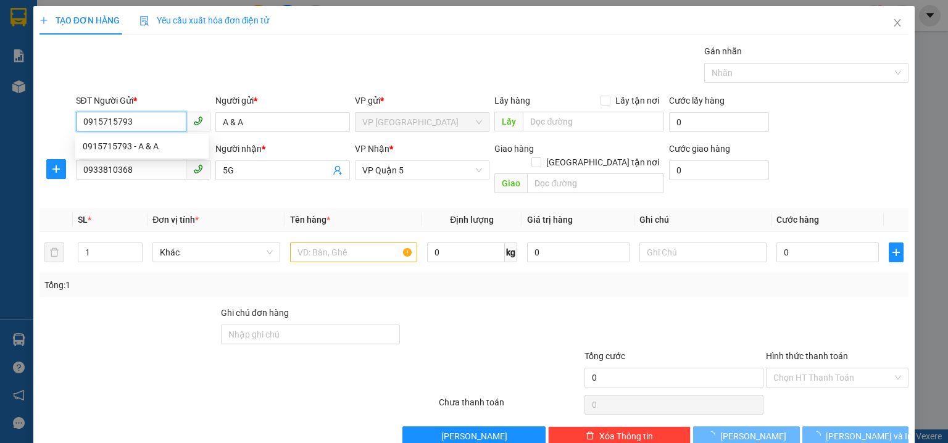
type input "30.000"
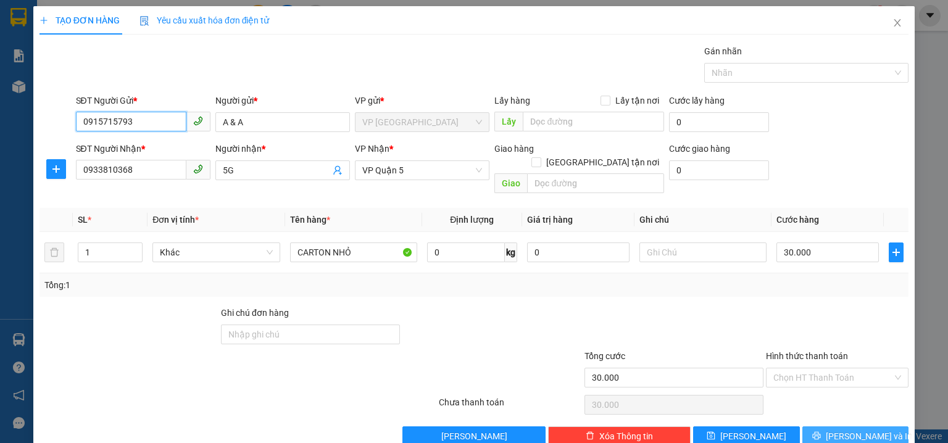
type input "0915715793"
click at [860, 426] on button "[PERSON_NAME] và In" at bounding box center [855, 436] width 107 height 20
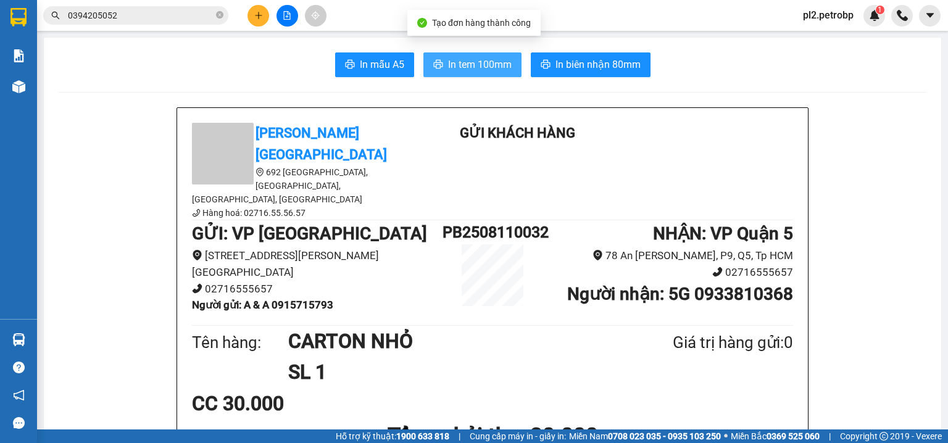
click at [481, 60] on span "In tem 100mm" at bounding box center [480, 64] width 64 height 15
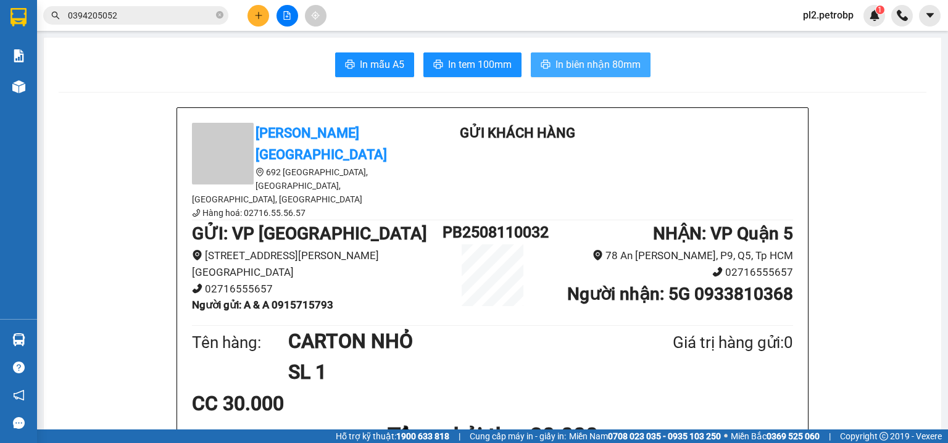
click at [587, 73] on button "In biên nhận 80mm" at bounding box center [591, 64] width 120 height 25
click at [262, 12] on icon "plus" at bounding box center [258, 15] width 9 height 9
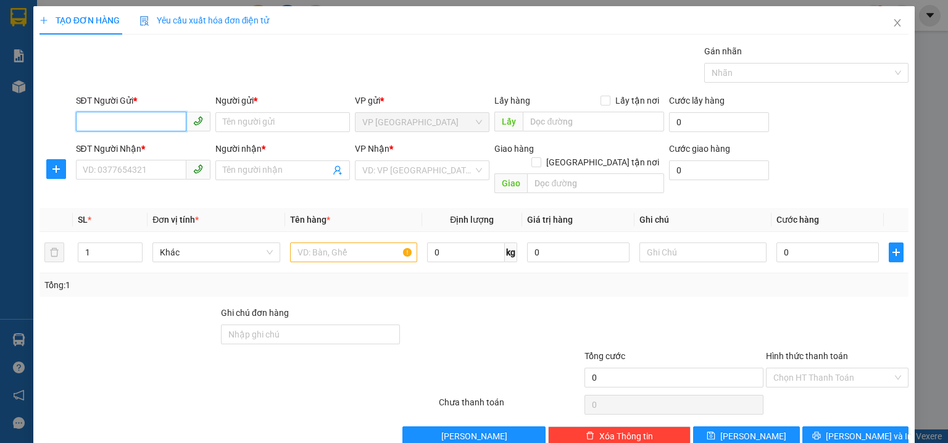
click at [138, 125] on input "SĐT Người Gửi *" at bounding box center [131, 122] width 110 height 20
click at [145, 143] on div "0915715793 - A & A" at bounding box center [142, 146] width 118 height 14
type input "0915715793"
type input "A & A"
type input "0933810368"
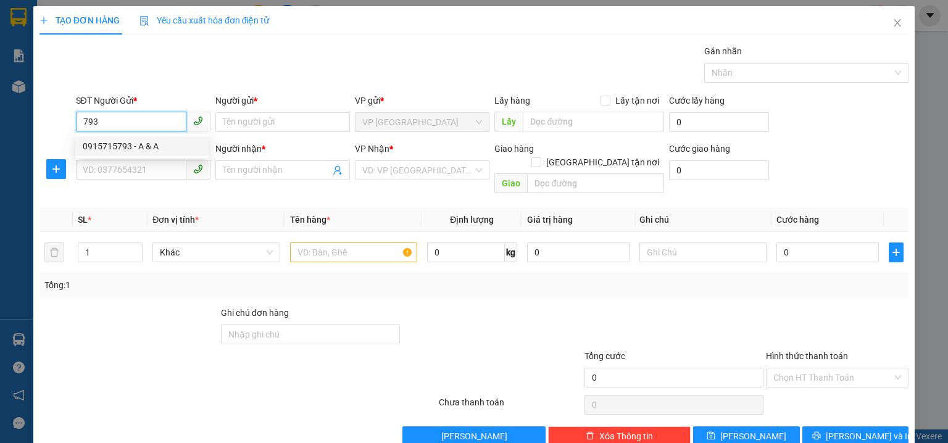
type input "5G"
type input "30.000"
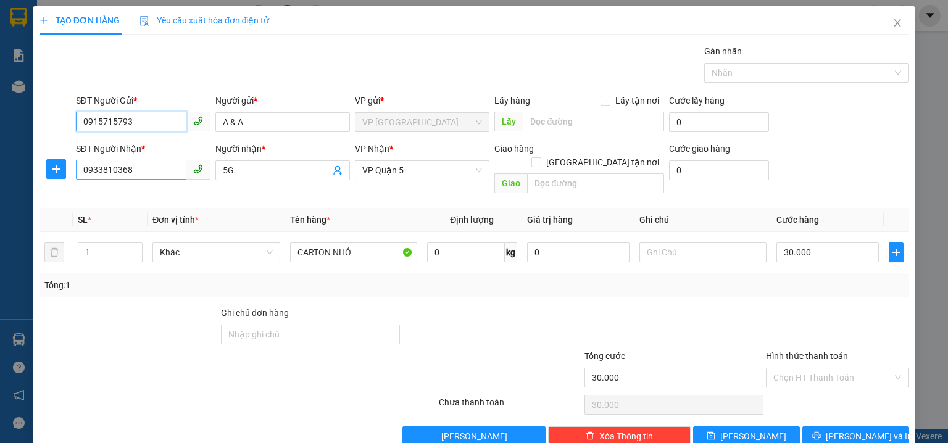
type input "0915715793"
drag, startPoint x: 143, startPoint y: 172, endPoint x: 0, endPoint y: 128, distance: 149.9
click at [0, 128] on div "TẠO ĐƠN HÀNG Yêu cầu xuất hóa đơn điện tử Transit Pickup Surcharge Ids Transit …" at bounding box center [474, 221] width 948 height 443
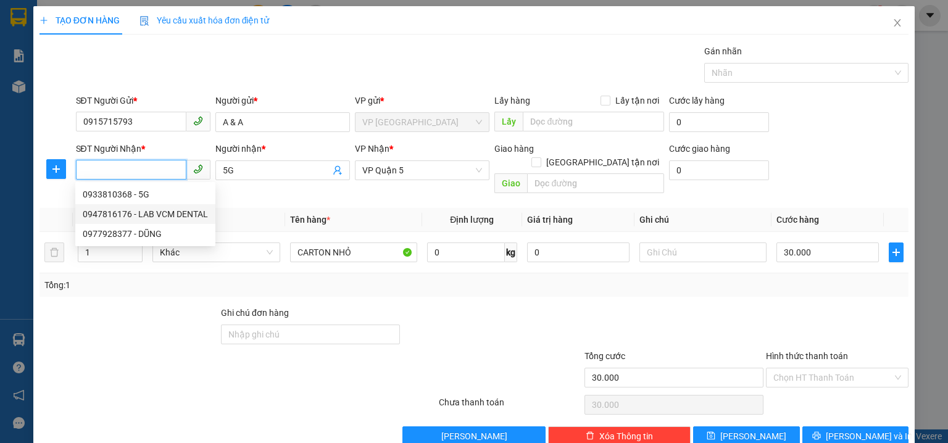
click at [202, 212] on div "0947816176 - LAB VCM DENTAL" at bounding box center [145, 214] width 125 height 14
type input "0947816176"
type input "LAB VCM DENTAL"
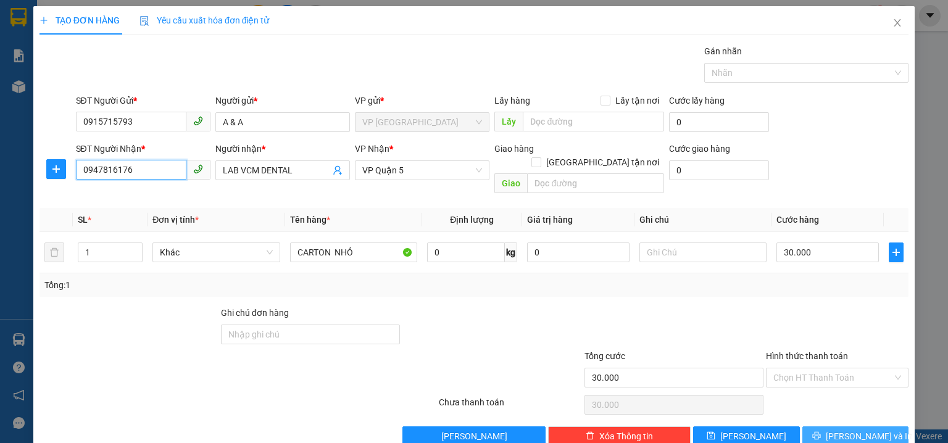
type input "0947816176"
click at [853, 429] on span "[PERSON_NAME] và In" at bounding box center [868, 436] width 86 height 14
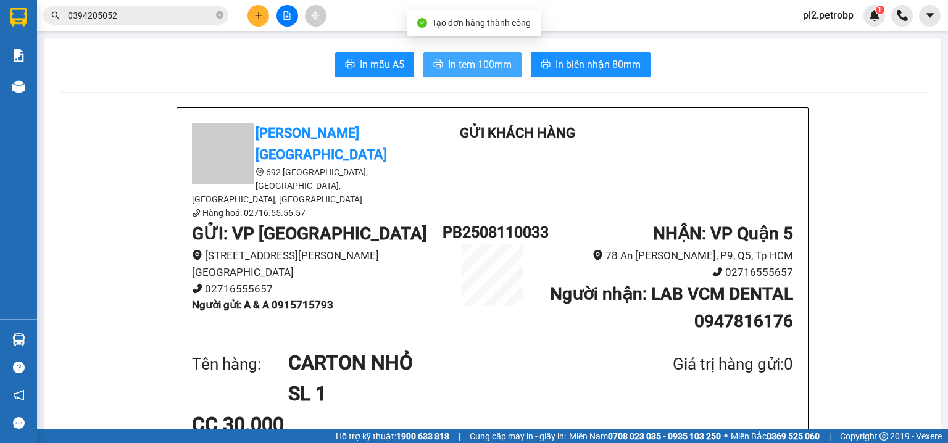
drag, startPoint x: 498, startPoint y: 68, endPoint x: 645, endPoint y: 4, distance: 160.8
click at [509, 64] on button "In tem 100mm" at bounding box center [472, 64] width 98 height 25
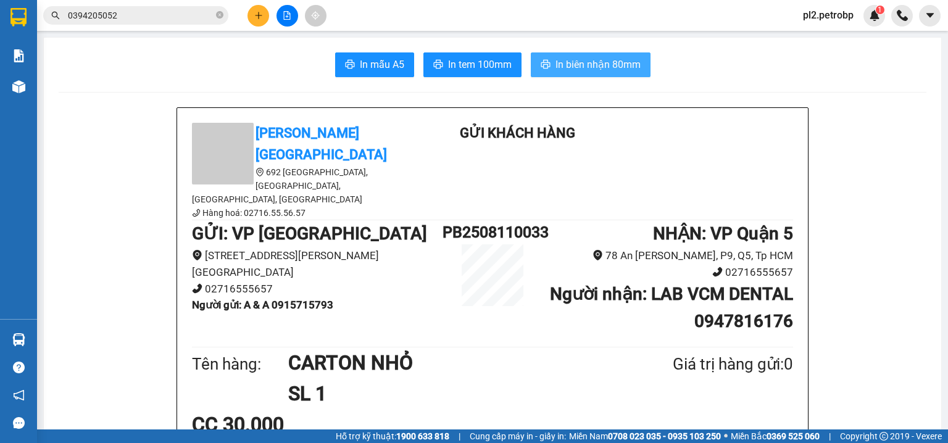
click at [577, 59] on span "In biên nhận 80mm" at bounding box center [597, 64] width 85 height 15
click at [256, 4] on div "Kết quả tìm kiếm ( 299 ) Bộ lọc Ngày tạo đơn gần nhất Mã ĐH Trạng thái Món hàng…" at bounding box center [474, 15] width 948 height 31
click at [267, 10] on button at bounding box center [258, 16] width 22 height 22
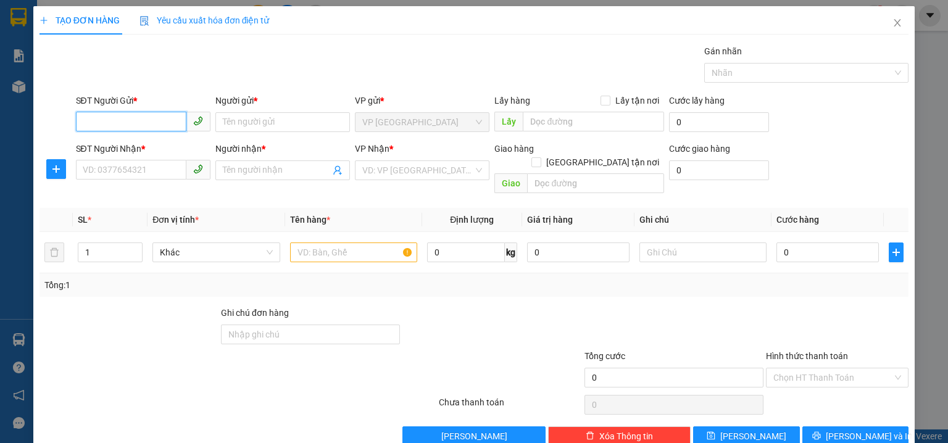
click at [160, 114] on input "SĐT Người Gửi *" at bounding box center [131, 122] width 110 height 20
click at [159, 126] on input "SĐT Người Gửi *" at bounding box center [131, 122] width 110 height 20
type input "0962627565"
click at [145, 143] on div "0962627565 - THIỆN" at bounding box center [142, 146] width 118 height 14
type input "THIỆN"
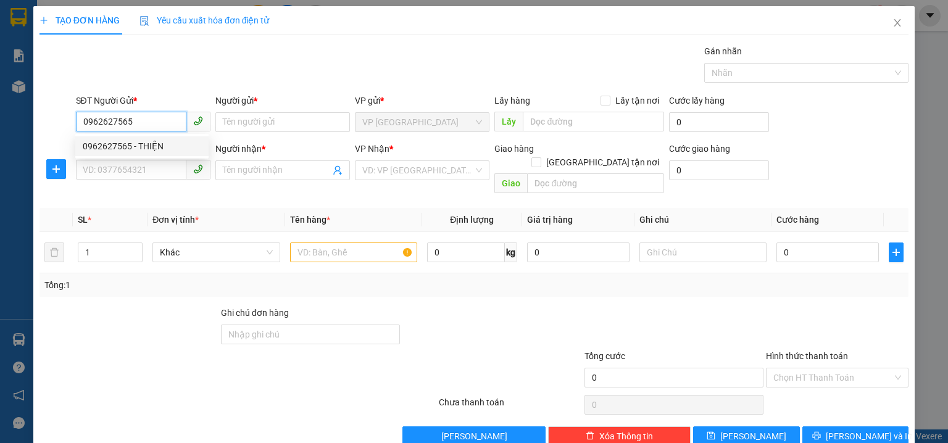
type input "0918252222"
type input "TÂM NGUYÊN"
checkbox input "true"
type input "80BHTQ"
type input "40.000"
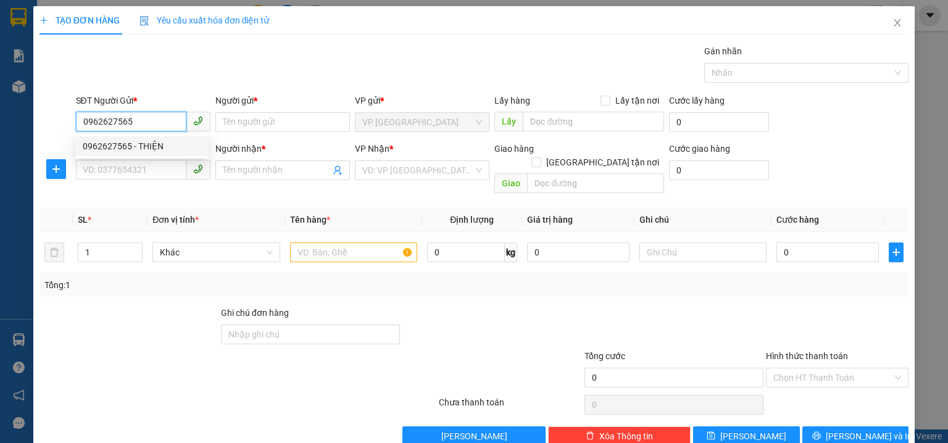
type input "40.000"
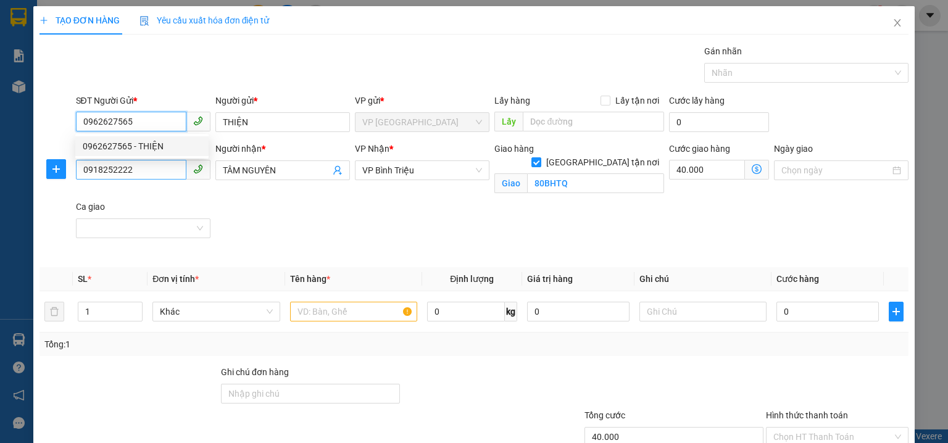
type input "140.000"
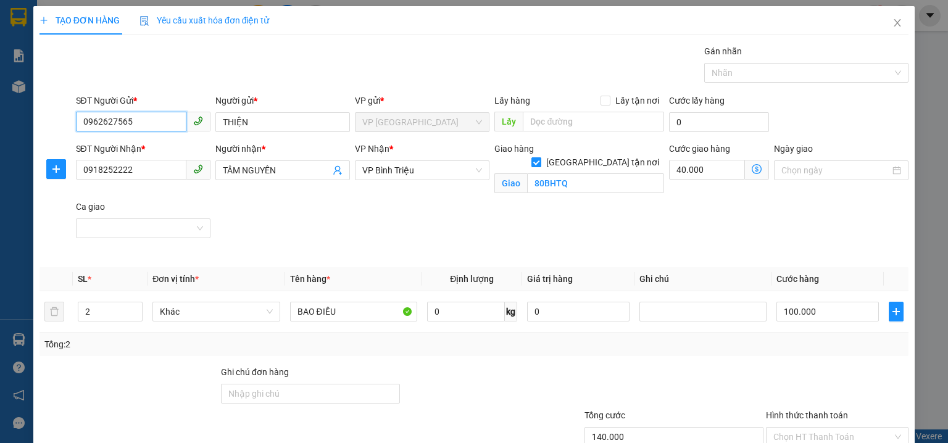
type input "0962627565"
click at [541, 157] on span at bounding box center [536, 162] width 10 height 10
click at [540, 157] on input "[GEOGRAPHIC_DATA] tận nơi" at bounding box center [535, 161] width 9 height 9
checkbox input "false"
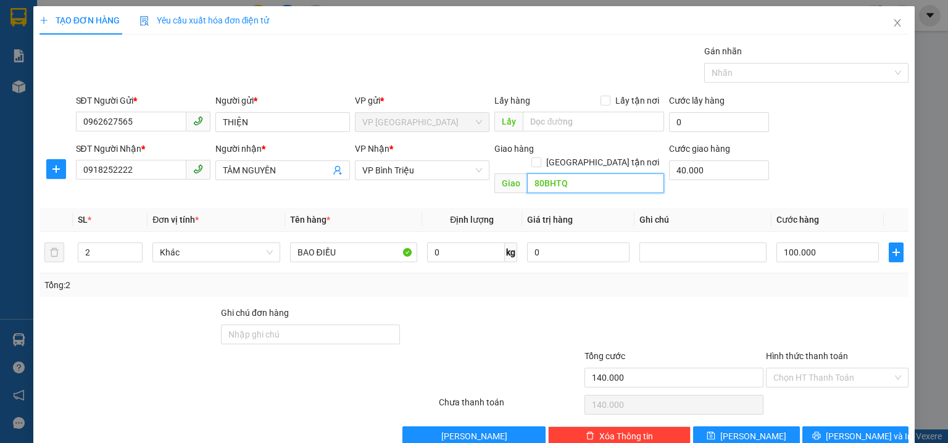
click at [598, 173] on input "80BHTQ" at bounding box center [595, 183] width 137 height 20
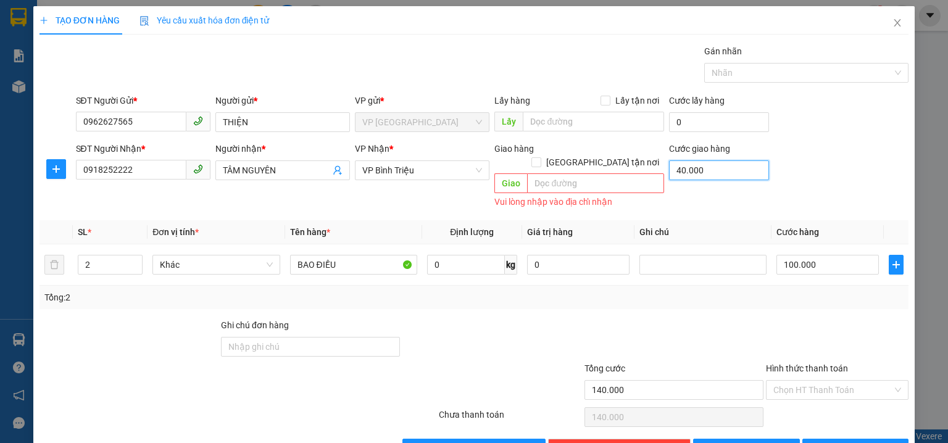
click at [705, 165] on input "40.000" at bounding box center [719, 170] width 100 height 20
type input "100.000"
type input "0"
click at [96, 255] on input "2" at bounding box center [110, 264] width 64 height 19
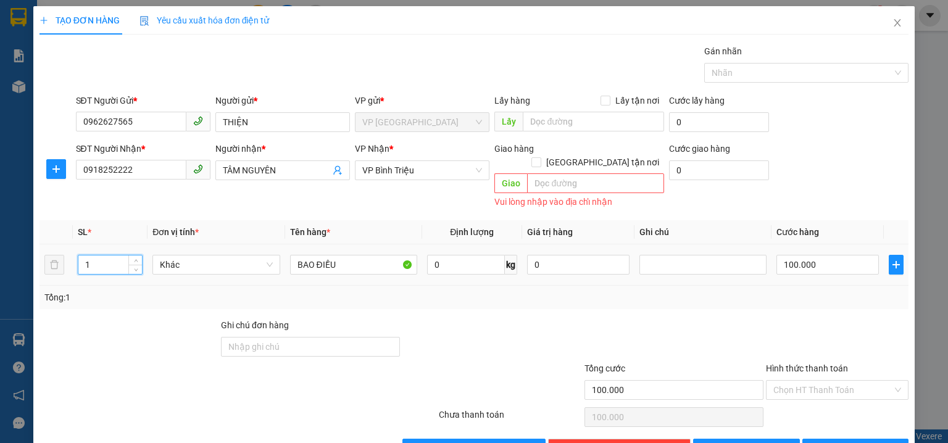
type input "1"
click at [846, 255] on input "100.000" at bounding box center [827, 265] width 102 height 20
type input "0"
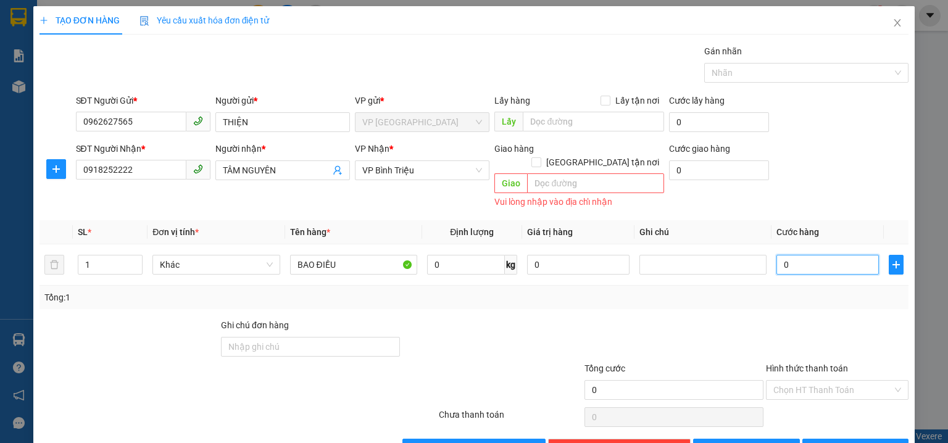
type input "6"
type input "06"
type input "60"
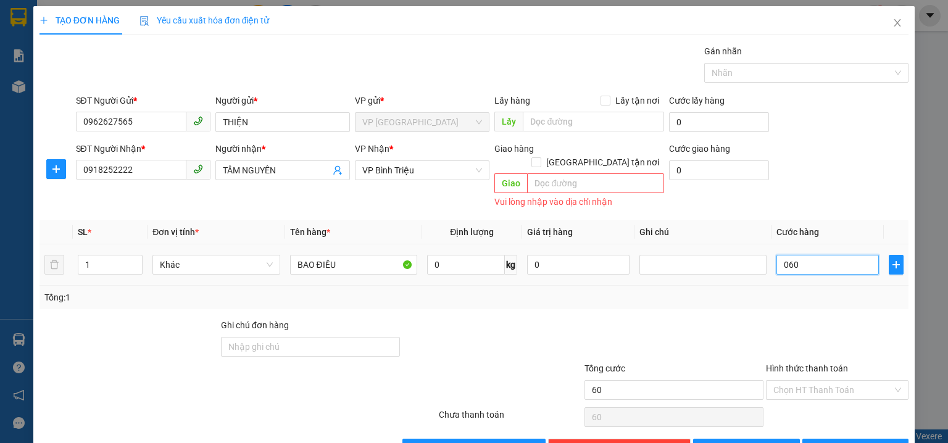
type input "060"
type input "60.000"
click at [834, 125] on div "SĐT Người Gửi * 0962627565 Người gửi * THIỆN VP gửi * VP Phước Bình Lấy hàng Lấ…" at bounding box center [492, 115] width 838 height 43
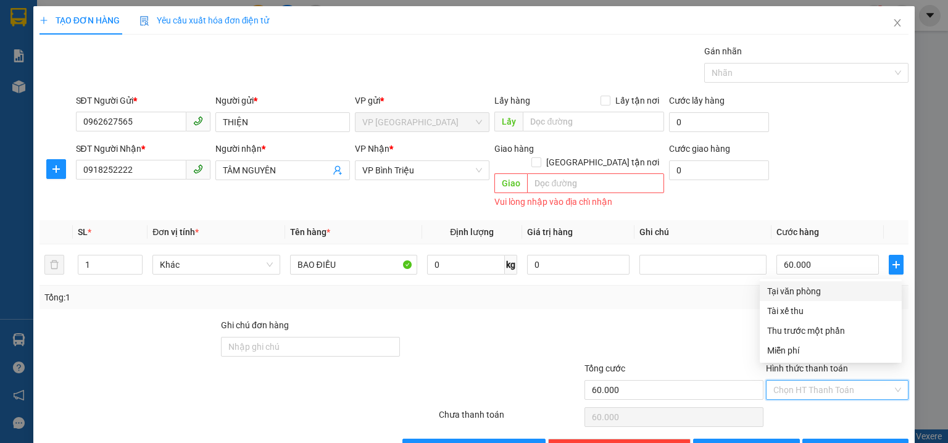
click at [800, 381] on input "Hình thức thanh toán" at bounding box center [832, 390] width 119 height 19
click at [811, 294] on div "Tại văn phòng" at bounding box center [830, 291] width 127 height 14
type input "0"
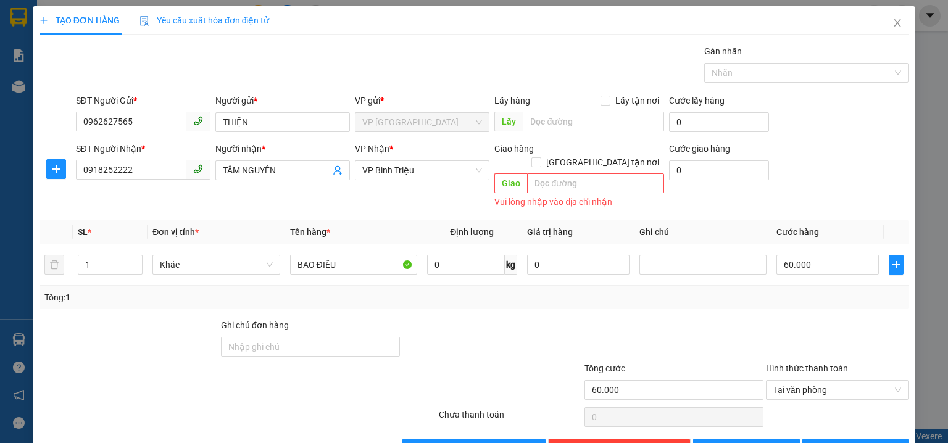
click at [860, 139] on form "SĐT Người Gửi * 0962627565 Người gửi * THIỆN VP gửi * VP Phước Bình Lấy hàng Lấ…" at bounding box center [473, 152] width 869 height 117
click at [821, 442] on span "printer" at bounding box center [816, 449] width 9 height 10
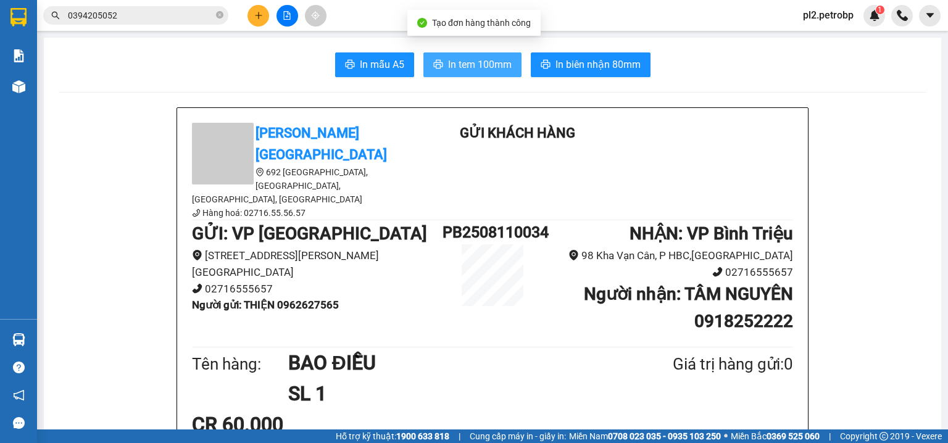
drag, startPoint x: 484, startPoint y: 64, endPoint x: 563, endPoint y: 5, distance: 98.7
click at [469, 62] on span "In tem 100mm" at bounding box center [480, 64] width 64 height 15
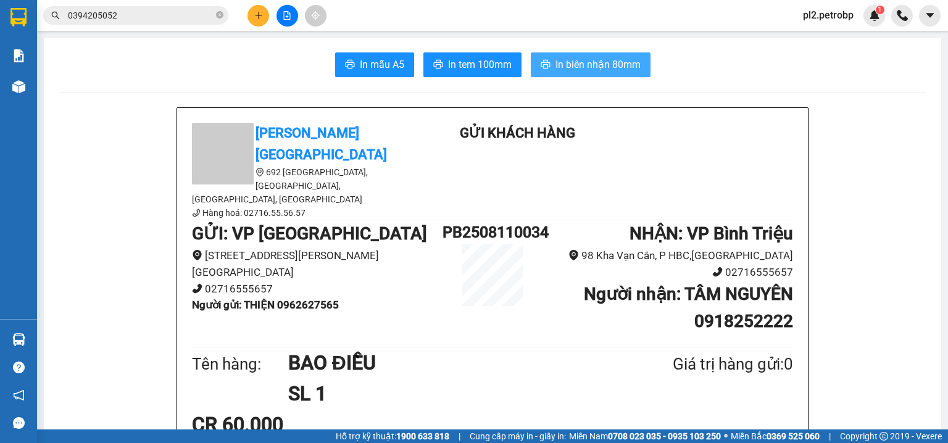
click at [573, 69] on span "In biên nhận 80mm" at bounding box center [597, 64] width 85 height 15
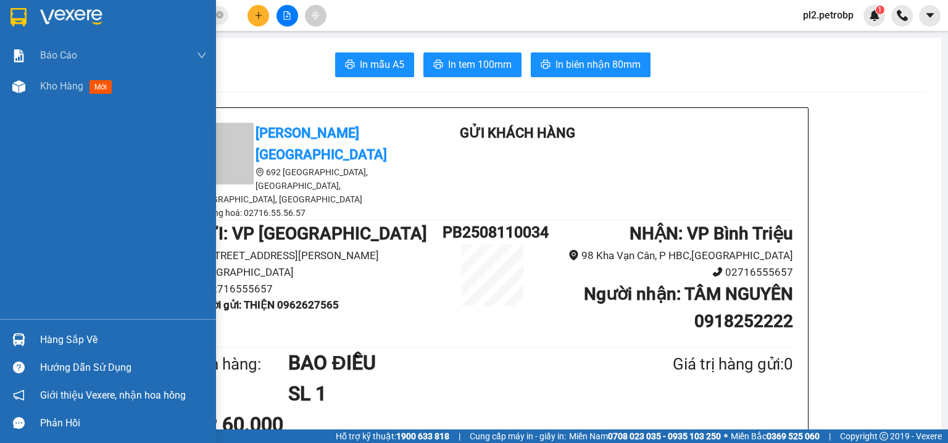
drag, startPoint x: 41, startPoint y: 83, endPoint x: 134, endPoint y: 0, distance: 125.0
click at [42, 83] on span "Kho hàng" at bounding box center [61, 86] width 43 height 12
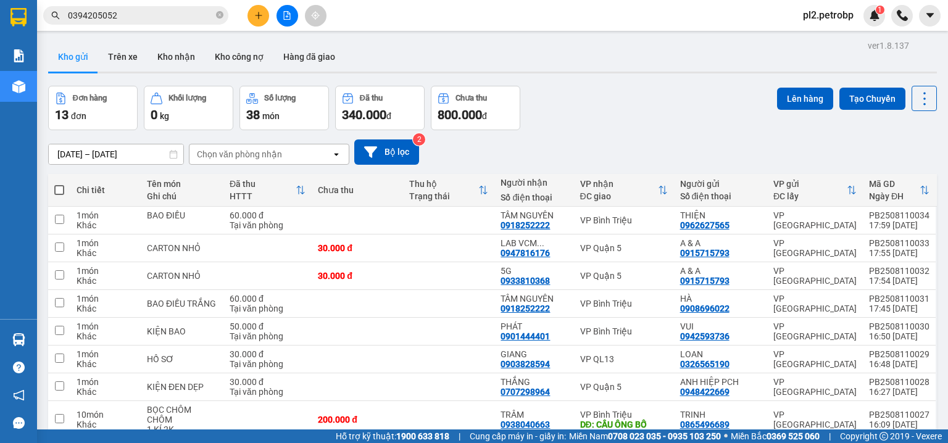
click at [57, 190] on span at bounding box center [59, 190] width 10 height 10
click at [59, 184] on input "checkbox" at bounding box center [59, 184] width 0 height 0
checkbox input "true"
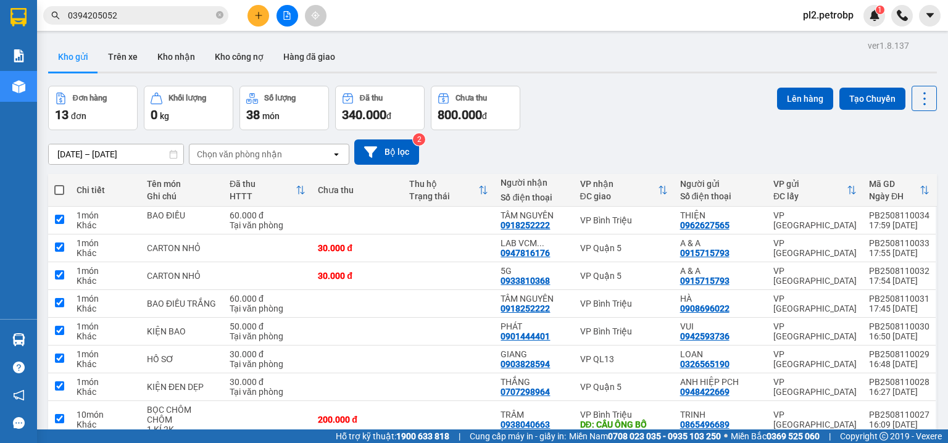
checkbox input "true"
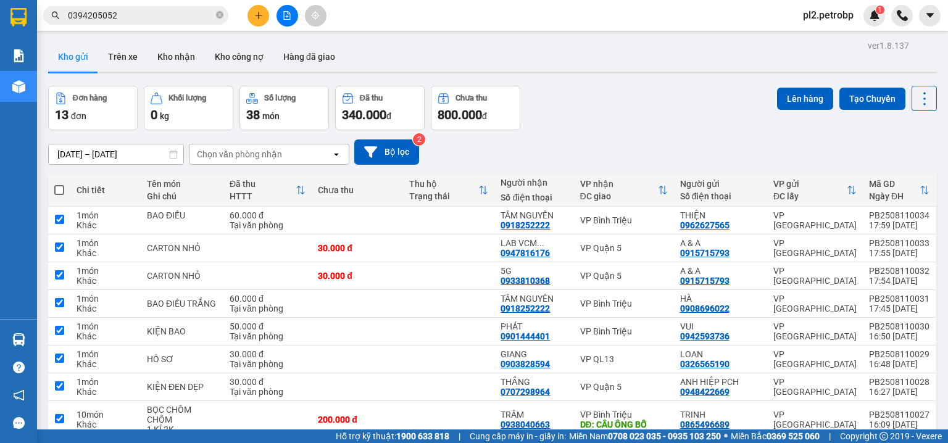
checkbox input "true"
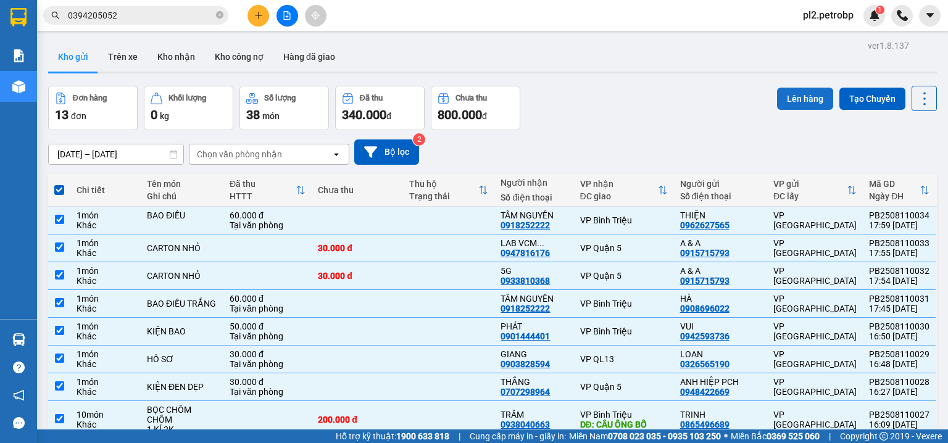
click at [804, 97] on button "Lên hàng" at bounding box center [805, 99] width 56 height 22
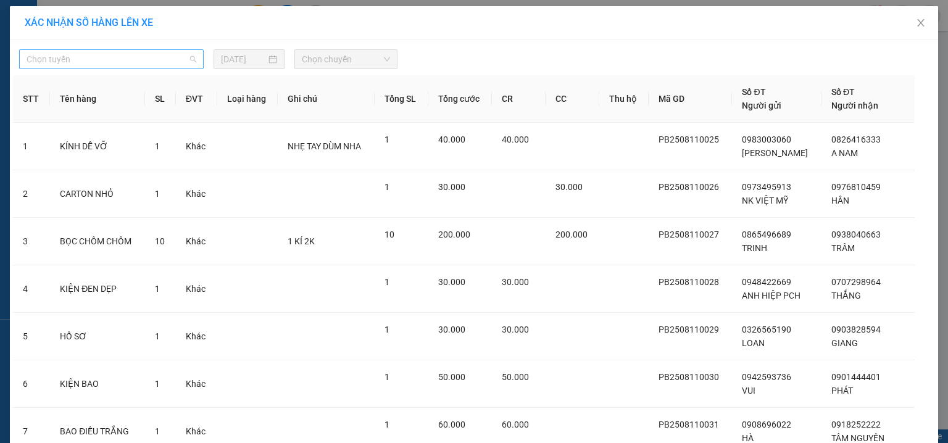
click at [148, 67] on span "Chọn tuyến" at bounding box center [112, 59] width 170 height 19
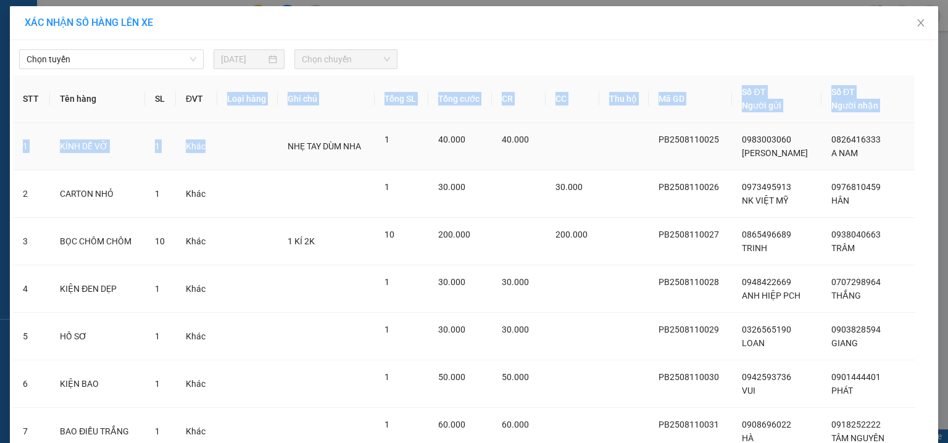
drag, startPoint x: 200, startPoint y: 91, endPoint x: 207, endPoint y: 143, distance: 52.3
click at [209, 160] on table "STT Tên hàng SL ĐVT Loại hàng Ghi chú Tổng SL Tổng cước CR CC Thu hộ Mã GD Số Đ…" at bounding box center [474, 353] width 922 height 556
click at [140, 56] on span "Chọn tuyến" at bounding box center [112, 59] width 170 height 19
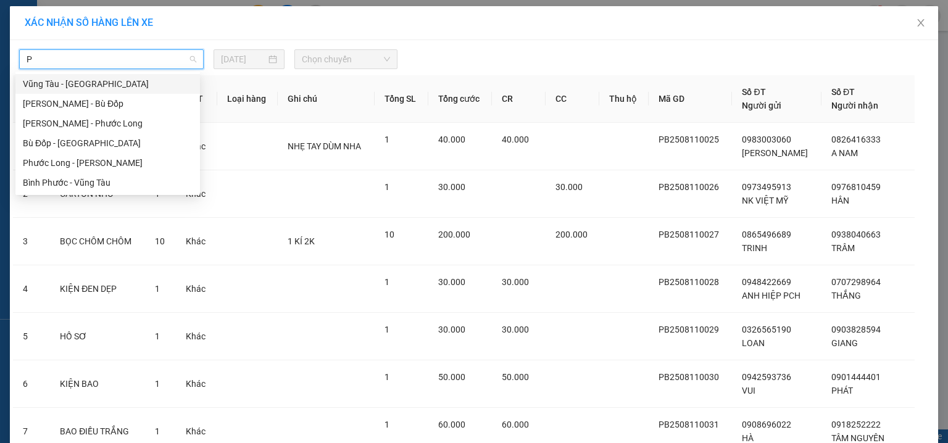
type input "PH"
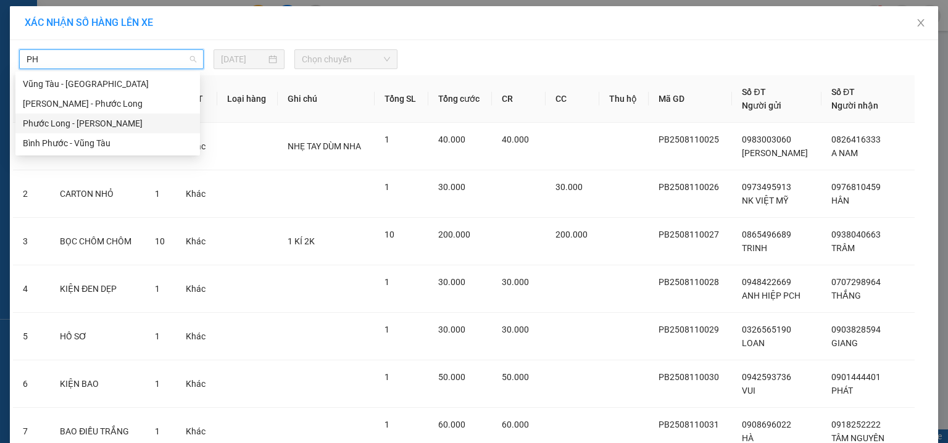
click at [147, 120] on div "Phước Long - [PERSON_NAME]" at bounding box center [108, 124] width 170 height 14
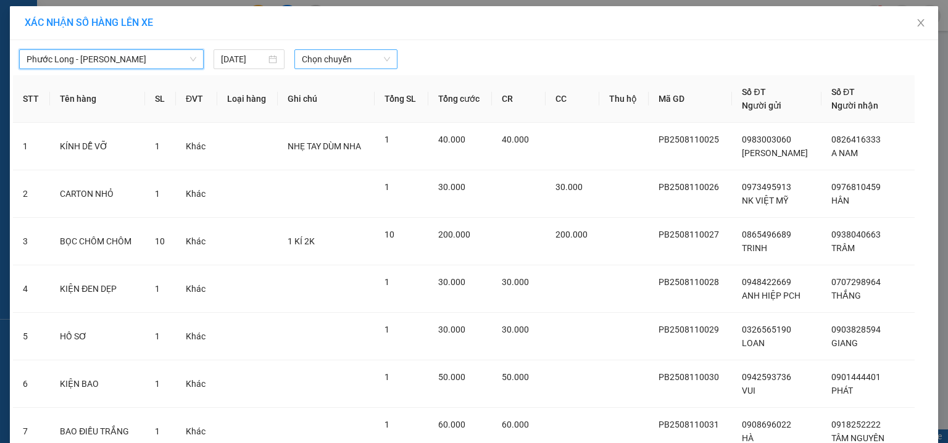
click at [308, 62] on span "Chọn chuyến" at bounding box center [346, 59] width 89 height 19
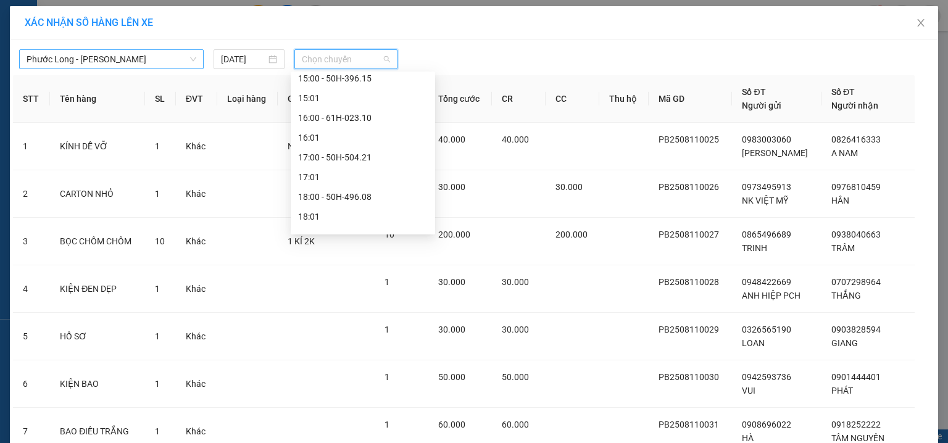
scroll to position [829, 0]
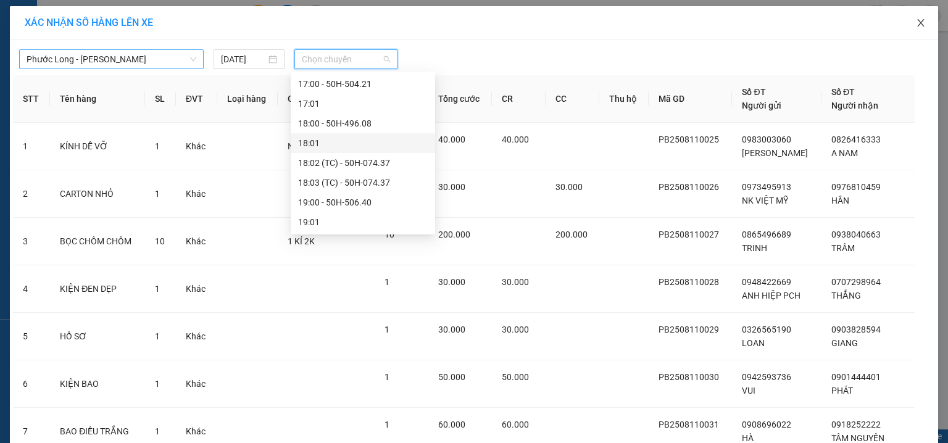
click at [916, 22] on icon "close" at bounding box center [921, 23] width 10 height 10
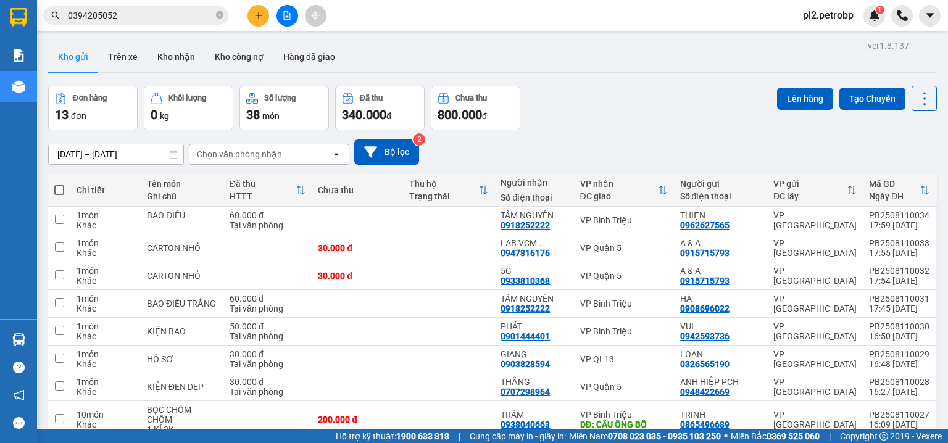
click at [291, 20] on button at bounding box center [287, 16] width 22 height 22
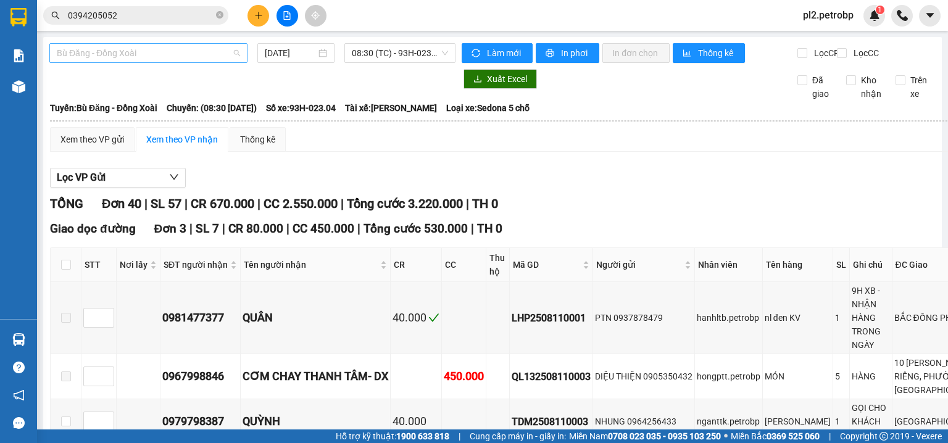
click at [173, 51] on span "Bù Đăng - Đồng Xoài" at bounding box center [148, 53] width 183 height 19
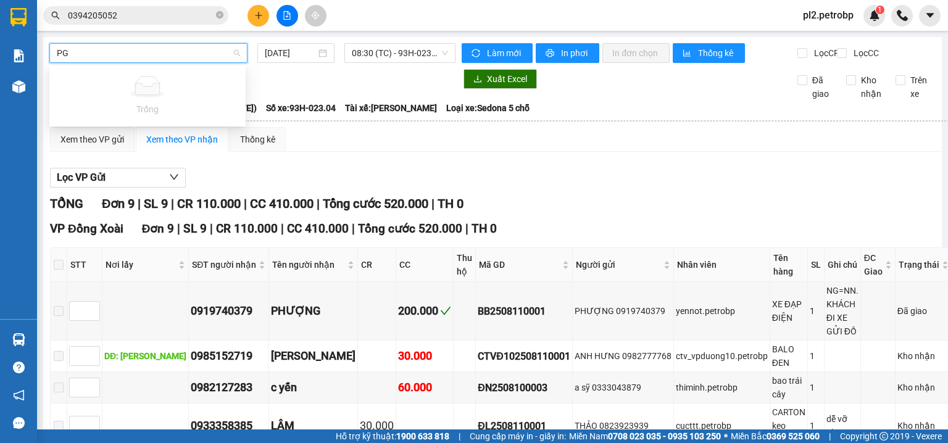
type input "P"
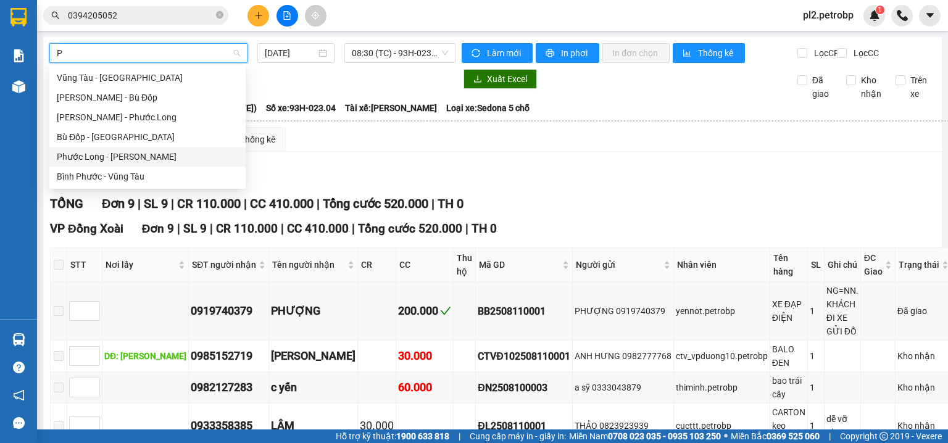
click at [140, 155] on div "Phước Long - [PERSON_NAME]" at bounding box center [147, 157] width 181 height 14
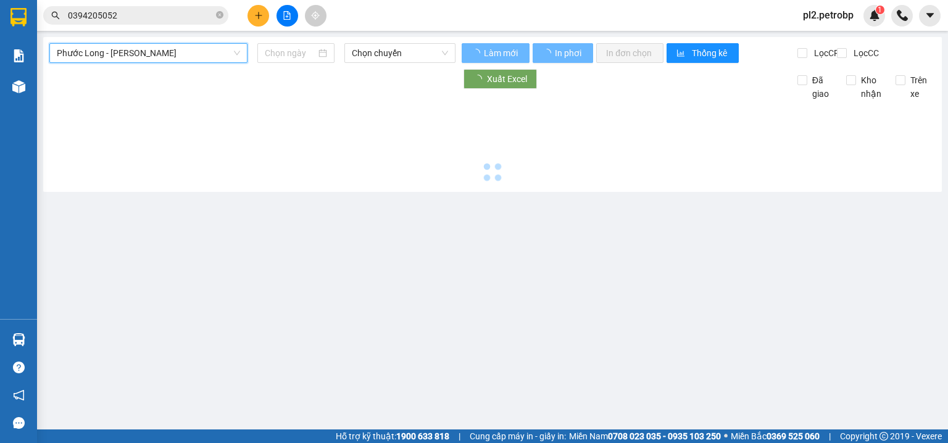
type input "[DATE]"
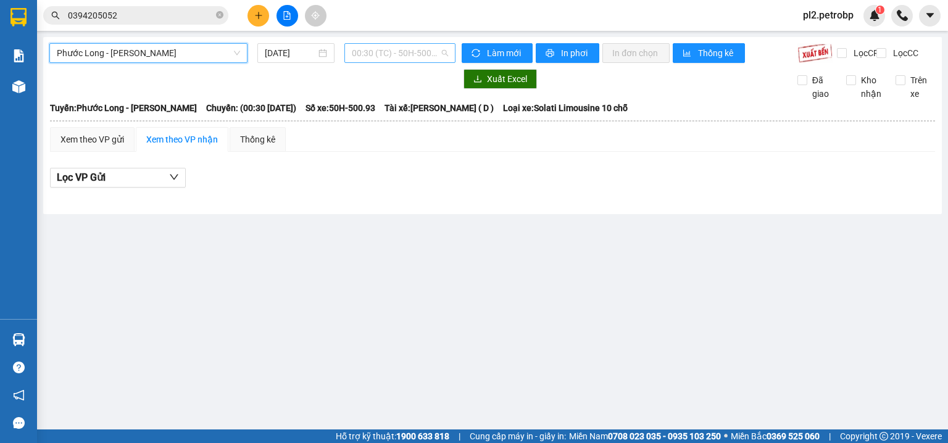
click at [383, 59] on span "00:30 (TC) - 50H-500.93" at bounding box center [400, 53] width 97 height 19
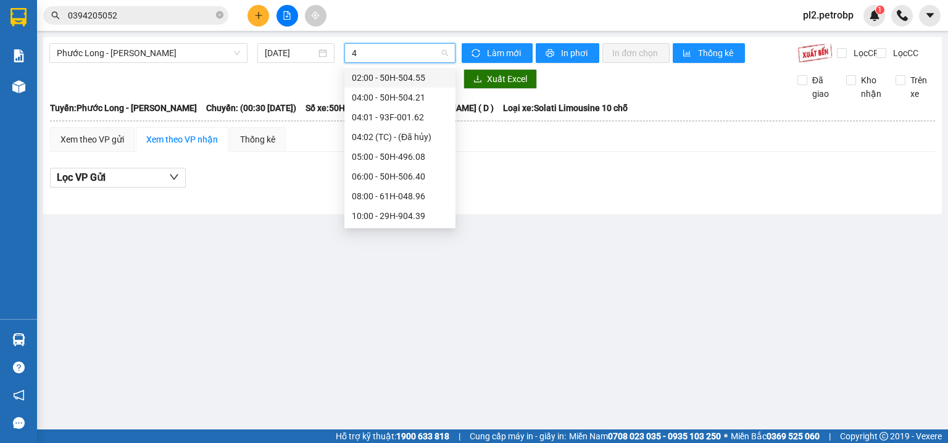
type input "43"
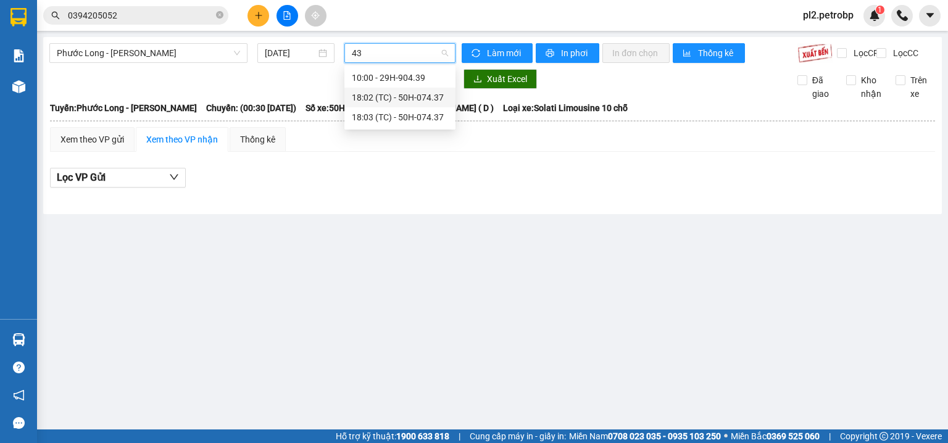
click at [403, 101] on div "18:02 (TC) - 50H-074.37" at bounding box center [400, 98] width 96 height 14
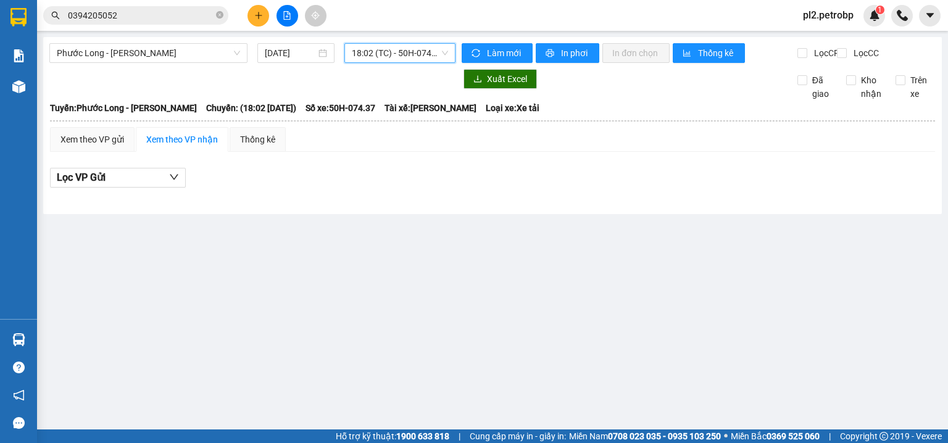
click at [397, 54] on span "18:02 (TC) - 50H-074.37" at bounding box center [400, 53] width 97 height 19
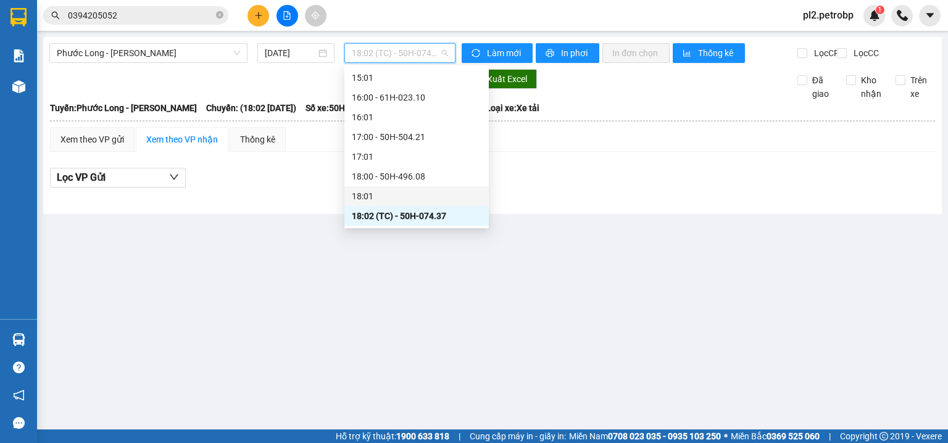
scroll to position [829, 0]
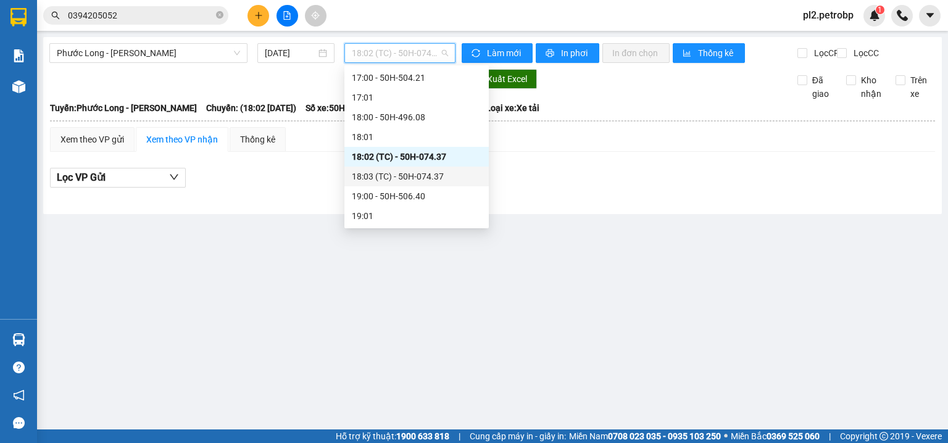
click at [447, 175] on div "18:03 (TC) - 50H-074.37" at bounding box center [417, 177] width 130 height 14
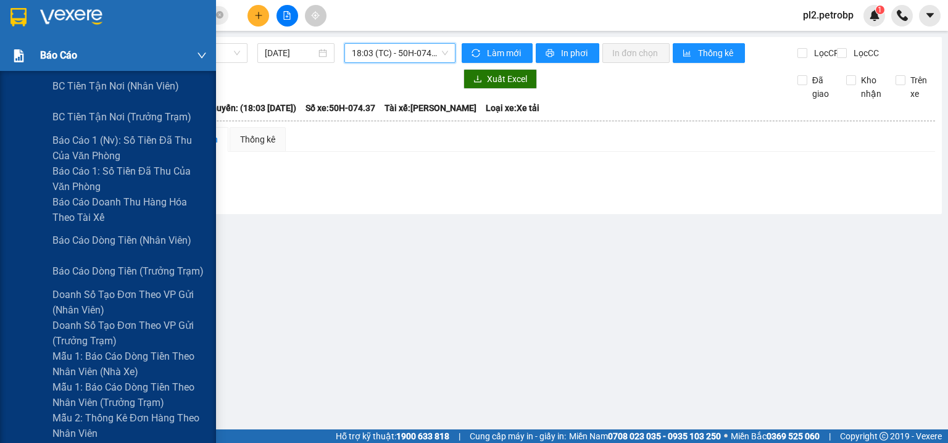
click at [62, 69] on div "Báo cáo" at bounding box center [123, 55] width 167 height 31
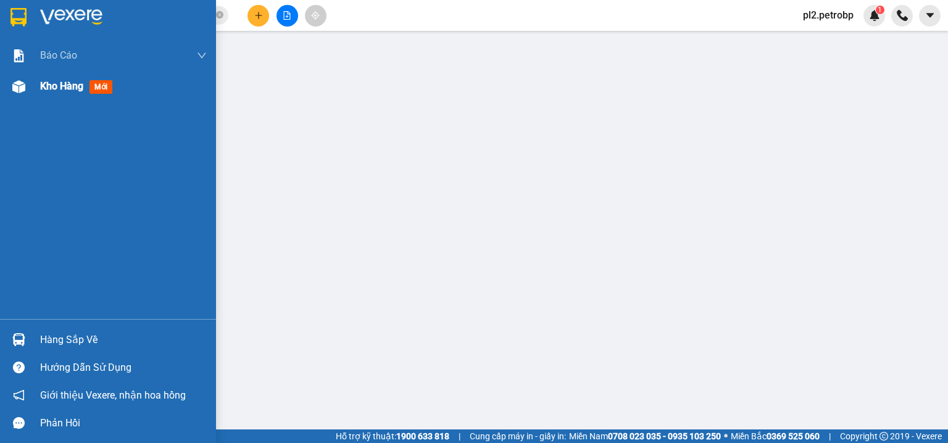
click at [77, 80] on span "Kho hàng" at bounding box center [61, 86] width 43 height 12
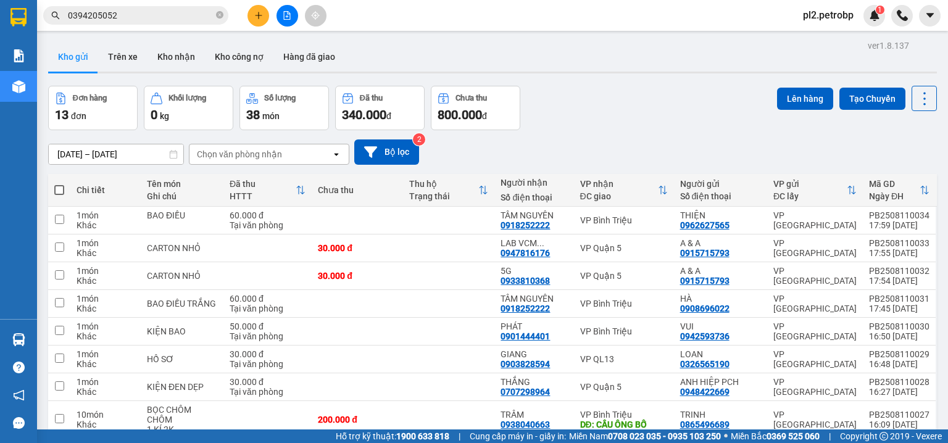
drag, startPoint x: 57, startPoint y: 187, endPoint x: 213, endPoint y: 180, distance: 156.2
click at [56, 186] on span at bounding box center [59, 190] width 10 height 10
click at [59, 184] on input "checkbox" at bounding box center [59, 184] width 0 height 0
checkbox input "true"
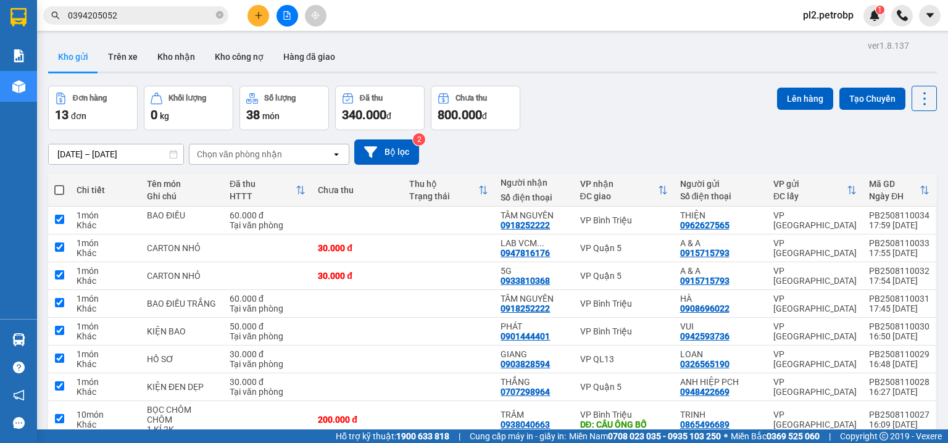
checkbox input "true"
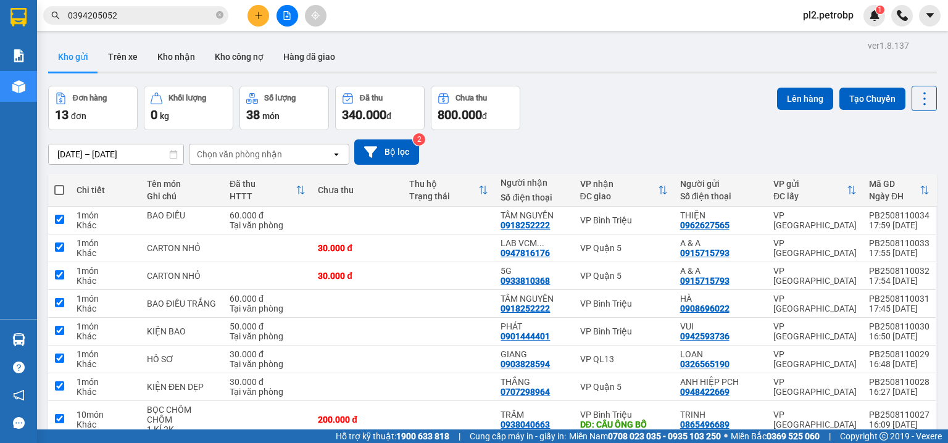
checkbox input "true"
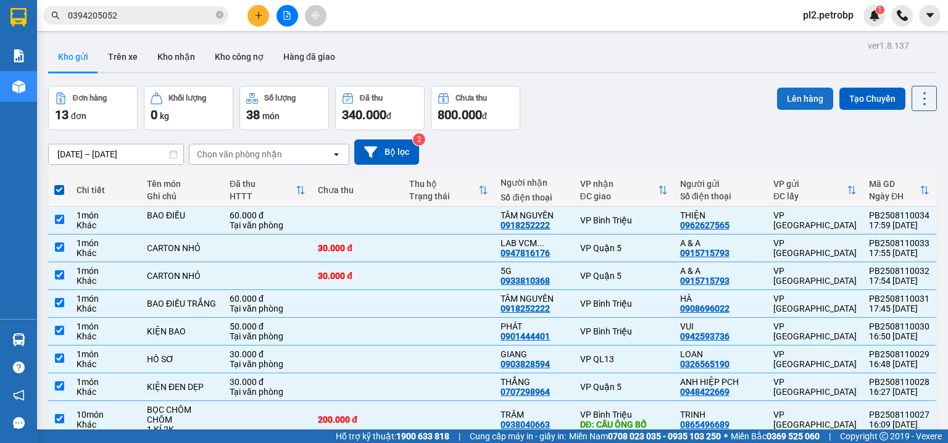
drag, startPoint x: 809, startPoint y: 97, endPoint x: 800, endPoint y: 92, distance: 9.9
click at [805, 95] on button "Lên hàng" at bounding box center [805, 99] width 56 height 22
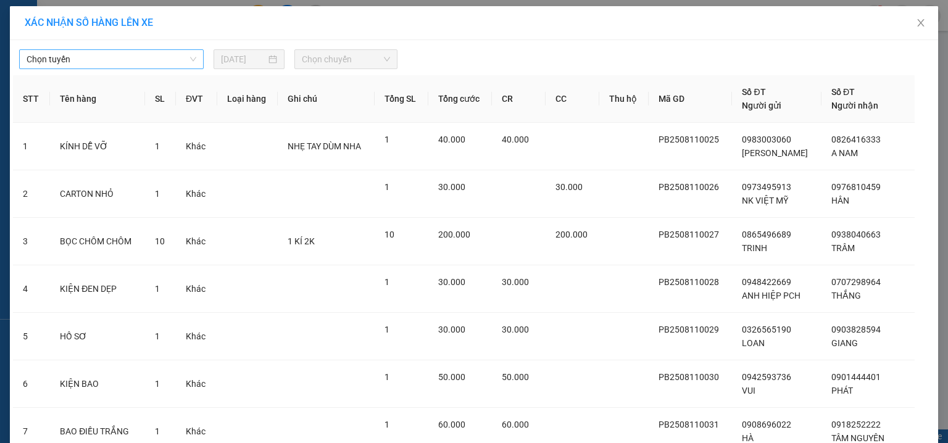
click at [135, 57] on span "Chọn tuyến" at bounding box center [112, 59] width 170 height 19
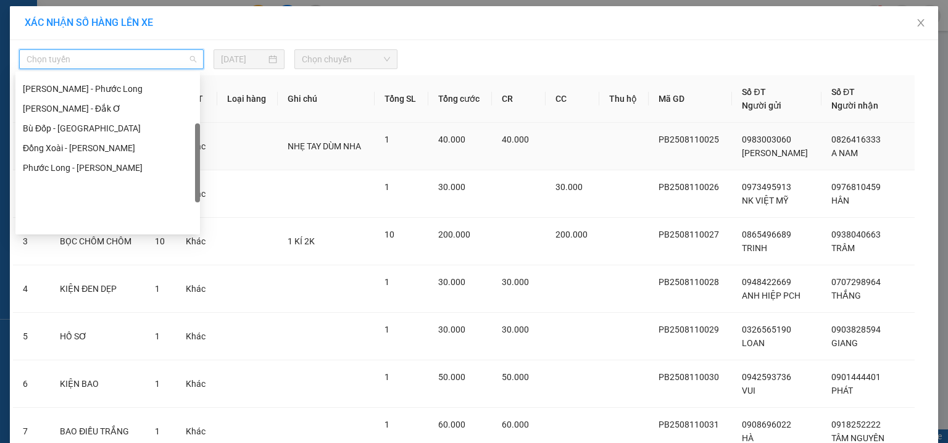
scroll to position [237, 0]
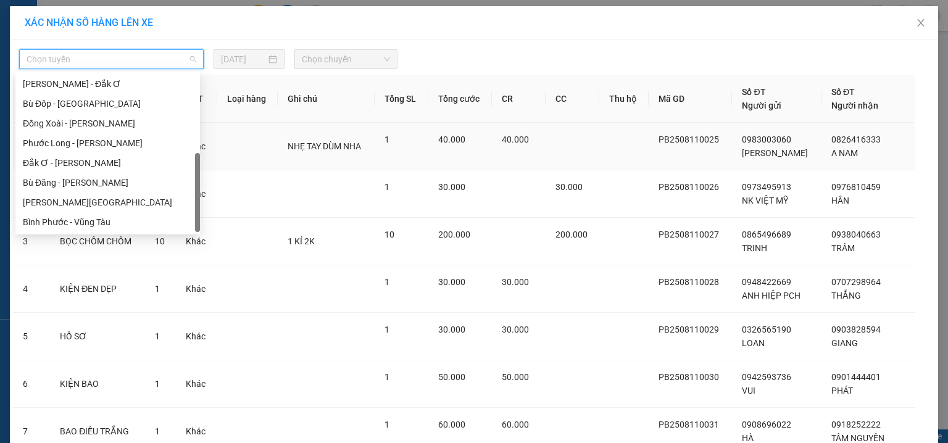
drag, startPoint x: 196, startPoint y: 82, endPoint x: 203, endPoint y: 168, distance: 86.1
click at [203, 168] on body "Kết quả tìm kiếm ( 299 ) Bộ lọc Ngày tạo đơn gần nhất Mã ĐH Trạng thái Món hàng…" at bounding box center [474, 221] width 948 height 443
click at [142, 143] on div "Phước Long - [PERSON_NAME]" at bounding box center [108, 143] width 170 height 14
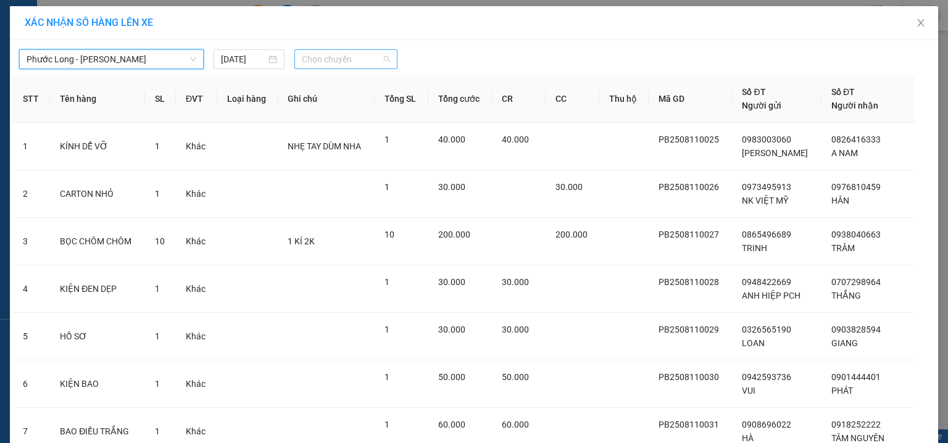
click at [360, 60] on span "Chọn chuyến" at bounding box center [346, 59] width 89 height 19
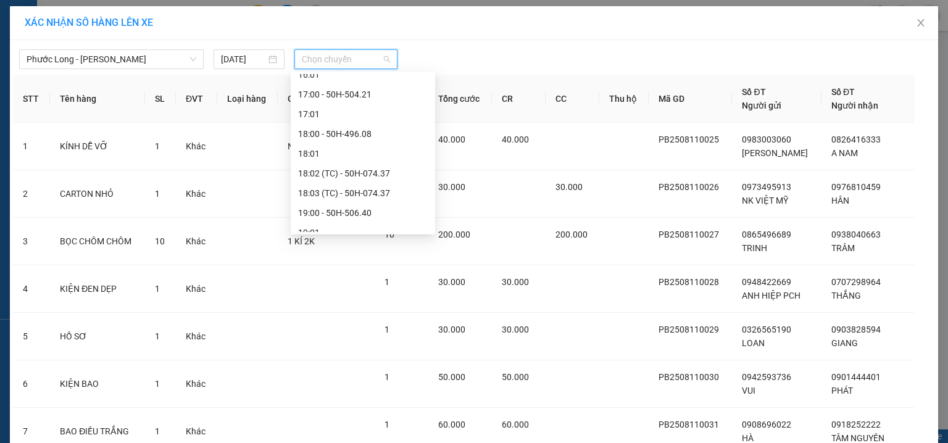
scroll to position [829, 0]
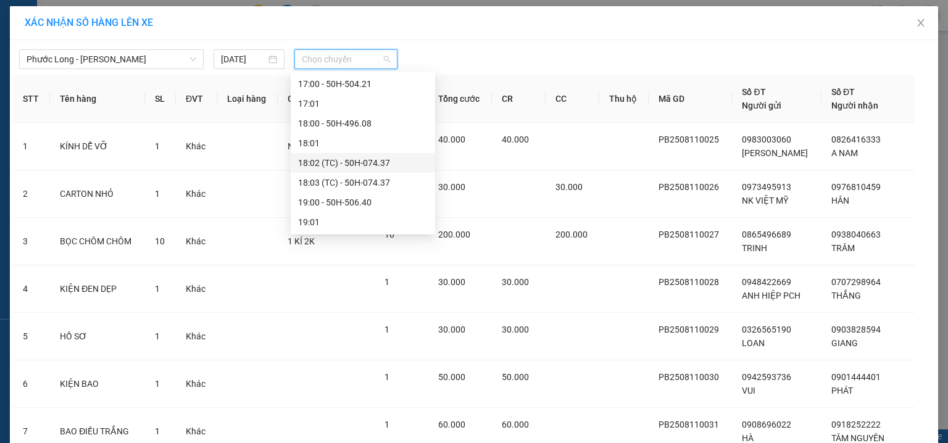
click at [388, 163] on div "18:02 (TC) - 50H-074.37" at bounding box center [363, 163] width 130 height 14
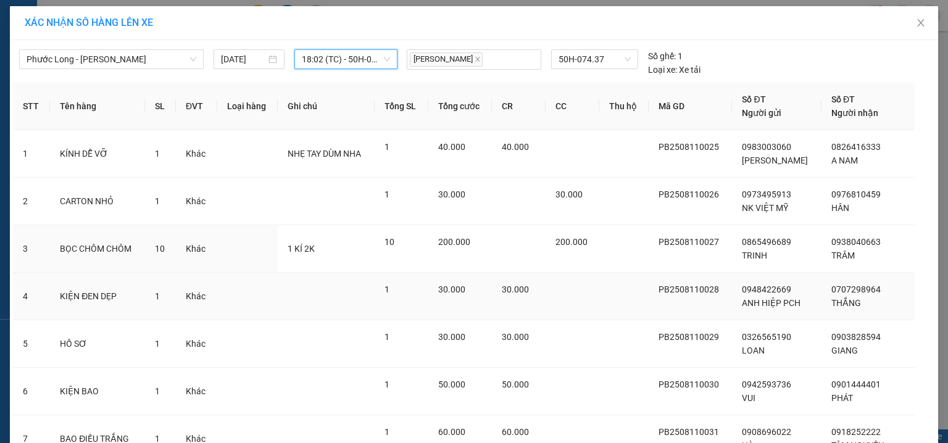
scroll to position [251, 0]
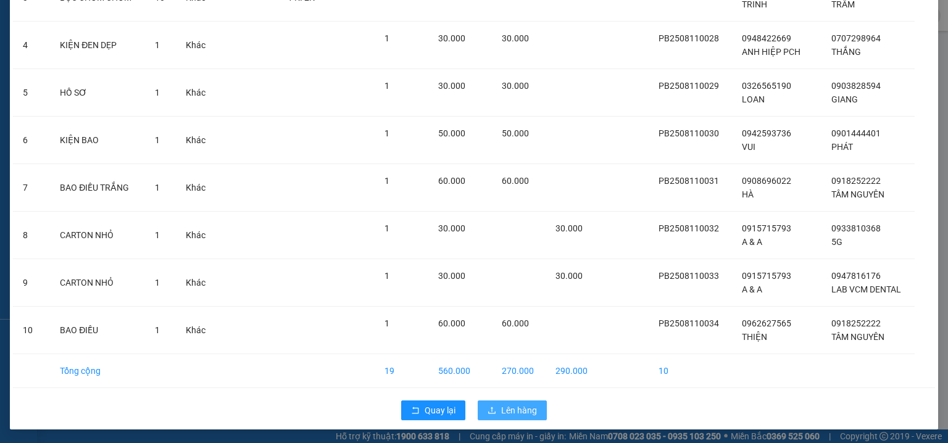
click at [503, 403] on span "Lên hàng" at bounding box center [519, 410] width 36 height 14
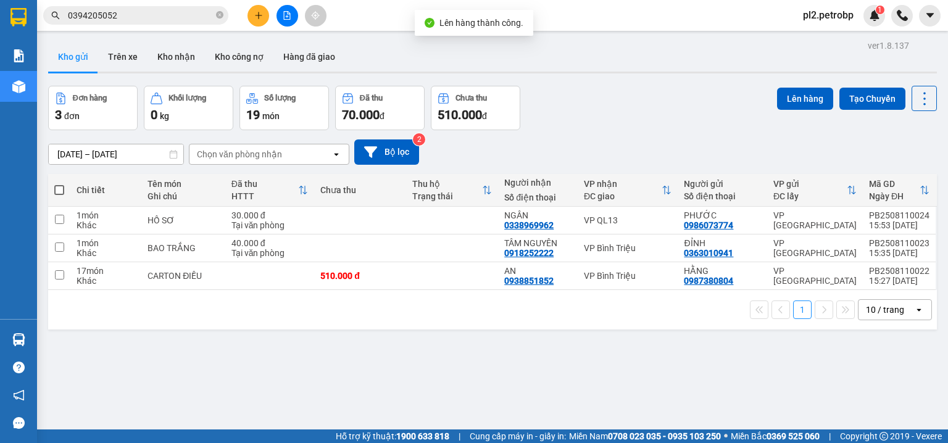
click at [57, 185] on span at bounding box center [59, 190] width 10 height 10
click at [59, 184] on input "checkbox" at bounding box center [59, 184] width 0 height 0
checkbox input "true"
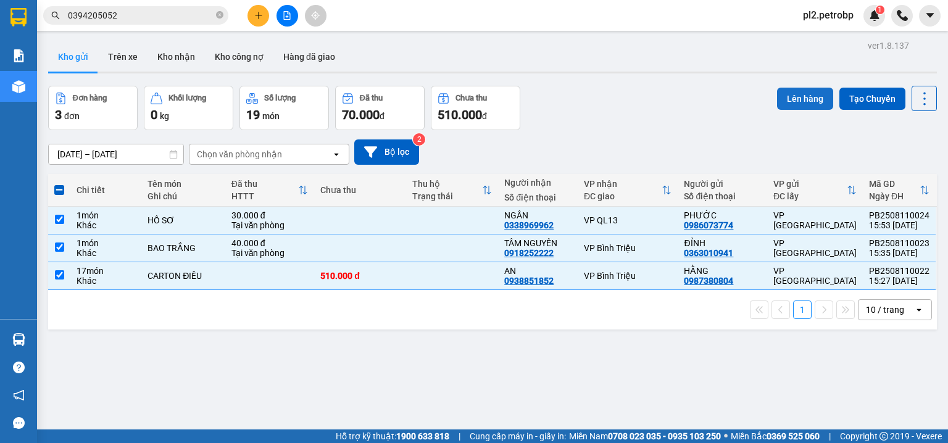
click at [795, 99] on button "Lên hàng" at bounding box center [805, 99] width 56 height 22
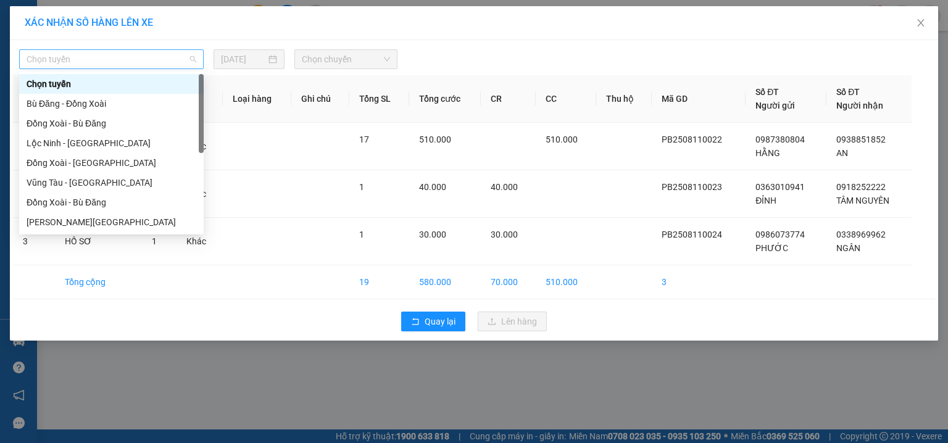
click at [131, 57] on span "Chọn tuyến" at bounding box center [112, 59] width 170 height 19
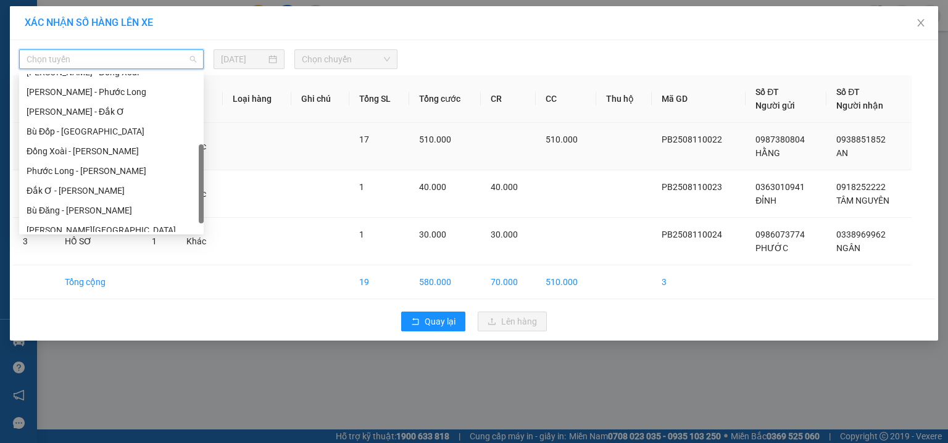
scroll to position [211, 0]
drag, startPoint x: 201, startPoint y: 86, endPoint x: 206, endPoint y: 156, distance: 70.5
click at [206, 156] on body "Kết quả tìm kiếm ( 299 ) Bộ lọc Ngày tạo đơn gần nhất Mã ĐH Trạng thái Món hàng…" at bounding box center [474, 221] width 948 height 443
click at [147, 173] on div "Phước Long - [PERSON_NAME]" at bounding box center [112, 169] width 170 height 14
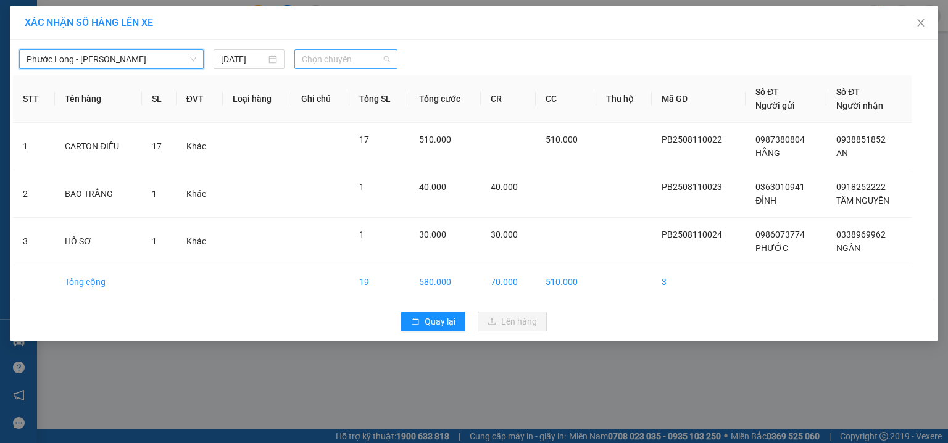
click at [364, 57] on span "Chọn chuyến" at bounding box center [346, 59] width 89 height 19
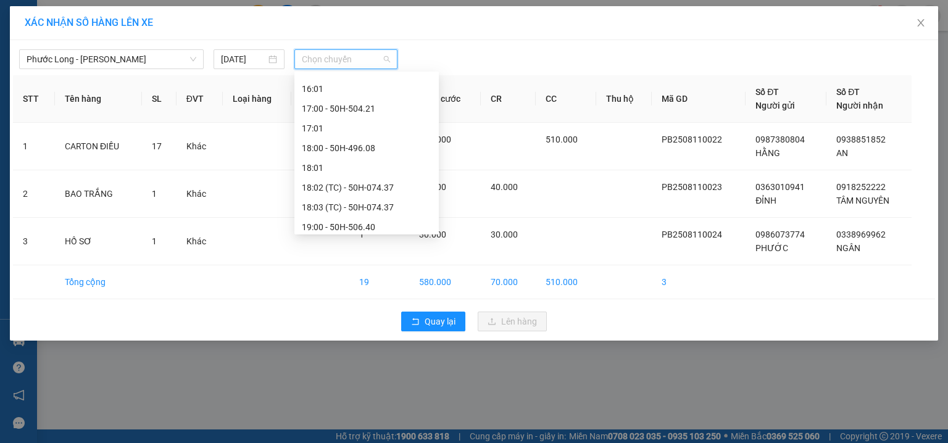
scroll to position [829, 0]
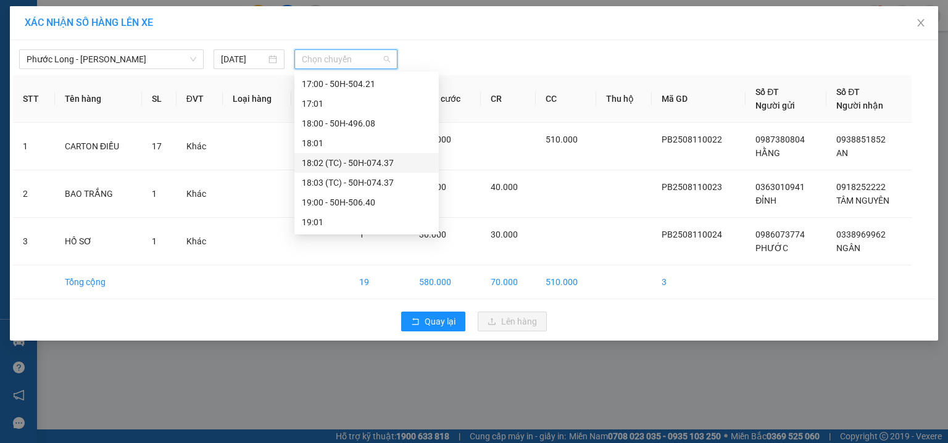
click at [403, 165] on div "18:02 (TC) - 50H-074.37" at bounding box center [367, 163] width 130 height 14
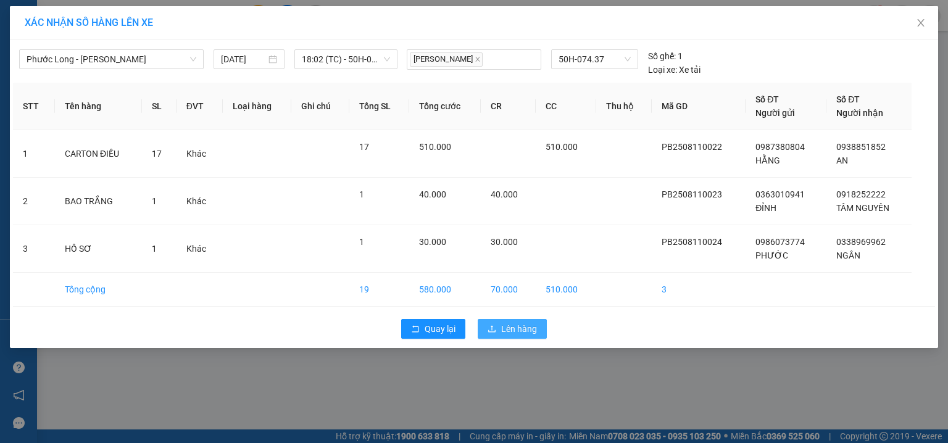
click at [511, 327] on span "Lên hàng" at bounding box center [519, 329] width 36 height 14
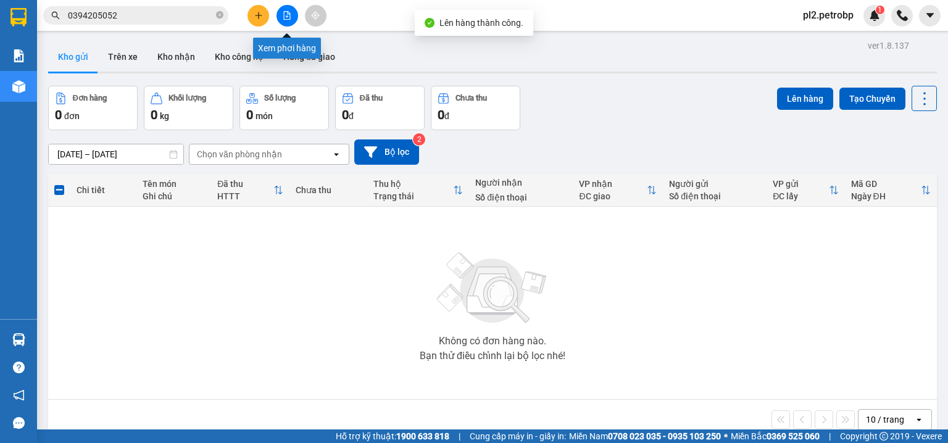
click at [283, 12] on icon "file-add" at bounding box center [287, 15] width 9 height 9
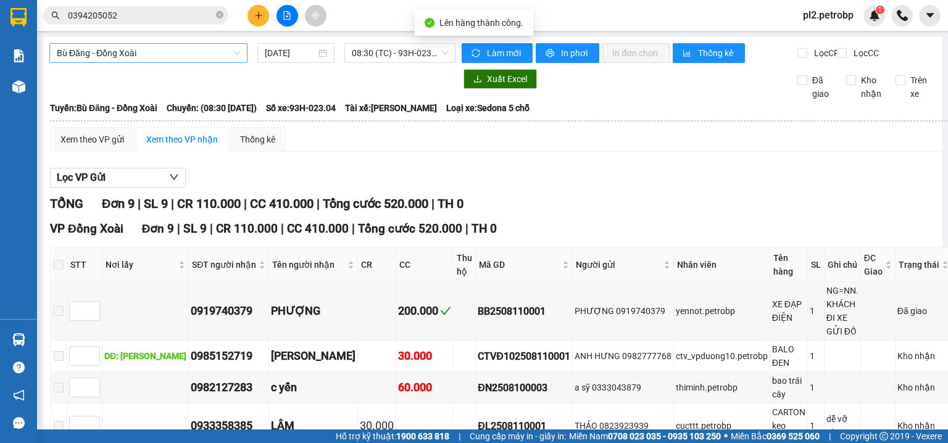
click at [148, 52] on span "Bù Đăng - Đồng Xoài" at bounding box center [148, 53] width 183 height 19
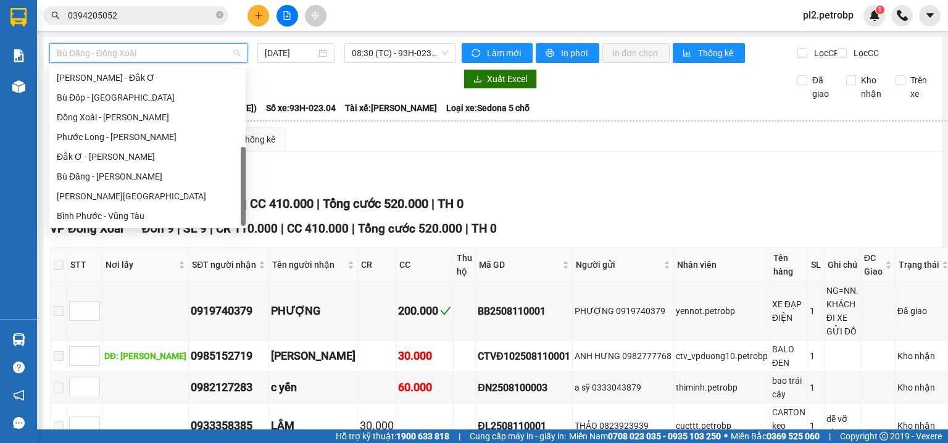
scroll to position [237, 0]
drag, startPoint x: 244, startPoint y: 88, endPoint x: 194, endPoint y: 146, distance: 75.7
click at [254, 169] on body "Kết quả tìm kiếm ( 299 ) Bộ lọc Ngày tạo đơn gần nhất Mã ĐH Trạng thái Món hàng…" at bounding box center [474, 221] width 948 height 443
click at [168, 126] on div "Hồ Chí Minh - Phước Long Hồ Chí Minh - Đắk Ơ Bù Đốp - Hồ Chí Minh Đồng Xoài - …" at bounding box center [147, 137] width 196 height 178
click at [225, 137] on div "Phước Long - [PERSON_NAME]" at bounding box center [147, 137] width 181 height 14
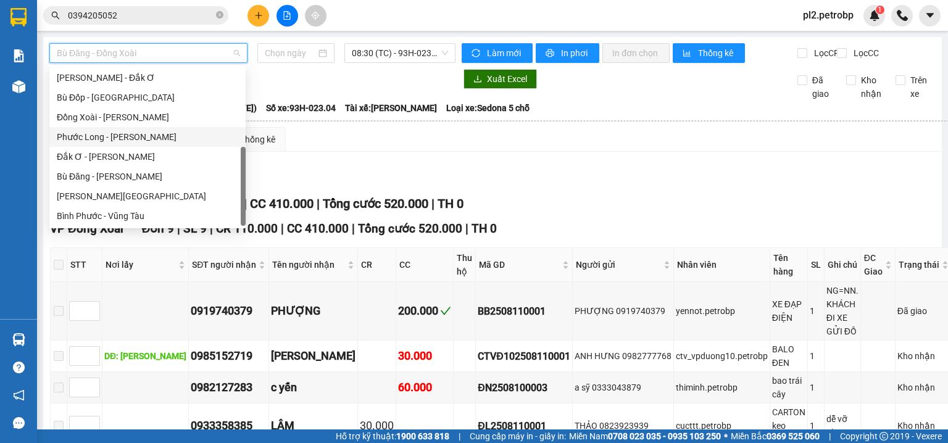
type input "[DATE]"
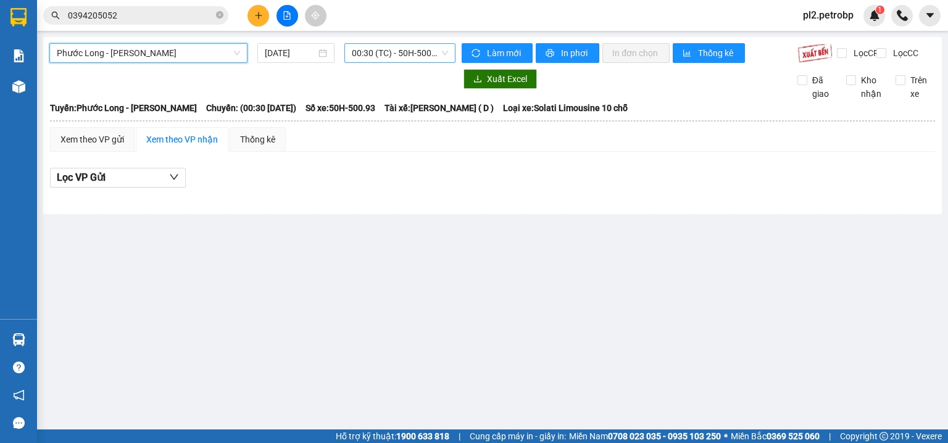
click at [397, 51] on span "00:30 (TC) - 50H-500.93" at bounding box center [400, 53] width 97 height 19
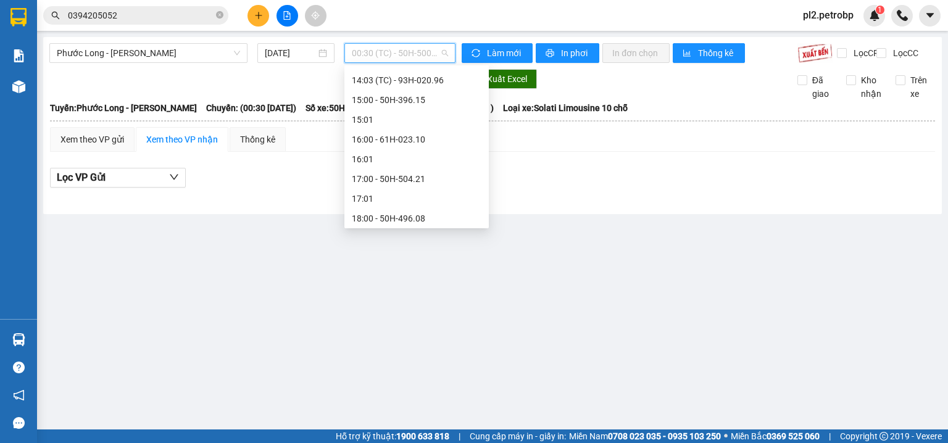
scroll to position [829, 0]
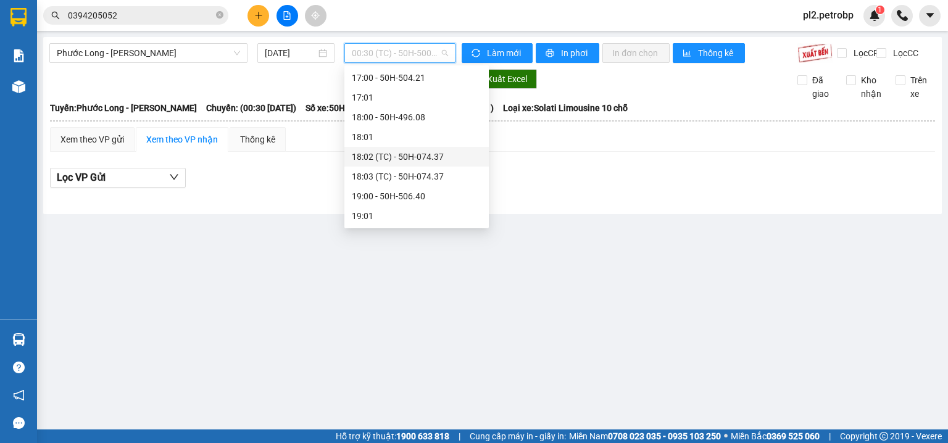
click at [447, 157] on div "18:02 (TC) - 50H-074.37" at bounding box center [417, 157] width 130 height 14
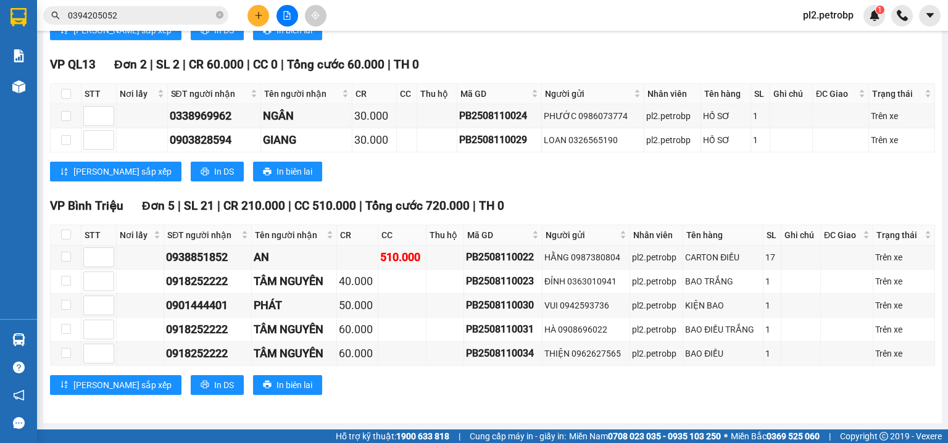
scroll to position [592, 0]
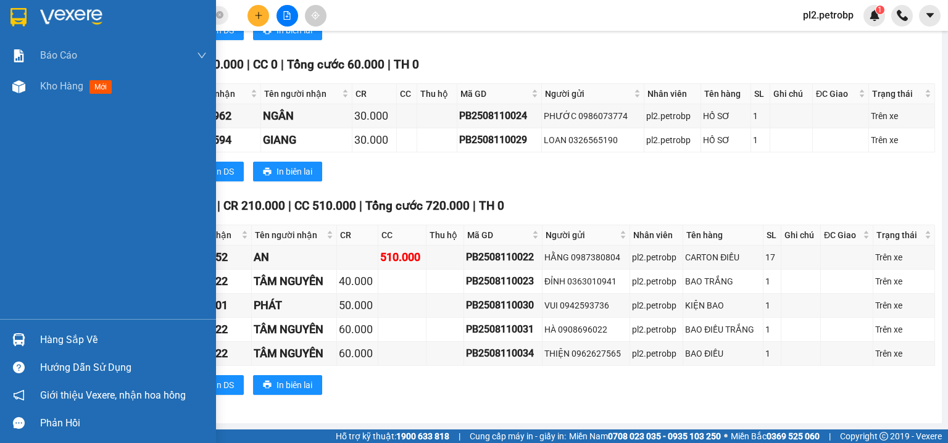
click at [75, 331] on div "Hàng sắp về" at bounding box center [123, 340] width 167 height 19
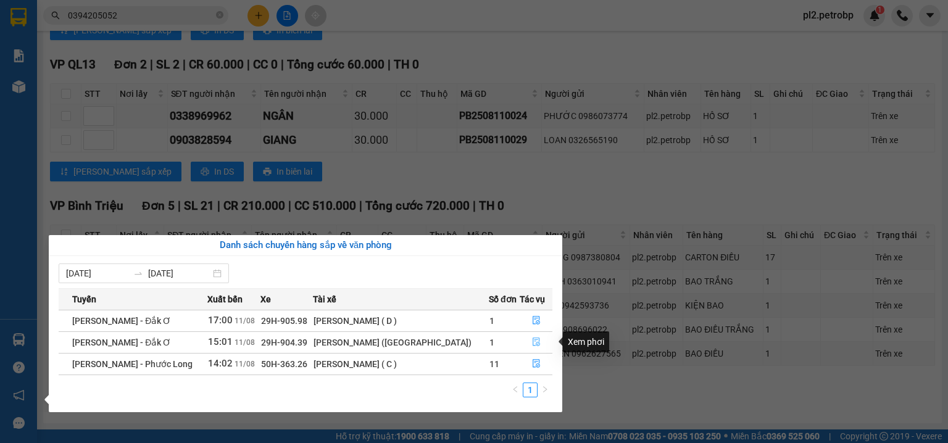
click at [526, 341] on button "button" at bounding box center [535, 343] width 31 height 20
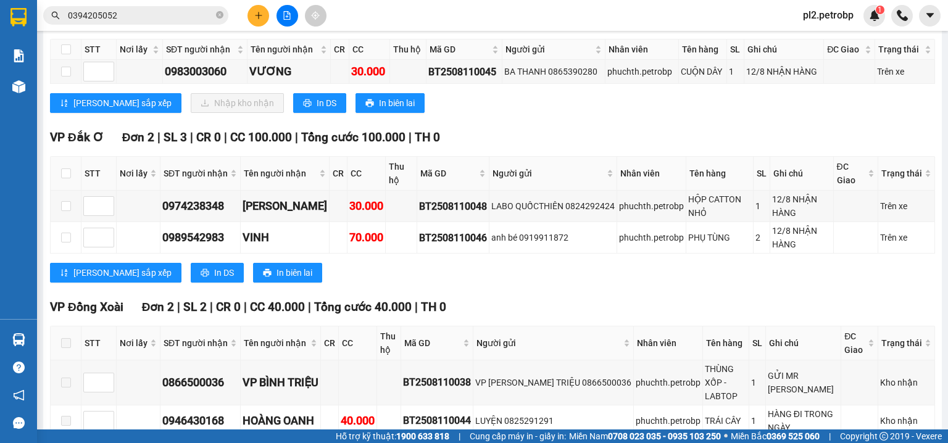
scroll to position [274, 0]
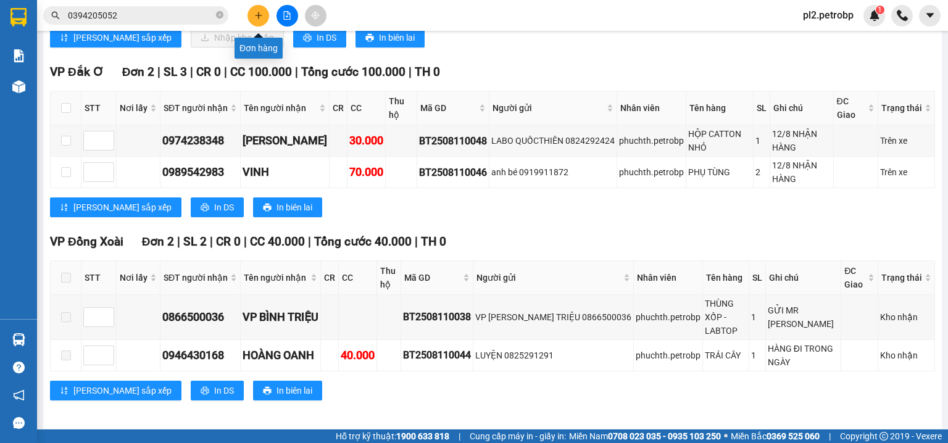
click at [252, 12] on button at bounding box center [258, 16] width 22 height 22
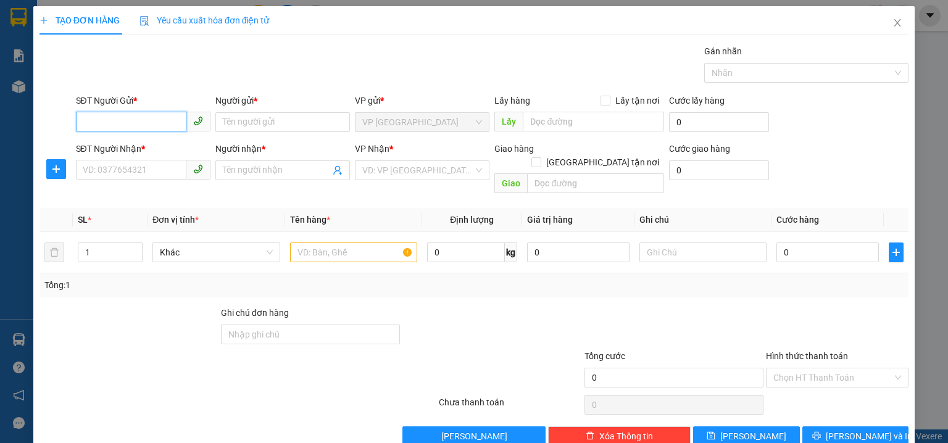
click at [145, 130] on input "SĐT Người Gửi *" at bounding box center [131, 122] width 110 height 20
click at [160, 163] on div "0913992515 - THU VÂN" at bounding box center [144, 166] width 122 height 14
type input "0913992515"
type input "[PERSON_NAME]"
type input "0868660069"
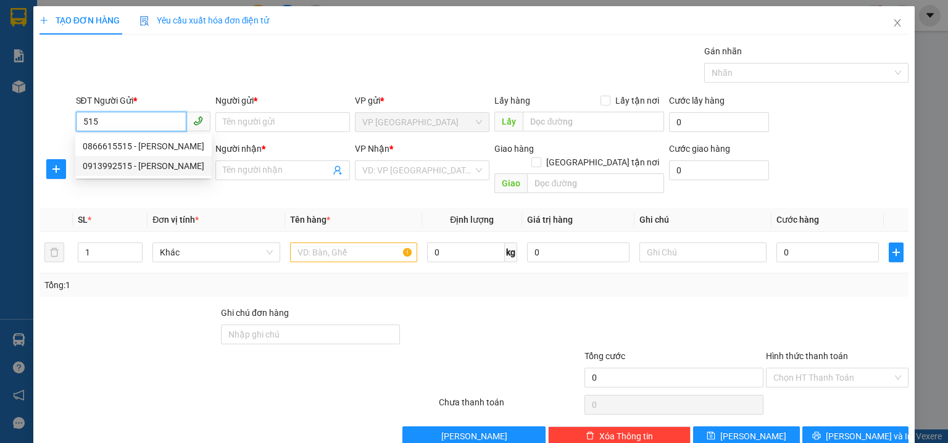
type input "[PERSON_NAME]"
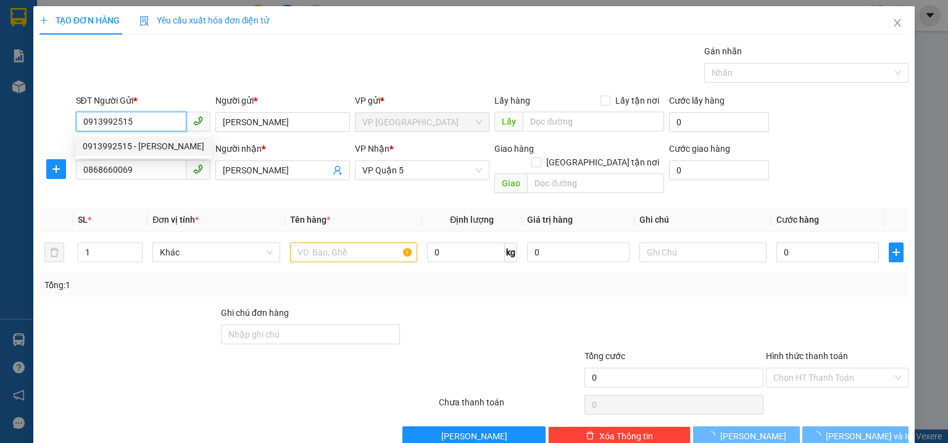
type input "30.000"
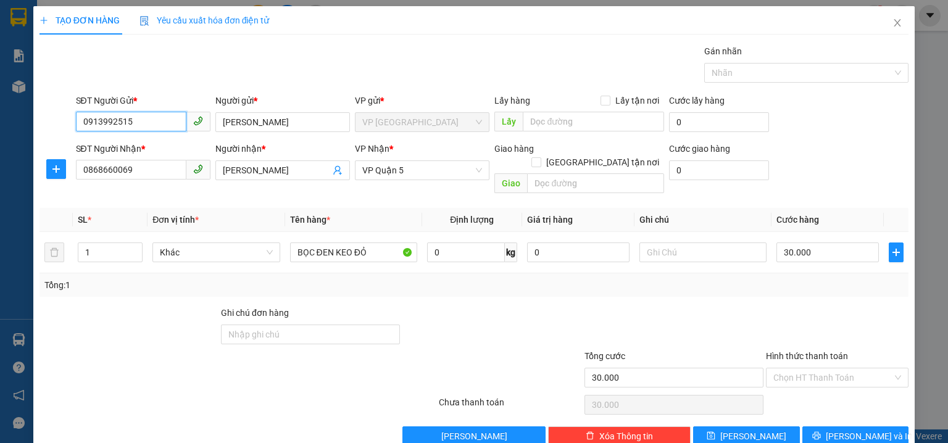
type input "0913992515"
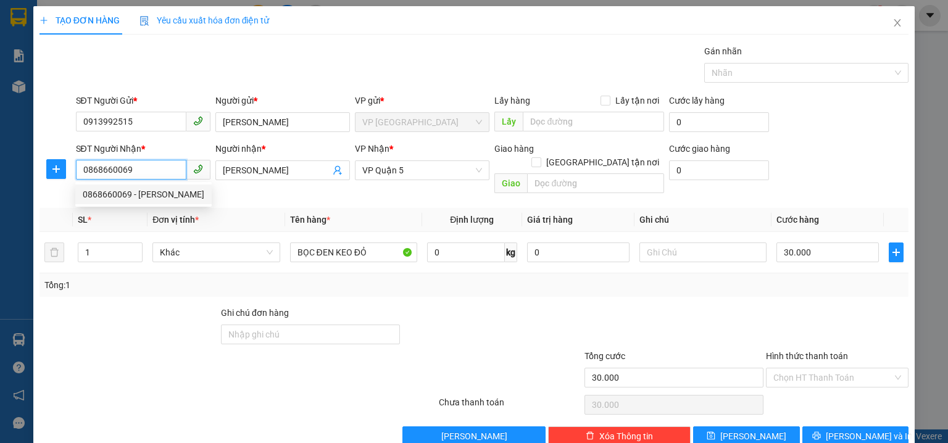
drag, startPoint x: 160, startPoint y: 163, endPoint x: 0, endPoint y: 118, distance: 165.8
click at [0, 118] on div "TẠO ĐƠN HÀNG Yêu cầu xuất hóa đơn điện tử Transit Pickup Surcharge Ids Transit …" at bounding box center [474, 221] width 948 height 443
click at [105, 220] on div "0868660069 - KIM VY" at bounding box center [144, 214] width 122 height 14
type input "0868660069"
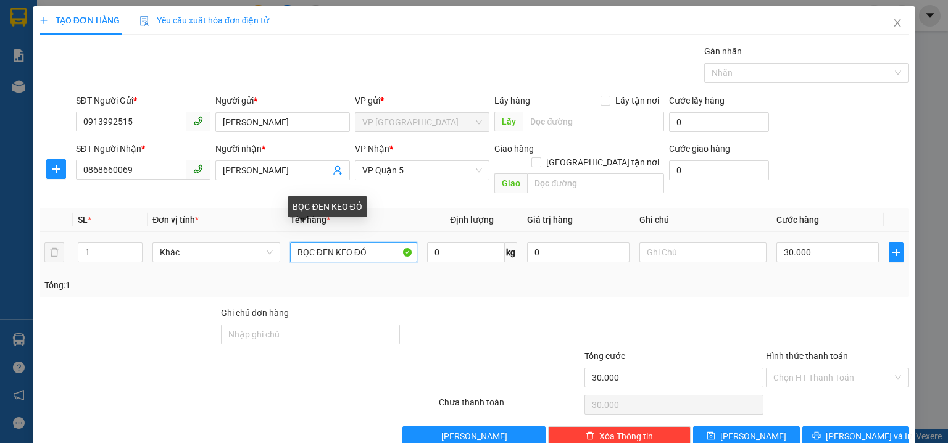
drag, startPoint x: 366, startPoint y: 239, endPoint x: 333, endPoint y: 238, distance: 32.7
click at [333, 242] on input "BỌC ĐEN KEO ĐỎ" at bounding box center [353, 252] width 127 height 20
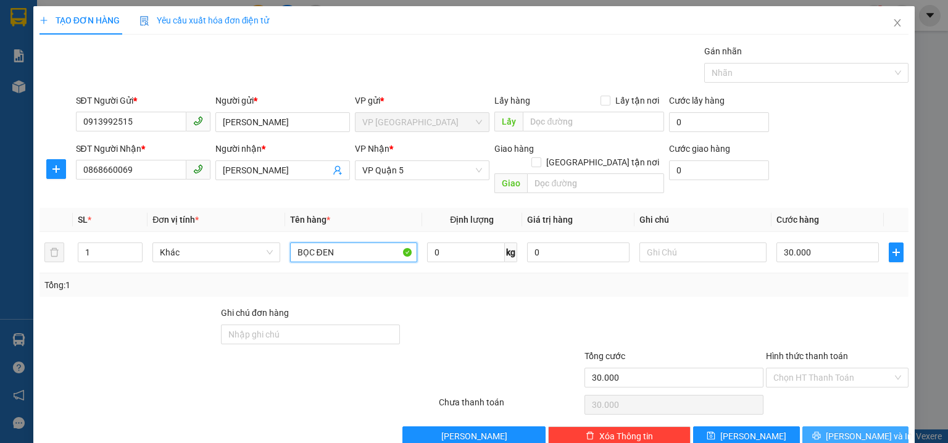
type input "BỌC ĐEN"
click at [846, 429] on span "[PERSON_NAME] và In" at bounding box center [868, 436] width 86 height 14
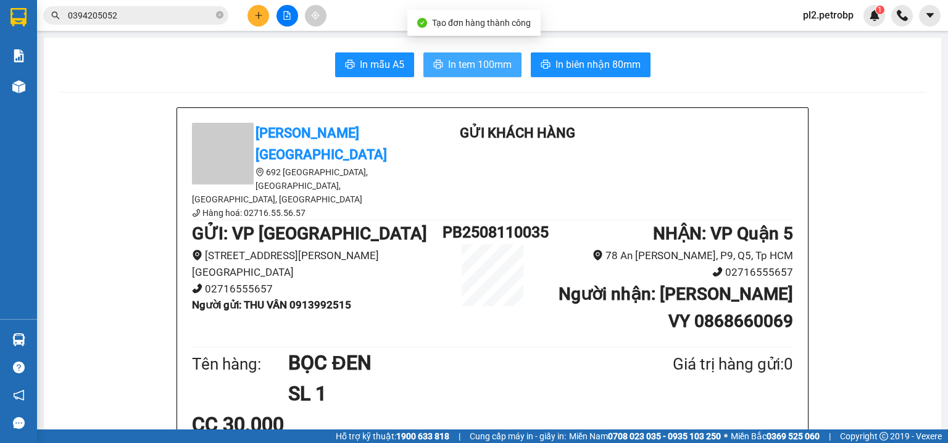
click at [481, 64] on span "In tem 100mm" at bounding box center [480, 64] width 64 height 15
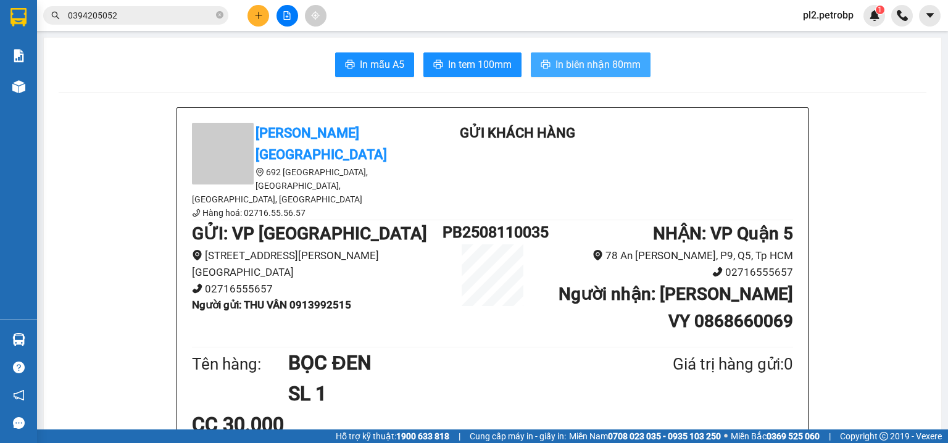
drag, startPoint x: 561, startPoint y: 72, endPoint x: 660, endPoint y: 5, distance: 119.1
click at [561, 70] on span "In biên nhận 80mm" at bounding box center [597, 64] width 85 height 15
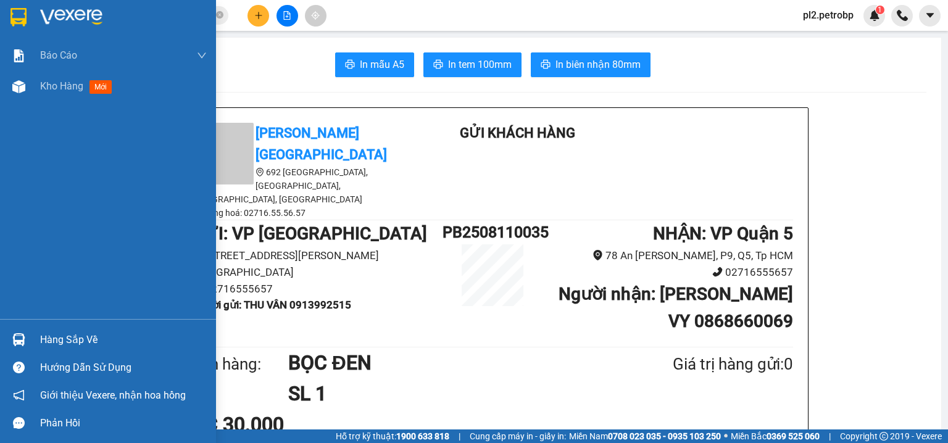
click at [87, 338] on div "Hàng sắp về" at bounding box center [123, 340] width 167 height 19
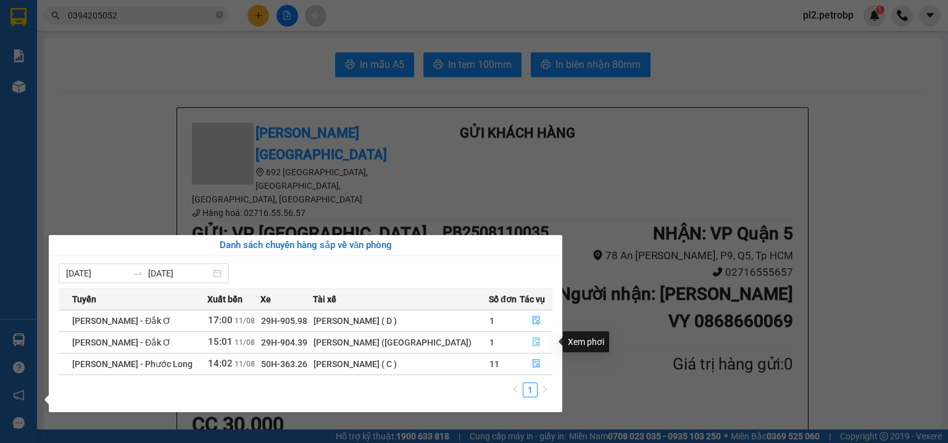
click at [526, 344] on button "button" at bounding box center [535, 343] width 31 height 20
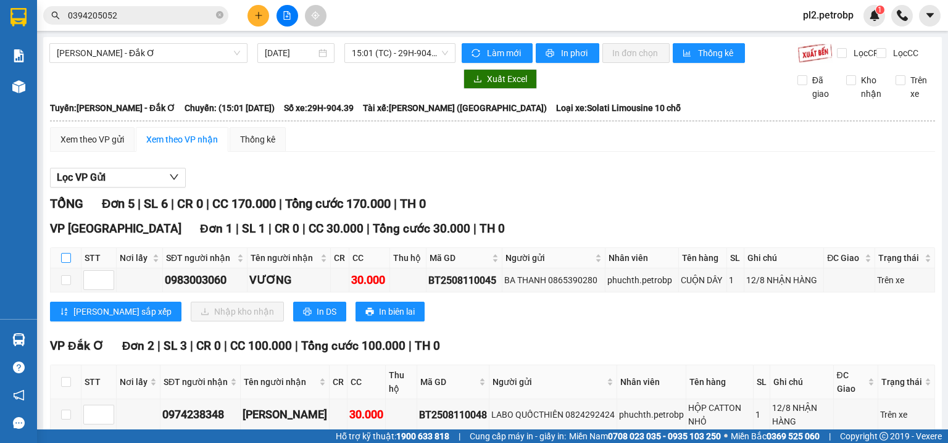
drag, startPoint x: 66, startPoint y: 263, endPoint x: 118, endPoint y: 279, distance: 54.8
click at [67, 263] on input "checkbox" at bounding box center [66, 258] width 10 height 10
checkbox input "true"
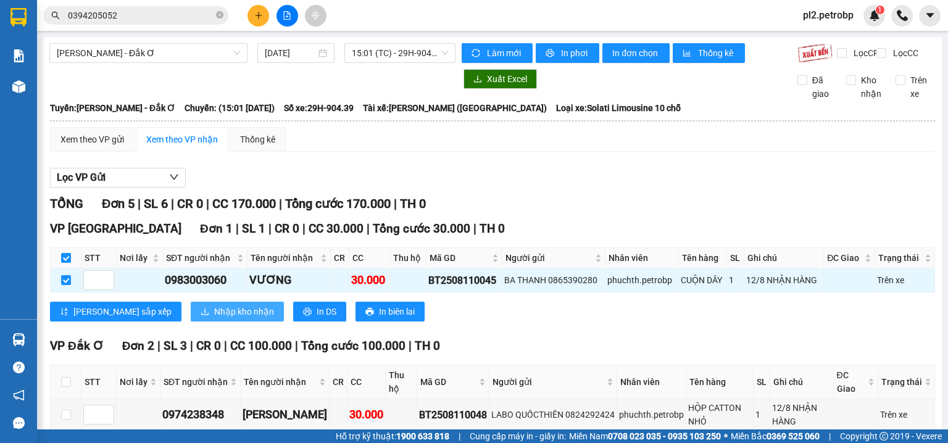
click at [214, 317] on span "Nhập kho nhận" at bounding box center [244, 312] width 60 height 14
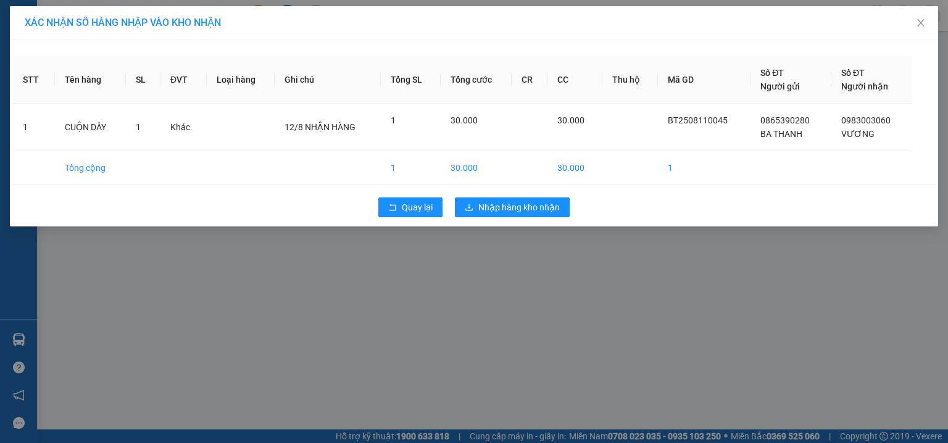
click at [534, 251] on div "XÁC NHẬN SỐ HÀNG NHẬP VÀO KHO NHẬN STT Tên hàng SL ĐVT Loại hàng Ghi chú Tổng S…" at bounding box center [474, 221] width 948 height 443
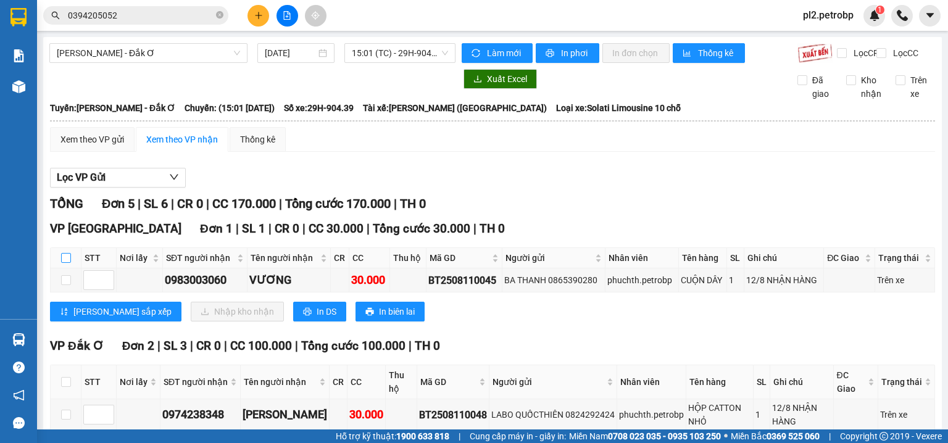
click at [65, 263] on input "checkbox" at bounding box center [66, 258] width 10 height 10
checkbox input "true"
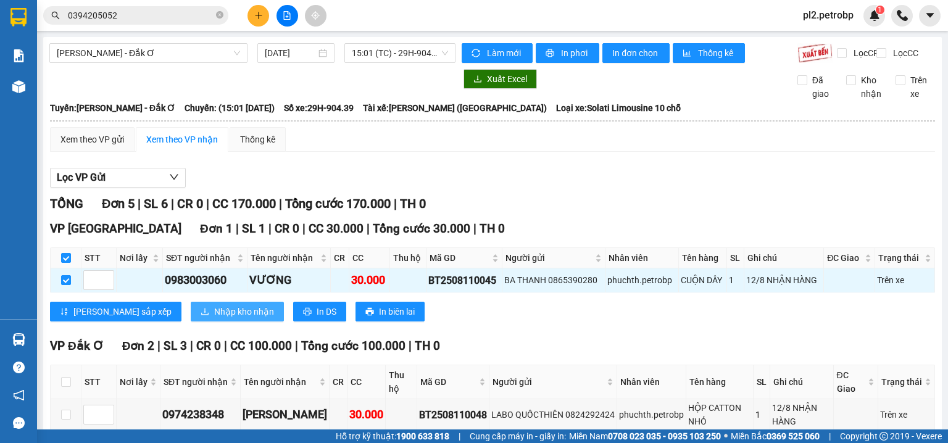
click at [214, 318] on span "Nhập kho nhận" at bounding box center [244, 312] width 60 height 14
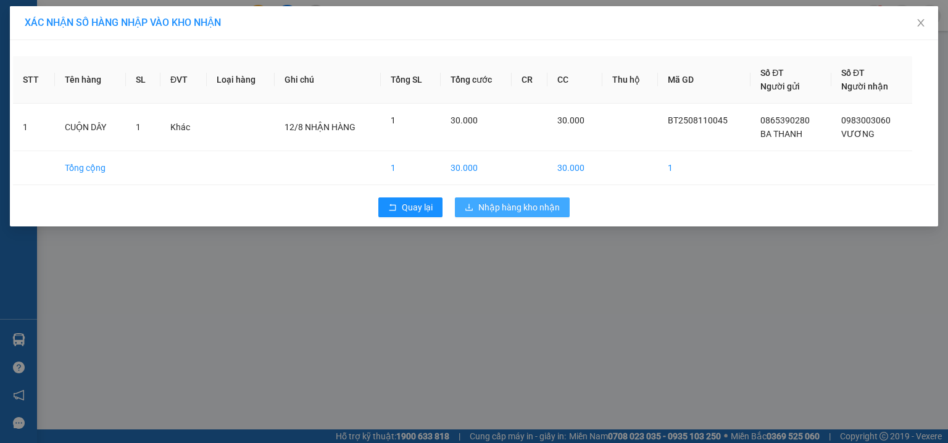
click at [484, 202] on span "Nhập hàng kho nhận" at bounding box center [518, 208] width 81 height 14
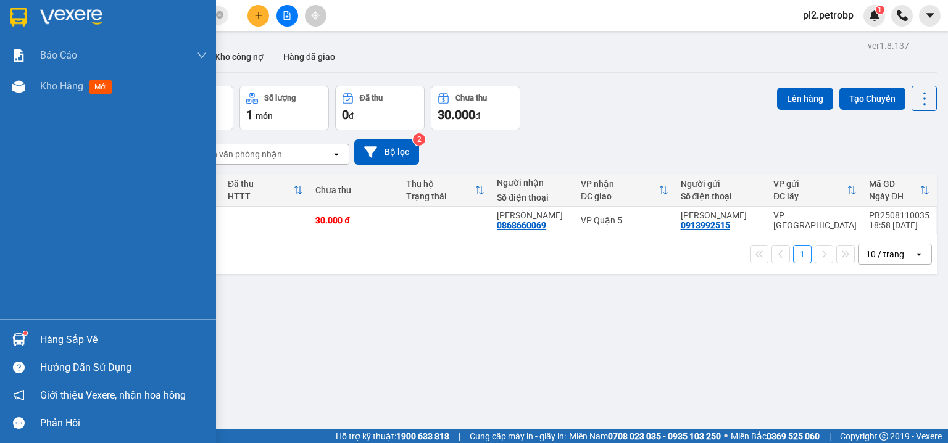
click at [73, 342] on div "Hàng sắp về" at bounding box center [123, 340] width 167 height 19
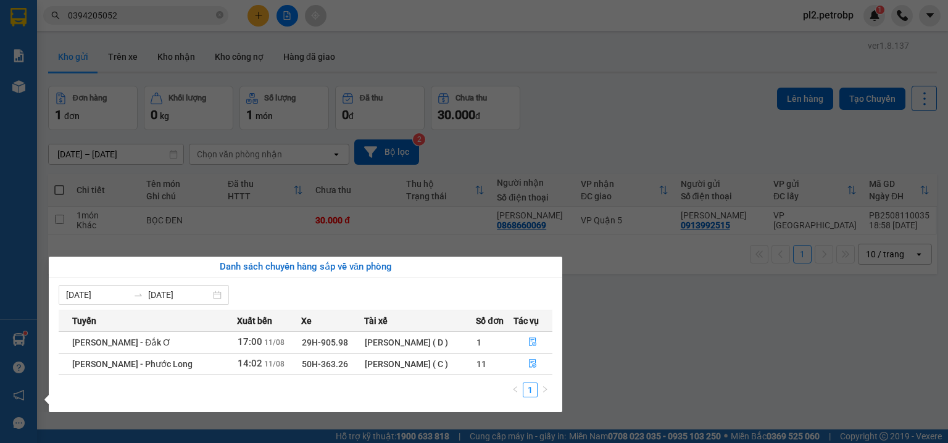
drag, startPoint x: 434, startPoint y: 39, endPoint x: 407, endPoint y: 36, distance: 27.9
click at [434, 38] on section "Kết quả tìm kiếm ( 299 ) Bộ lọc Ngày tạo đơn gần nhất Mã ĐH Trạng thái Món hàng…" at bounding box center [474, 221] width 948 height 443
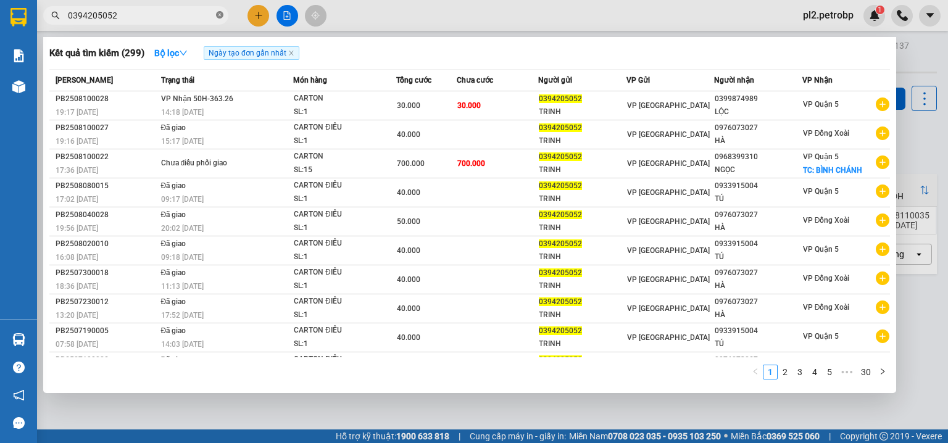
click at [219, 12] on icon "close-circle" at bounding box center [219, 14] width 7 height 7
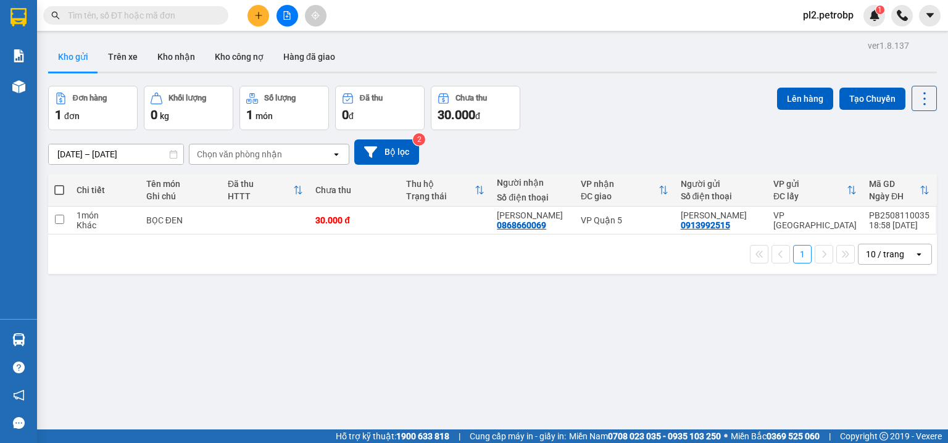
click at [184, 12] on input "text" at bounding box center [141, 16] width 146 height 14
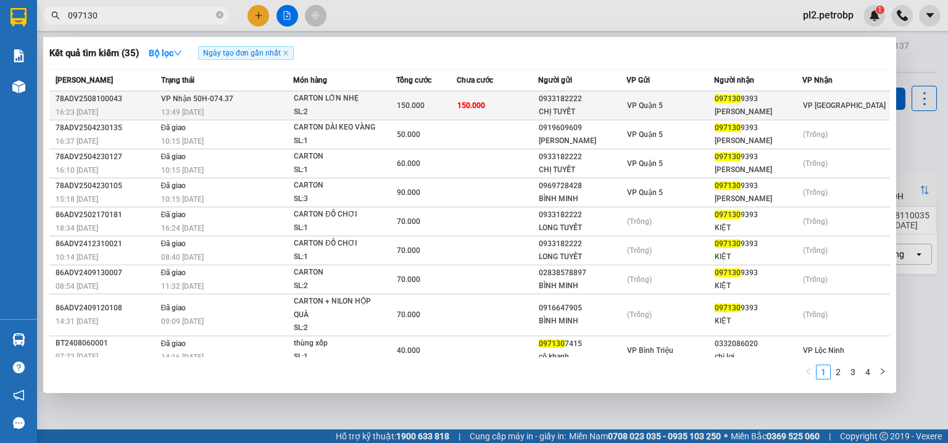
type input "097130"
click at [342, 109] on div "SL: 2" at bounding box center [340, 112] width 93 height 14
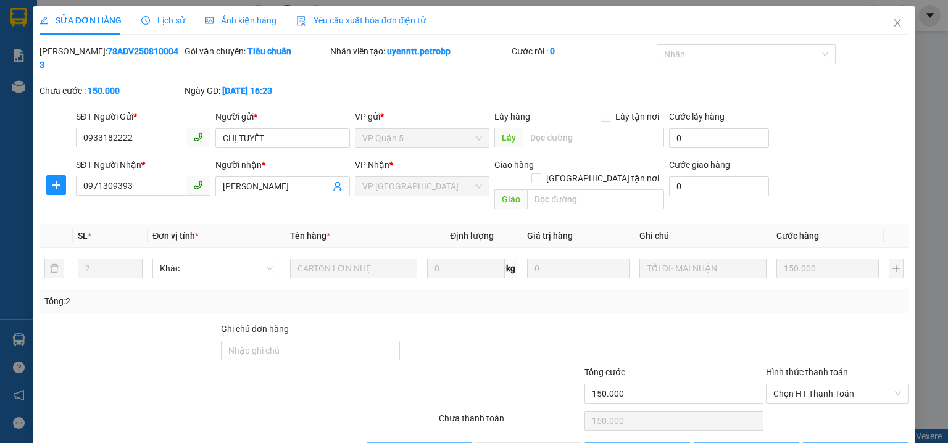
type input "0933182222"
type input "CHỊ TUYẾT"
type input "0971309393"
type input "TUẤN KIỆT"
type input "150.000"
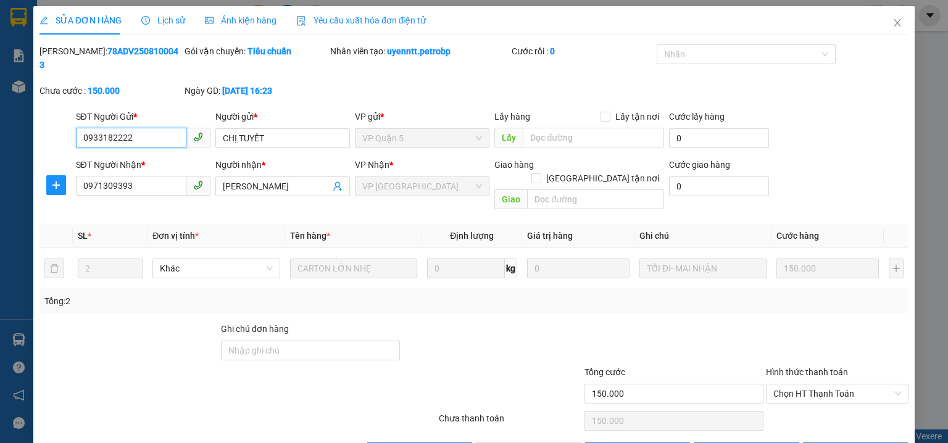
drag, startPoint x: 784, startPoint y: 360, endPoint x: 785, endPoint y: 376, distance: 16.1
click at [784, 384] on span "Chọn HT Thanh Toán" at bounding box center [837, 393] width 128 height 19
drag, startPoint x: 788, startPoint y: 388, endPoint x: 755, endPoint y: 395, distance: 33.4
click at [784, 391] on div "Tại văn phòng" at bounding box center [830, 391] width 127 height 14
type input "0"
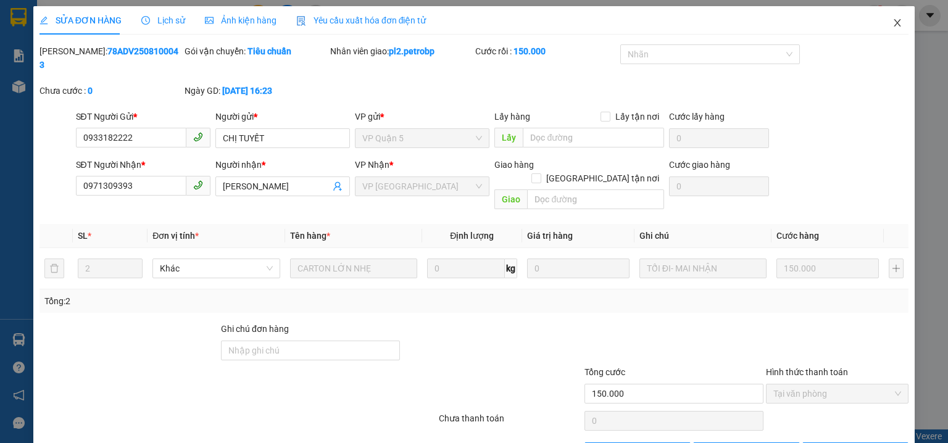
drag, startPoint x: 890, startPoint y: 25, endPoint x: 882, endPoint y: 25, distance: 7.4
click at [892, 23] on icon "close" at bounding box center [897, 23] width 10 height 10
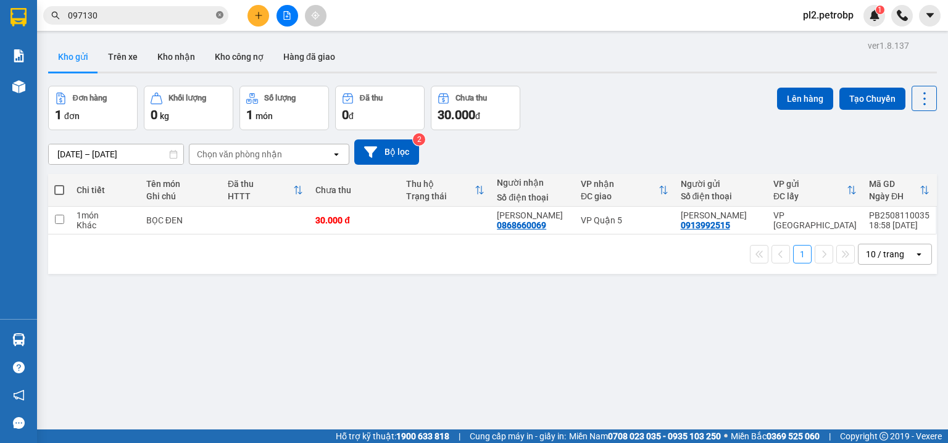
click at [223, 16] on icon "close-circle" at bounding box center [219, 14] width 7 height 7
click at [179, 17] on input "text" at bounding box center [141, 16] width 146 height 14
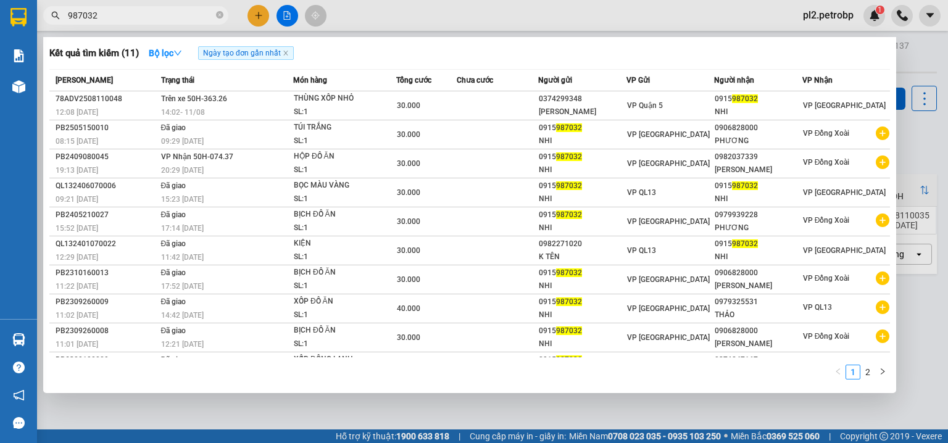
type input "987032"
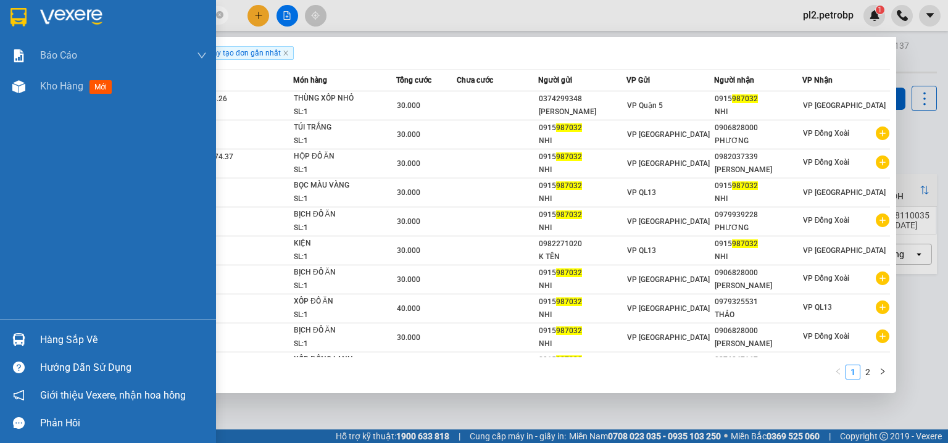
click at [42, 333] on div "Hàng sắp về" at bounding box center [123, 340] width 167 height 19
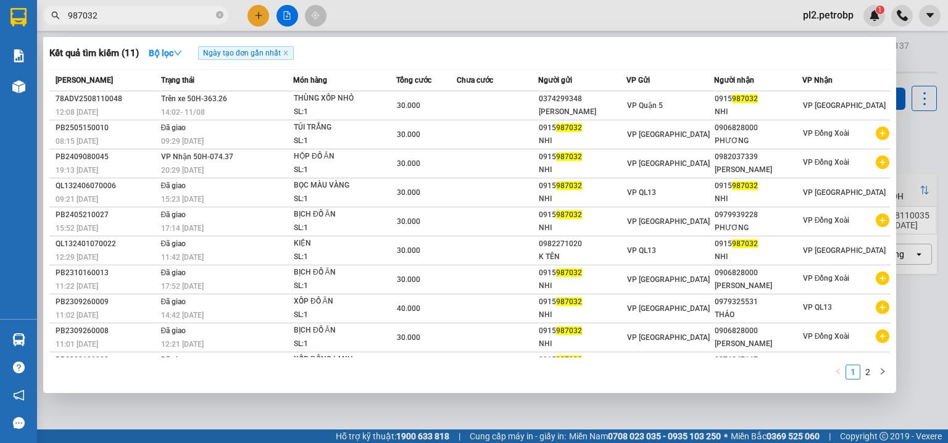
click at [502, 10] on section "Kết quả tìm kiếm ( 11 ) Bộ lọc Ngày tạo đơn gần nhất Mã ĐH Trạng thái Món hàng …" at bounding box center [474, 221] width 948 height 443
click at [255, 5] on div at bounding box center [474, 221] width 948 height 443
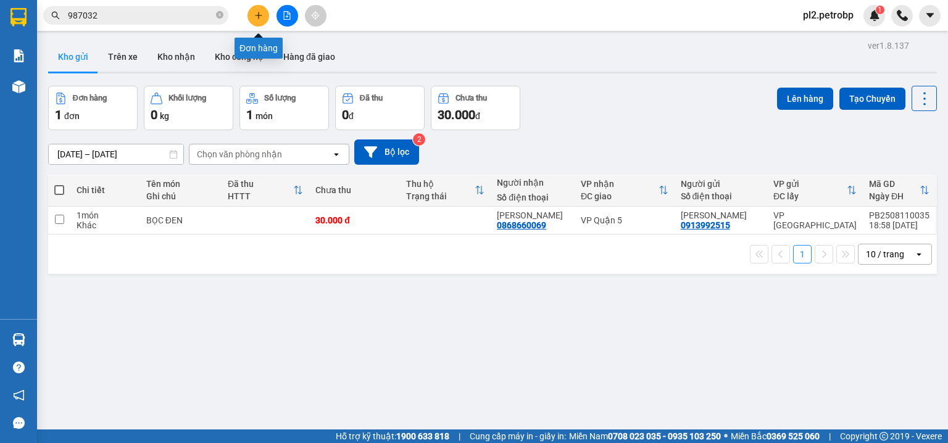
click at [260, 12] on icon "plus" at bounding box center [258, 15] width 9 height 9
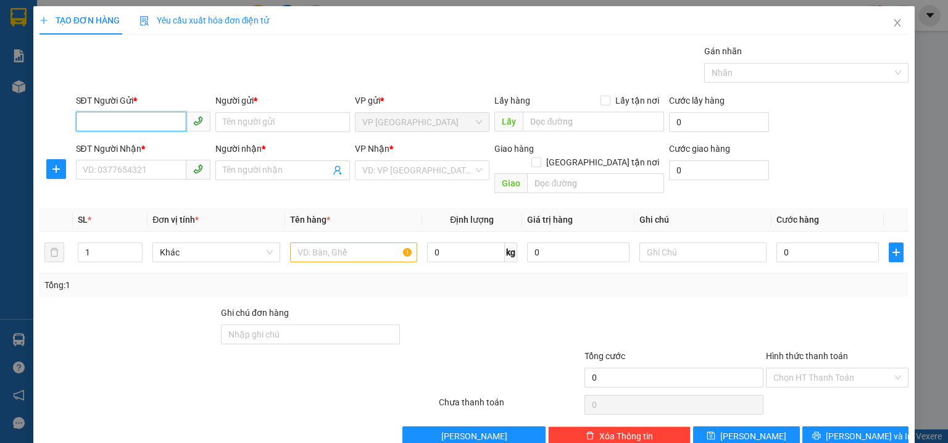
click at [133, 120] on input "SĐT Người Gửi *" at bounding box center [131, 122] width 110 height 20
click at [84, 119] on input "631312" at bounding box center [131, 122] width 110 height 20
click at [107, 121] on input "092631312" at bounding box center [131, 122] width 110 height 20
click at [91, 123] on input "092621312" at bounding box center [131, 122] width 110 height 20
type input "0902621312"
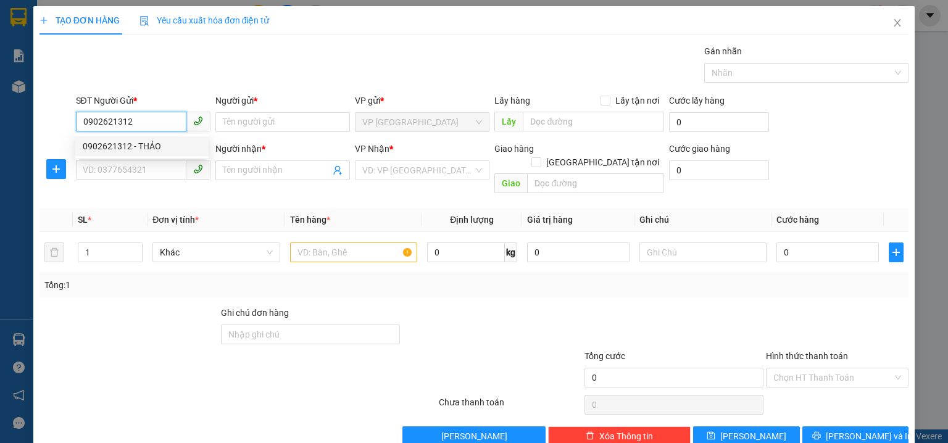
click at [130, 146] on div "0902621312 - THẢO" at bounding box center [142, 146] width 118 height 14
type input "THẢO"
type input "NHÀ TẰM"
type input "0973985627"
type input "CÔNG"
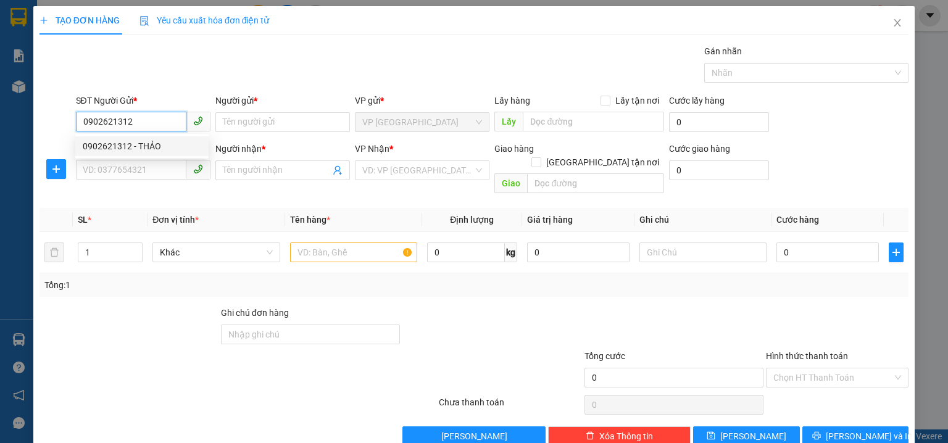
type input "THỦ ĐỨC"
type input "200.000"
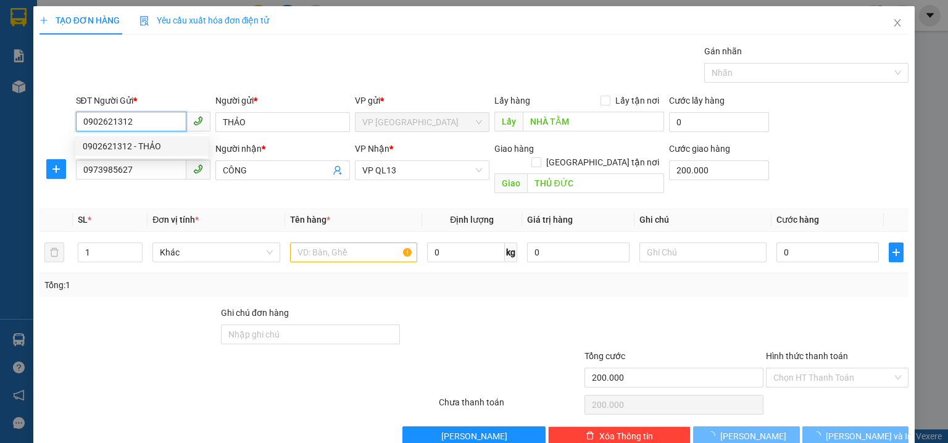
type input "740.000"
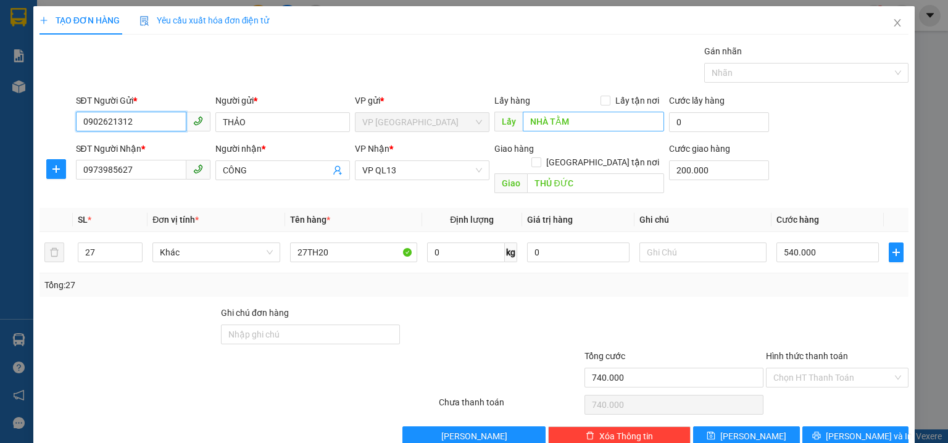
type input "0902621312"
click at [585, 119] on input "NHÀ TẰM" at bounding box center [593, 122] width 141 height 20
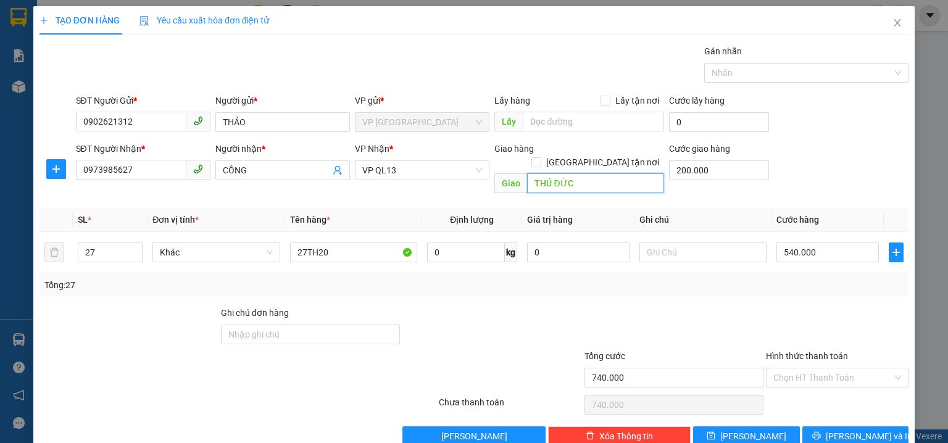
click at [583, 173] on input "THỦ ĐỨC" at bounding box center [595, 183] width 137 height 20
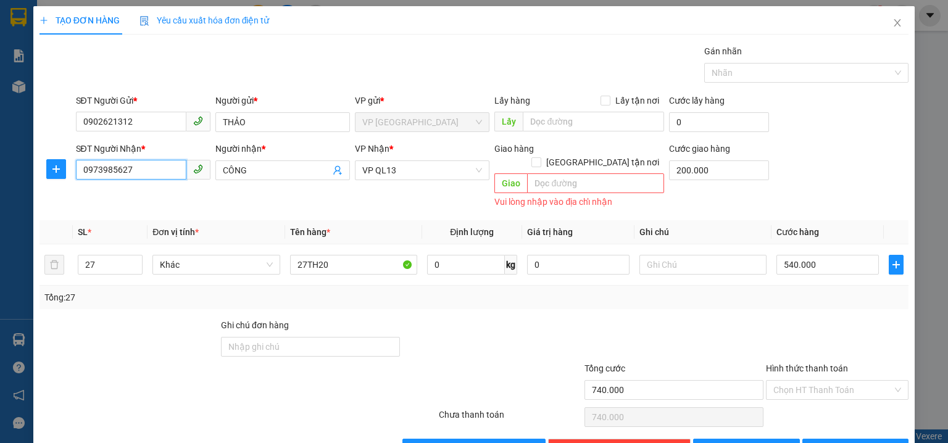
drag, startPoint x: 144, startPoint y: 163, endPoint x: 0, endPoint y: 104, distance: 155.7
click at [0, 104] on div "TẠO ĐƠN HÀNG Yêu cầu xuất hóa đơn điện tử Transit Pickup Surcharge Ids Transit …" at bounding box center [474, 221] width 948 height 443
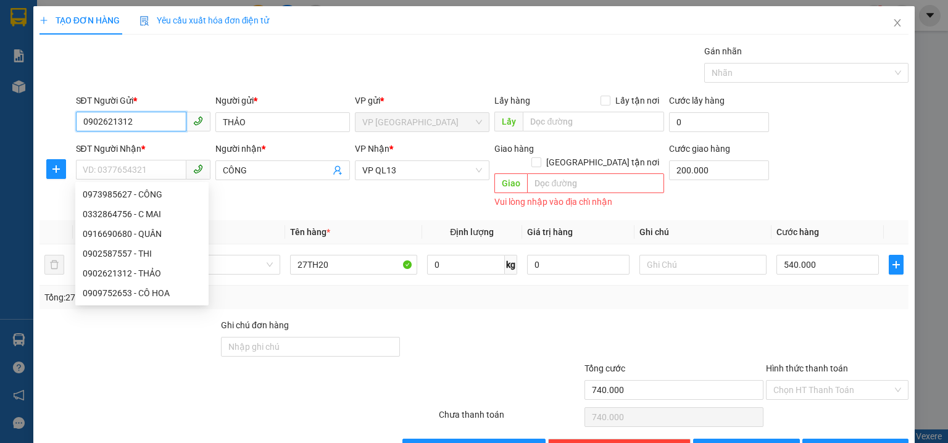
drag, startPoint x: 154, startPoint y: 119, endPoint x: 7, endPoint y: 109, distance: 146.5
click at [7, 109] on div "TẠO ĐƠN HÀNG Yêu cầu xuất hóa đơn điện tử Transit Pickup Surcharge Ids Transit …" at bounding box center [474, 221] width 948 height 443
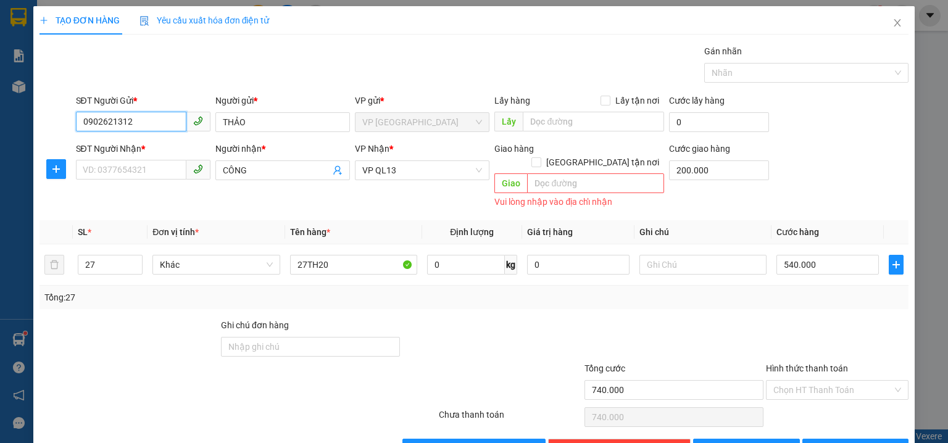
drag, startPoint x: 153, startPoint y: 121, endPoint x: 0, endPoint y: 92, distance: 155.7
click at [0, 92] on div "TẠO ĐƠN HÀNG Yêu cầu xuất hóa đơn điện tử Transit Pickup Surcharge Ids Transit …" at bounding box center [474, 221] width 948 height 443
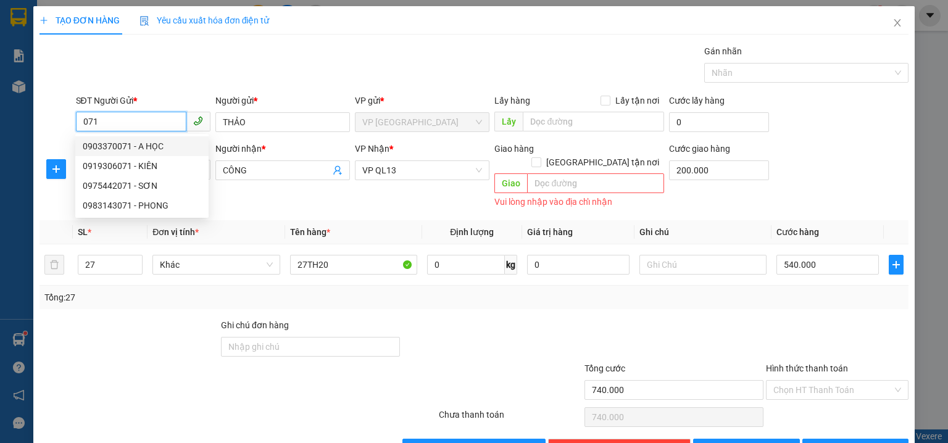
click at [115, 143] on div "0903370071 - A HỌC" at bounding box center [142, 146] width 118 height 14
type input "0903370071"
type input "A HỌC"
type input "380.000"
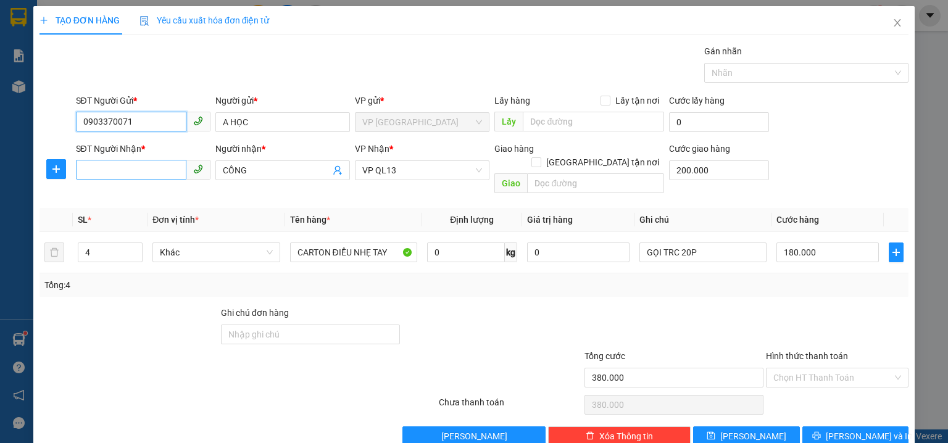
type input "0903370071"
click at [145, 174] on input "SĐT Người Nhận *" at bounding box center [131, 170] width 110 height 20
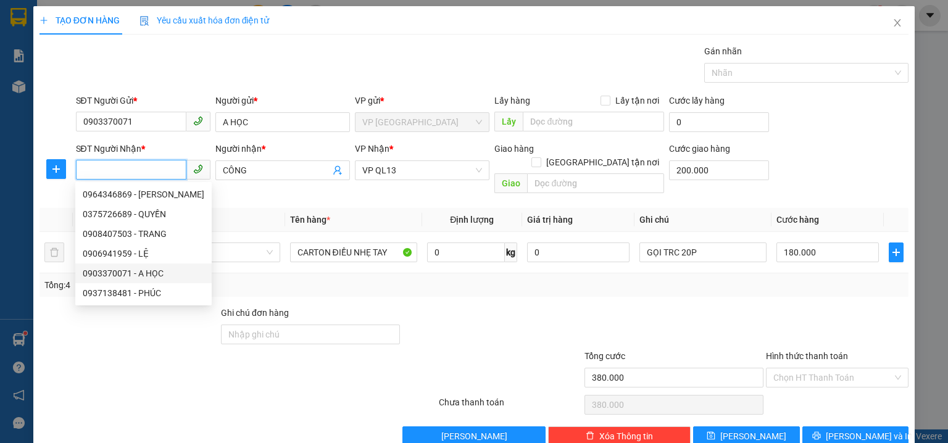
scroll to position [12, 0]
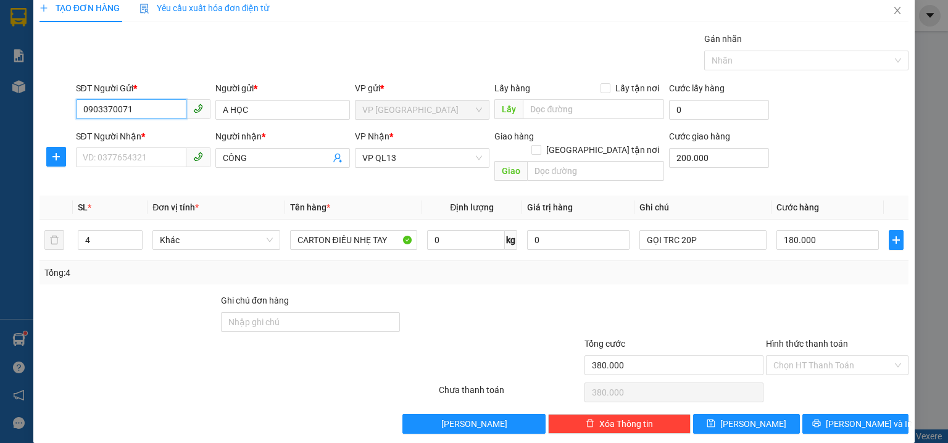
drag, startPoint x: 152, startPoint y: 101, endPoint x: 0, endPoint y: 98, distance: 152.4
click at [0, 98] on div "TẠO ĐƠN HÀNG Yêu cầu xuất hóa đơn điện tử Transit Pickup Surcharge Ids Transit …" at bounding box center [474, 221] width 948 height 443
click at [128, 157] on input "SĐT Người Nhận *" at bounding box center [131, 157] width 110 height 20
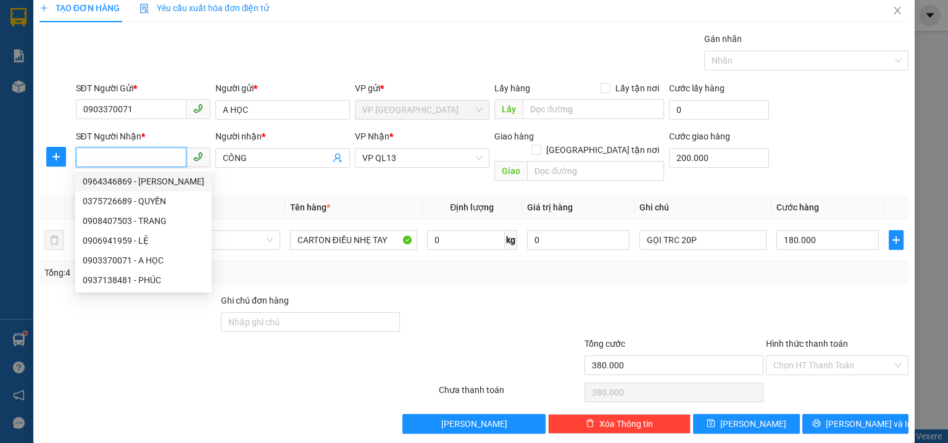
paste input "0704498920"
type input "0704498920"
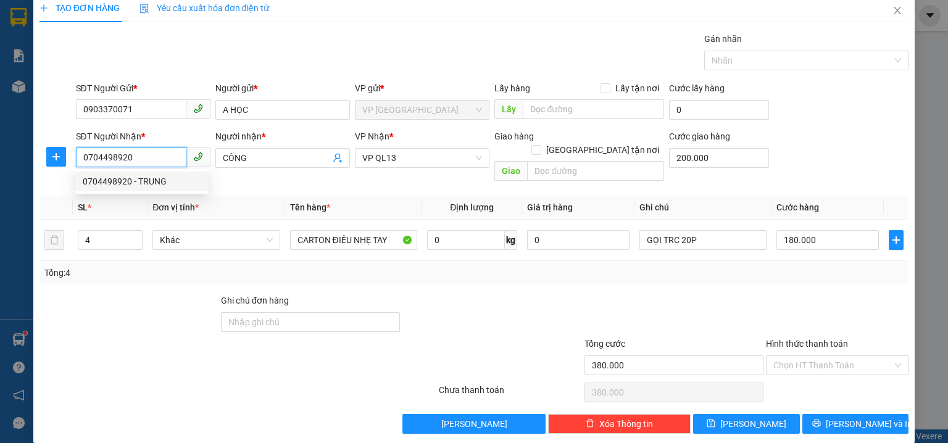
click at [155, 181] on div "0704498920 - TRUNG" at bounding box center [142, 182] width 118 height 14
type input "TRUNG"
type input "0"
type input "180.000"
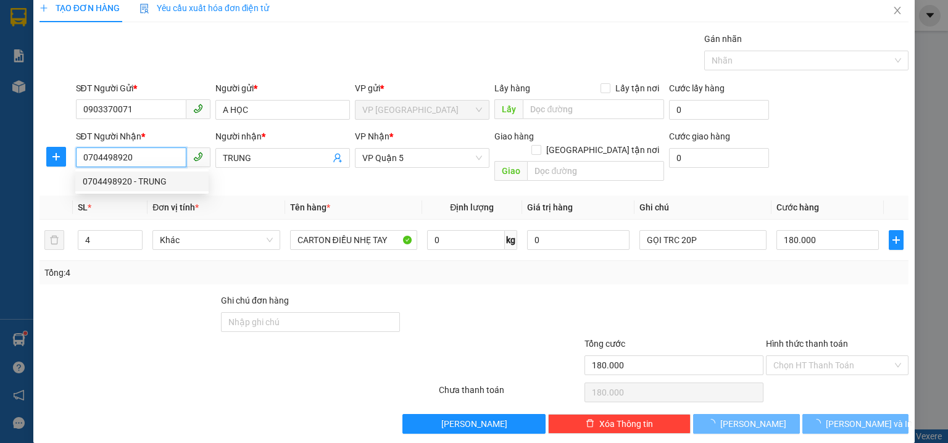
type input "30.000"
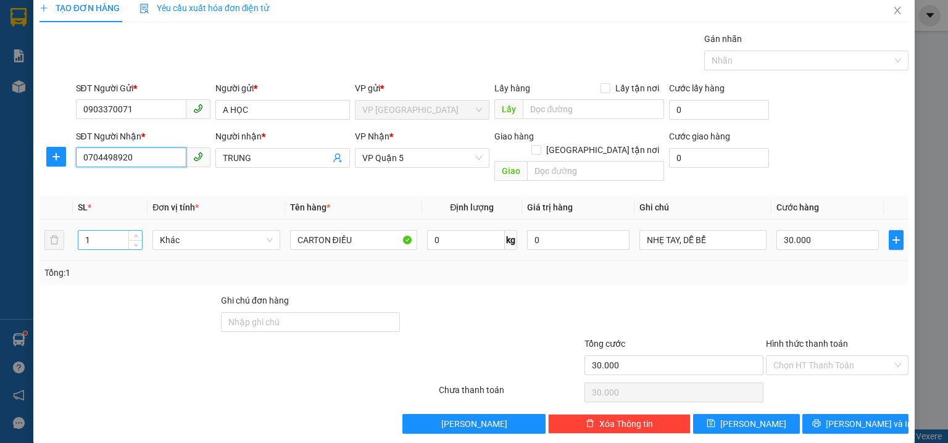
type input "0704498920"
drag, startPoint x: 92, startPoint y: 225, endPoint x: 10, endPoint y: 219, distance: 82.3
click at [10, 219] on div "TẠO ĐƠN HÀNG Yêu cầu xuất hóa đơn điện tử Transit Pickup Surcharge Ids Transit …" at bounding box center [474, 221] width 948 height 443
type input "3"
click at [805, 230] on input "30.000" at bounding box center [827, 240] width 102 height 20
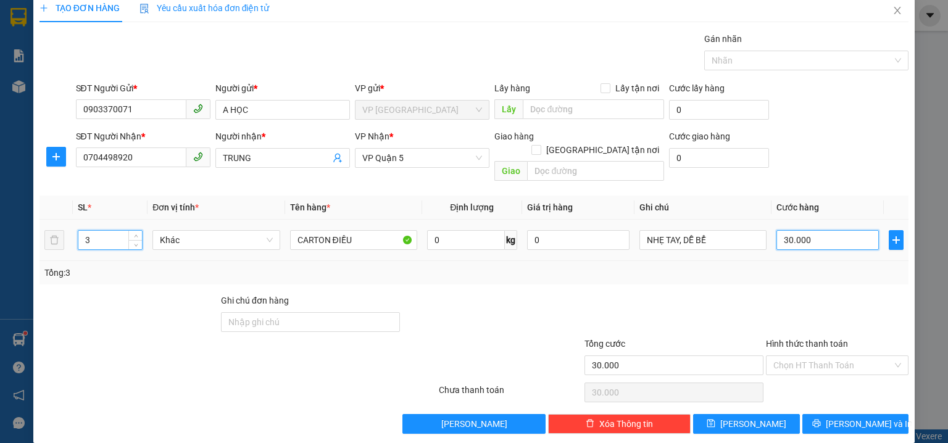
type input "0"
type input "1"
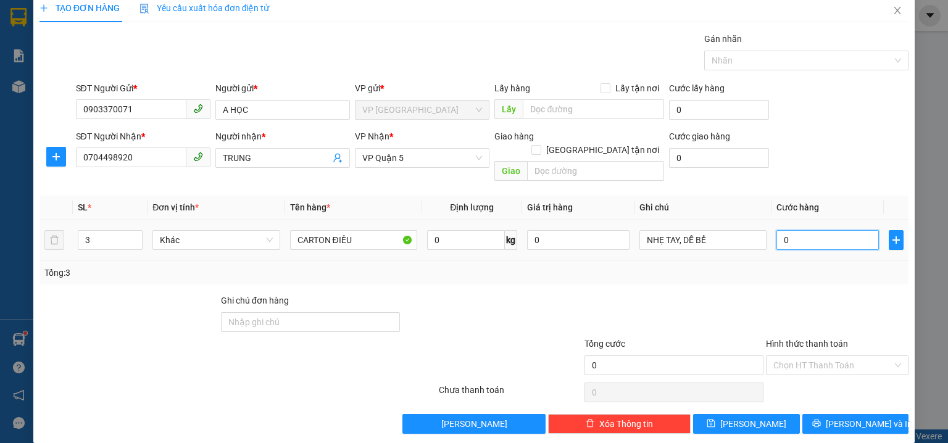
type input "01"
type input "12"
type input "012"
type input "120"
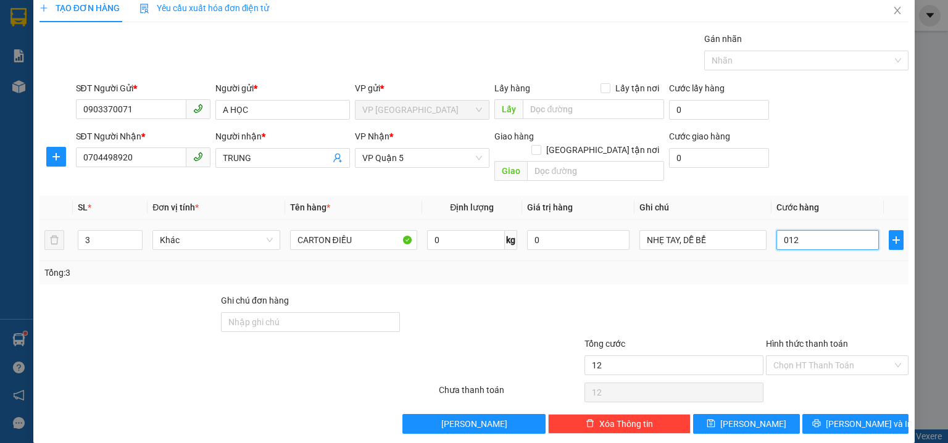
type input "120"
type input "0.120"
type input "120.000"
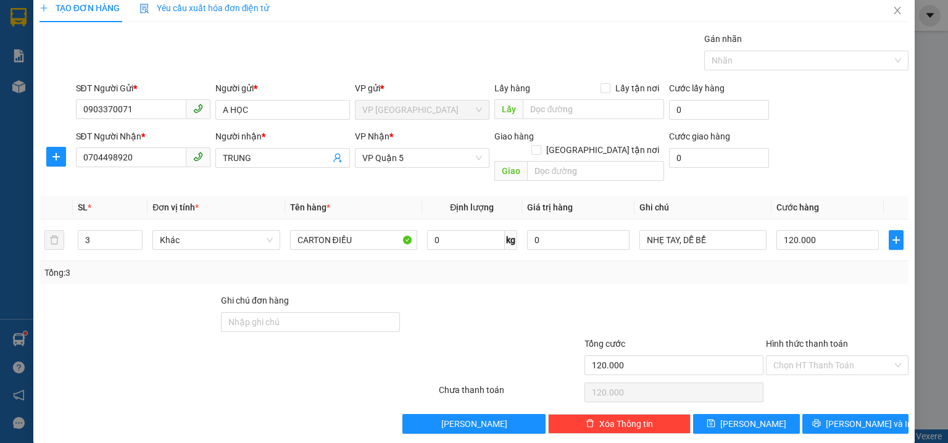
click at [804, 170] on div "SĐT Người Nhận * 0704498920 Người nhận * TRUNG VP Nhận * VP Quận 5 Giao hàng Gi…" at bounding box center [492, 158] width 838 height 57
drag, startPoint x: 846, startPoint y: 404, endPoint x: 479, endPoint y: 52, distance: 508.3
click at [845, 417] on span "[PERSON_NAME] và In" at bounding box center [868, 424] width 86 height 14
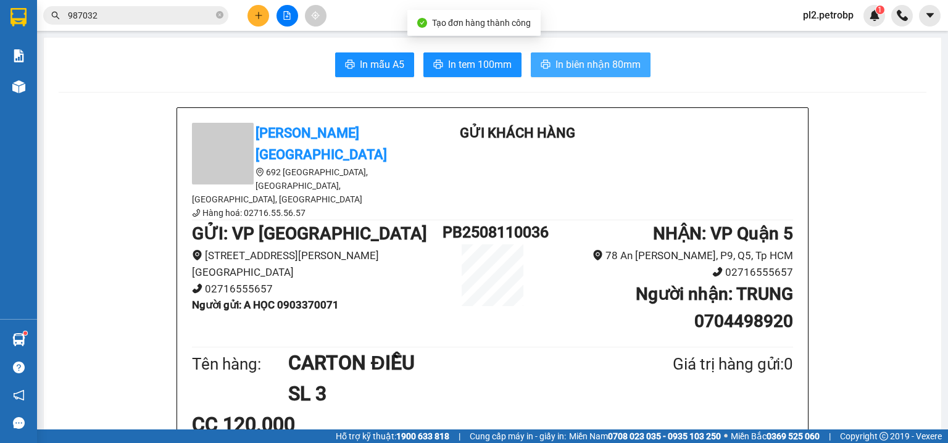
drag, startPoint x: 558, startPoint y: 61, endPoint x: 594, endPoint y: 30, distance: 48.1
click at [563, 54] on button "In biên nhận 80mm" at bounding box center [591, 64] width 120 height 25
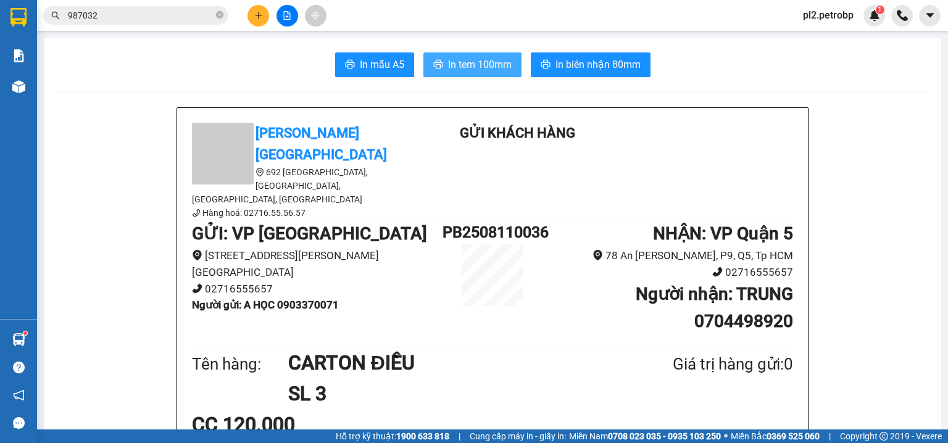
drag, startPoint x: 466, startPoint y: 59, endPoint x: 537, endPoint y: 1, distance: 91.2
click at [468, 59] on span "In tem 100mm" at bounding box center [480, 64] width 64 height 15
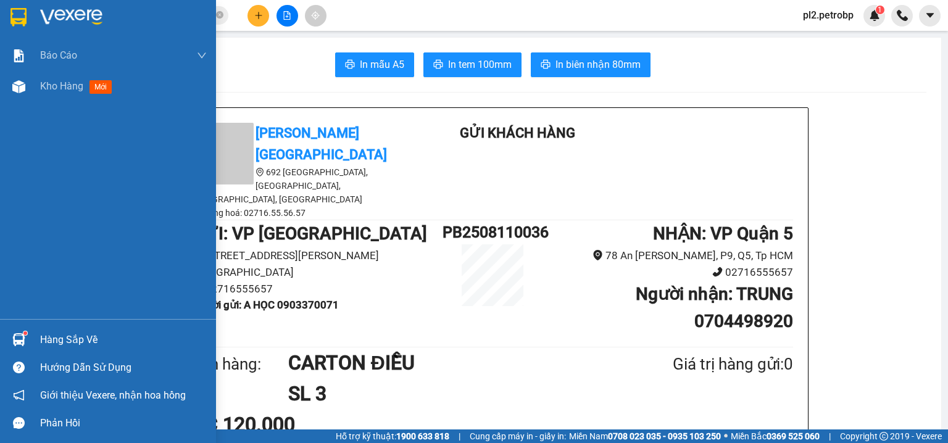
click at [86, 340] on div "Hàng sắp về" at bounding box center [123, 340] width 167 height 19
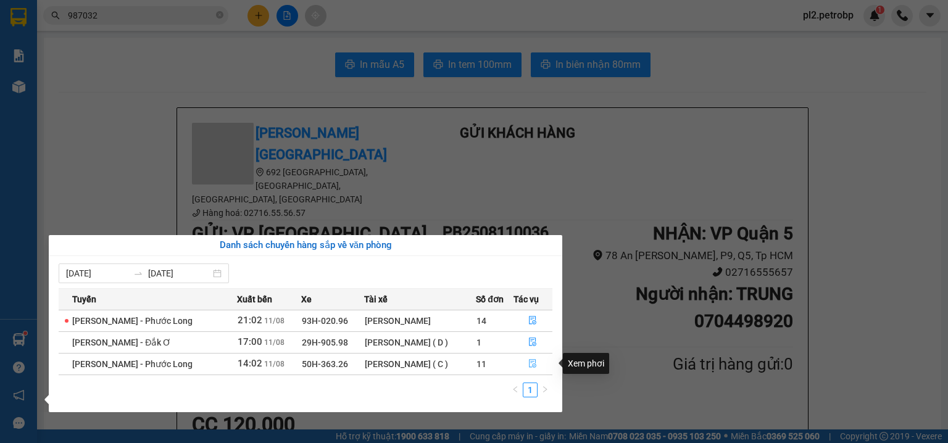
click at [531, 363] on icon "file-done" at bounding box center [532, 364] width 7 height 9
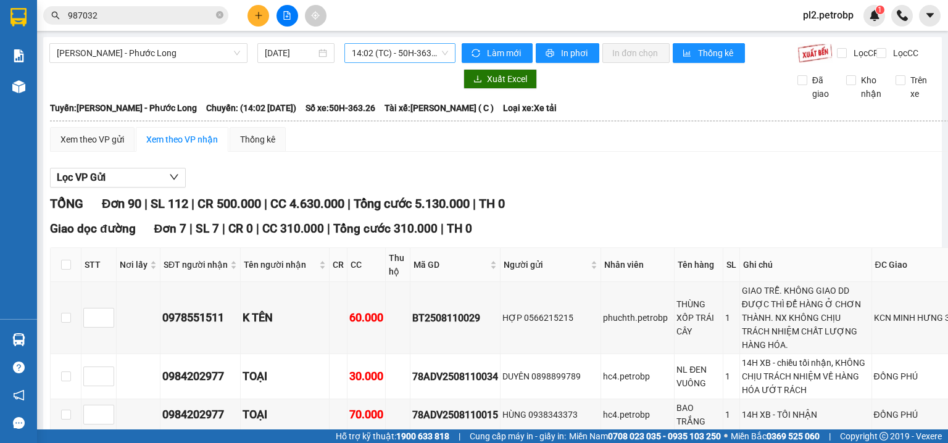
click at [417, 51] on span "14:02 (TC) - 50H-363.26" at bounding box center [400, 53] width 97 height 19
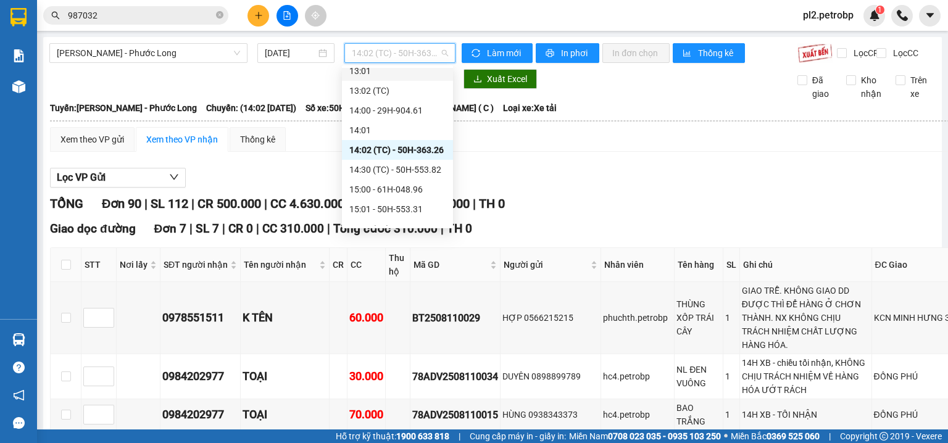
scroll to position [503, 0]
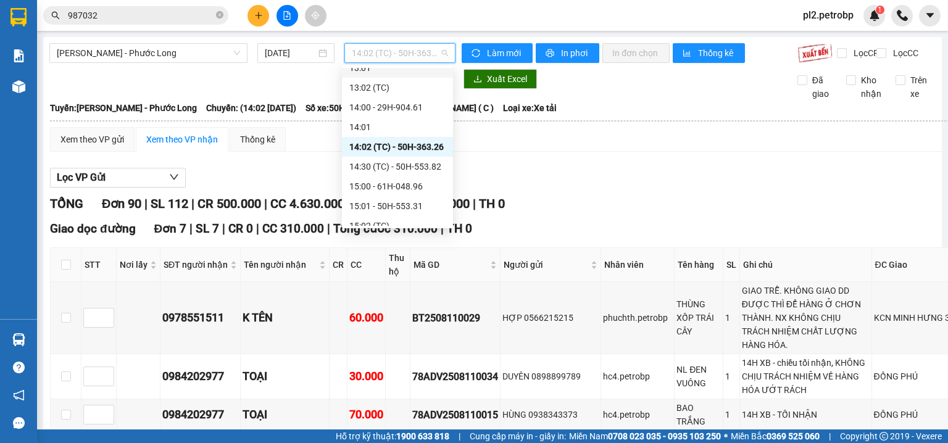
click at [488, 152] on div "Xem theo VP gửi Xem theo VP nhận Thống kê" at bounding box center [541, 139] width 982 height 25
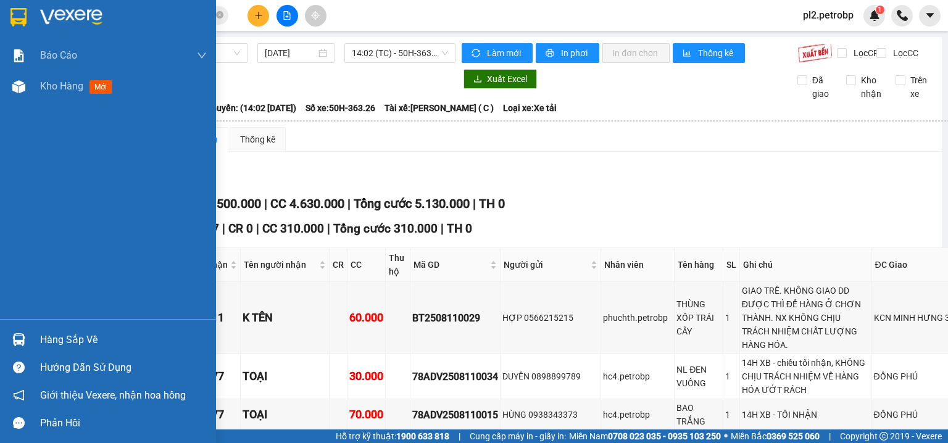
click at [59, 342] on div "Hàng sắp về" at bounding box center [123, 340] width 167 height 19
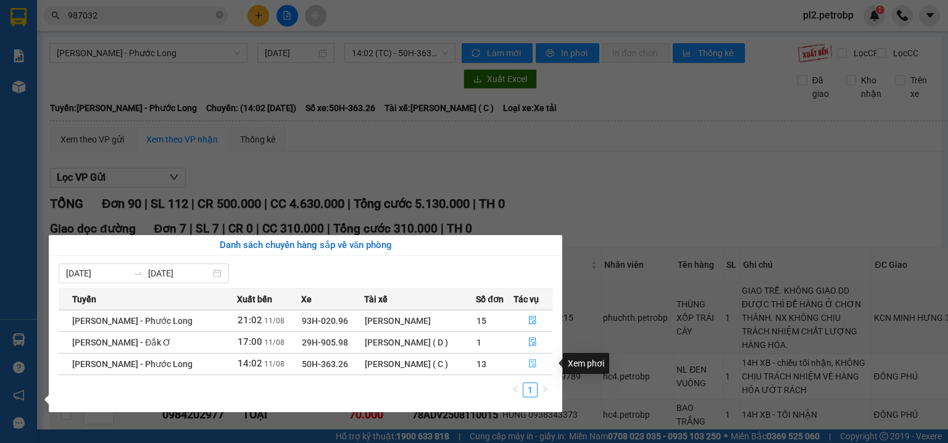
click at [535, 368] on span "file-done" at bounding box center [532, 364] width 9 height 10
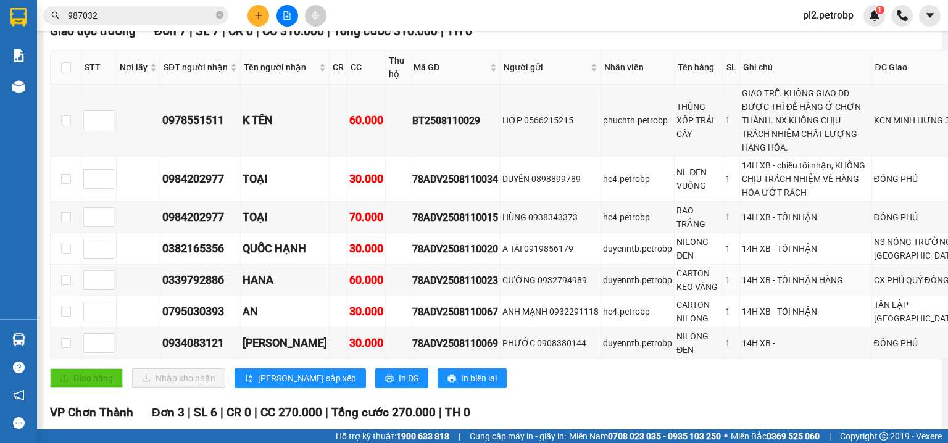
scroll to position [263, 0]
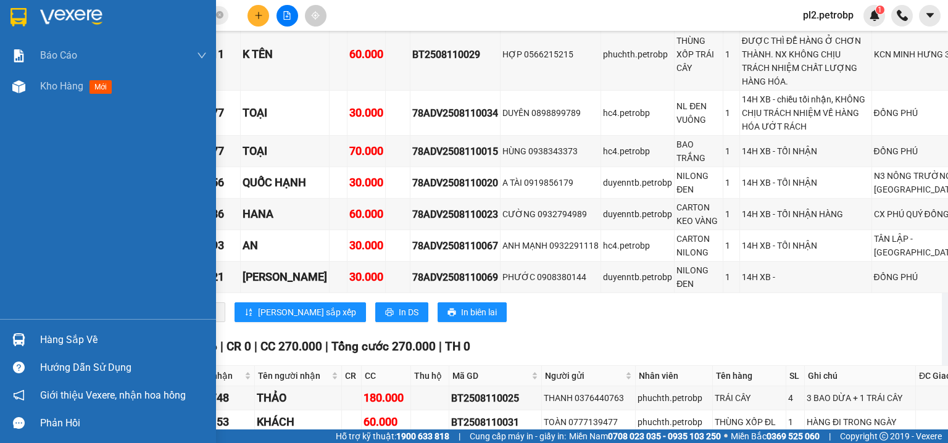
click at [52, 344] on div "Hàng sắp về" at bounding box center [123, 340] width 167 height 19
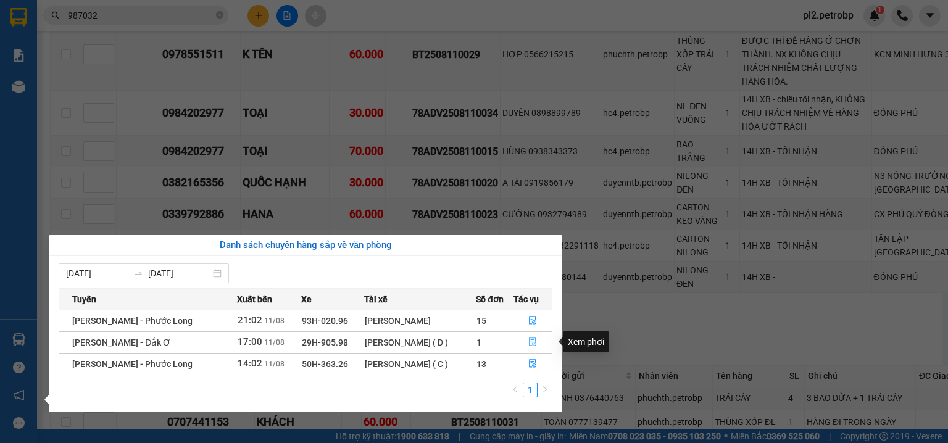
click at [540, 342] on button "button" at bounding box center [533, 343] width 38 height 20
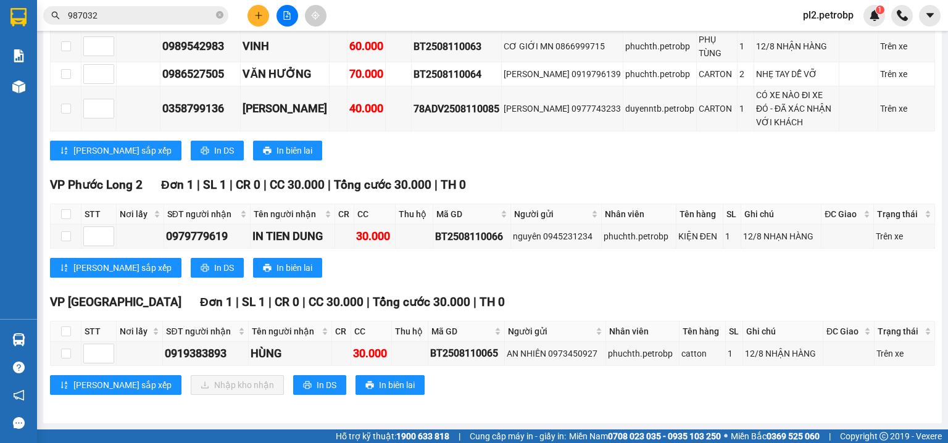
scroll to position [245, 0]
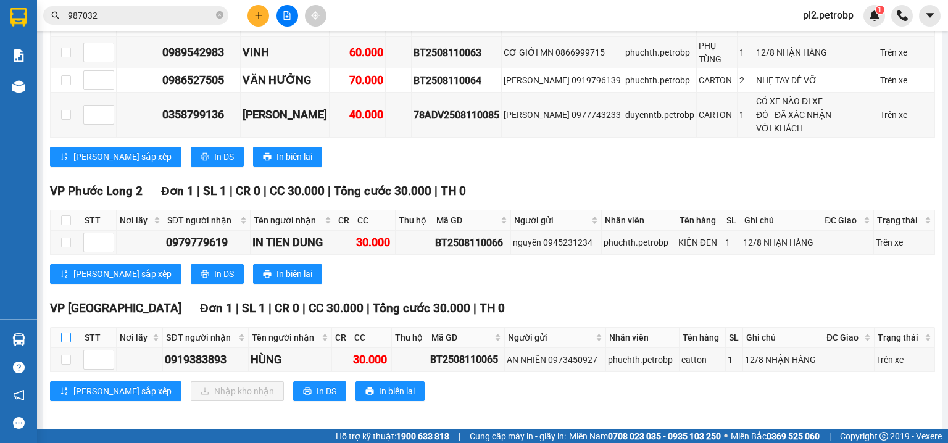
click at [70, 333] on input "checkbox" at bounding box center [66, 338] width 10 height 10
checkbox input "true"
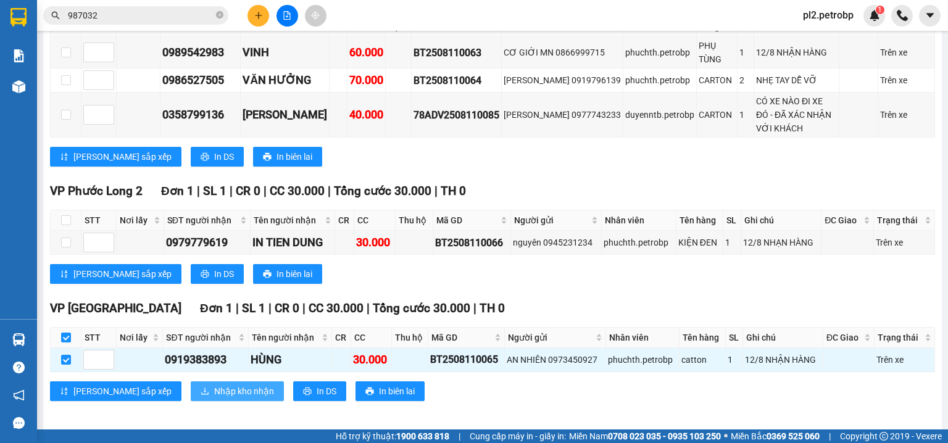
click at [214, 387] on span "Nhập kho nhận" at bounding box center [244, 391] width 60 height 14
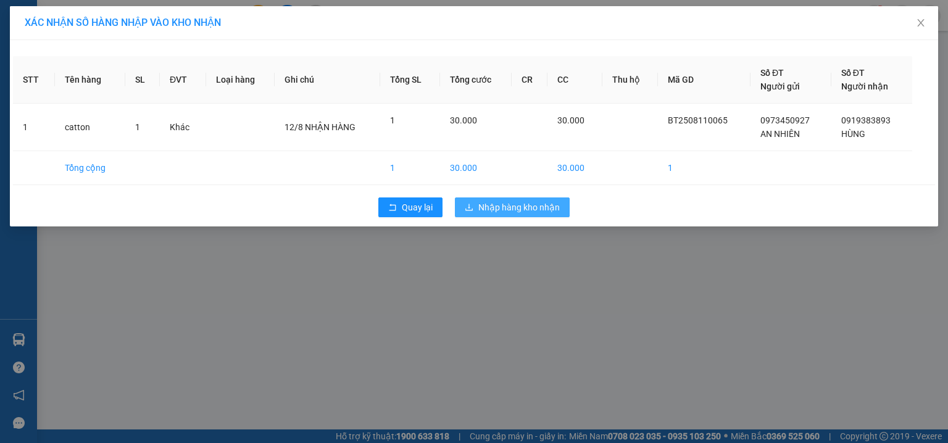
click at [507, 201] on span "Nhập hàng kho nhận" at bounding box center [518, 208] width 81 height 14
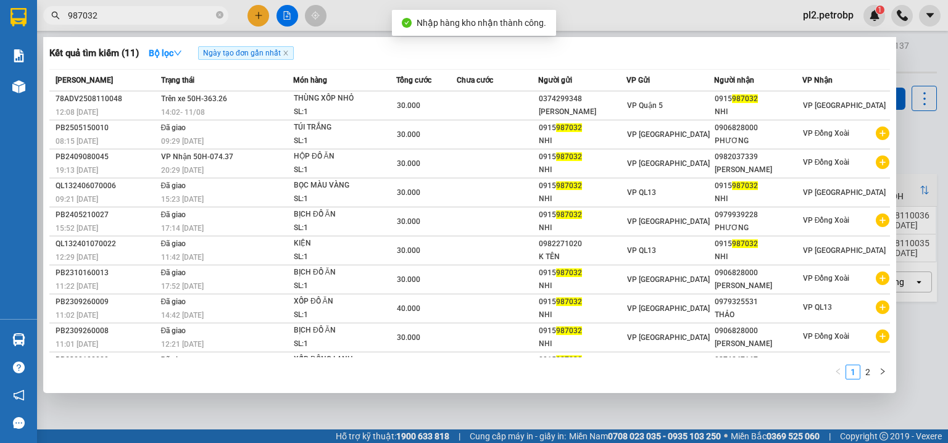
click at [207, 9] on input "987032" at bounding box center [141, 16] width 146 height 14
click at [218, 13] on icon "close-circle" at bounding box center [219, 14] width 7 height 7
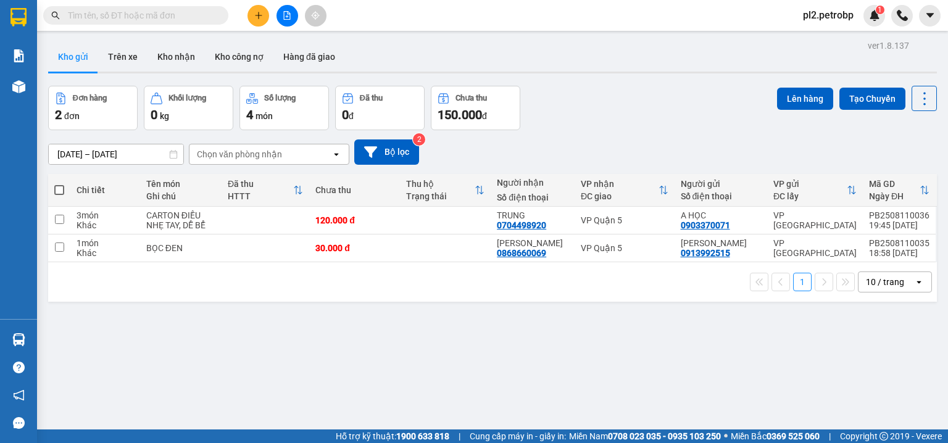
click at [196, 15] on input "text" at bounding box center [141, 16] width 146 height 14
click at [160, 14] on input "text" at bounding box center [141, 16] width 146 height 14
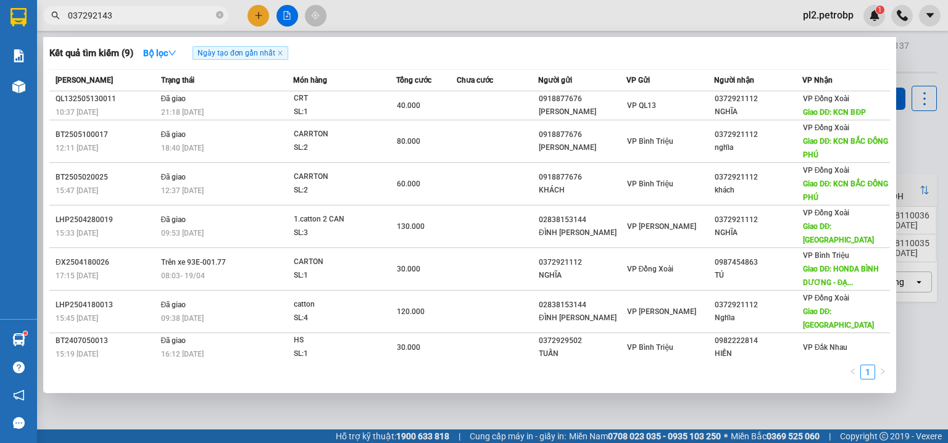
type input "0372921437"
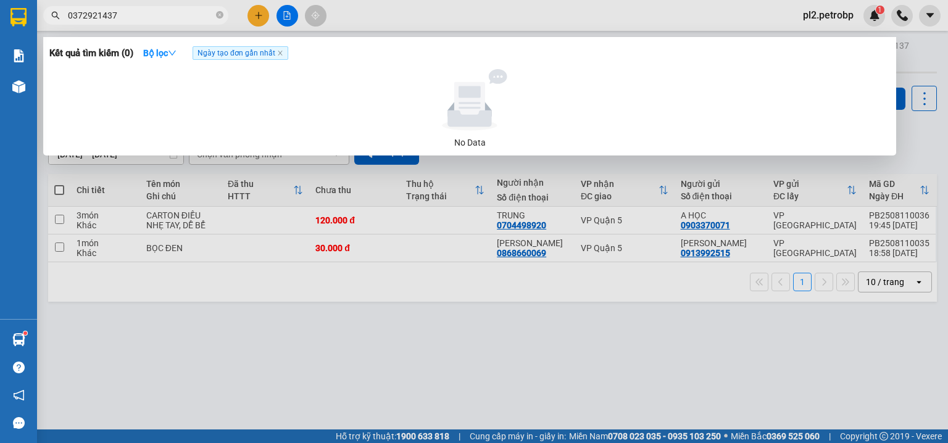
drag, startPoint x: 221, startPoint y: 14, endPoint x: 215, endPoint y: 14, distance: 6.2
click at [221, 14] on icon "close-circle" at bounding box center [219, 14] width 7 height 7
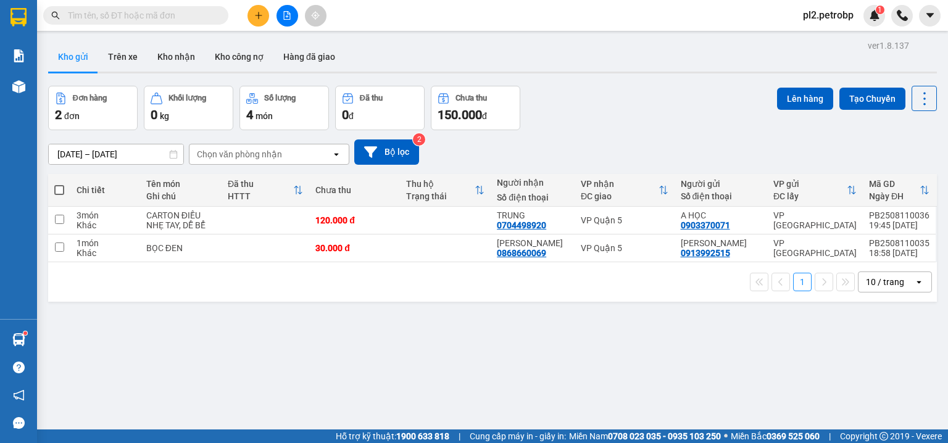
click at [180, 16] on input "text" at bounding box center [141, 16] width 146 height 14
click at [183, 17] on input "text" at bounding box center [141, 16] width 146 height 14
type input "2"
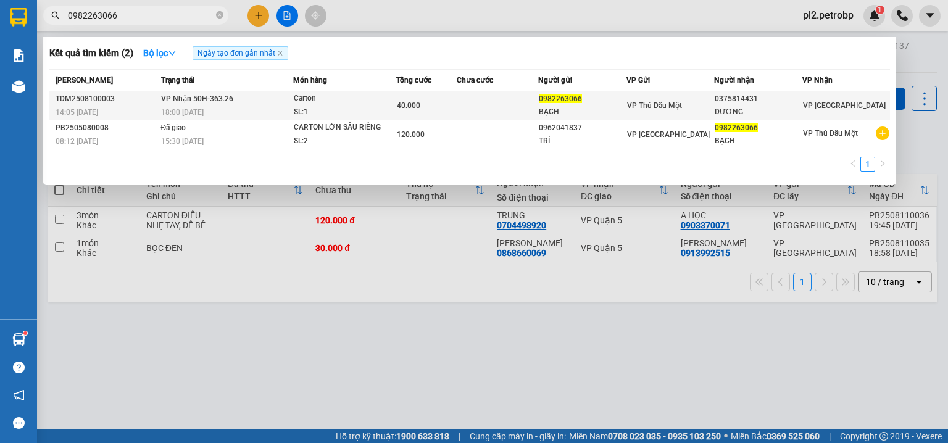
type input "0982263066"
drag, startPoint x: 758, startPoint y: 97, endPoint x: 712, endPoint y: 95, distance: 46.3
click at [712, 95] on tr "TDM2508100003 14:05 - 10/08 VP Nhận 50H-363.26 18:00 - 10/08 Carton SL: 1 40.00…" at bounding box center [469, 105] width 840 height 29
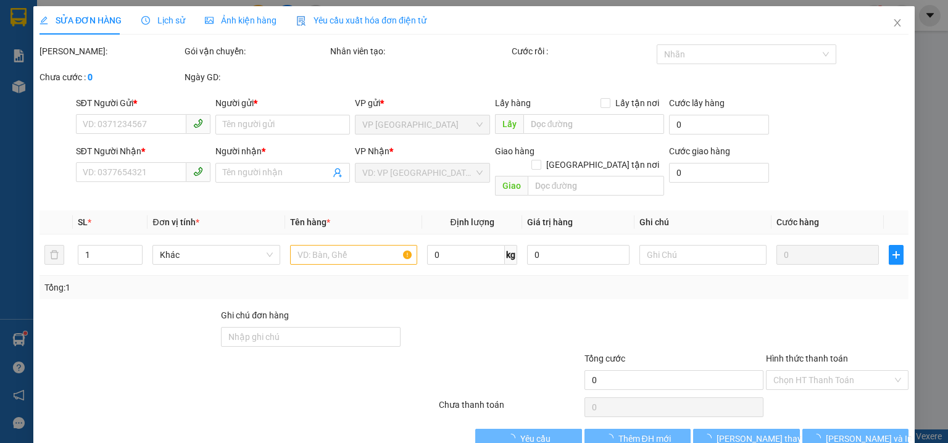
type input "0982263066"
type input "BẠCH"
type input "0375814431"
type input "DƯƠNG"
type input "40.000"
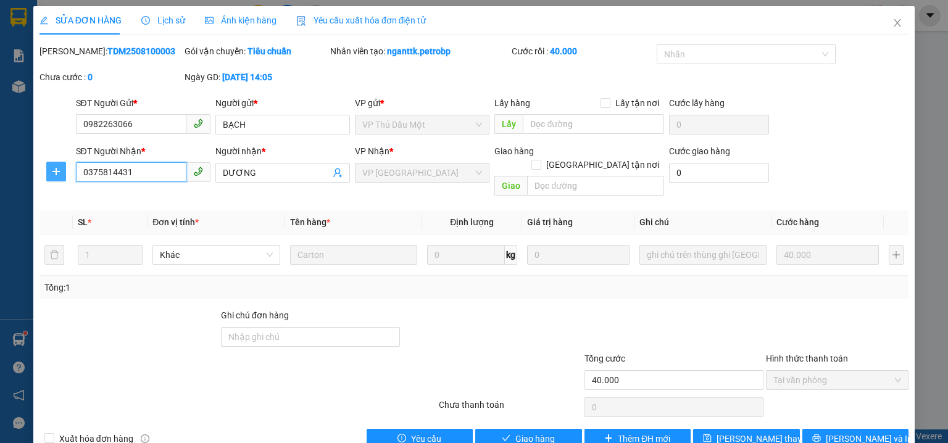
drag, startPoint x: 147, startPoint y: 174, endPoint x: 57, endPoint y: 163, distance: 90.8
click at [57, 163] on div "SĐT Người Nhận * 0375814431 0375814431 Người nhận * DƯƠNG VP Nhận * VP Phước Bì…" at bounding box center [473, 172] width 871 height 57
click at [894, 25] on icon "close" at bounding box center [897, 22] width 7 height 7
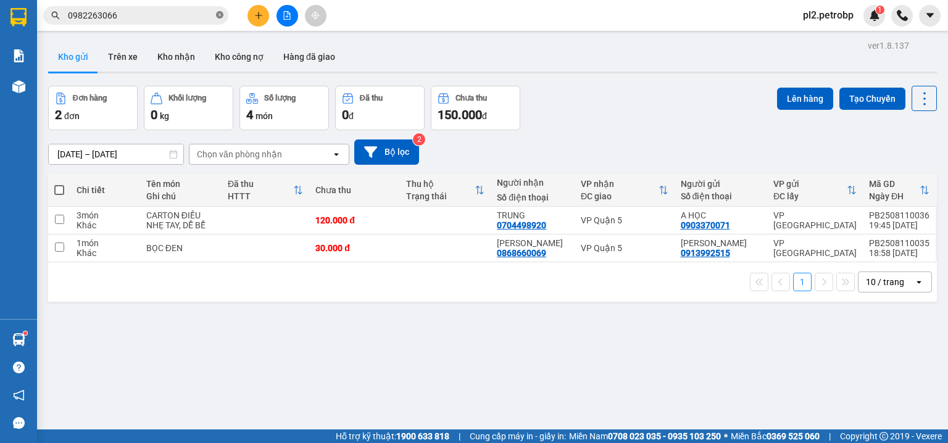
click at [217, 13] on icon "close-circle" at bounding box center [219, 14] width 7 height 7
click at [163, 18] on input "text" at bounding box center [141, 16] width 146 height 14
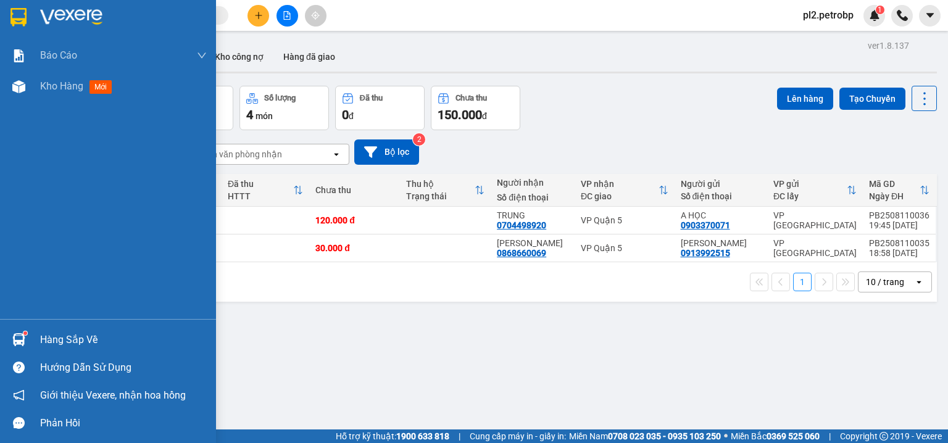
click at [68, 342] on div "Hàng sắp về" at bounding box center [123, 340] width 167 height 19
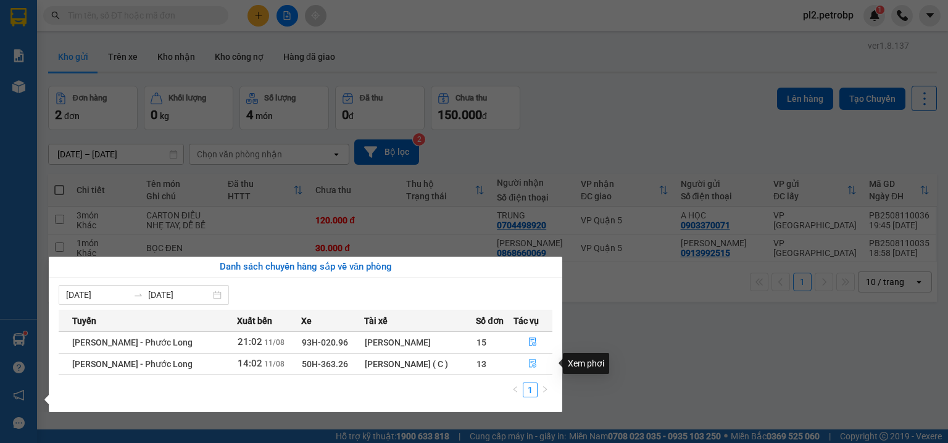
click at [529, 360] on icon "file-done" at bounding box center [532, 363] width 9 height 9
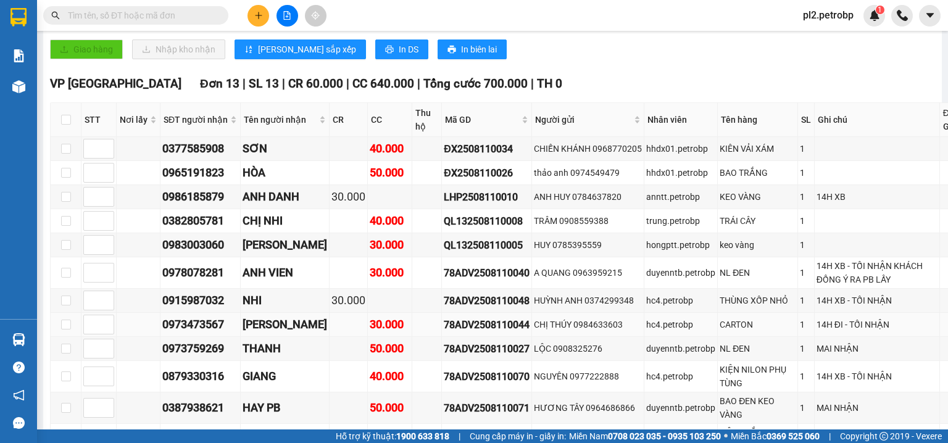
scroll to position [658, 0]
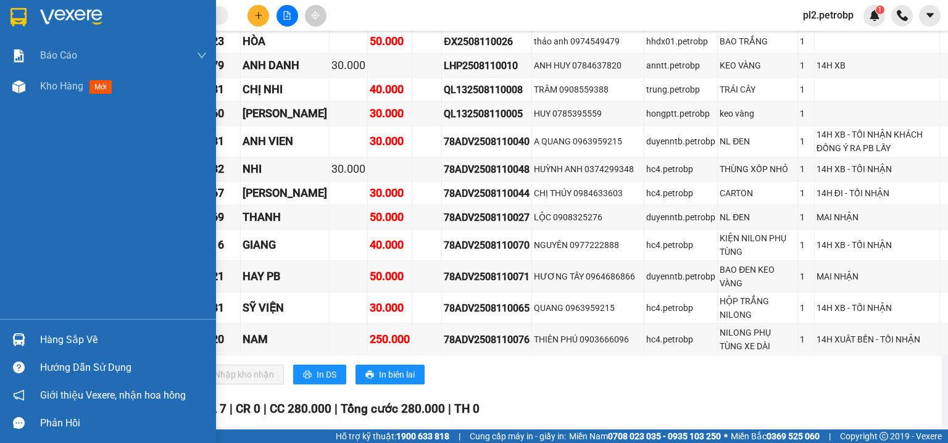
click at [28, 333] on div at bounding box center [19, 340] width 22 height 22
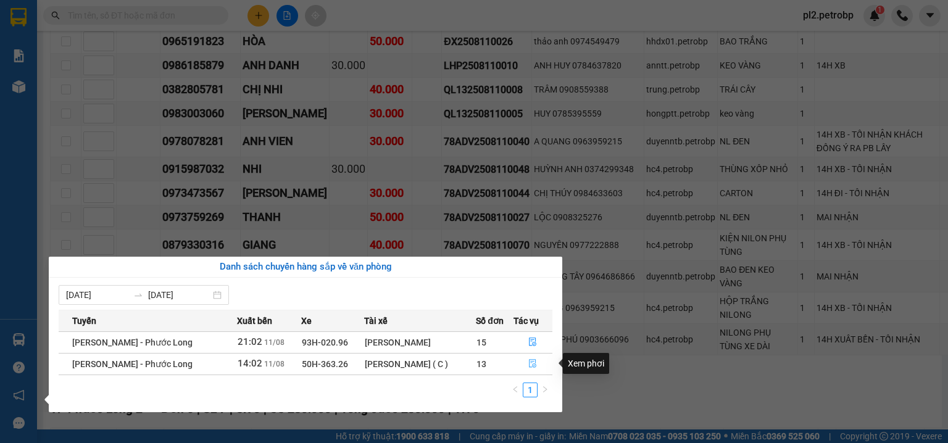
click at [534, 363] on icon "file-done" at bounding box center [532, 364] width 7 height 9
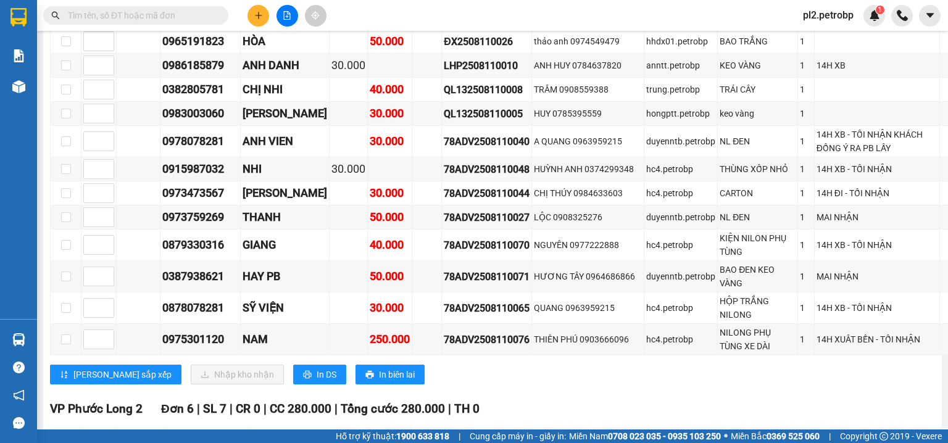
click at [539, 394] on div "VP Phước Bình Đơn 13 | SL 13 | CR 60.000 | CC 640.000 | Tổng cước 700.000 | TH …" at bounding box center [544, 168] width 989 height 450
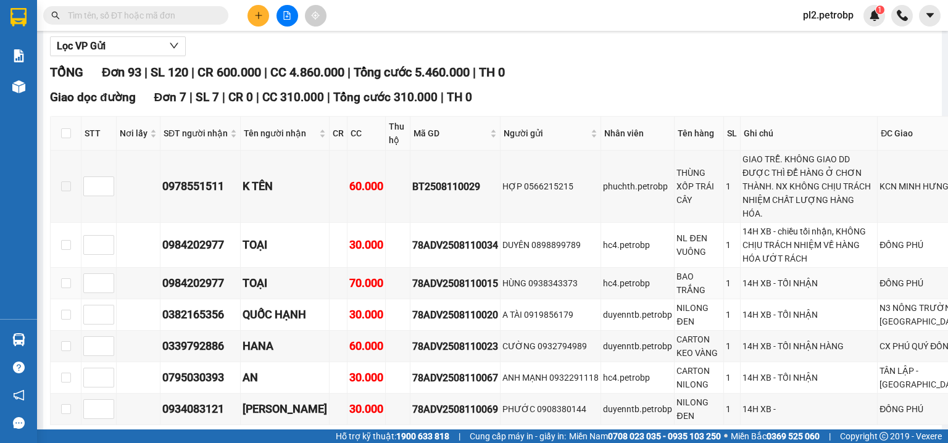
scroll to position [0, 0]
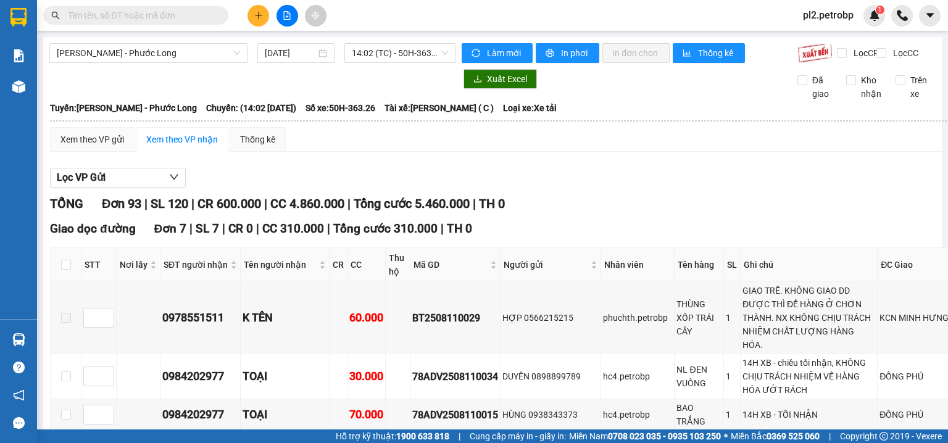
click at [167, 18] on input "text" at bounding box center [141, 16] width 146 height 14
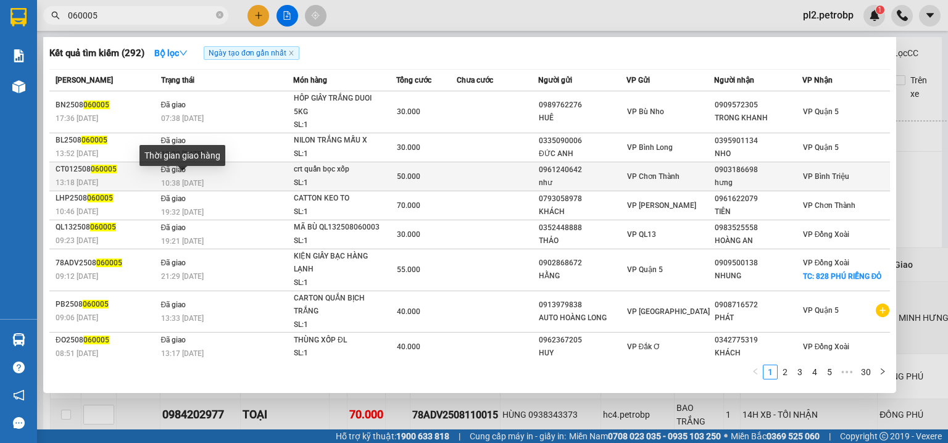
scroll to position [59, 0]
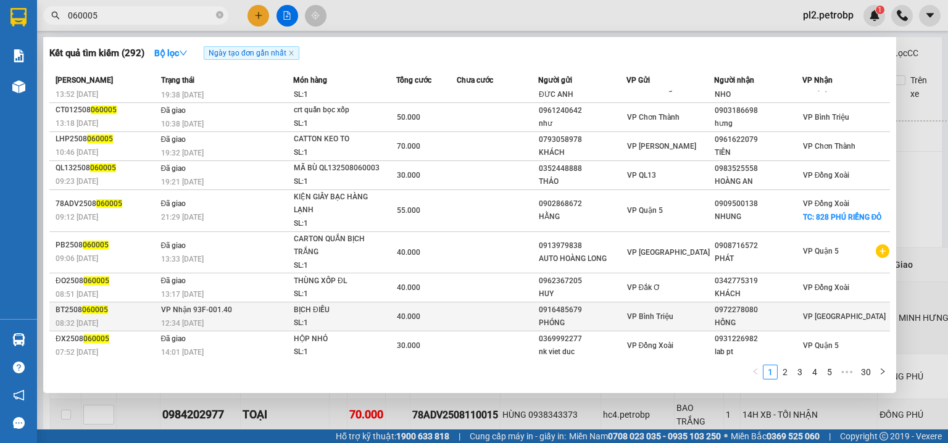
type input "060005"
drag, startPoint x: 775, startPoint y: 311, endPoint x: 708, endPoint y: 304, distance: 68.2
click at [708, 304] on tr "BT2508 060005 08:32 - 06/08 VP Nhận 93F-001.40 12:34 - 06/08 BỊCH ĐIỀU SL: 1 40…" at bounding box center [469, 316] width 840 height 29
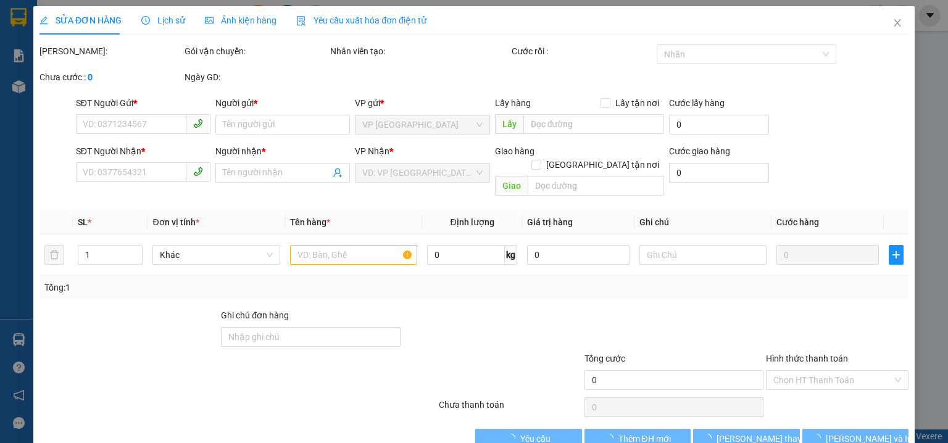
type input "0916485679"
type input "PHÓNG"
type input "0972278080"
type input "HỒNG"
type input "40.000"
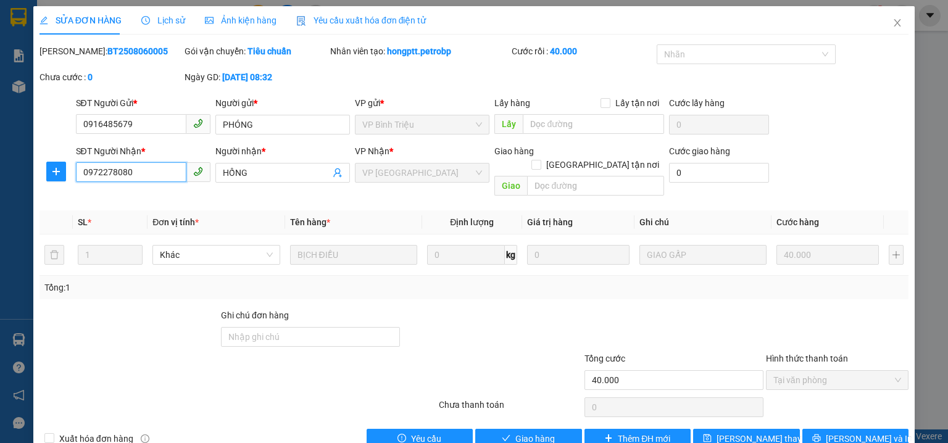
drag, startPoint x: 156, startPoint y: 172, endPoint x: 79, endPoint y: 179, distance: 77.5
click at [79, 180] on input "0972278080" at bounding box center [131, 172] width 110 height 20
click at [893, 21] on icon "close" at bounding box center [897, 23] width 10 height 10
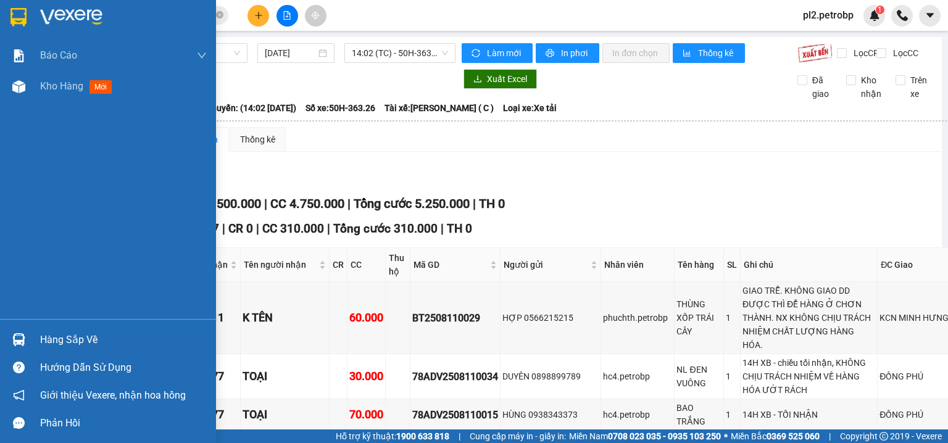
click at [38, 334] on div "Hàng sắp về" at bounding box center [108, 340] width 216 height 28
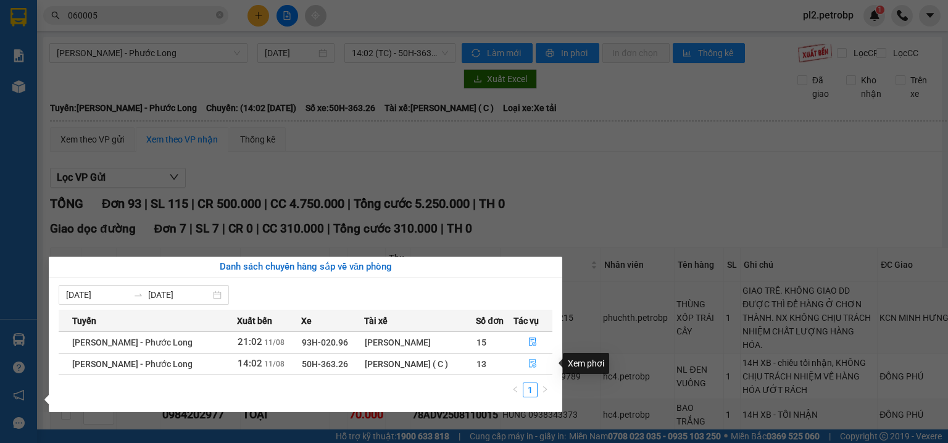
drag, startPoint x: 529, startPoint y: 358, endPoint x: 500, endPoint y: 326, distance: 43.7
click at [529, 358] on button "button" at bounding box center [533, 364] width 38 height 20
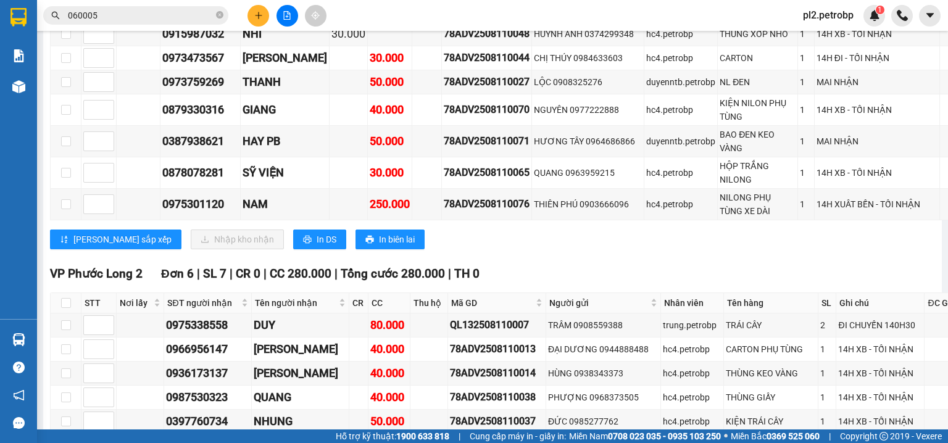
scroll to position [4163, 0]
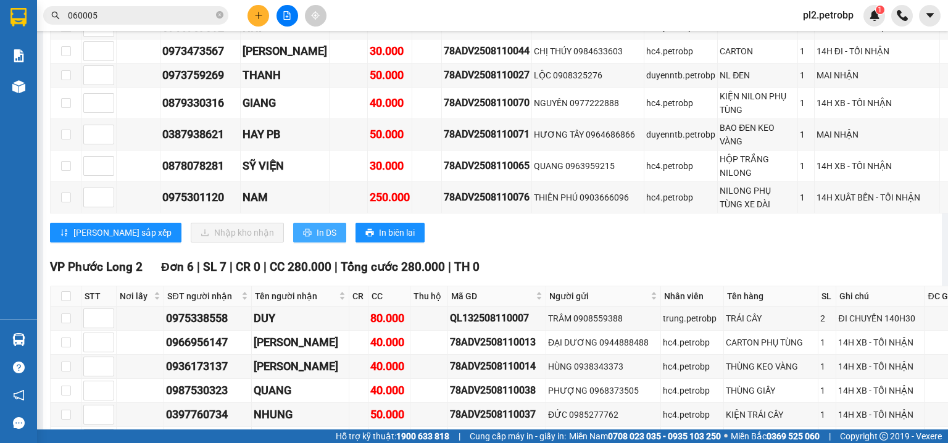
click at [316, 239] on span "In DS" at bounding box center [326, 233] width 20 height 14
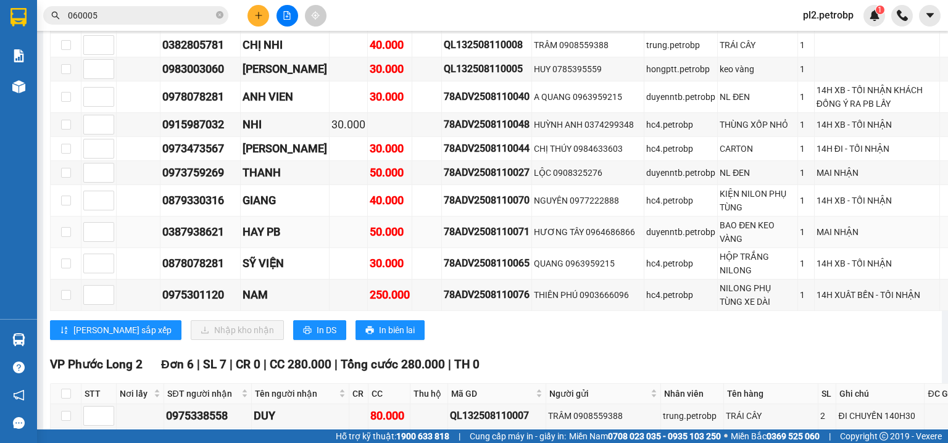
scroll to position [3868, 0]
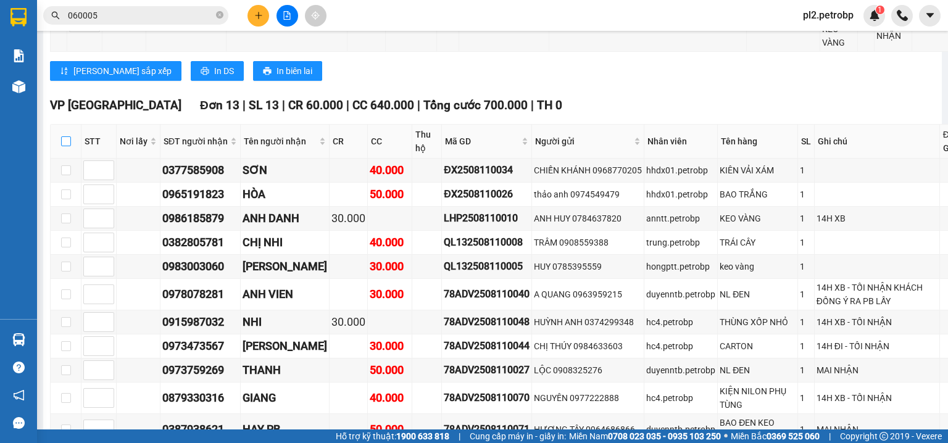
click at [67, 146] on input "checkbox" at bounding box center [66, 141] width 10 height 10
checkbox input "true"
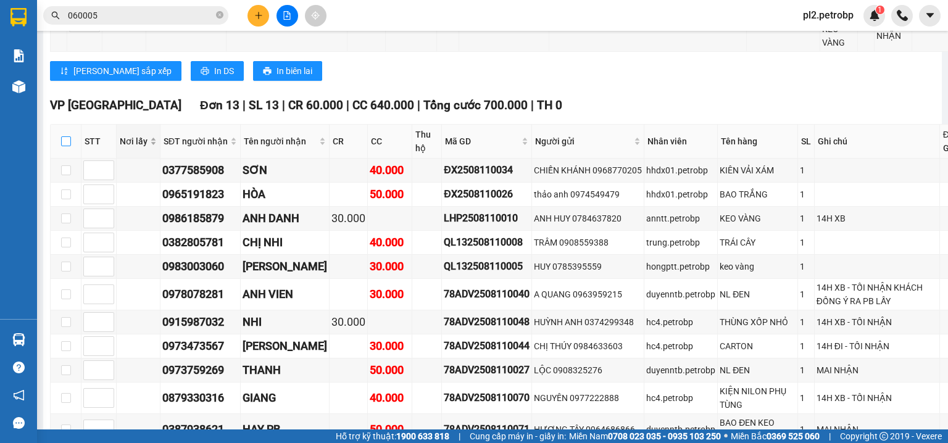
checkbox input "true"
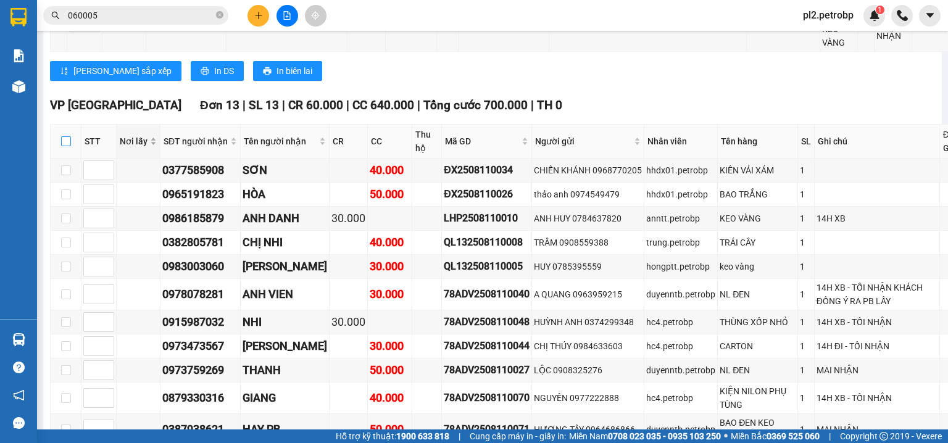
checkbox input "true"
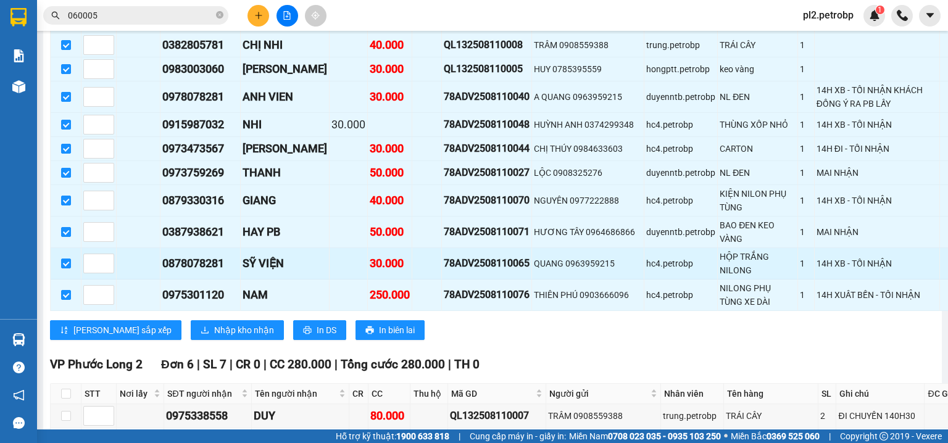
scroll to position [4132, 0]
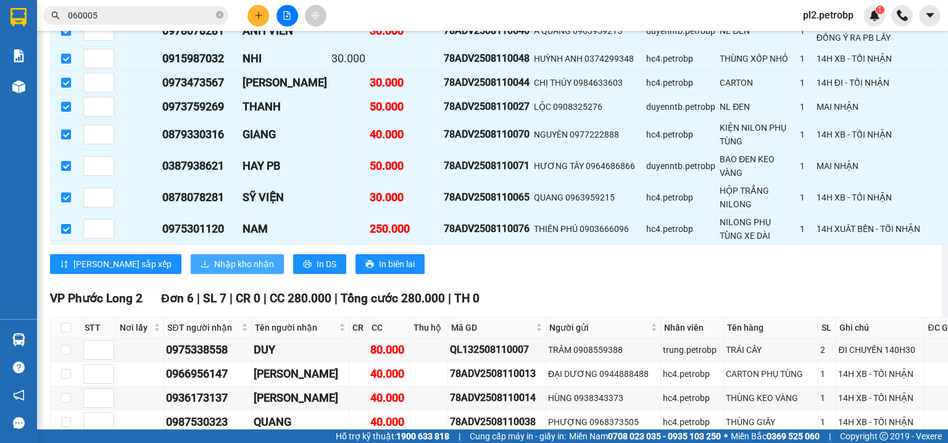
click at [214, 271] on span "Nhập kho nhận" at bounding box center [244, 264] width 60 height 14
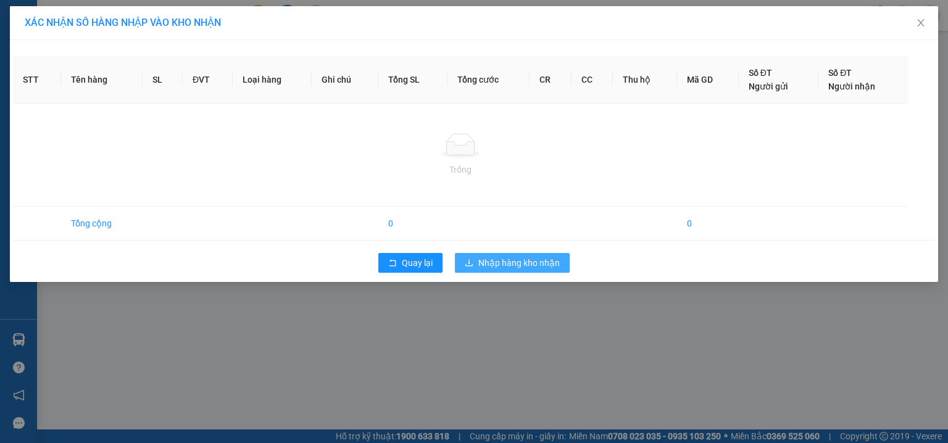
click at [494, 265] on span "Nhập hàng kho nhận" at bounding box center [518, 263] width 81 height 14
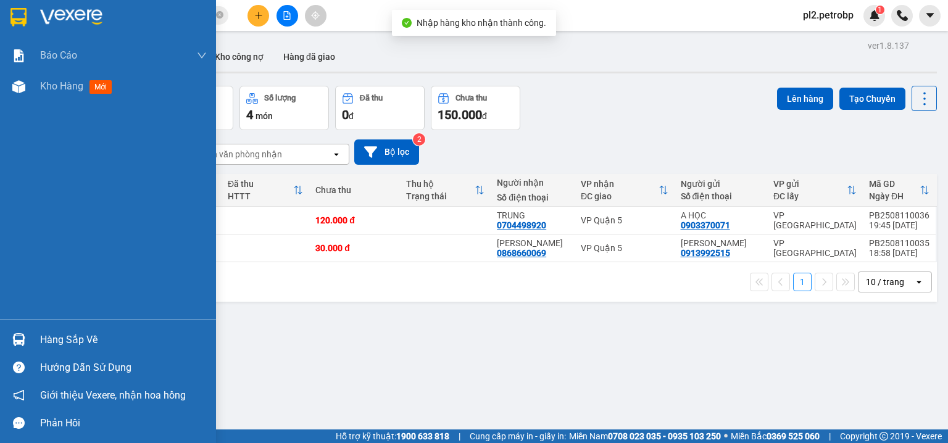
click at [67, 339] on div "Hàng sắp về" at bounding box center [123, 340] width 167 height 19
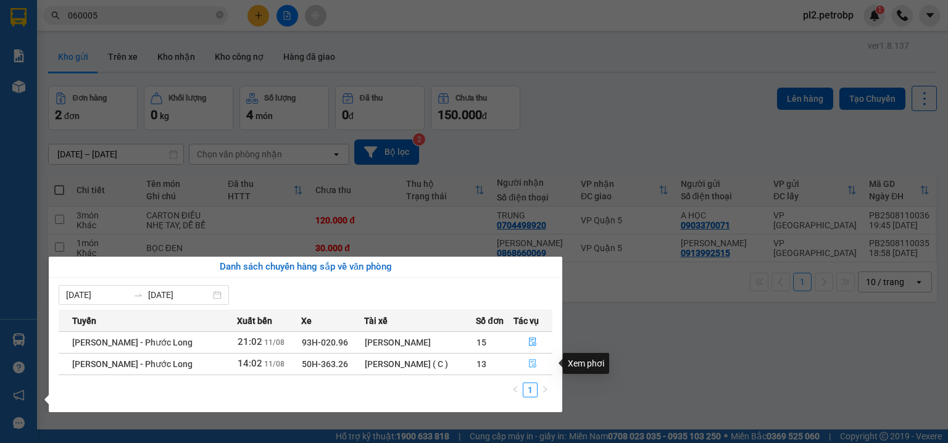
click at [532, 360] on icon "file-done" at bounding box center [532, 364] width 7 height 9
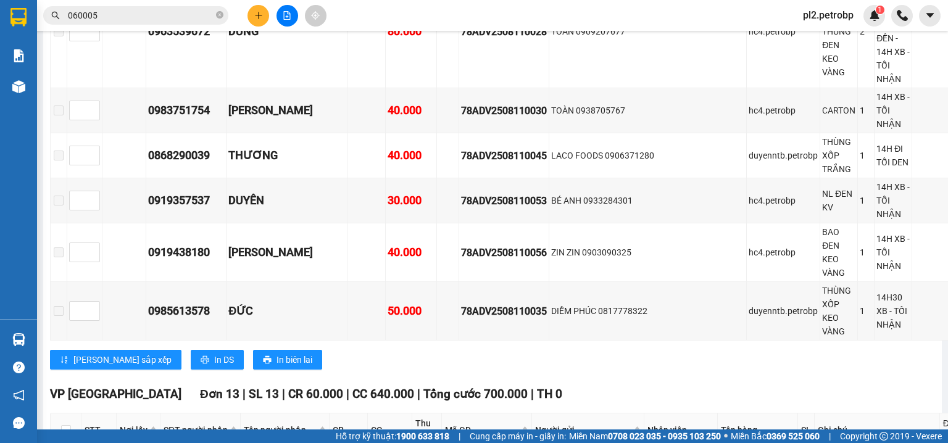
scroll to position [3586, 0]
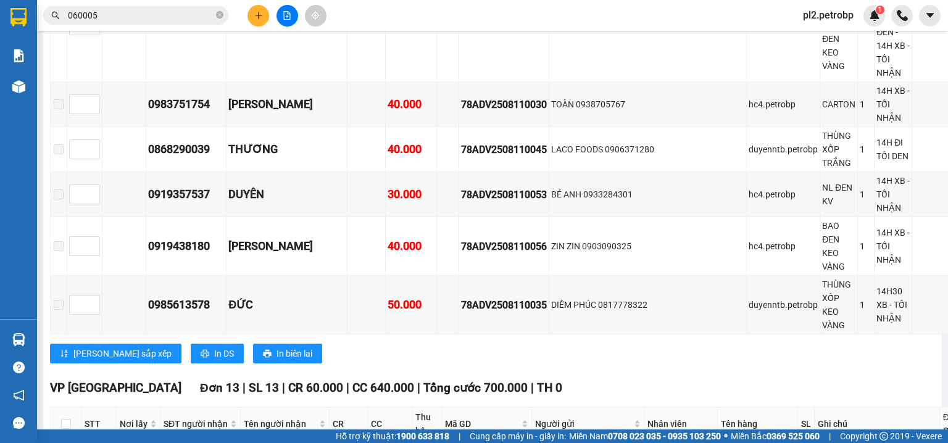
click at [589, 433] on span "Miền Nam 0708 023 035 - 0935 103 250" at bounding box center [645, 436] width 152 height 14
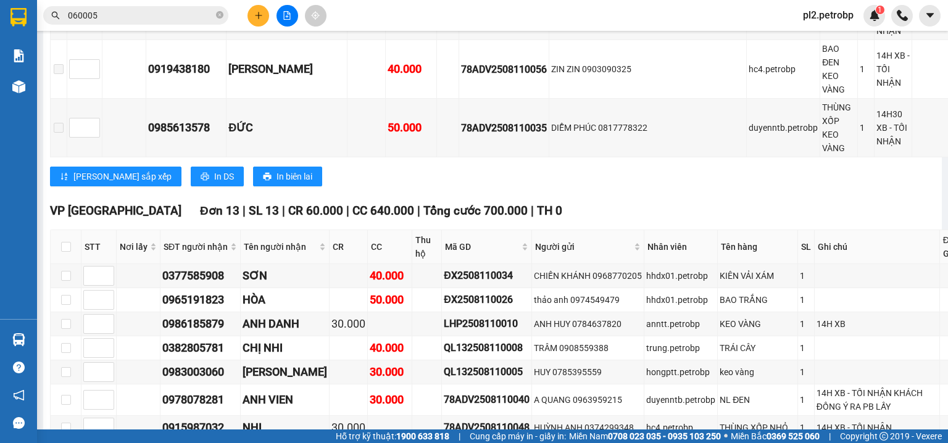
scroll to position [3776, 0]
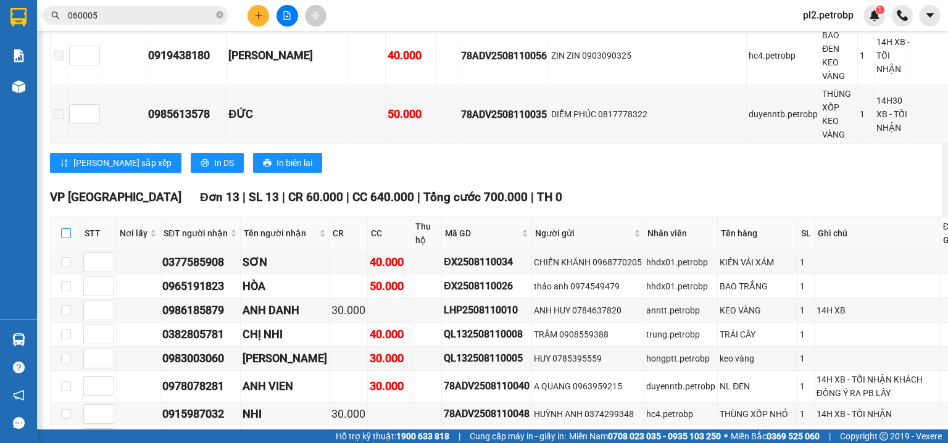
click at [64, 238] on input "checkbox" at bounding box center [66, 233] width 10 height 10
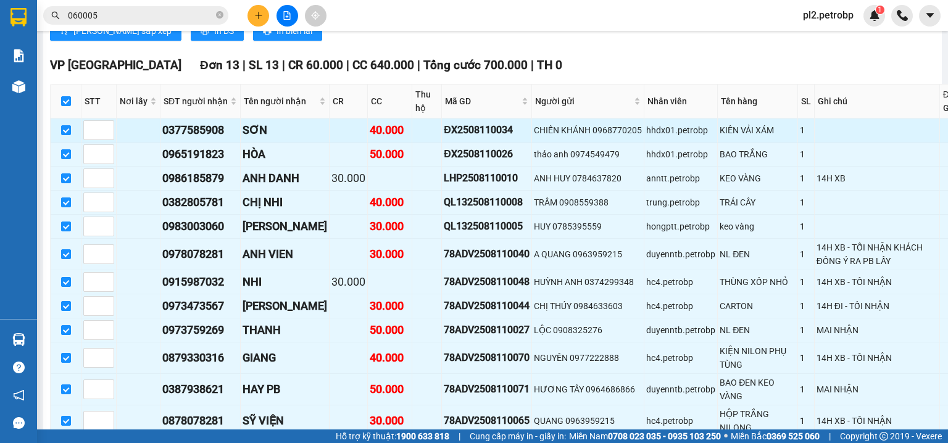
scroll to position [4106, 0]
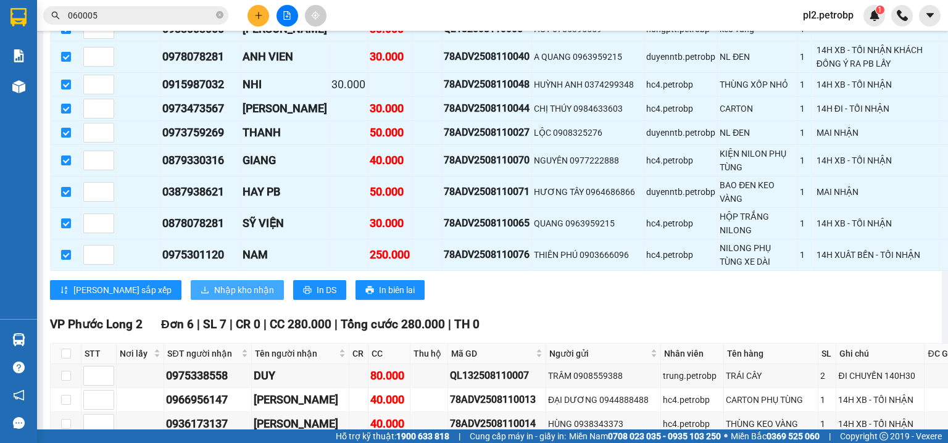
click at [221, 300] on button "Nhập kho nhận" at bounding box center [237, 290] width 93 height 20
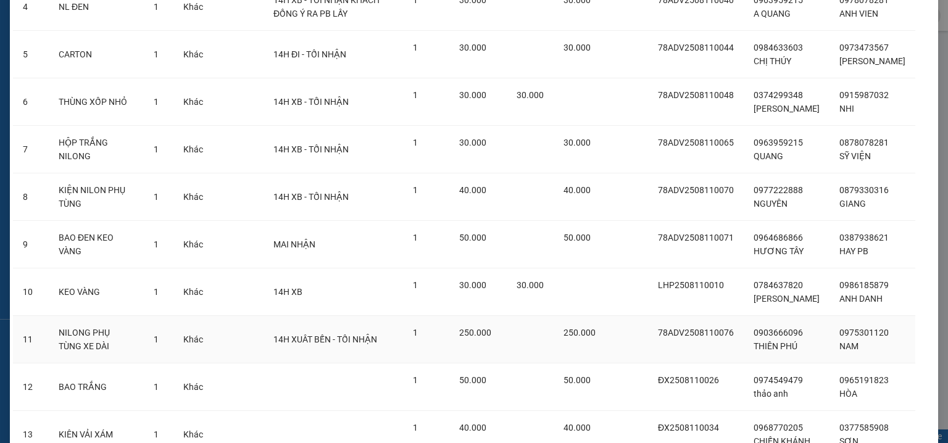
scroll to position [394, 0]
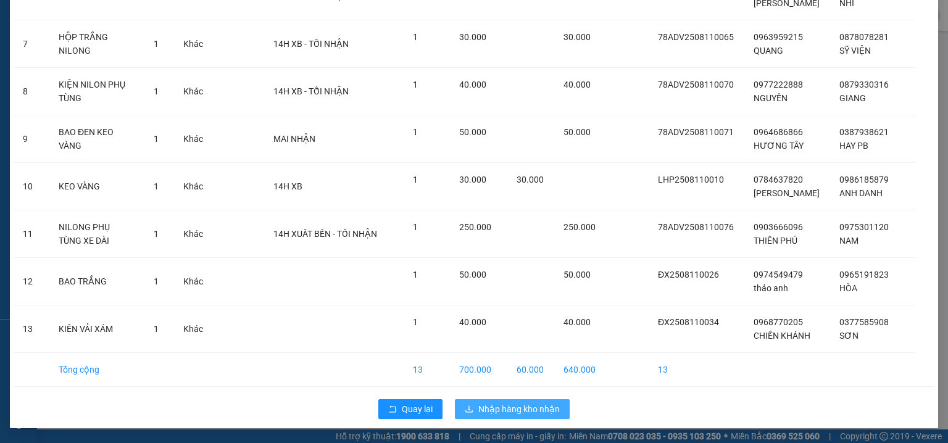
click at [552, 402] on span "Nhập hàng kho nhận" at bounding box center [518, 409] width 81 height 14
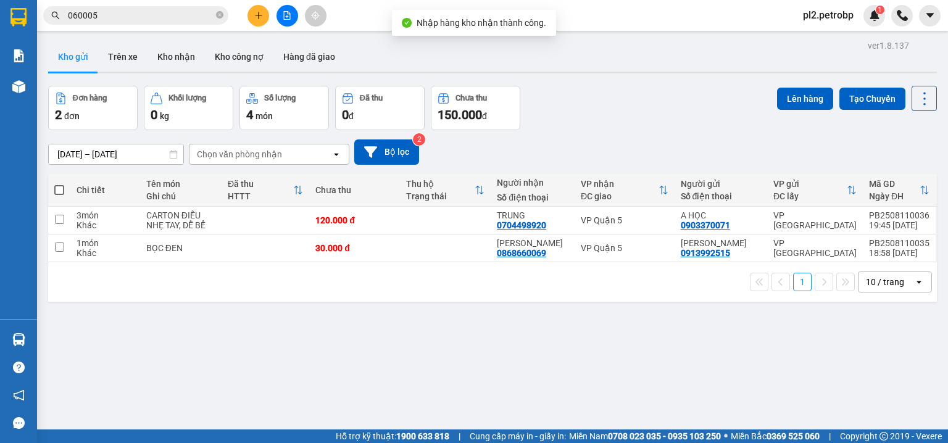
click at [78, 341] on div "ver 1.8.137 Kho gửi Trên xe Kho nhận Kho công nợ Hàng đã giao Đơn hàng 2 đơn Kh…" at bounding box center [492, 258] width 898 height 443
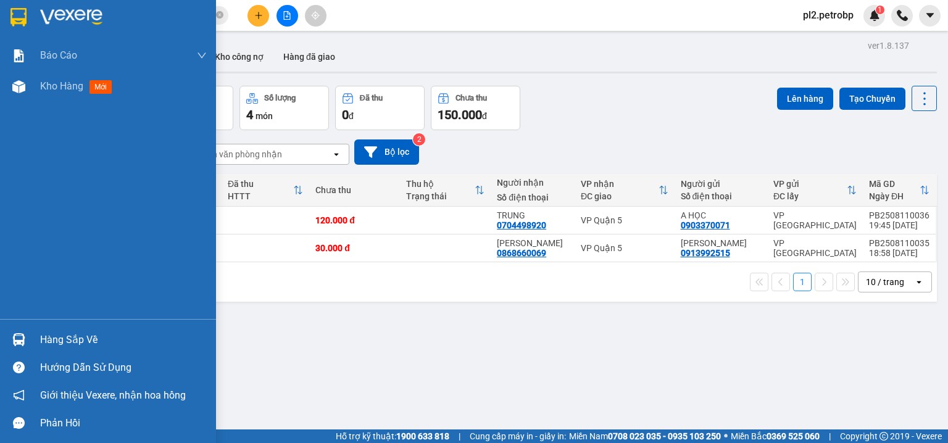
click at [53, 337] on div "Hàng sắp về" at bounding box center [123, 340] width 167 height 19
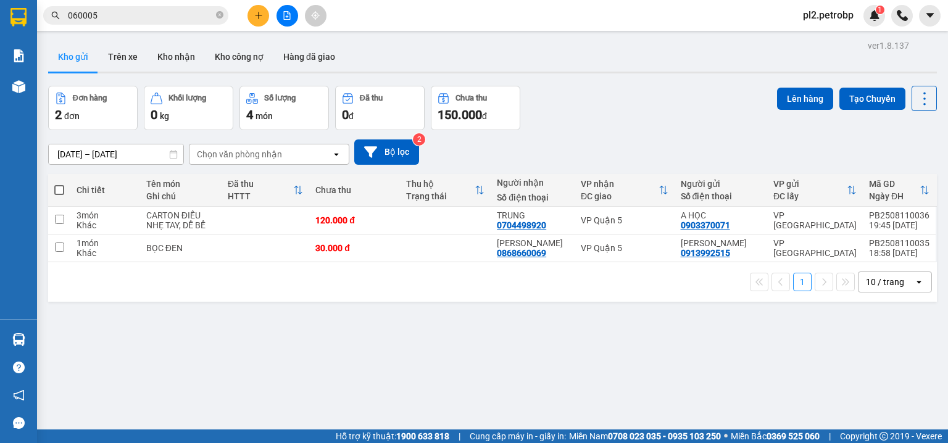
click at [591, 350] on section "Kết quả tìm kiếm ( 292 ) Bộ lọc Ngày tạo đơn gần nhất Mã ĐH Trạng thái Món hàng…" at bounding box center [474, 221] width 948 height 443
click at [172, 58] on button "Kho nhận" at bounding box center [175, 57] width 57 height 30
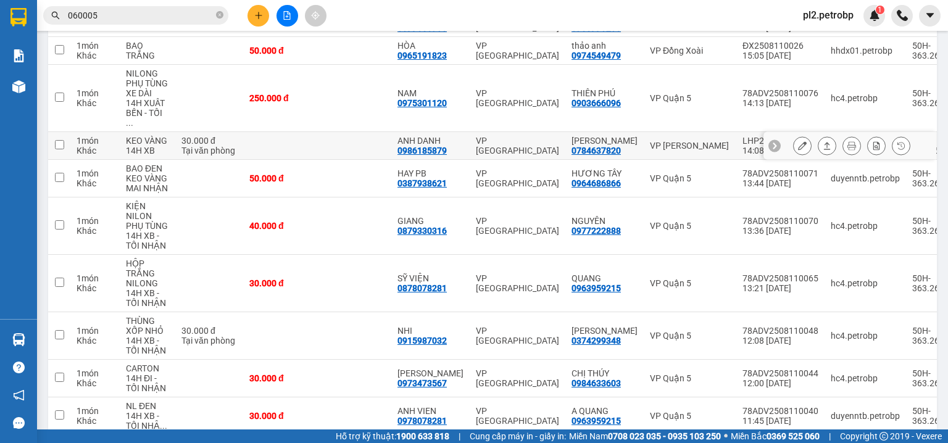
scroll to position [257, 0]
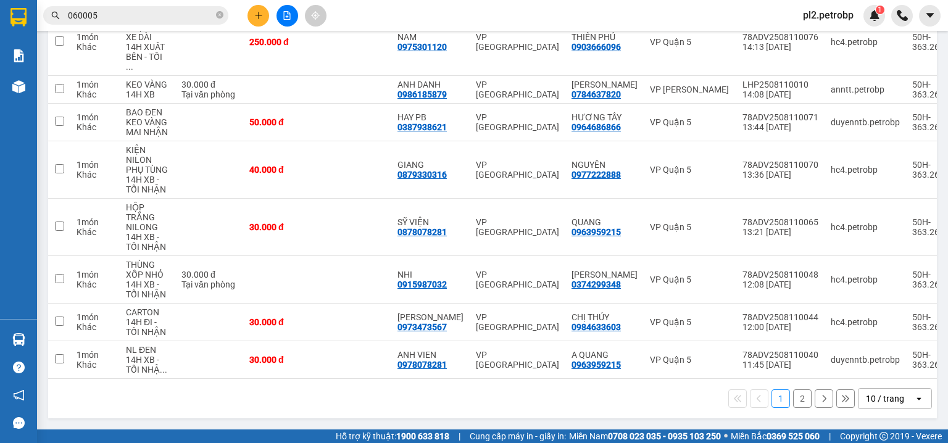
click at [800, 405] on button "2" at bounding box center [802, 398] width 19 height 19
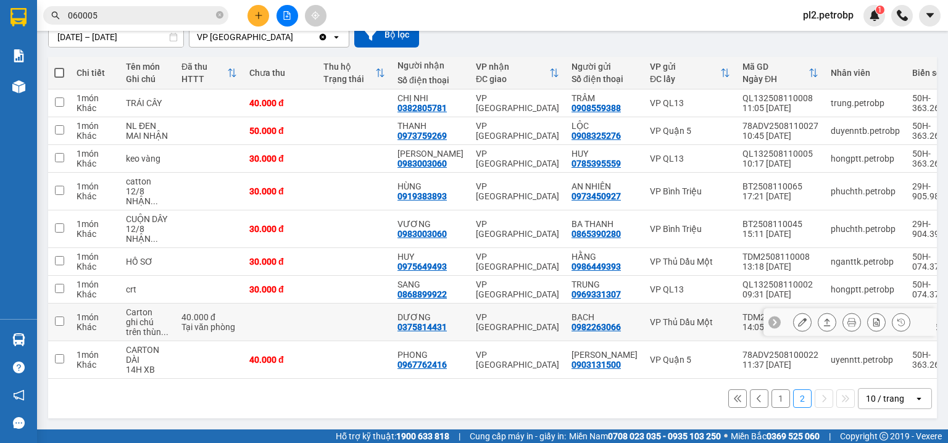
scroll to position [120, 0]
click at [727, 17] on div "Kết quả tìm kiếm ( 292 ) Bộ lọc Ngày tạo đơn gần nhất Mã ĐH Trạng thái Món hàng…" at bounding box center [474, 15] width 948 height 31
drag, startPoint x: 830, startPoint y: 23, endPoint x: 783, endPoint y: 53, distance: 54.9
click at [830, 23] on div "pl2.petrobp 1" at bounding box center [839, 16] width 92 height 22
click at [819, 16] on span "pl2.petrobp" at bounding box center [828, 14] width 70 height 15
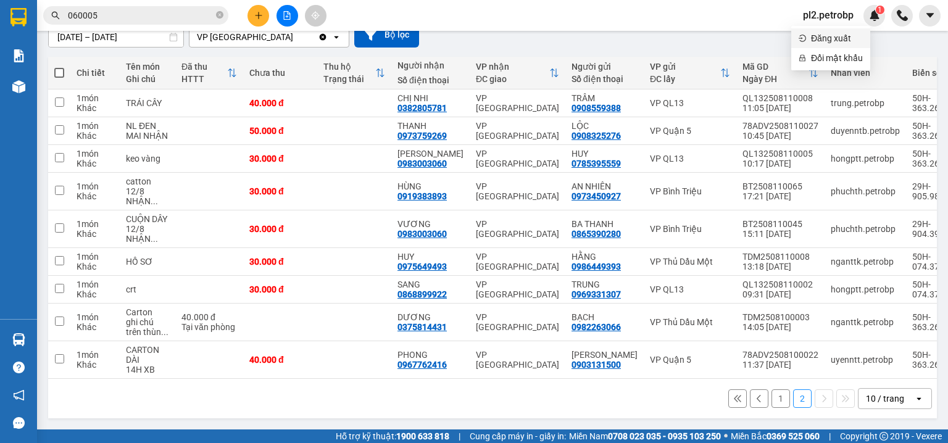
click at [835, 37] on span "Đăng xuất" at bounding box center [837, 38] width 52 height 14
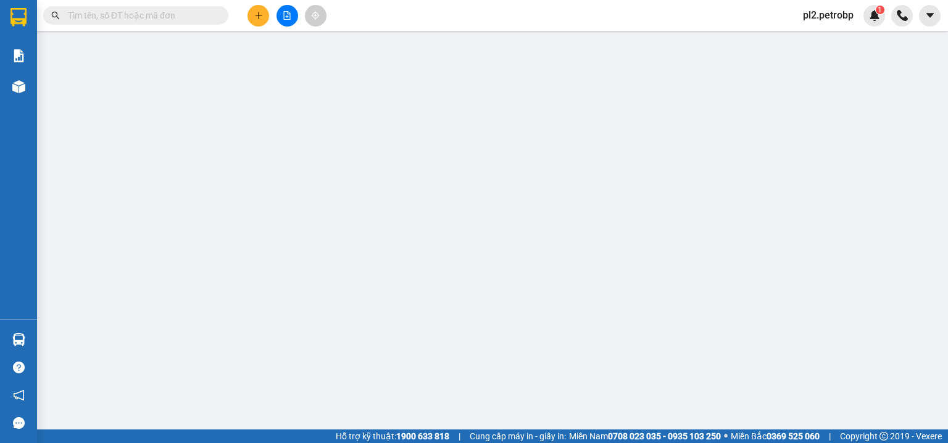
click at [122, 18] on input "text" at bounding box center [141, 16] width 146 height 14
paste input "0902621312"
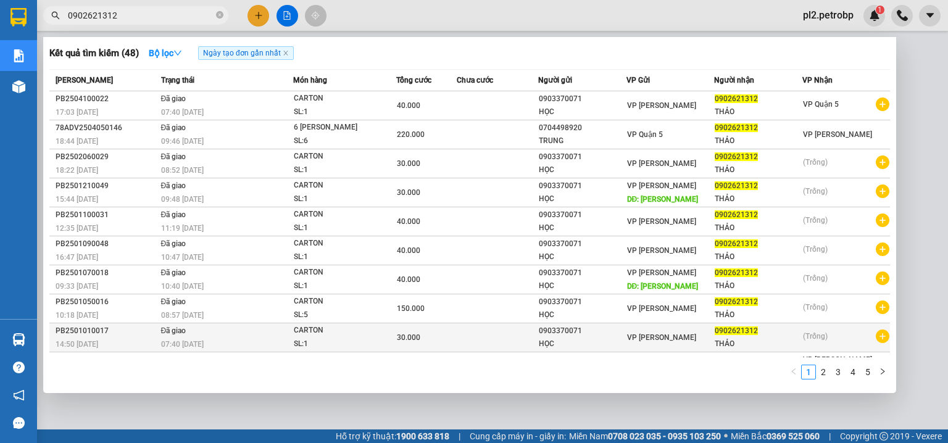
scroll to position [20, 0]
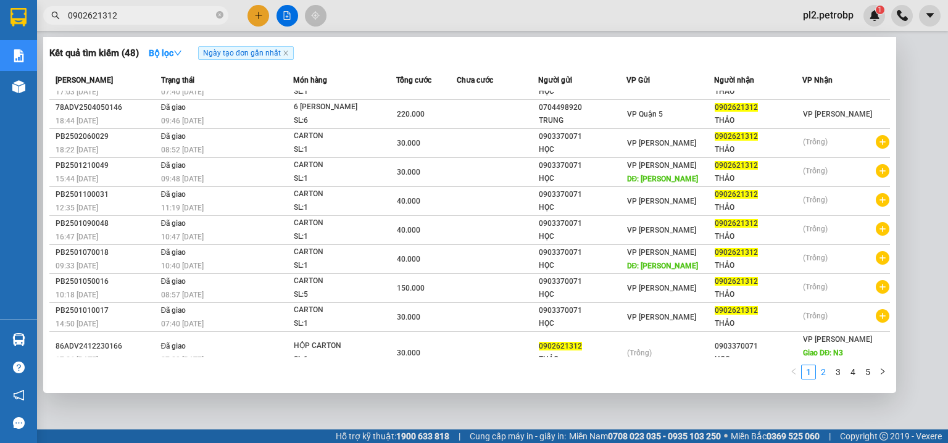
type input "0902621312"
click at [827, 368] on link "2" at bounding box center [823, 372] width 14 height 14
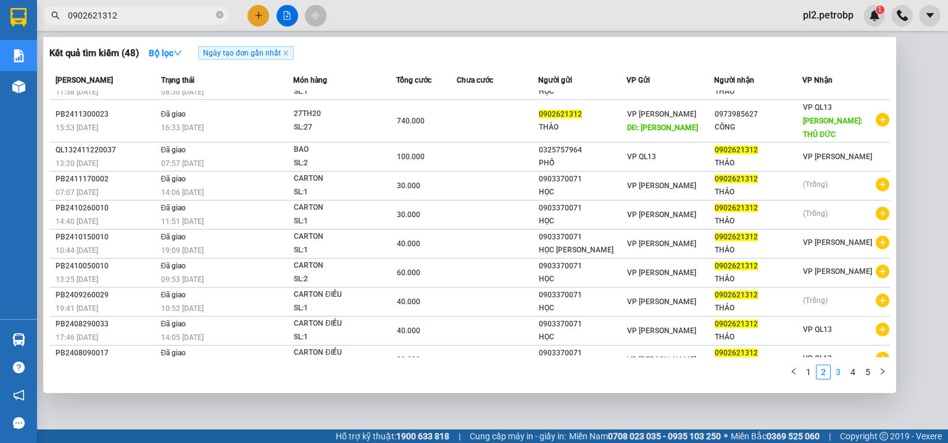
click at [834, 370] on link "3" at bounding box center [838, 372] width 14 height 14
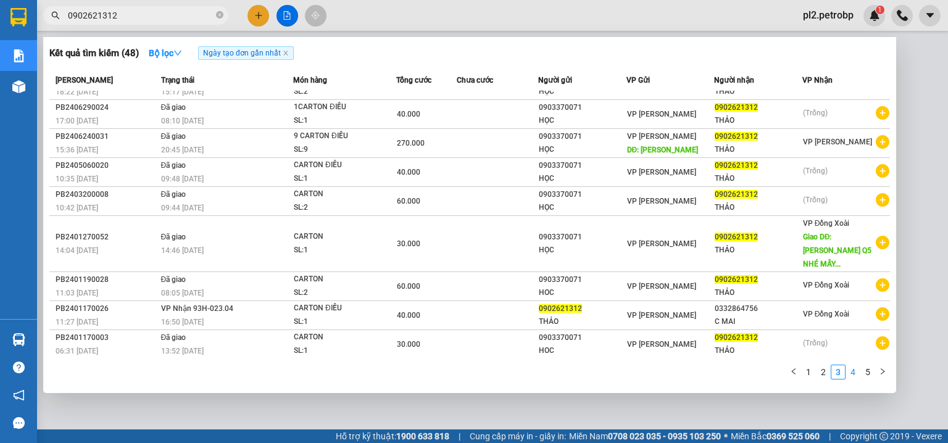
click at [850, 370] on link "4" at bounding box center [853, 372] width 14 height 14
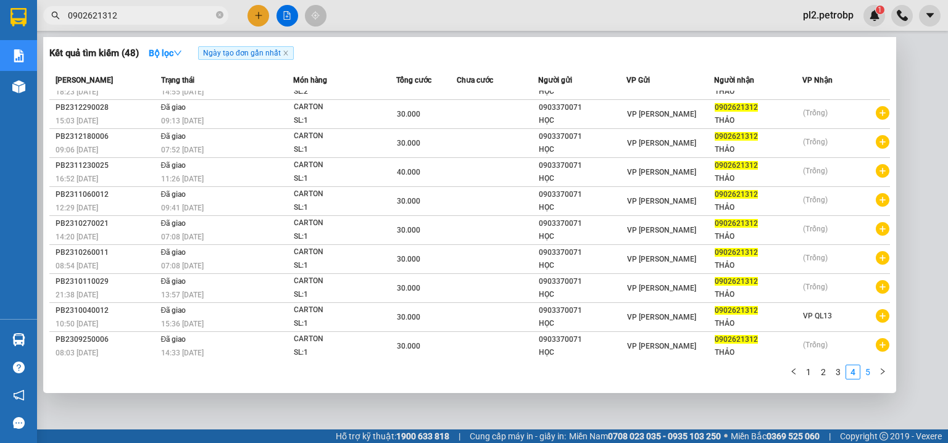
click at [870, 370] on link "5" at bounding box center [868, 372] width 14 height 14
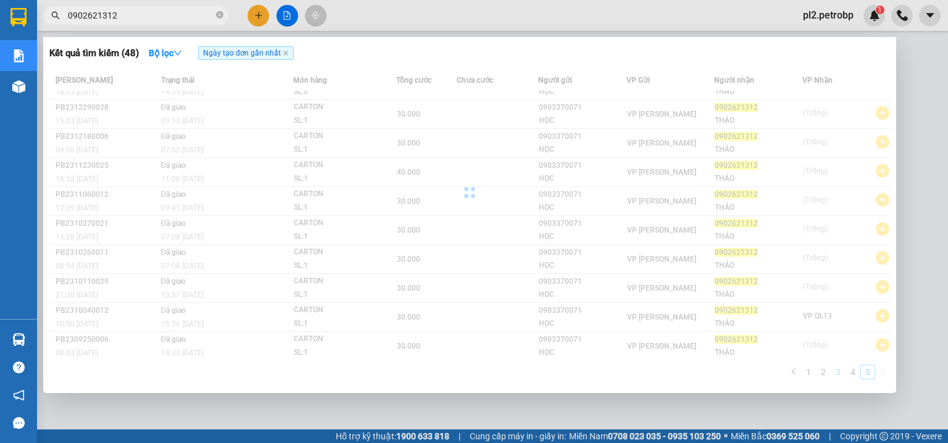
scroll to position [0, 0]
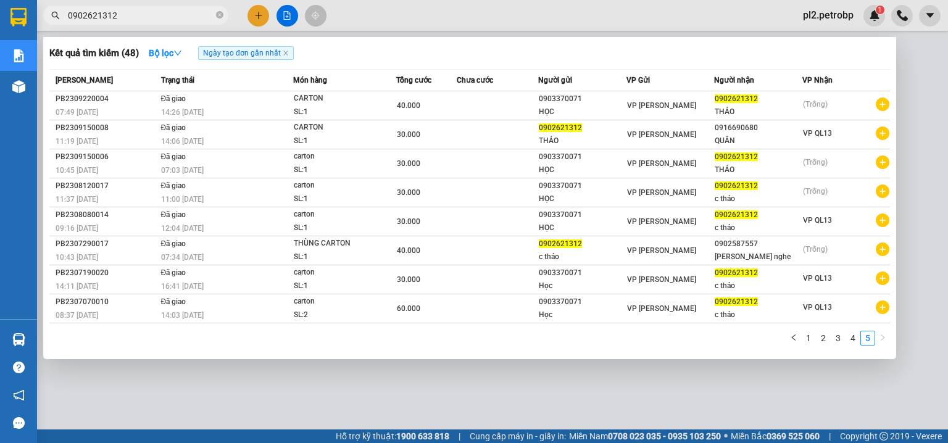
drag, startPoint x: 220, startPoint y: 12, endPoint x: 202, endPoint y: 12, distance: 17.9
click at [219, 12] on icon "close-circle" at bounding box center [219, 14] width 7 height 7
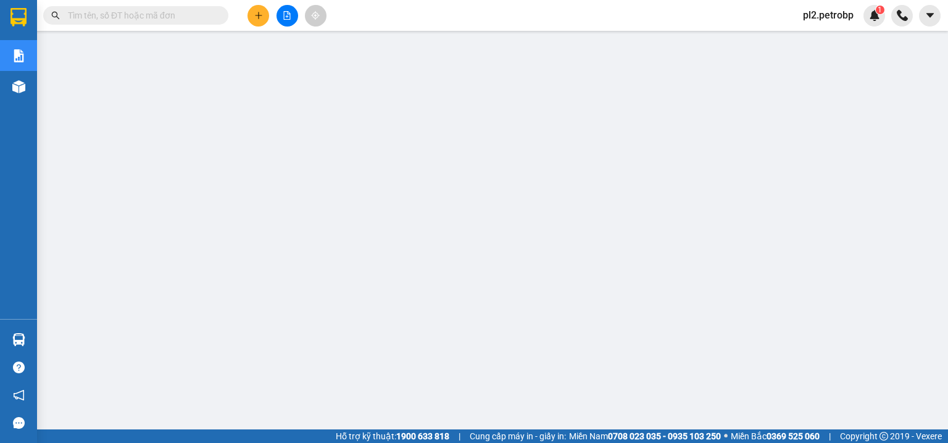
paste input "0903370071"
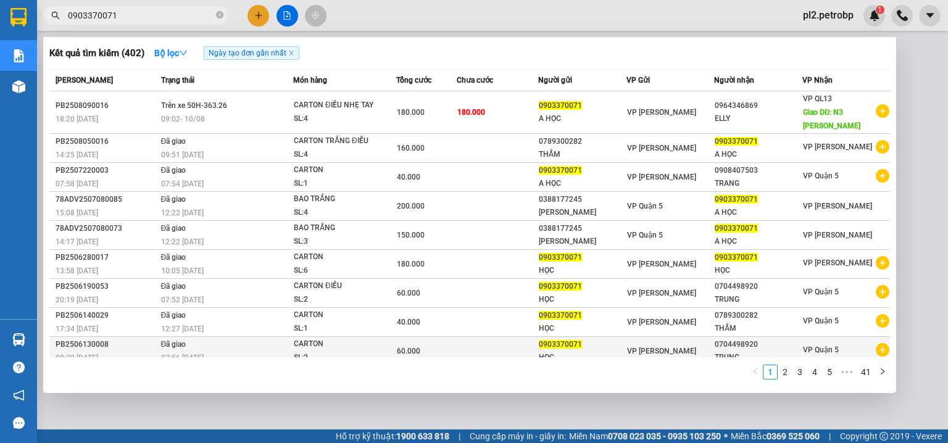
type input "0903370071"
drag, startPoint x: 753, startPoint y: 339, endPoint x: 711, endPoint y: 341, distance: 42.0
click at [714, 341] on div "0704498920" at bounding box center [757, 344] width 87 height 13
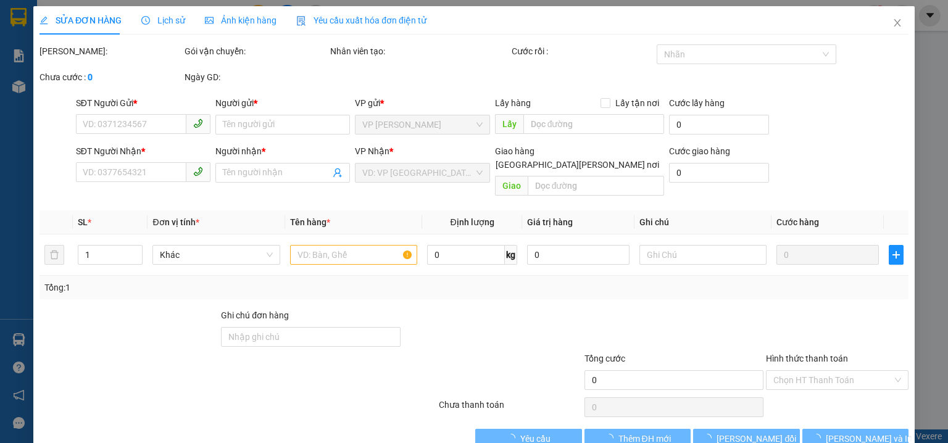
type input "0903370071"
type input "HỌC"
type input "0704498920"
type input "TRUNG"
type input "60.000"
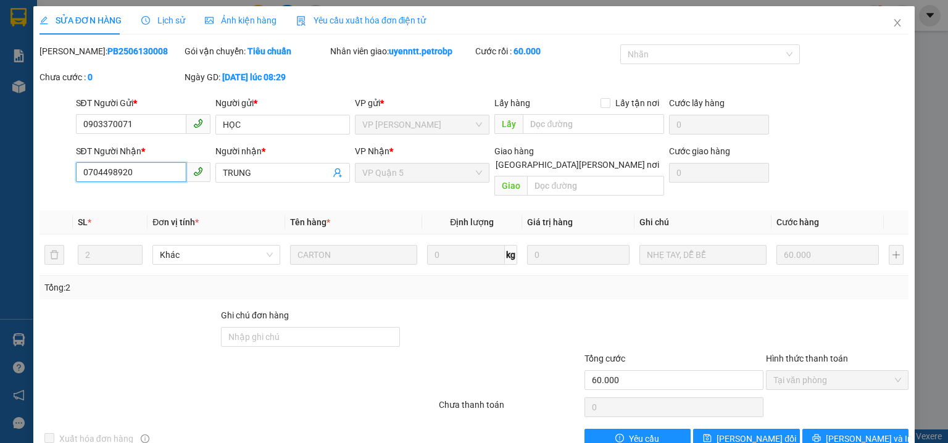
drag, startPoint x: 148, startPoint y: 176, endPoint x: 49, endPoint y: 178, distance: 99.3
click at [49, 178] on div "SĐT Người Nhận * 0704498920 0704498920 Người nhận * TRUNG VP Nhận * VP Quận 5 G…" at bounding box center [473, 172] width 871 height 57
click at [894, 25] on icon "close" at bounding box center [897, 22] width 7 height 7
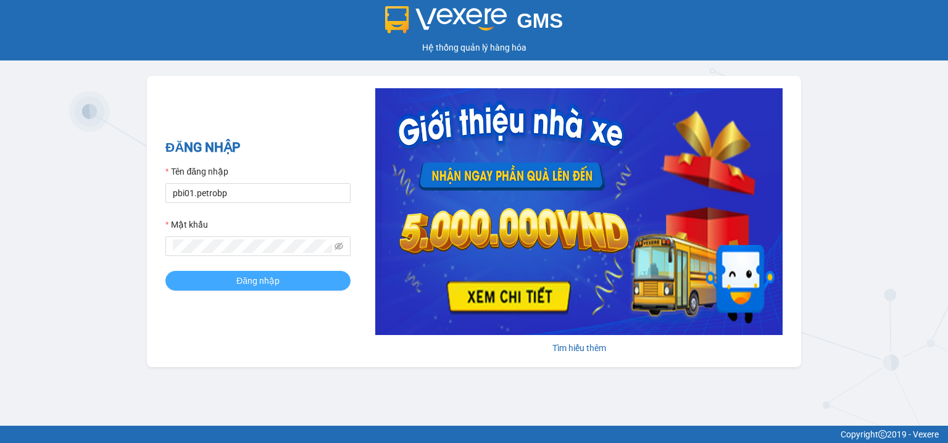
drag, startPoint x: 253, startPoint y: 283, endPoint x: 240, endPoint y: 297, distance: 19.7
click at [253, 283] on span "Đăng nhập" at bounding box center [257, 281] width 43 height 14
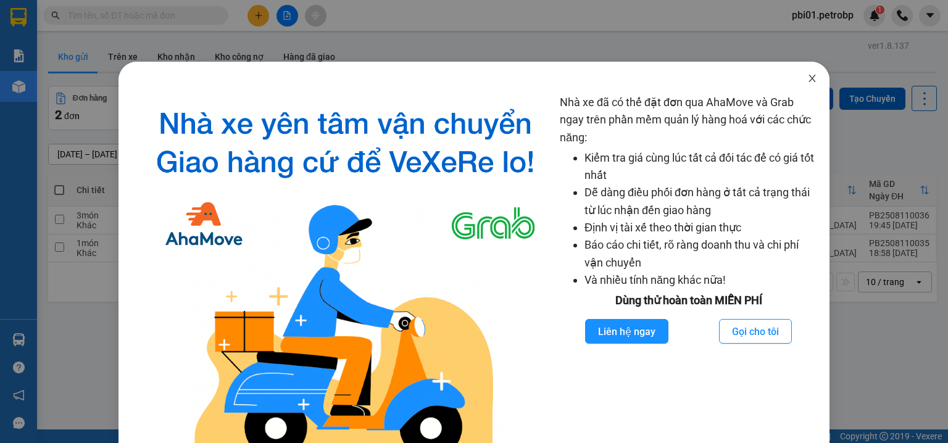
click at [797, 76] on span "Close" at bounding box center [812, 79] width 35 height 35
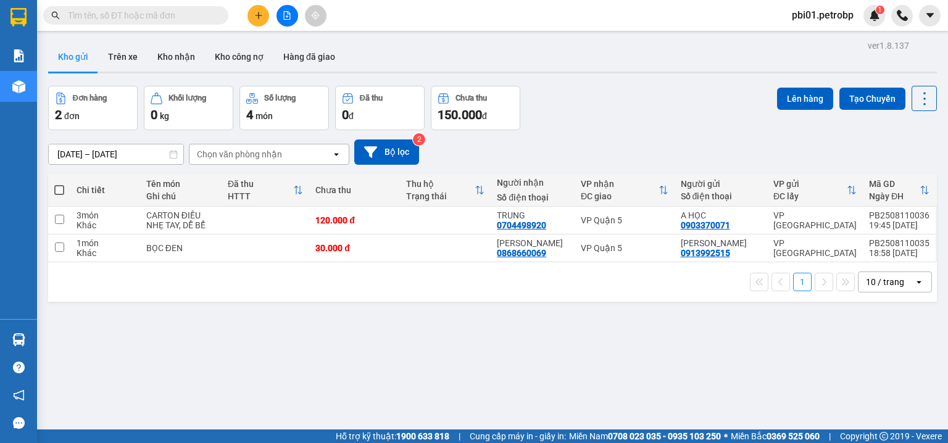
click at [219, 319] on div "ver 1.8.137 Kho gửi Trên xe Kho nhận Kho công nợ Hàng đã giao Đơn hàng 2 đơn Kh…" at bounding box center [492, 258] width 898 height 443
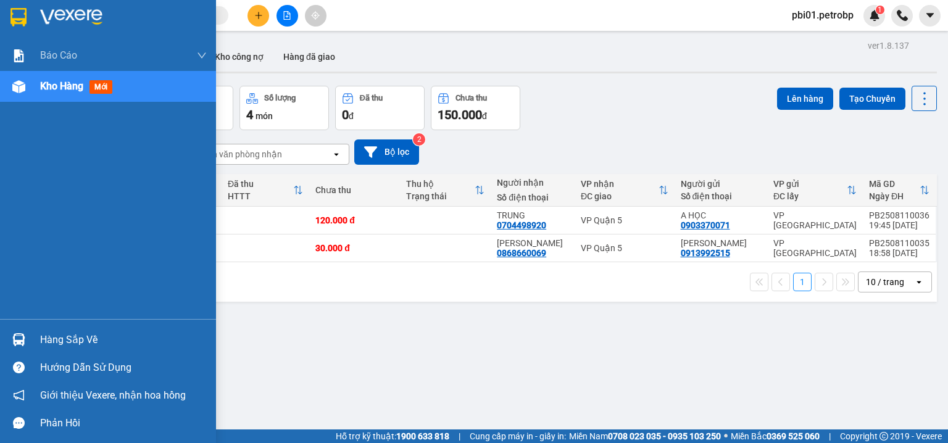
click at [40, 337] on div "Hàng sắp về" at bounding box center [123, 340] width 167 height 19
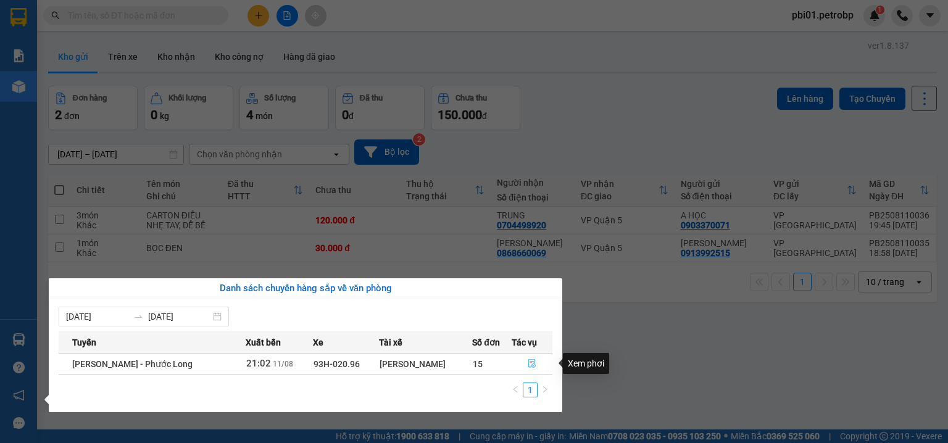
click at [530, 366] on icon "file-done" at bounding box center [531, 363] width 9 height 9
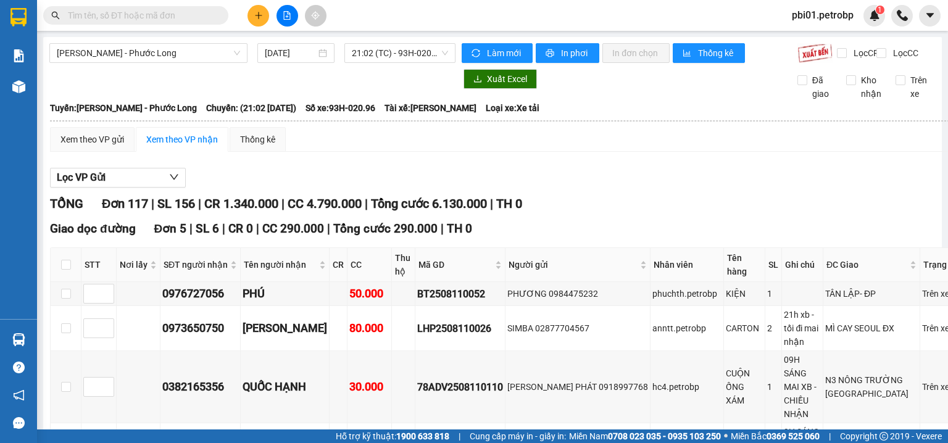
click at [632, 207] on div "TỔNG Đơn 117 | SL 156 | CR 1.340.000 | CC 4.790.000 | Tổng cước 6.130.000 | TH 0" at bounding box center [513, 203] width 927 height 19
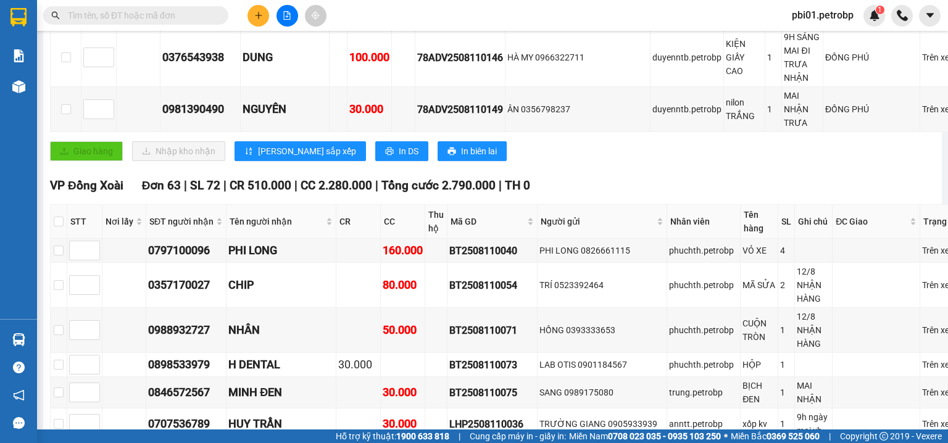
scroll to position [197, 0]
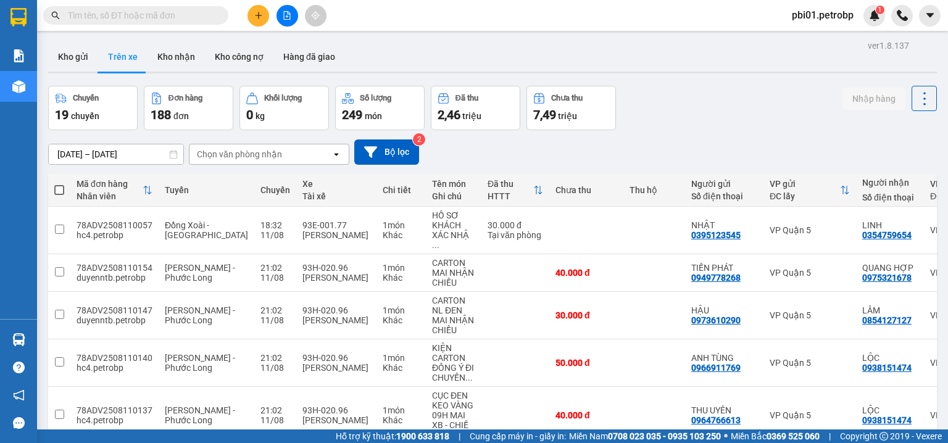
click at [687, 141] on div "[DATE] – [DATE] Press the down arrow key to interact with the calendar and sele…" at bounding box center [492, 151] width 888 height 25
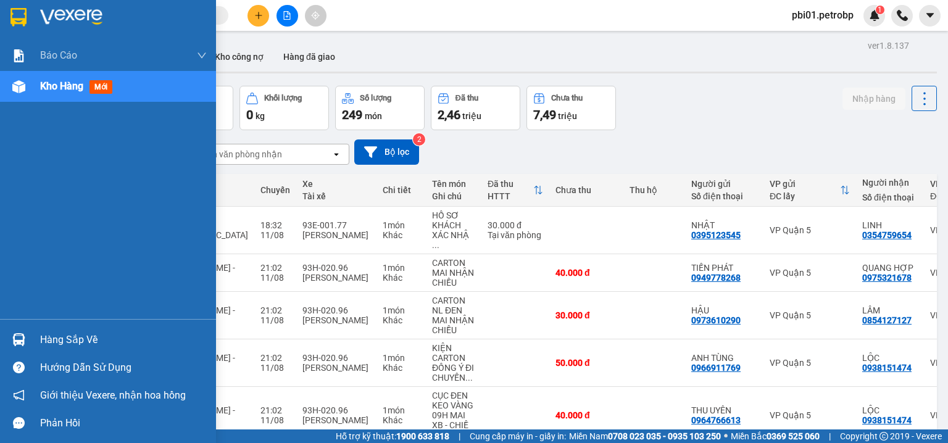
click at [45, 347] on div "Hàng sắp về" at bounding box center [123, 340] width 167 height 19
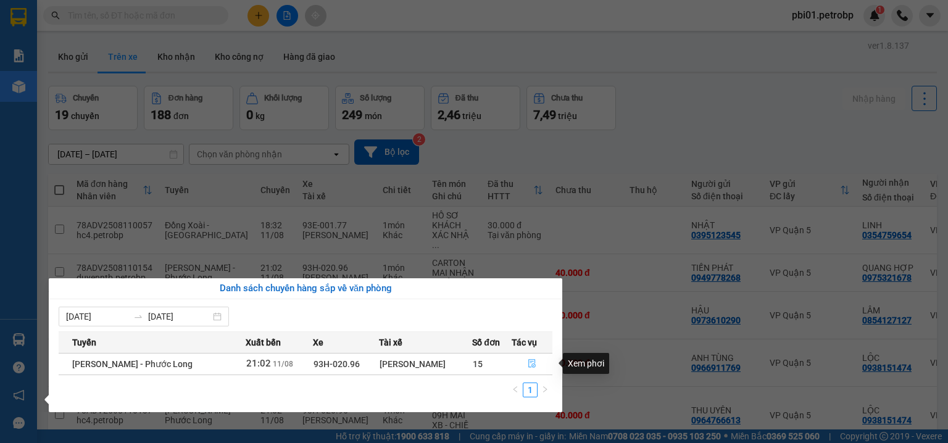
click at [530, 360] on icon "file-done" at bounding box center [531, 364] width 7 height 9
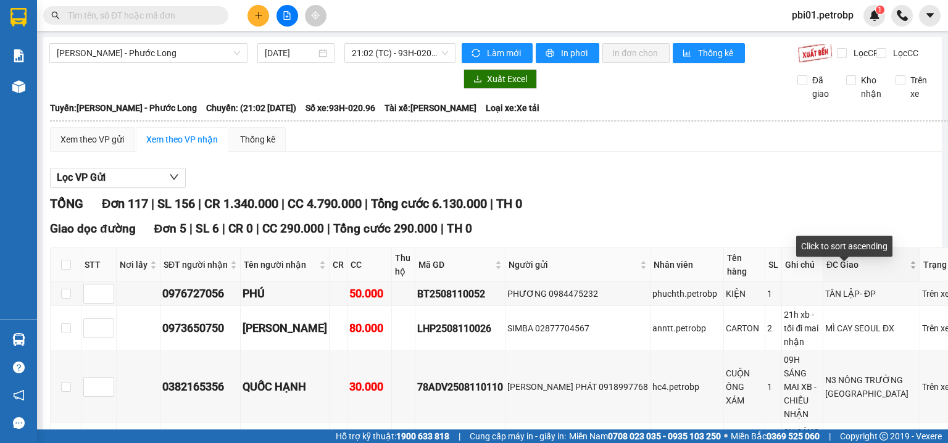
scroll to position [65, 0]
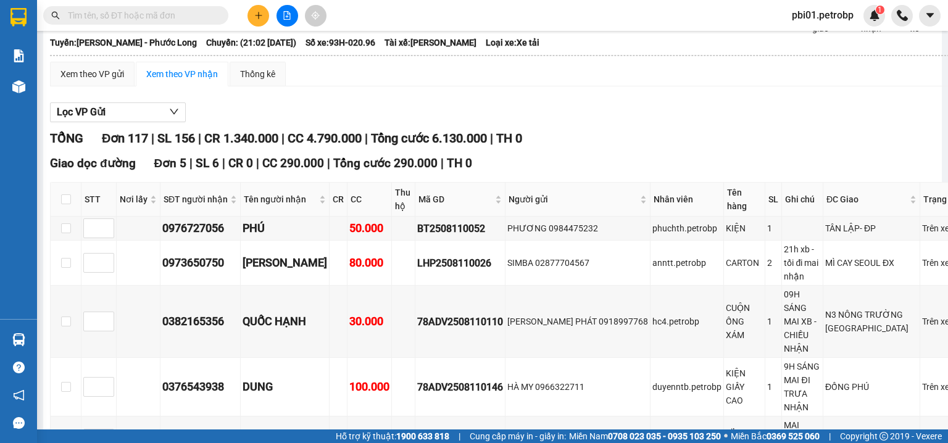
click at [186, 14] on input "text" at bounding box center [141, 16] width 146 height 14
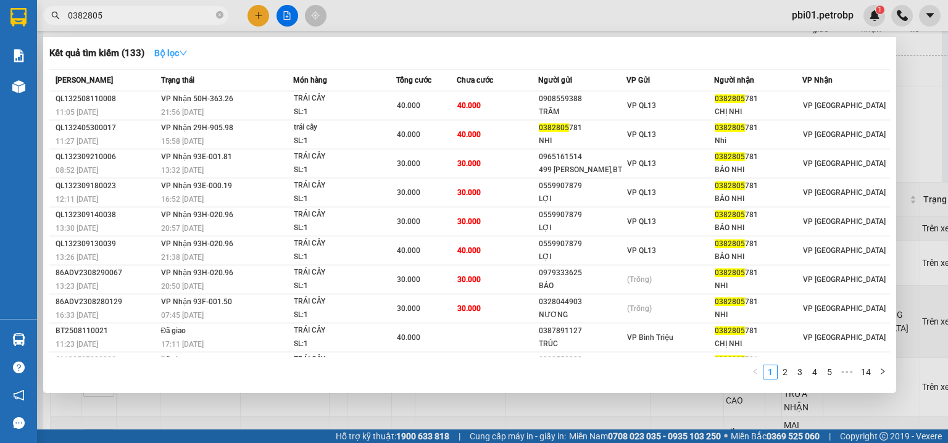
type input "0382805"
click at [180, 54] on strong "Bộ lọc" at bounding box center [170, 53] width 33 height 10
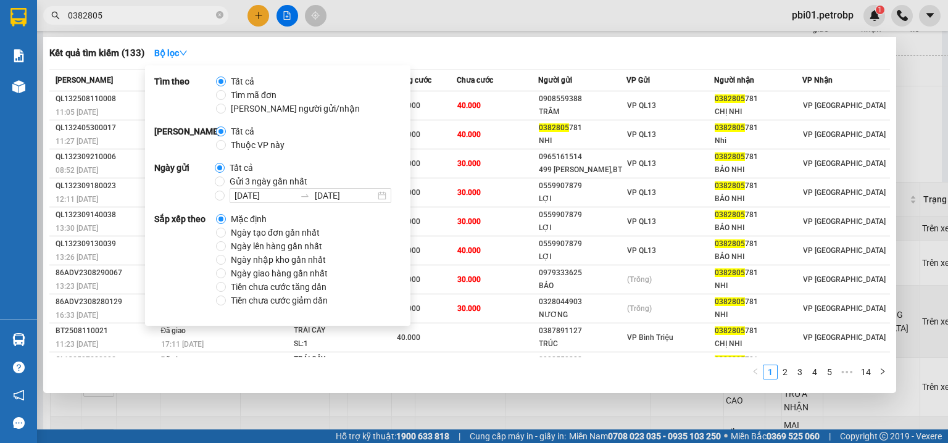
click at [252, 234] on span "Ngày tạo đơn gần nhất" at bounding box center [275, 233] width 99 height 14
click at [226, 234] on input "Ngày tạo đơn gần nhất" at bounding box center [221, 233] width 10 height 10
radio input "true"
radio input "false"
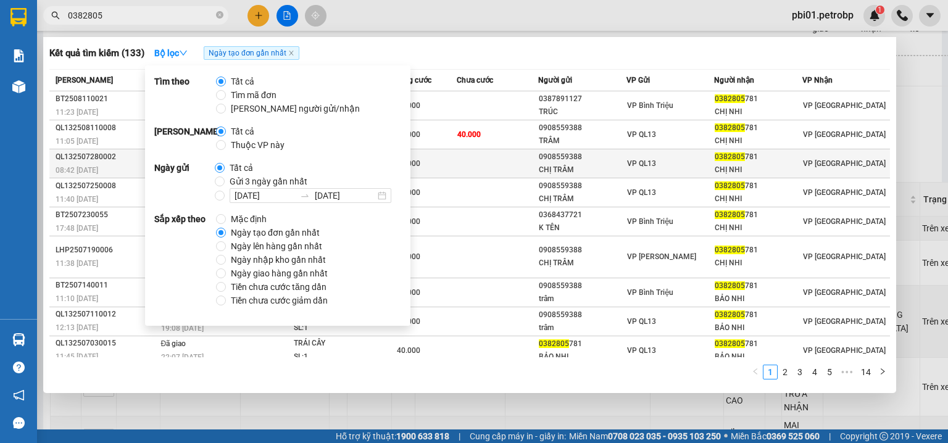
drag, startPoint x: 564, startPoint y: 60, endPoint x: 455, endPoint y: 161, distance: 148.4
click at [563, 60] on div "Kết quả tìm kiếm ( 133 ) Bộ lọc Ngày tạo đơn gần nhất" at bounding box center [469, 53] width 840 height 20
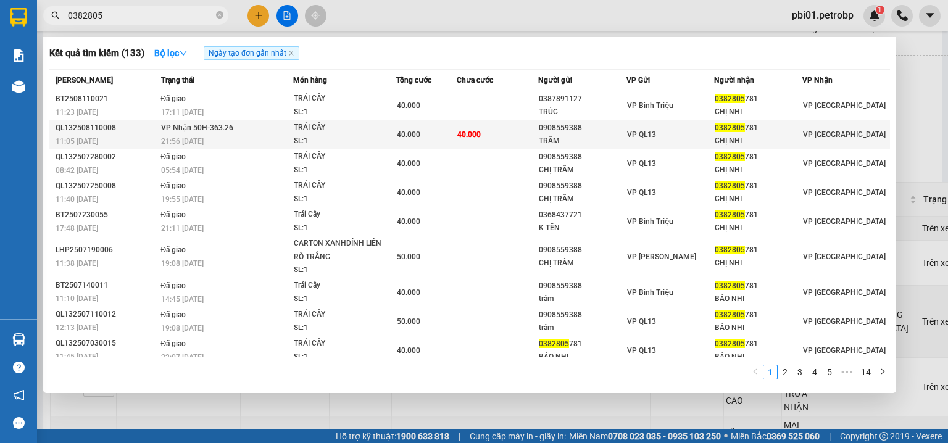
click at [407, 126] on td "40.000" at bounding box center [426, 134] width 61 height 29
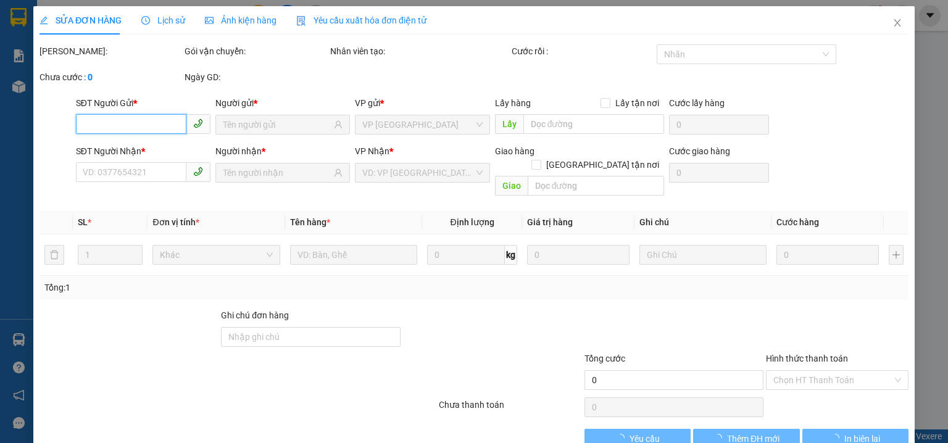
type input "0908559388"
type input "TRÂM"
type input "0382805781"
type input "CHỊ NHI"
type input "40.000"
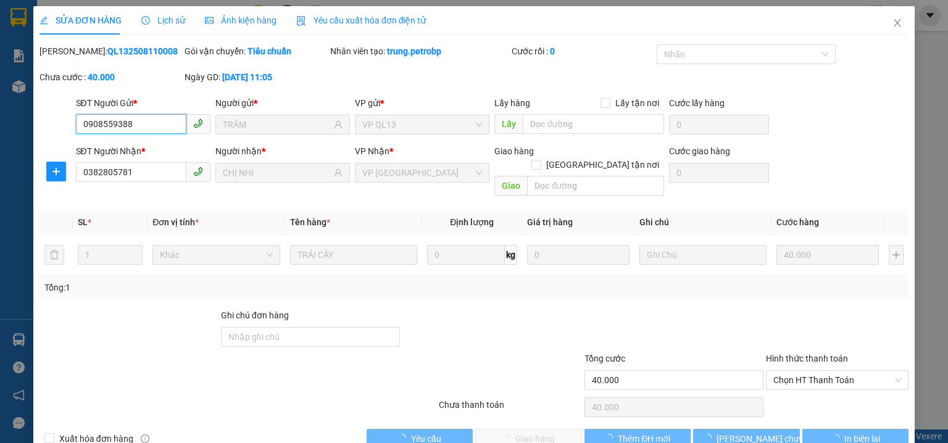
click at [804, 371] on span "Chọn HT Thanh Toán" at bounding box center [837, 380] width 128 height 19
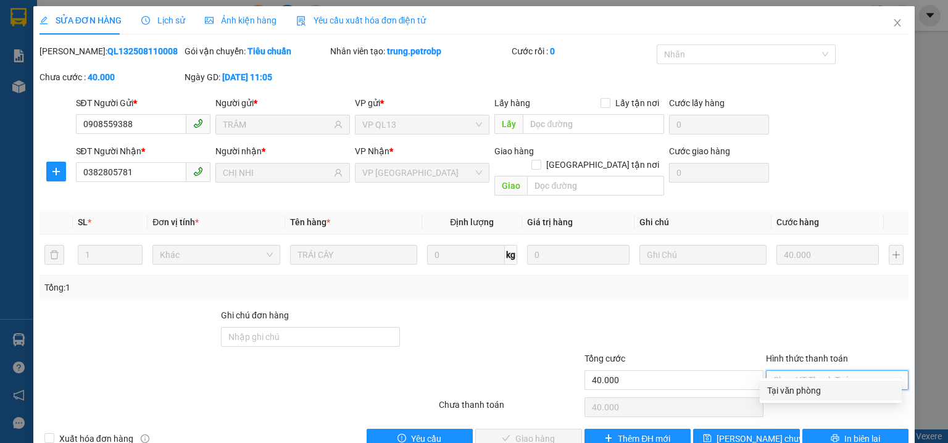
click at [807, 395] on div "Tại văn phòng" at bounding box center [830, 391] width 127 height 14
type input "0"
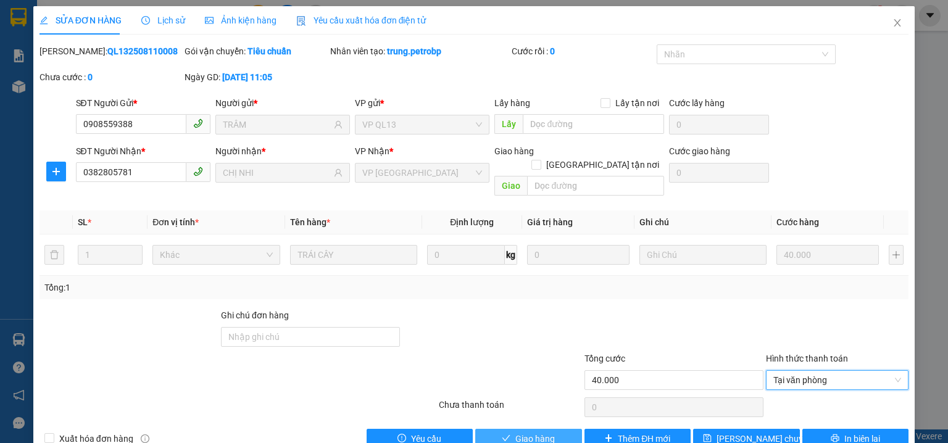
click at [537, 432] on span "Giao hàng" at bounding box center [534, 439] width 39 height 14
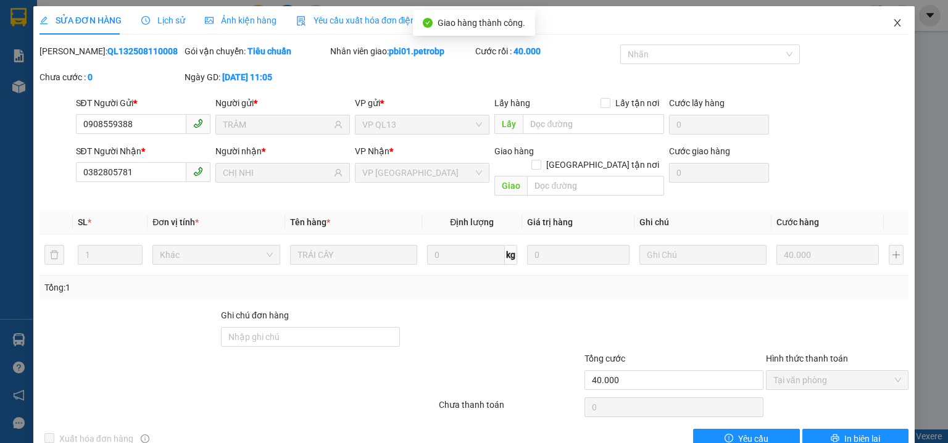
click at [894, 21] on icon "close" at bounding box center [897, 22] width 7 height 7
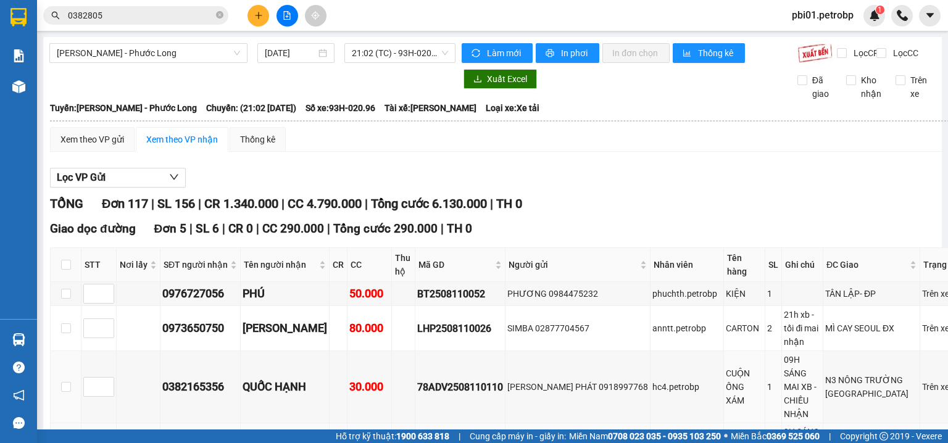
scroll to position [131, 0]
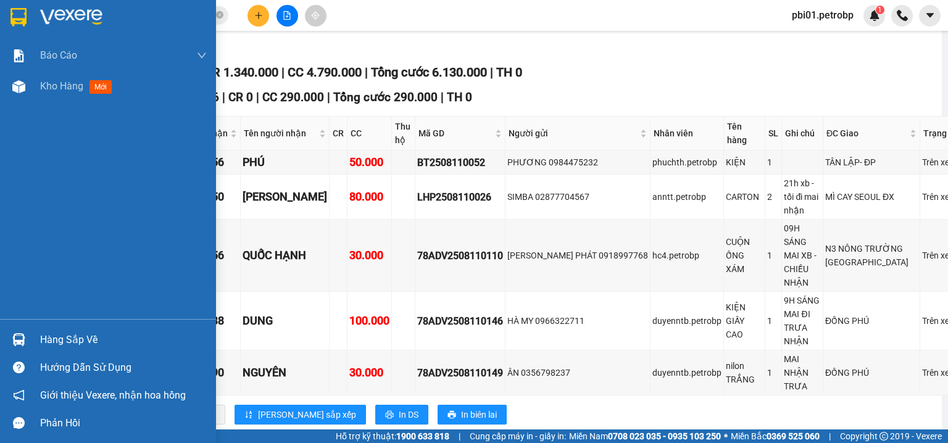
click at [39, 342] on div "Hàng sắp về" at bounding box center [108, 340] width 216 height 28
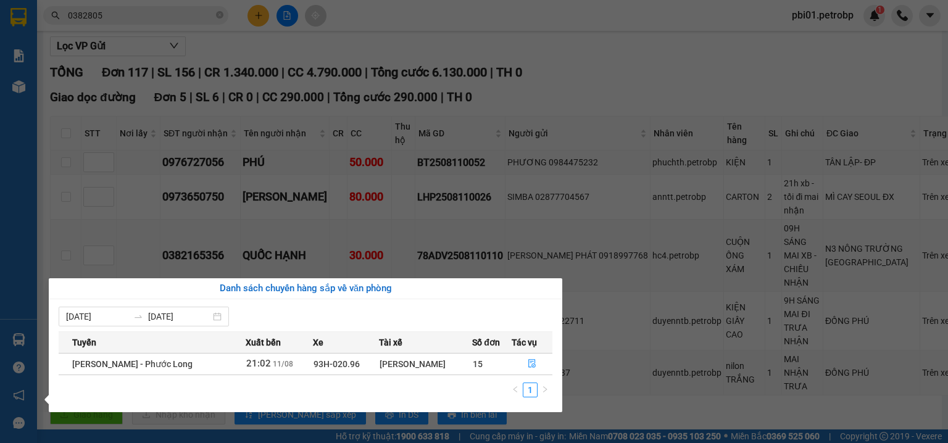
click at [558, 81] on section "Kết quả tìm kiếm ( 133 ) Bộ lọc Ngày tạo đơn gần nhất Mã ĐH Trạng thái Món hàng…" at bounding box center [474, 221] width 948 height 443
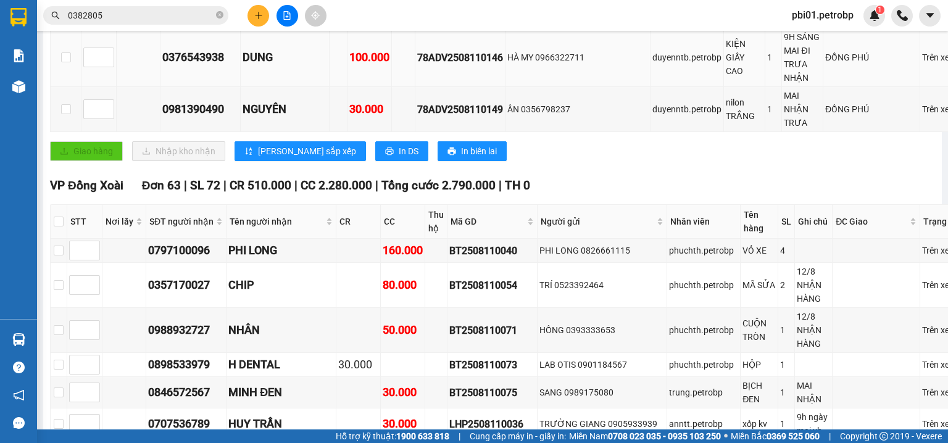
scroll to position [460, 0]
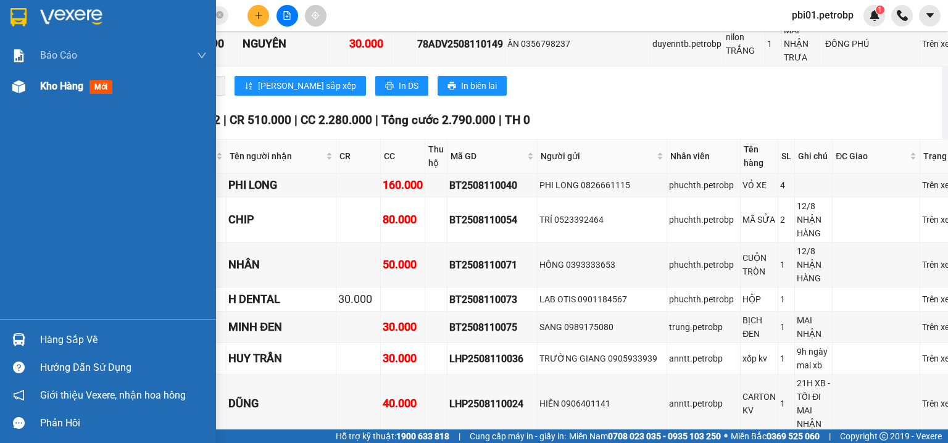
click at [64, 92] on span "Kho hàng" at bounding box center [61, 86] width 43 height 12
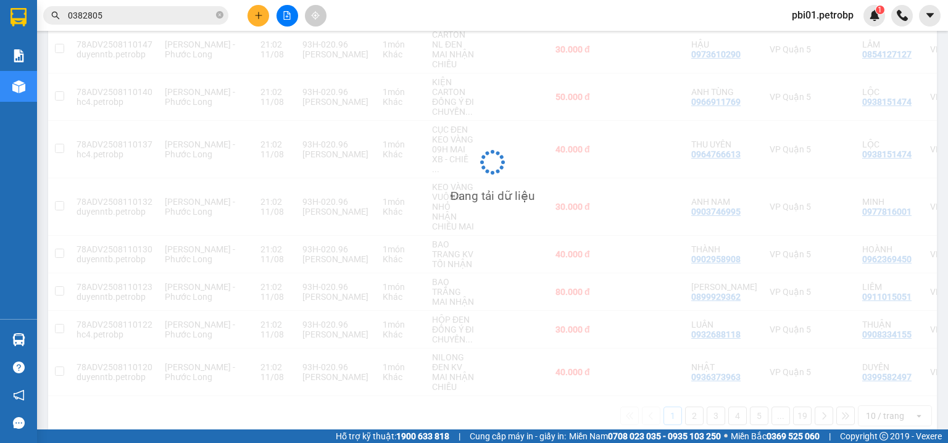
scroll to position [1, 0]
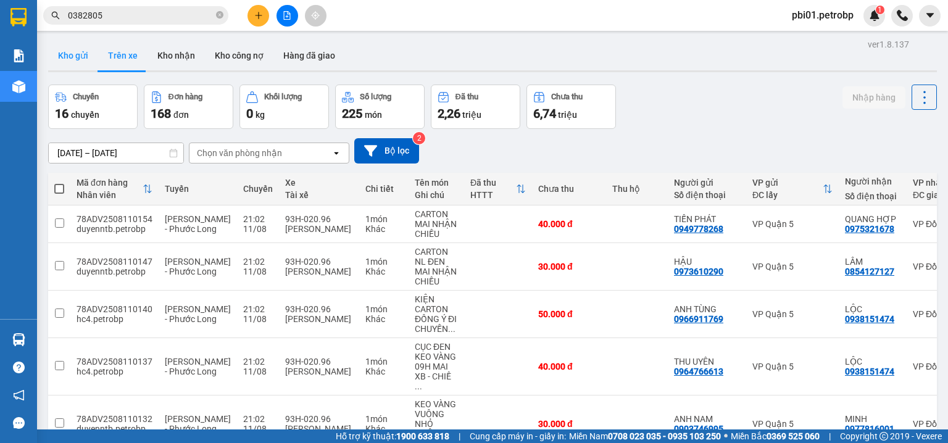
click at [73, 48] on button "Kho gửi" at bounding box center [73, 56] width 50 height 30
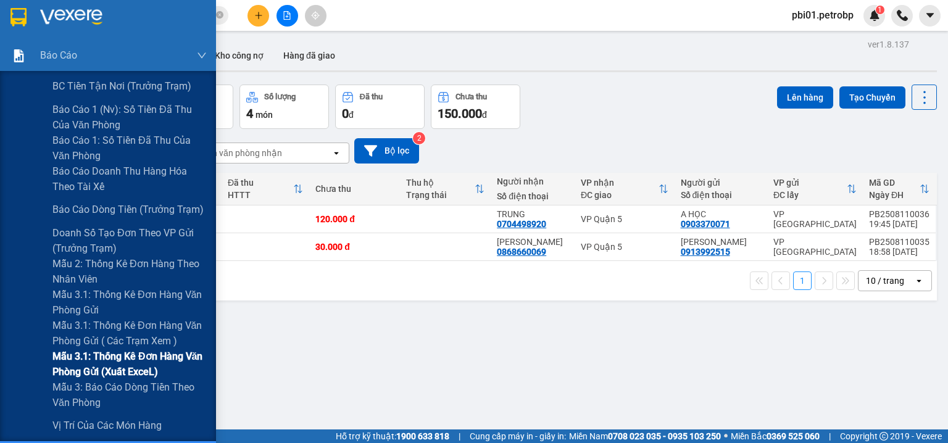
click at [128, 357] on span "Mẫu 3.1: Thống kê đơn hàng văn phòng gửi (Xuất ExceL)" at bounding box center [129, 364] width 154 height 31
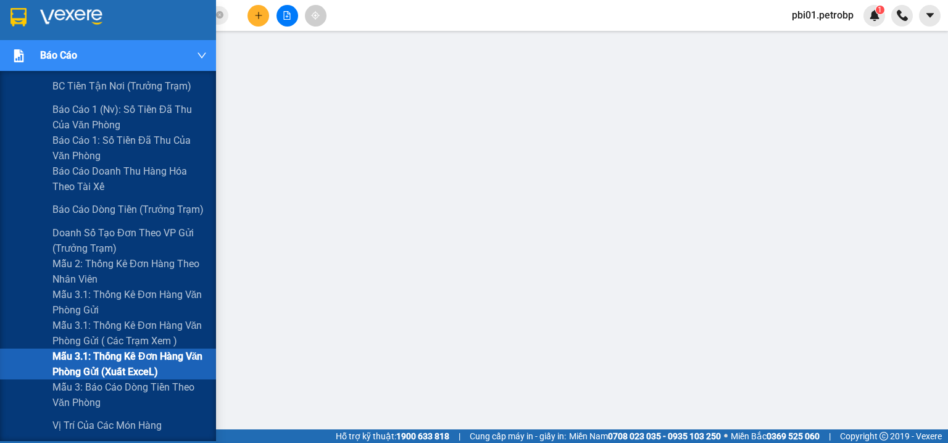
drag, startPoint x: 170, startPoint y: 155, endPoint x: 26, endPoint y: 59, distance: 173.5
click at [26, 59] on div at bounding box center [19, 56] width 22 height 22
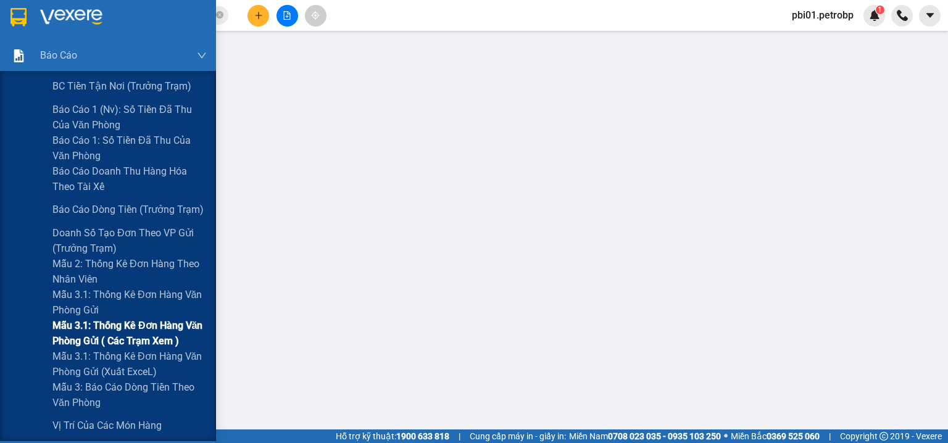
click at [136, 336] on span "Mẫu 3.1: Thống kê đơn hàng văn phòng gửi ( các trạm xem )" at bounding box center [129, 333] width 154 height 31
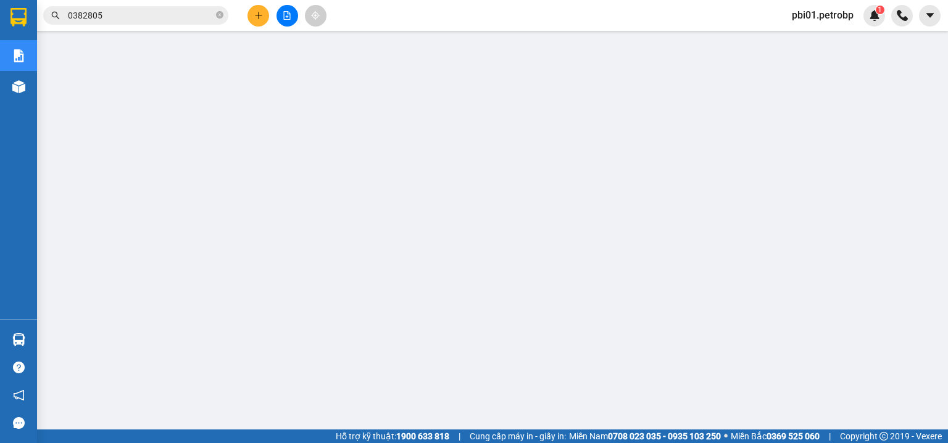
click at [225, 15] on span "0382805" at bounding box center [135, 15] width 185 height 19
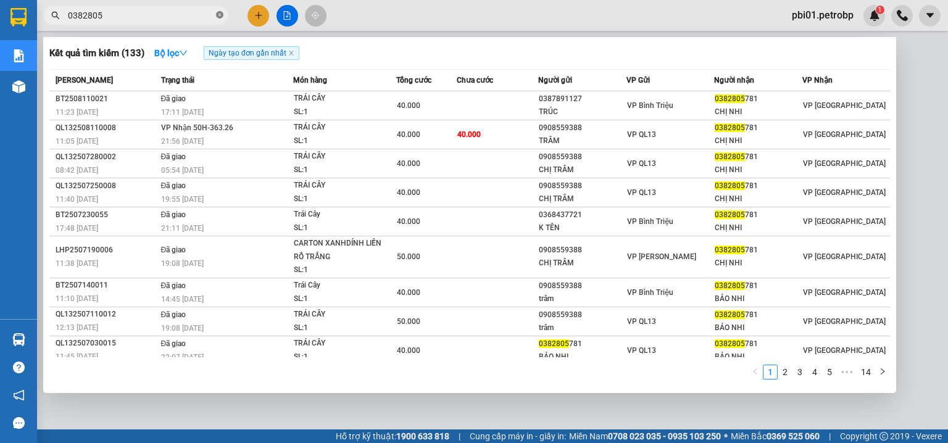
click at [217, 15] on icon "close-circle" at bounding box center [219, 14] width 7 height 7
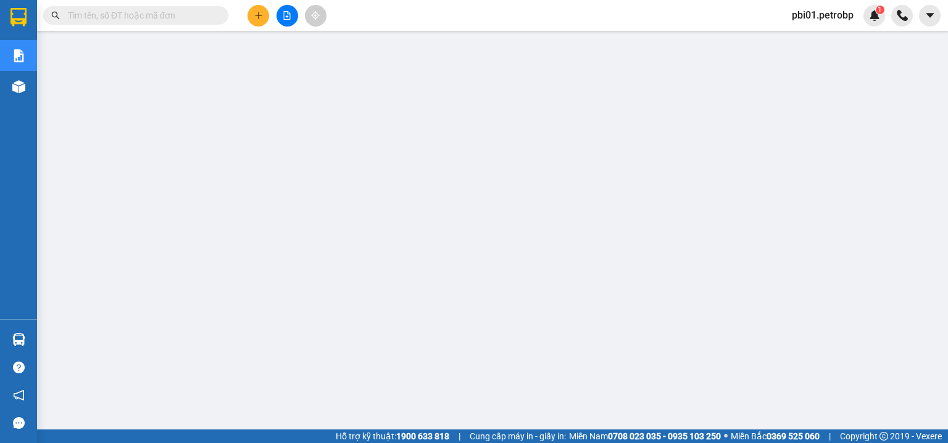
paste input "PB2508110027"
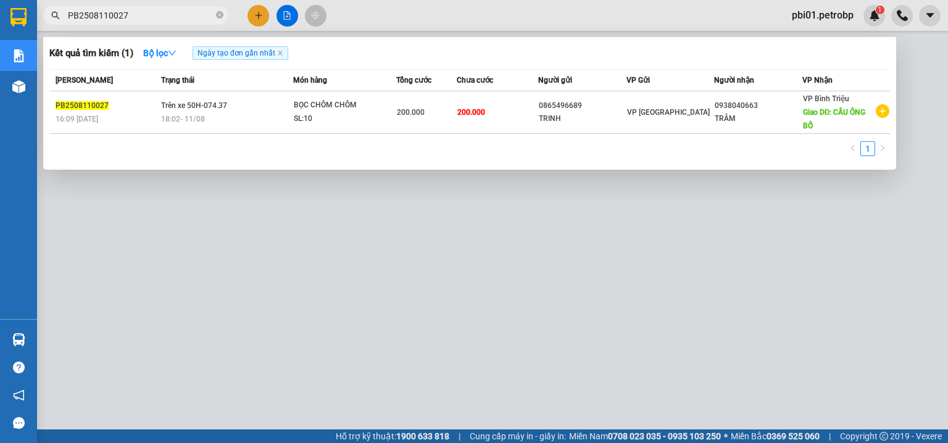
type input "PB2508110027"
click at [449, 18] on div at bounding box center [474, 221] width 948 height 443
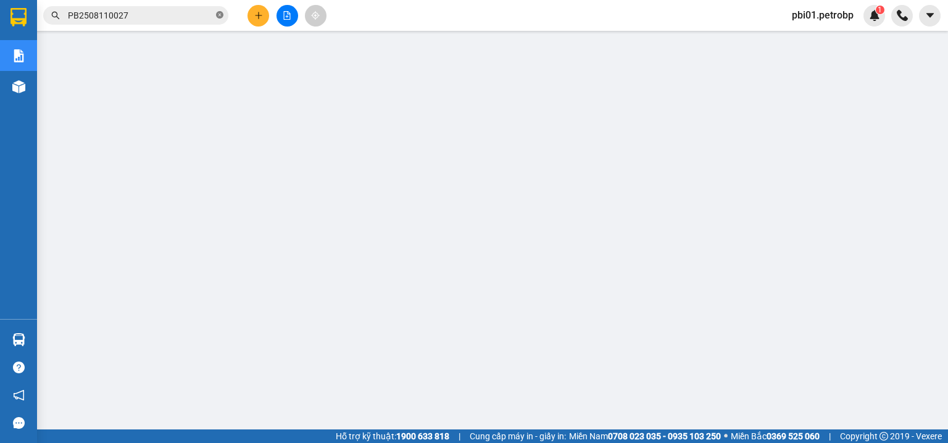
click at [220, 14] on icon "close-circle" at bounding box center [219, 14] width 7 height 7
click at [218, 14] on span at bounding box center [219, 16] width 7 height 14
click at [201, 14] on input "text" at bounding box center [141, 16] width 146 height 14
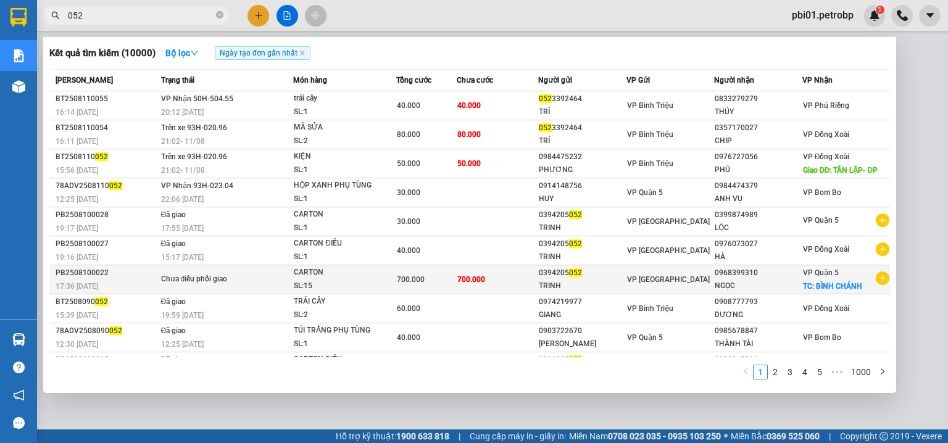
type input "052"
click at [511, 279] on td "700.000" at bounding box center [497, 279] width 81 height 29
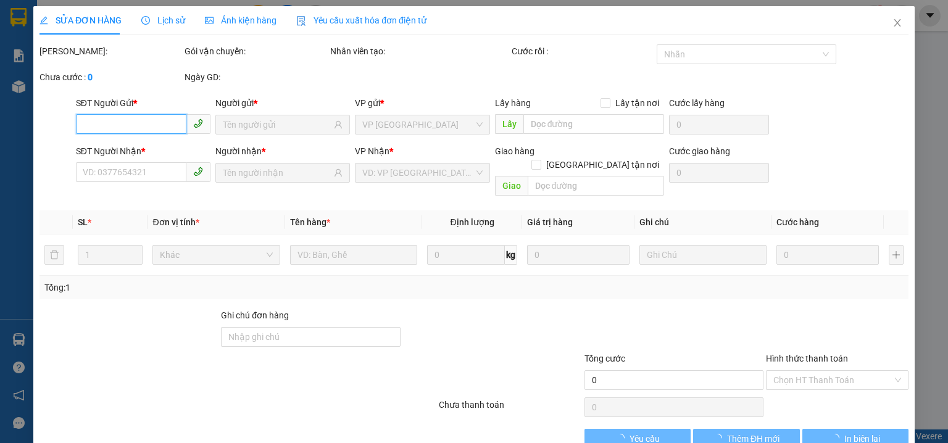
type input "0394205052"
type input "0968399310"
checkbox input "true"
type input "BÌNH CHÁNH"
type input "700.000"
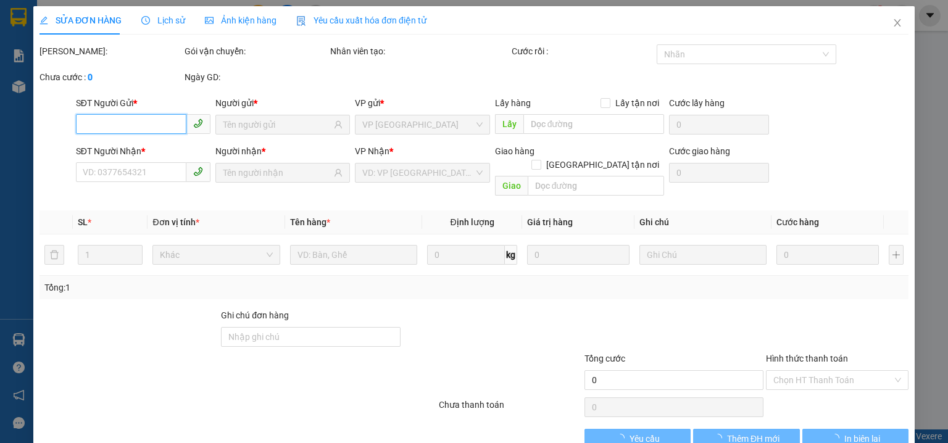
type input "700.000"
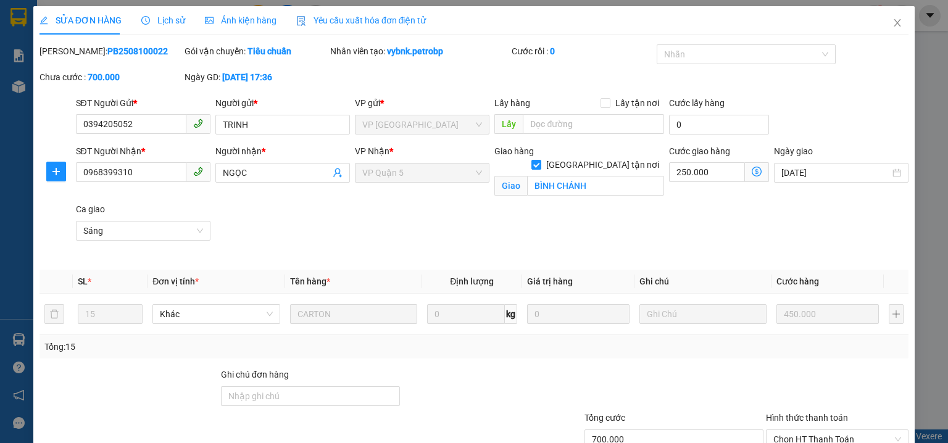
click at [178, 16] on span "Lịch sử" at bounding box center [163, 20] width 44 height 10
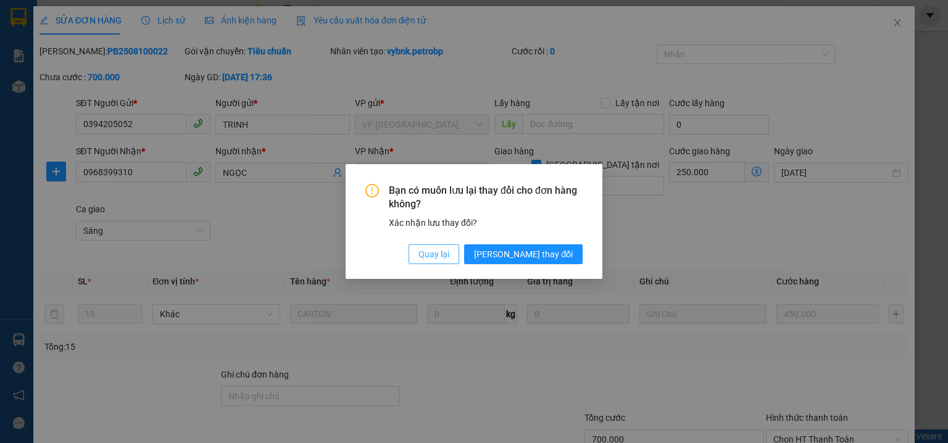
drag, startPoint x: 489, startPoint y: 258, endPoint x: 420, endPoint y: 213, distance: 82.1
click at [449, 257] on span "Quay lại" at bounding box center [433, 254] width 31 height 14
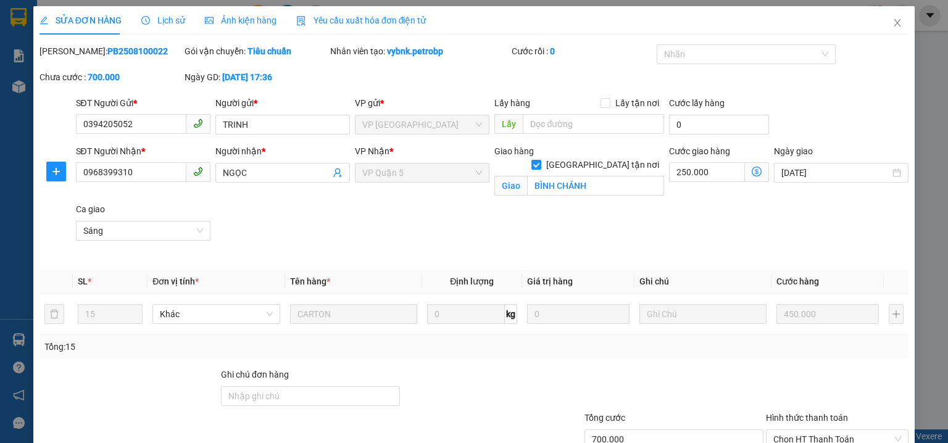
click at [183, 19] on div "SỬA ĐƠN HÀNG Lịch sử Ảnh kiện hàng Yêu cầu xuất hóa đơn điện tử" at bounding box center [232, 20] width 387 height 28
click at [154, 23] on span "Lịch sử" at bounding box center [163, 20] width 44 height 10
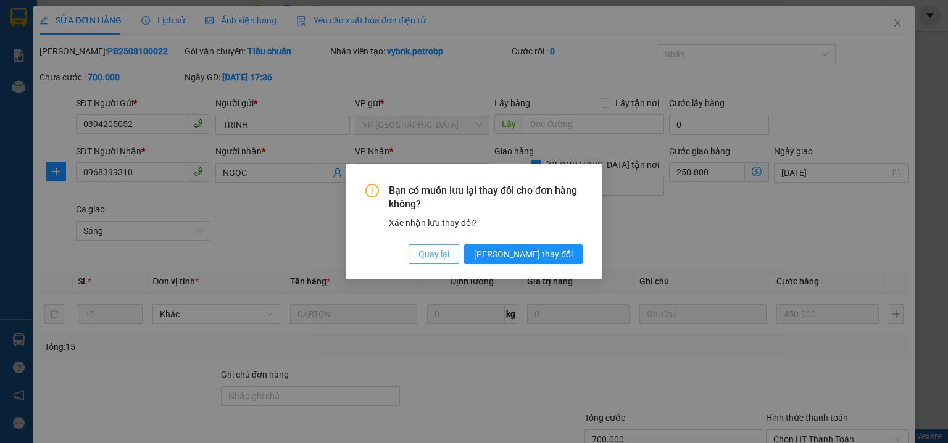
drag, startPoint x: 495, startPoint y: 257, endPoint x: 448, endPoint y: 224, distance: 57.5
click at [449, 258] on span "Quay lại" at bounding box center [433, 254] width 31 height 14
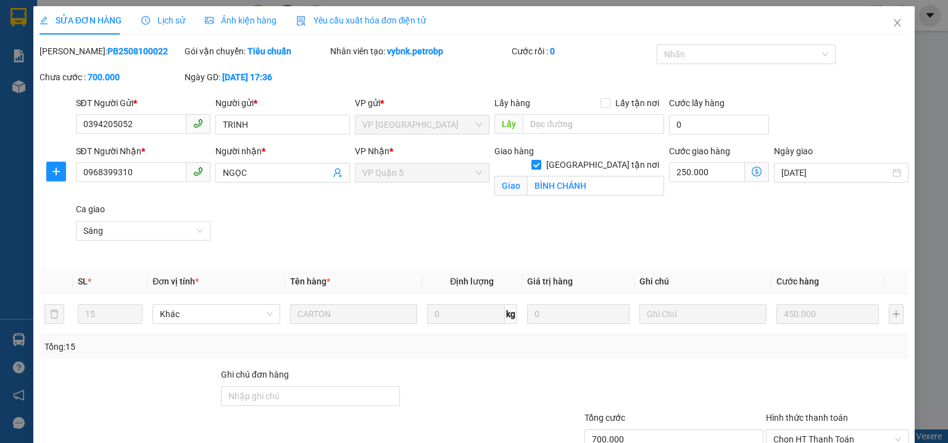
click at [170, 19] on span "Lịch sử" at bounding box center [163, 20] width 44 height 10
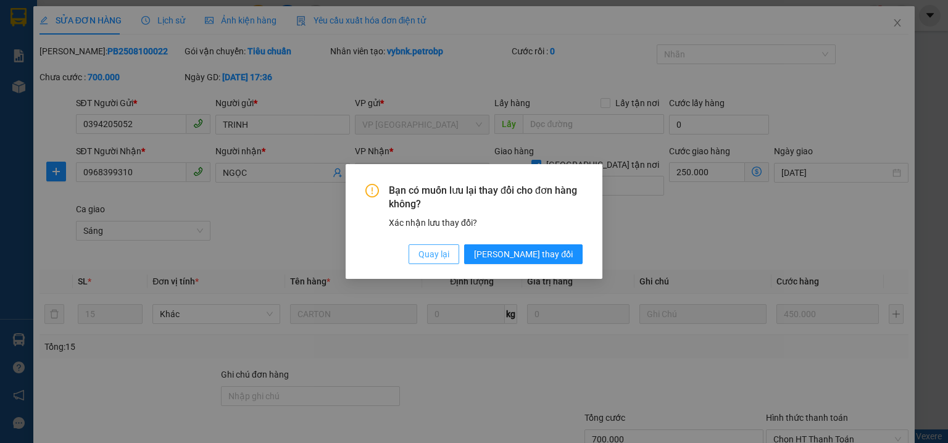
click at [449, 259] on span "Quay lại" at bounding box center [433, 254] width 31 height 14
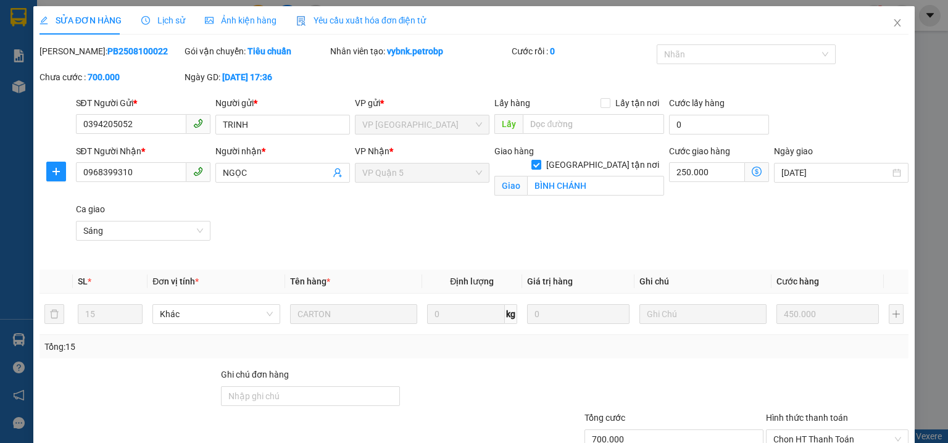
click at [170, 22] on span "Lịch sử" at bounding box center [163, 20] width 44 height 10
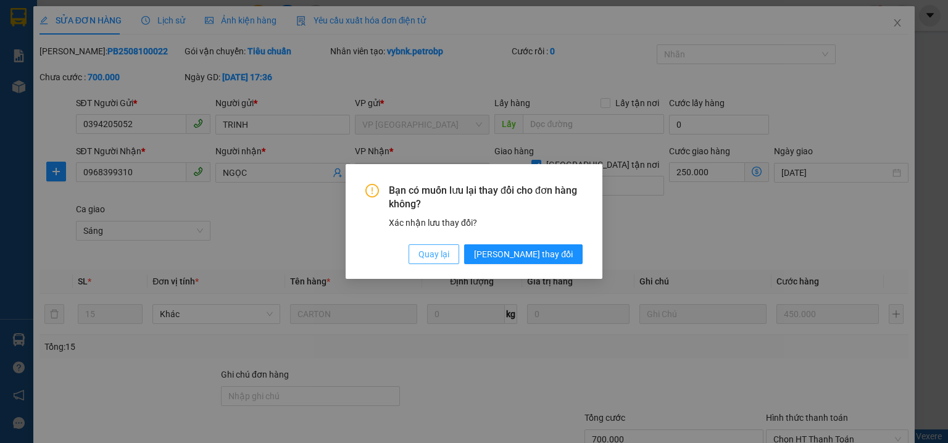
click at [449, 260] on span "Quay lại" at bounding box center [433, 254] width 31 height 14
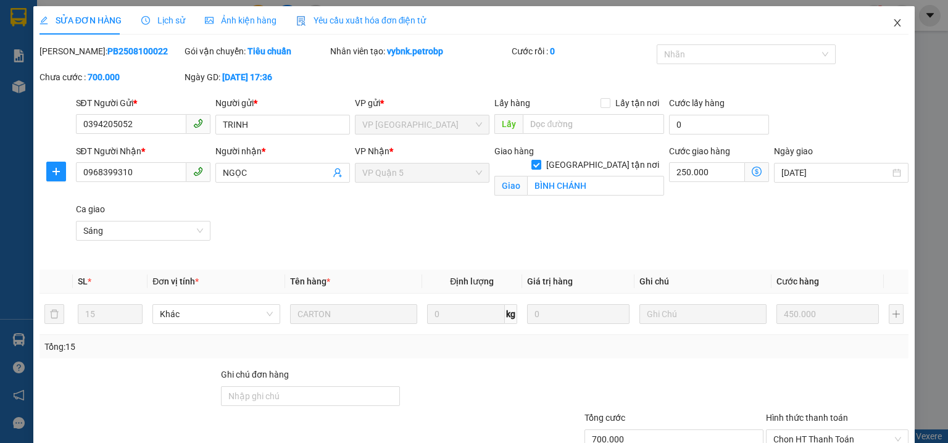
click at [892, 24] on icon "close" at bounding box center [897, 23] width 10 height 10
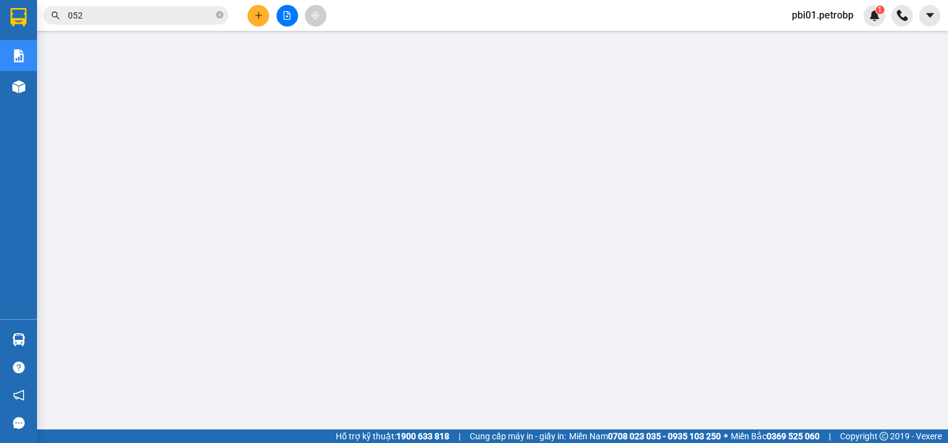
click at [128, 18] on input "052" at bounding box center [141, 16] width 146 height 14
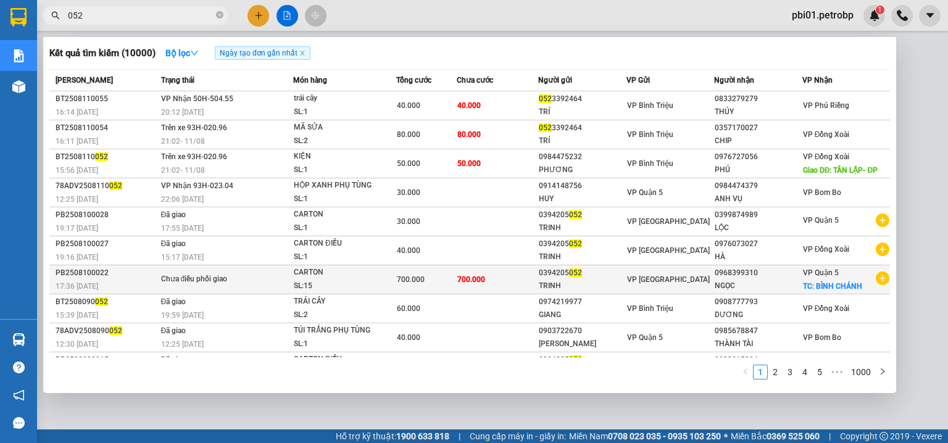
click at [460, 274] on span "700.000" at bounding box center [471, 279] width 28 height 10
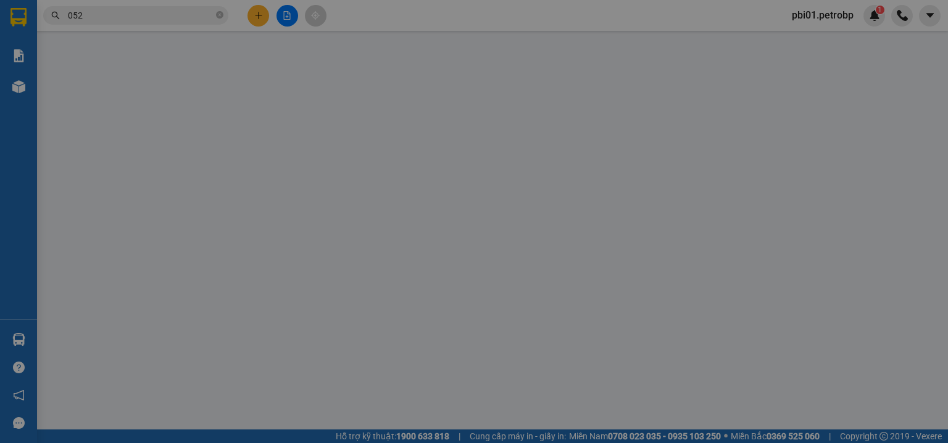
type input "0394205052"
type input "0968399310"
checkbox input "true"
type input "BÌNH CHÁNH"
type input "700.000"
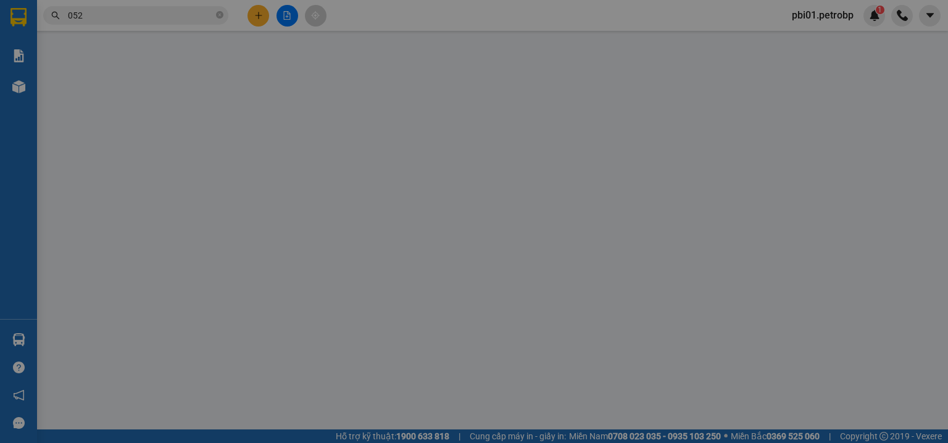
type input "700.000"
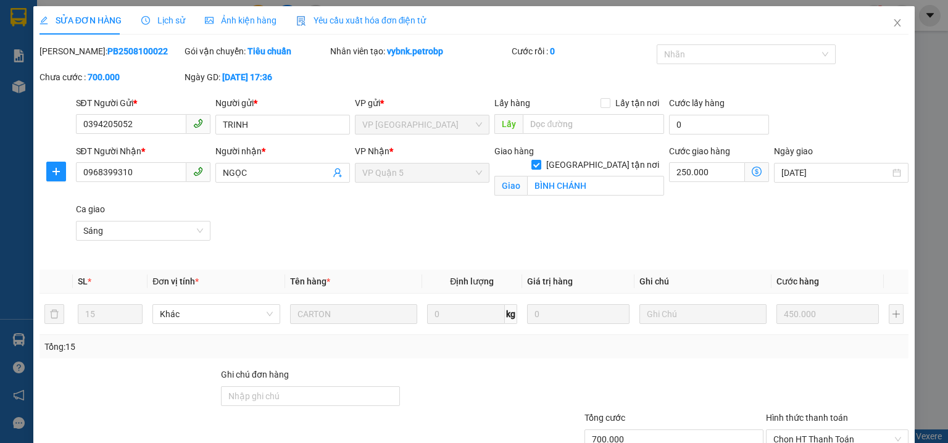
click at [168, 17] on span "Lịch sử" at bounding box center [163, 20] width 44 height 10
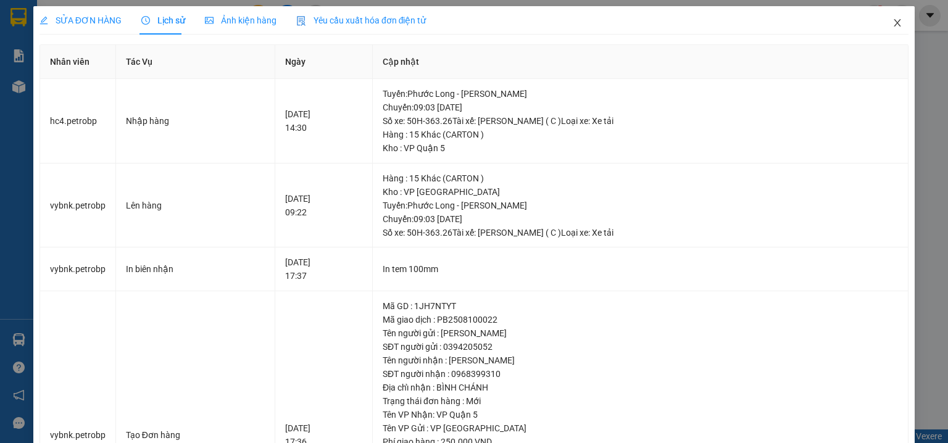
click at [892, 25] on icon "close" at bounding box center [897, 23] width 10 height 10
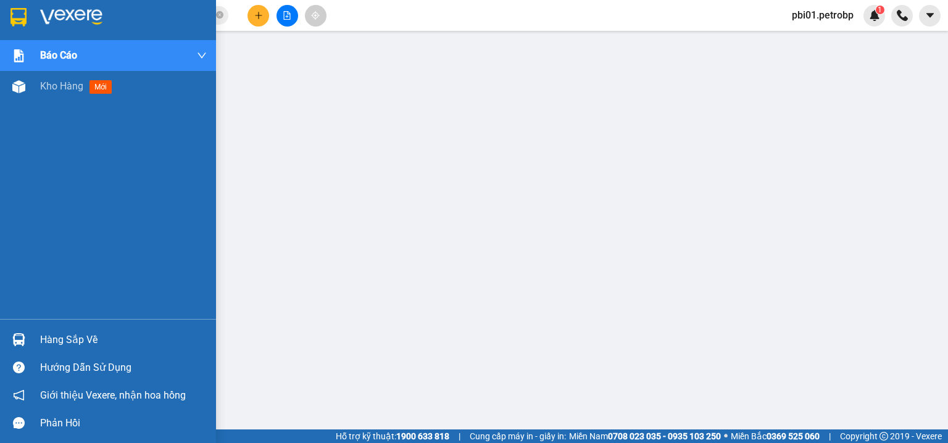
click at [76, 344] on div "Hàng sắp về" at bounding box center [123, 340] width 167 height 19
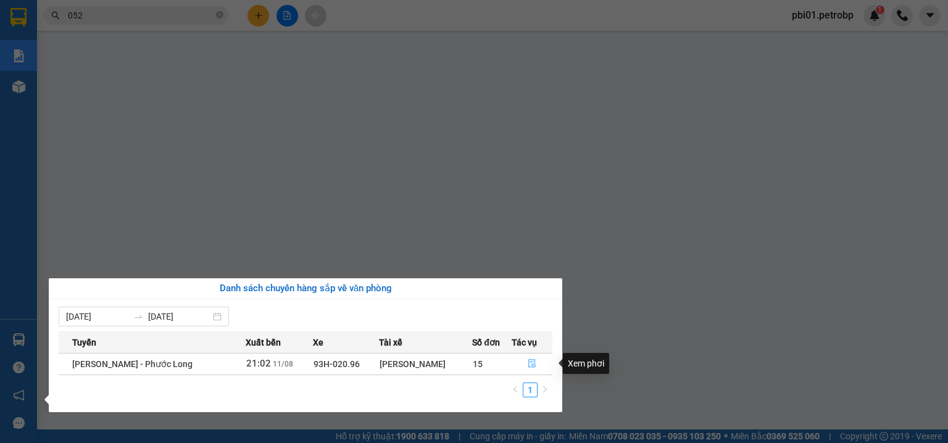
click at [527, 366] on icon "file-done" at bounding box center [531, 363] width 9 height 9
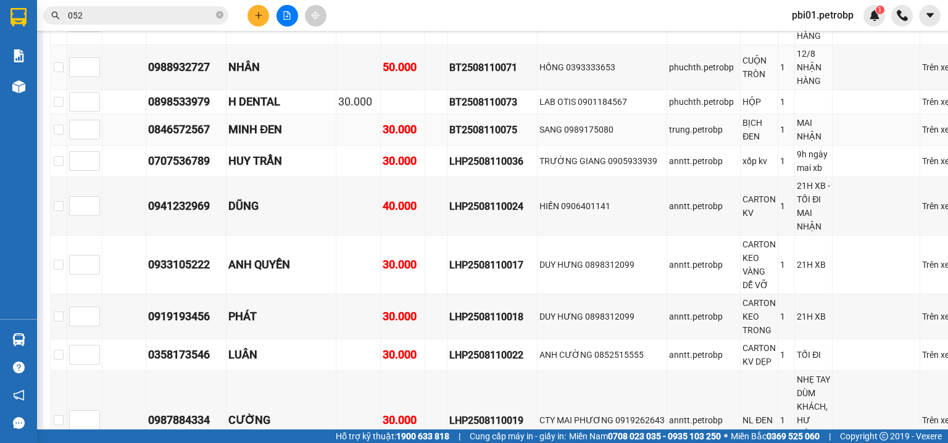
scroll to position [724, 0]
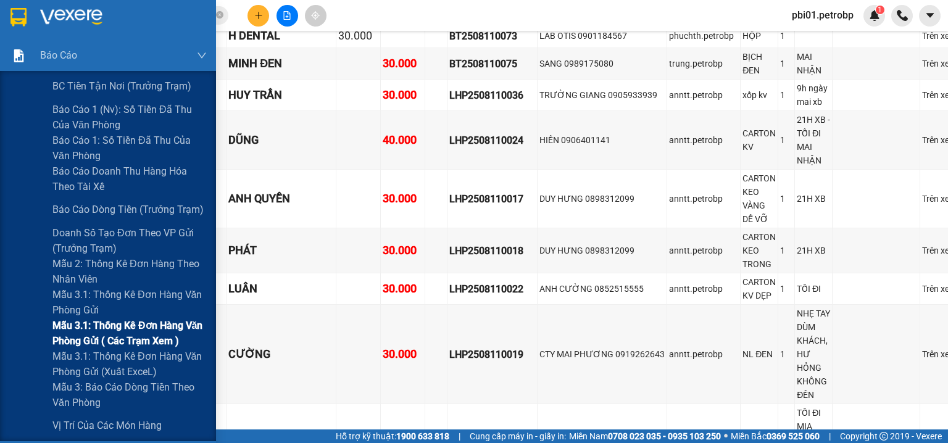
click at [106, 337] on span "Mẫu 3.1: Thống kê đơn hàng văn phòng gửi ( các trạm xem )" at bounding box center [129, 333] width 154 height 31
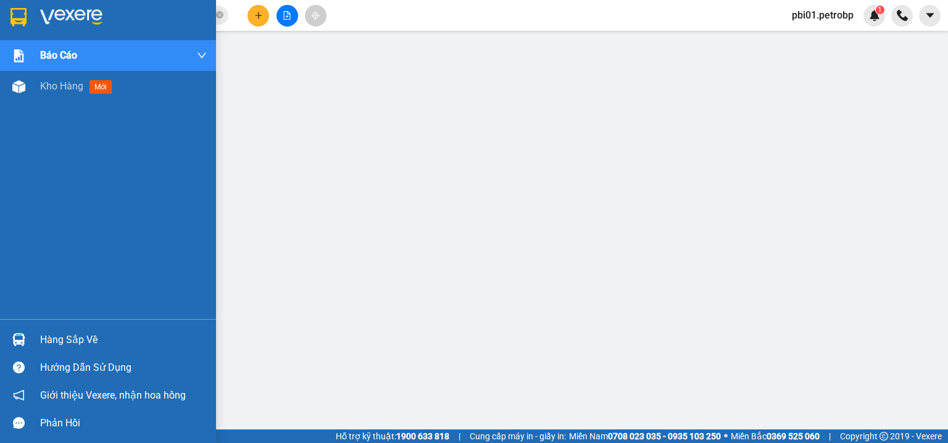
click at [35, 334] on div "Hàng sắp về" at bounding box center [108, 340] width 216 height 28
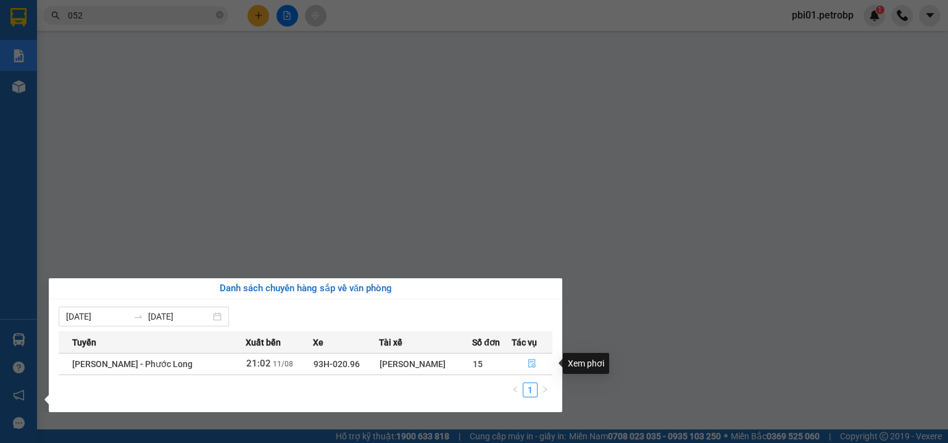
click at [537, 363] on button "button" at bounding box center [532, 364] width 40 height 20
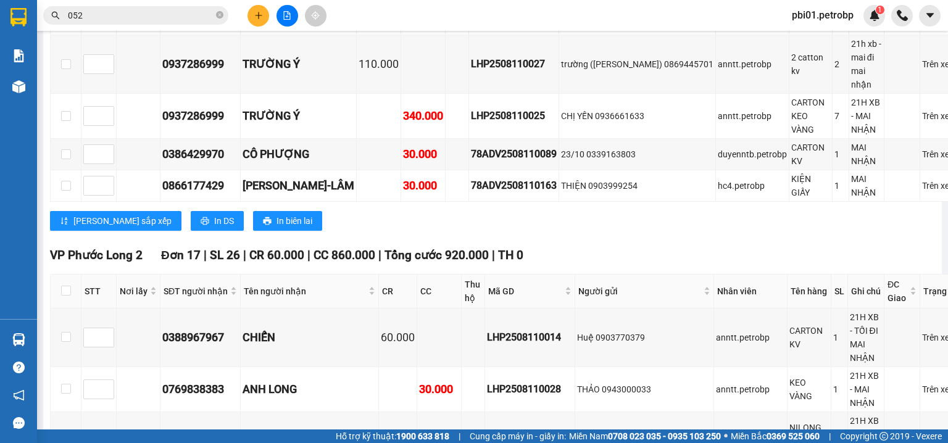
scroll to position [4672, 0]
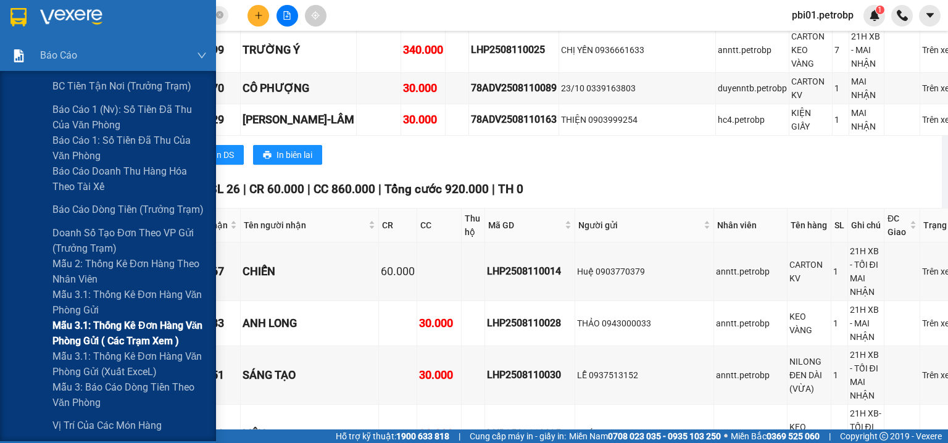
click at [114, 325] on span "Mẫu 3.1: Thống kê đơn hàng văn phòng gửi ( các trạm xem )" at bounding box center [129, 333] width 154 height 31
